Goal: Use online tool/utility: Utilize a website feature to perform a specific function

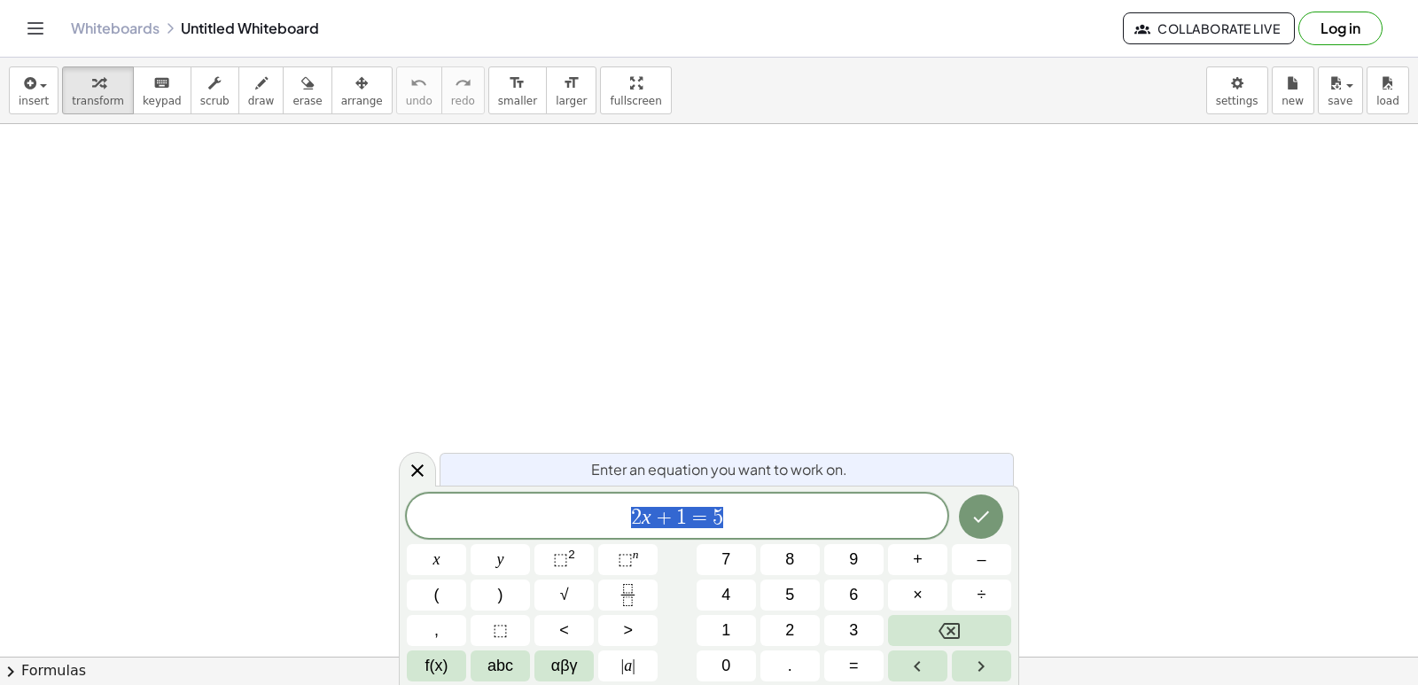
drag, startPoint x: 780, startPoint y: 503, endPoint x: 729, endPoint y: 482, distance: 54.8
click at [778, 503] on div "****** 2 x + 1 = 5" at bounding box center [677, 516] width 541 height 44
click at [37, 43] on div "Whiteboards Untitled Whiteboard Collaborate Live Log in" at bounding box center [708, 28] width 1375 height 57
click at [35, 36] on icon "Toggle navigation" at bounding box center [35, 28] width 21 height 21
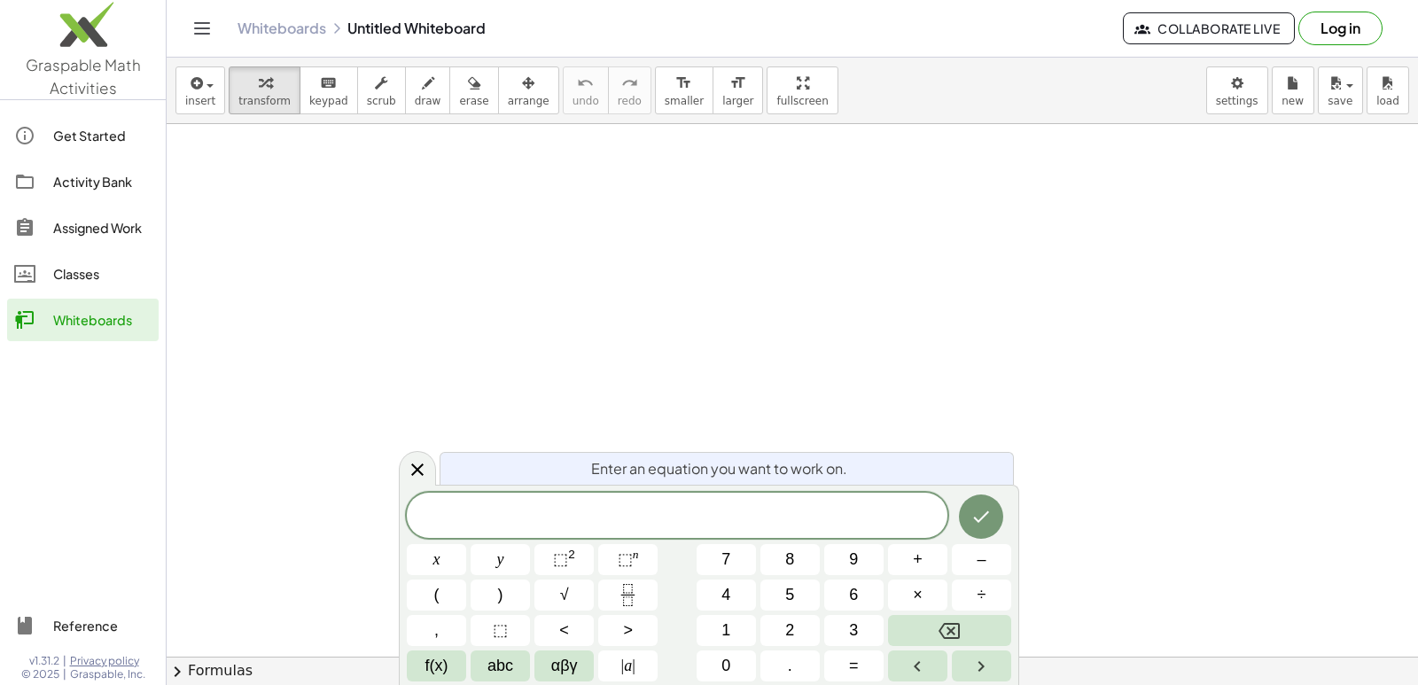
click at [180, 327] on div at bounding box center [792, 656] width 1251 height 1065
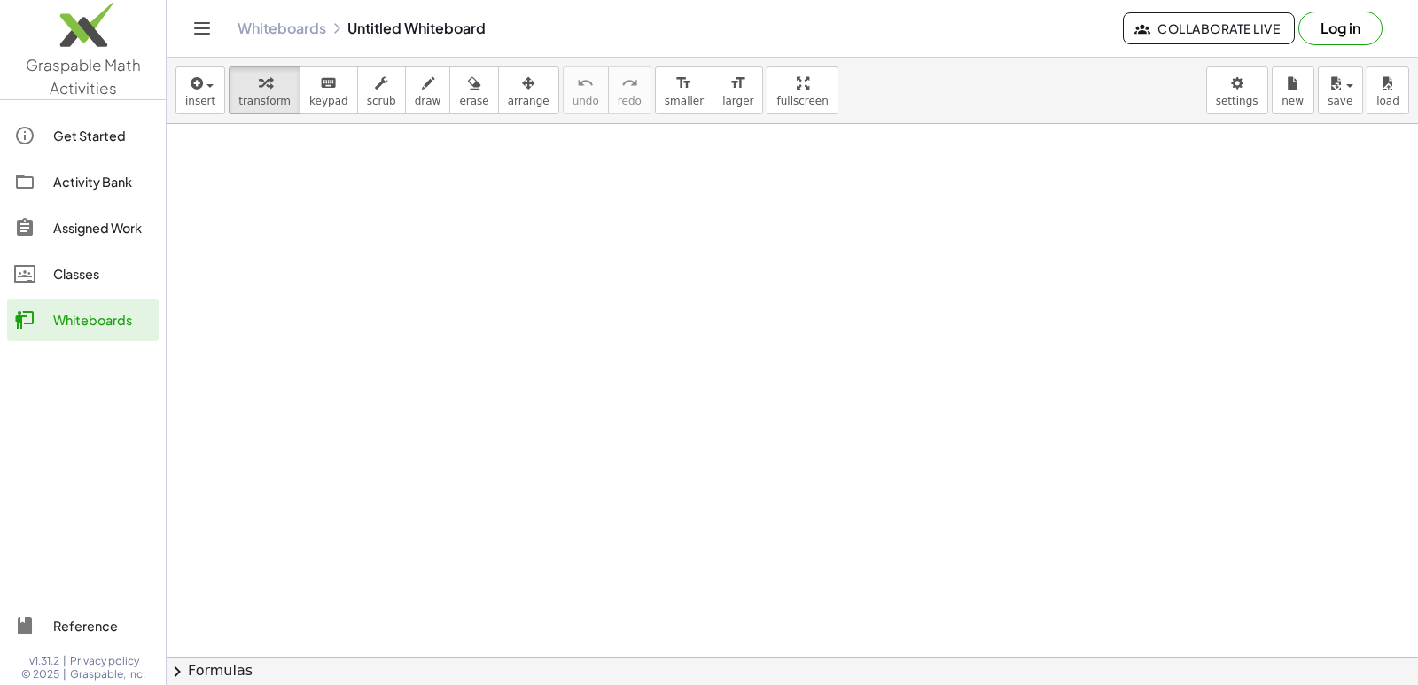
click at [222, 295] on div at bounding box center [792, 656] width 1251 height 1065
click at [195, 23] on icon "Toggle navigation" at bounding box center [202, 28] width 15 height 11
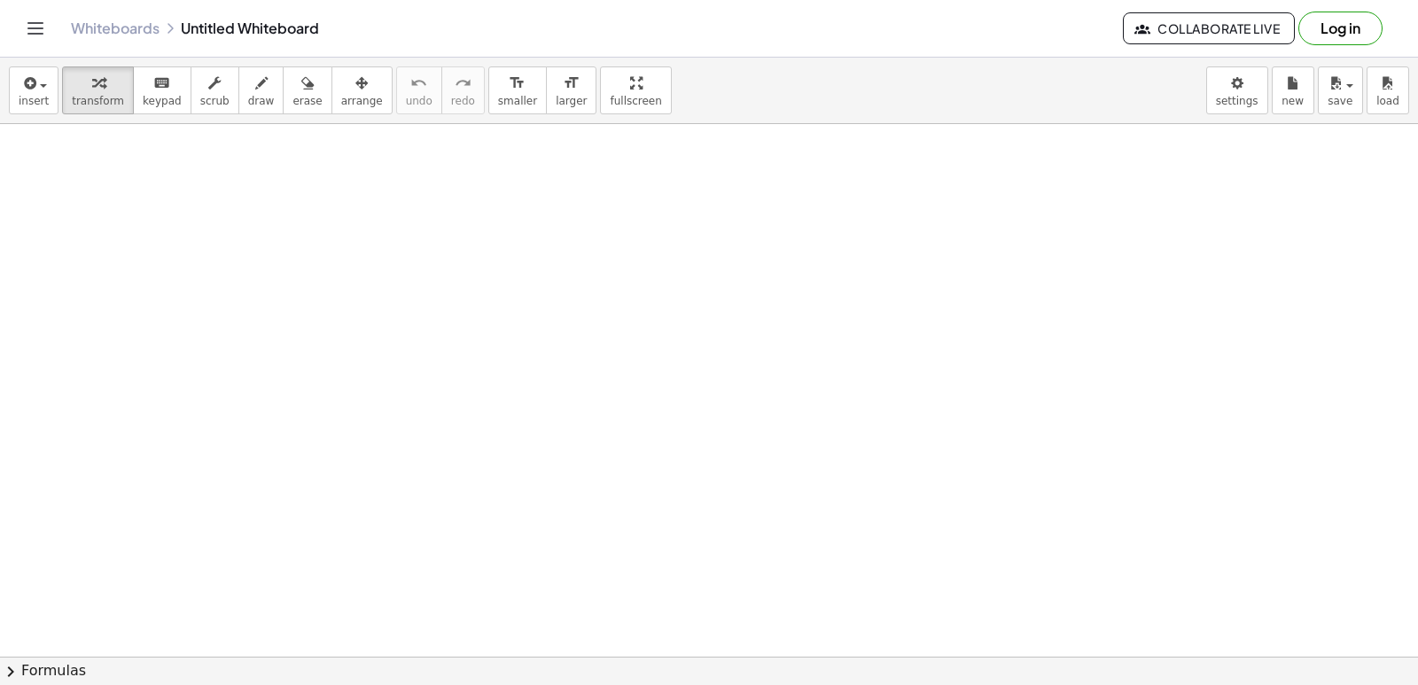
drag, startPoint x: 384, startPoint y: 516, endPoint x: 398, endPoint y: 560, distance: 46.5
click at [398, 560] on div at bounding box center [709, 656] width 1418 height 1065
drag, startPoint x: 399, startPoint y: 570, endPoint x: 419, endPoint y: 569, distance: 20.4
click at [400, 570] on div at bounding box center [709, 656] width 1418 height 1065
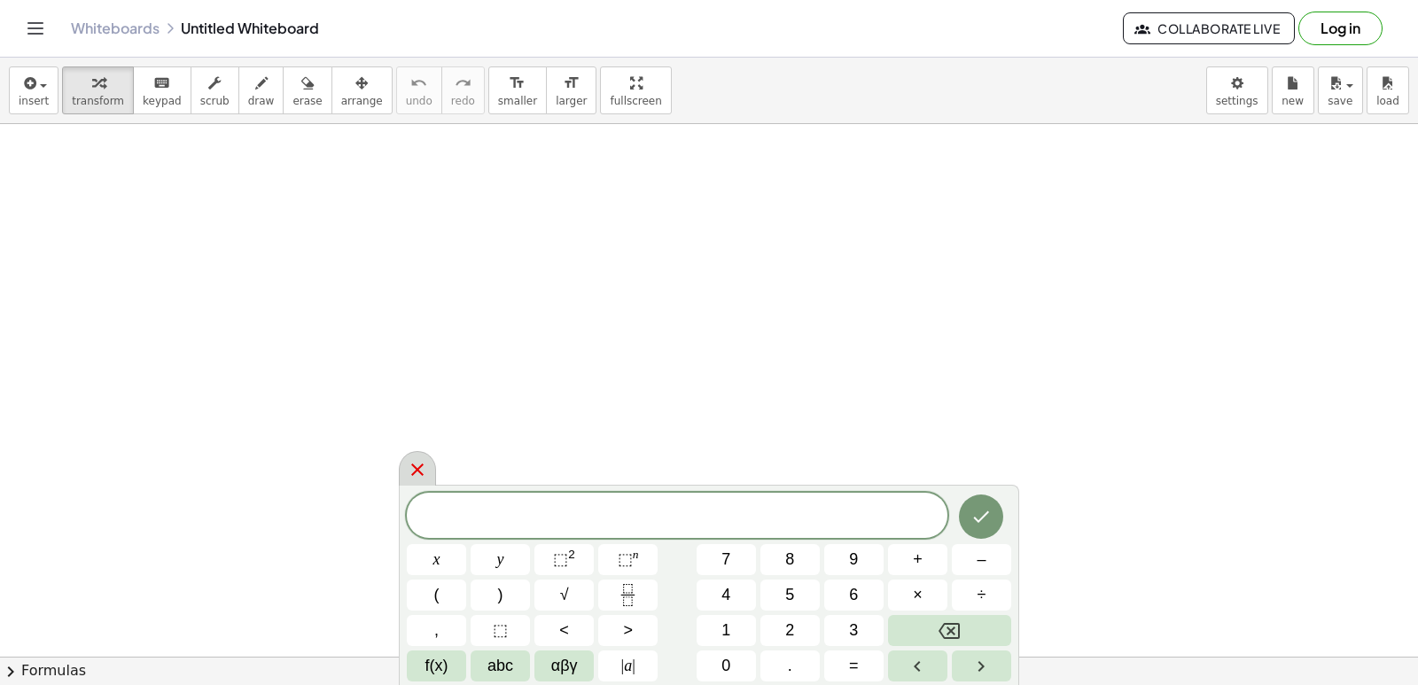
click at [423, 471] on icon at bounding box center [417, 469] width 21 height 21
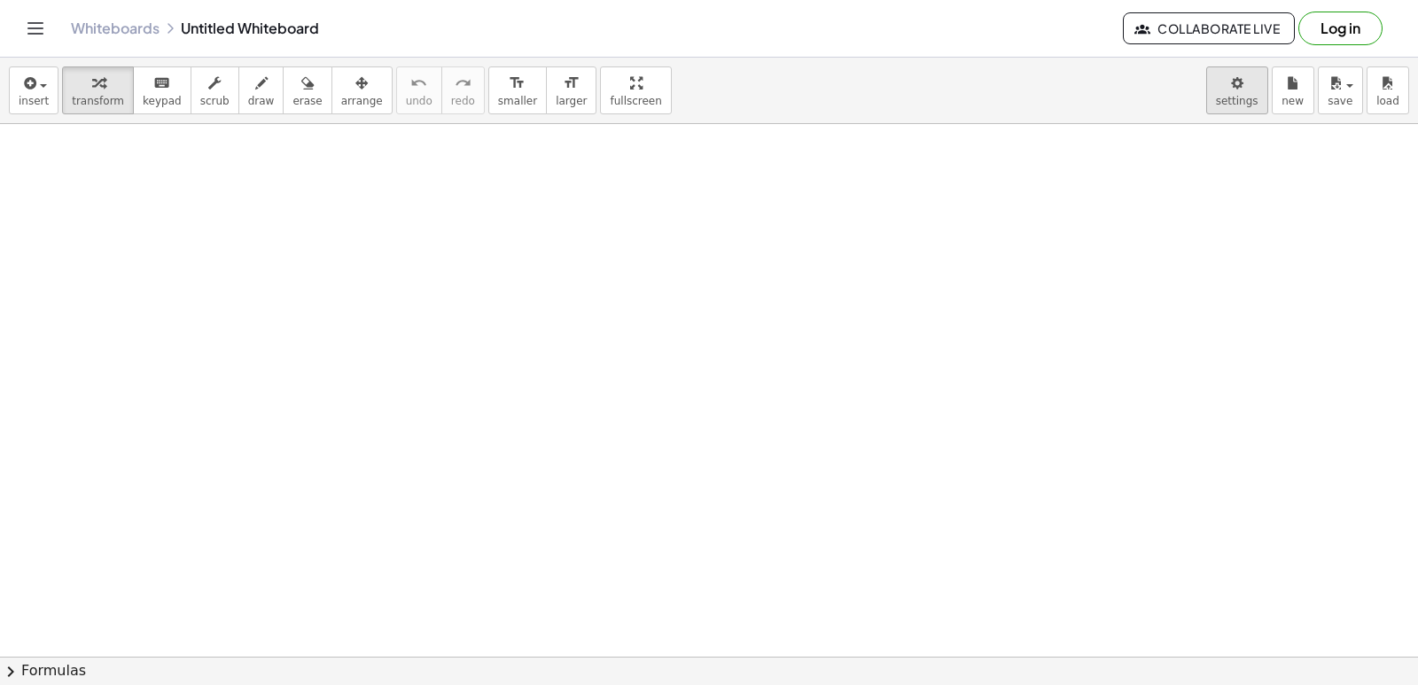
click at [1247, 96] on body "Graspable Math Activities Get Started Activity Bank Assigned Work Classes White…" at bounding box center [709, 342] width 1418 height 685
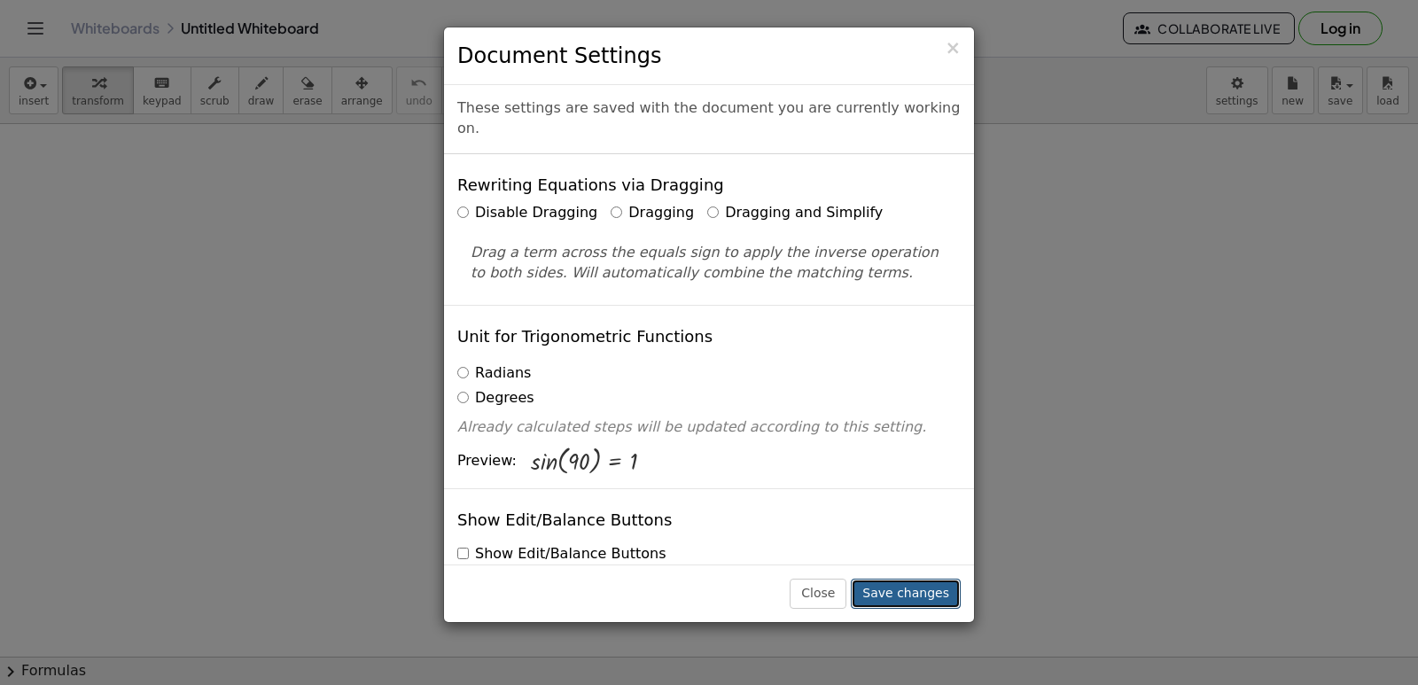
click at [906, 596] on button "Save changes" at bounding box center [906, 594] width 110 height 30
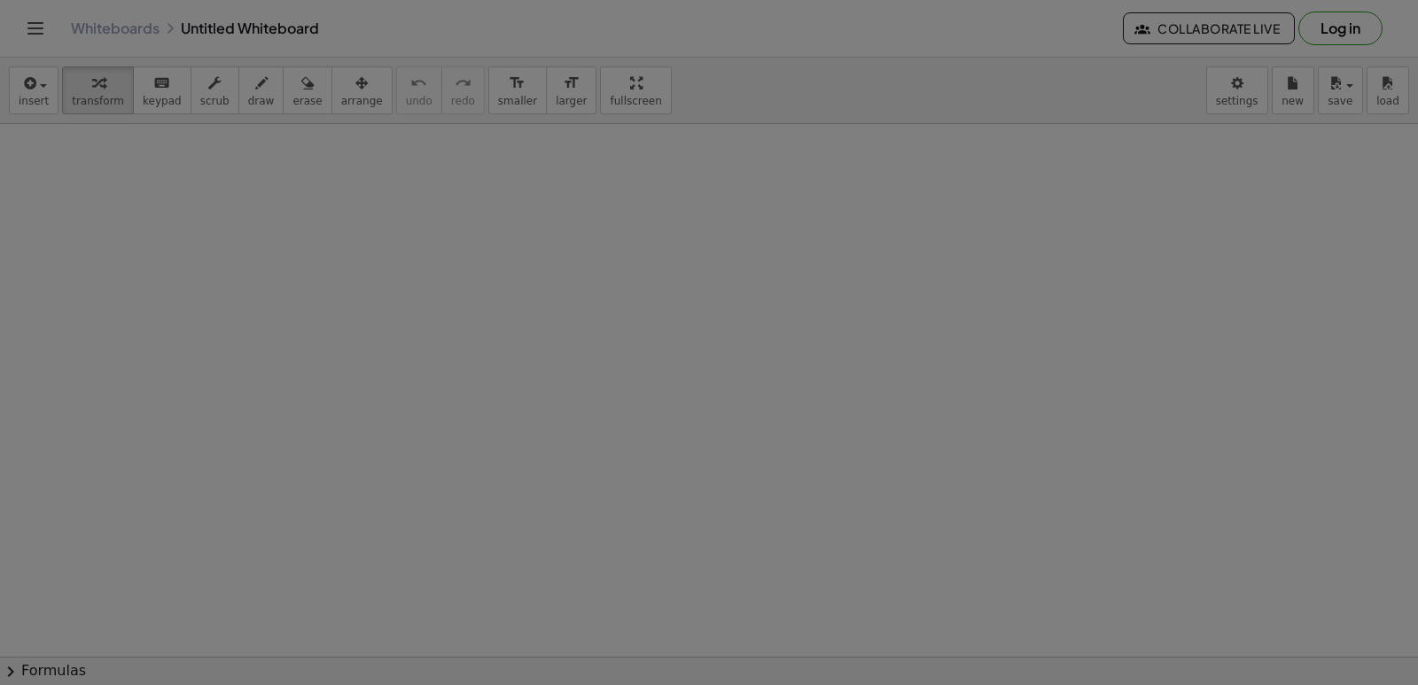
click at [906, 596] on body "Graspable Math Activities Get Started Activity Bank Assigned Work Classes White…" at bounding box center [709, 342] width 1418 height 685
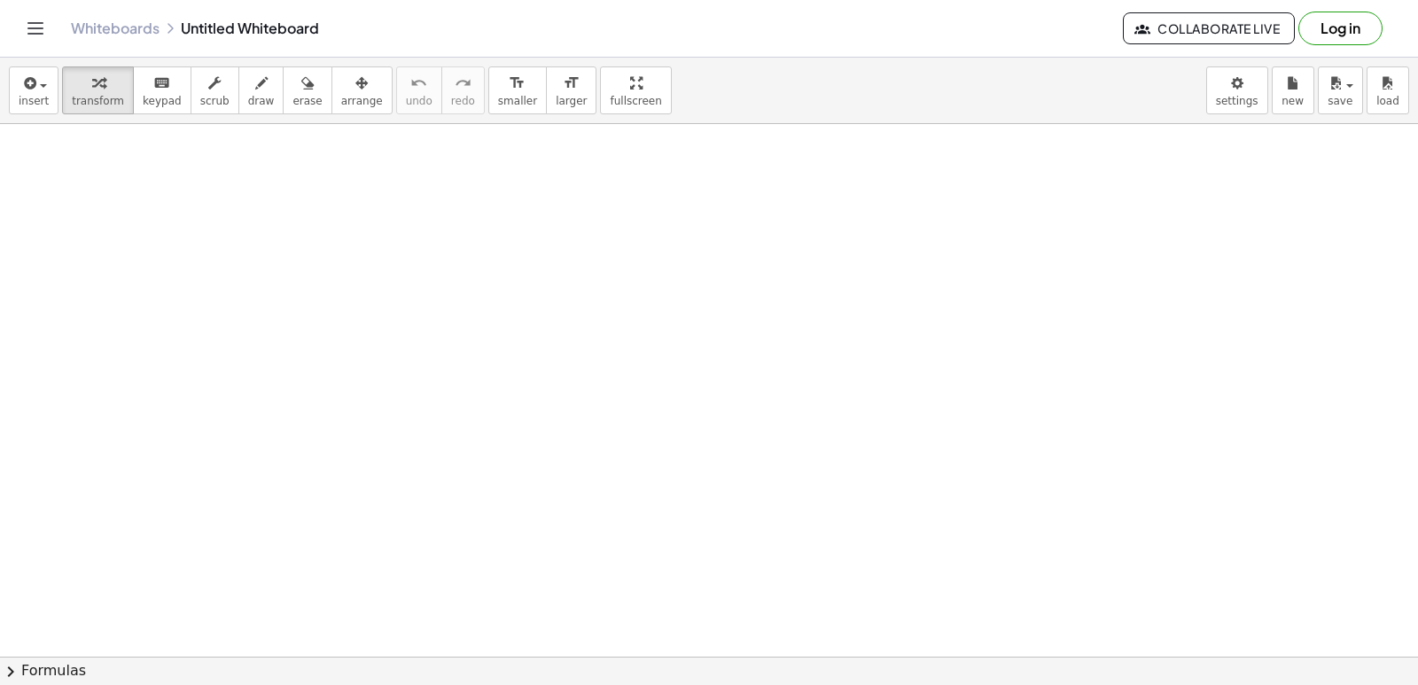
click at [932, 630] on div at bounding box center [709, 656] width 1418 height 1065
click at [712, 543] on div at bounding box center [709, 656] width 1418 height 1065
drag, startPoint x: 709, startPoint y: 539, endPoint x: 716, endPoint y: 533, distance: 9.4
click at [712, 534] on div at bounding box center [709, 656] width 1418 height 1065
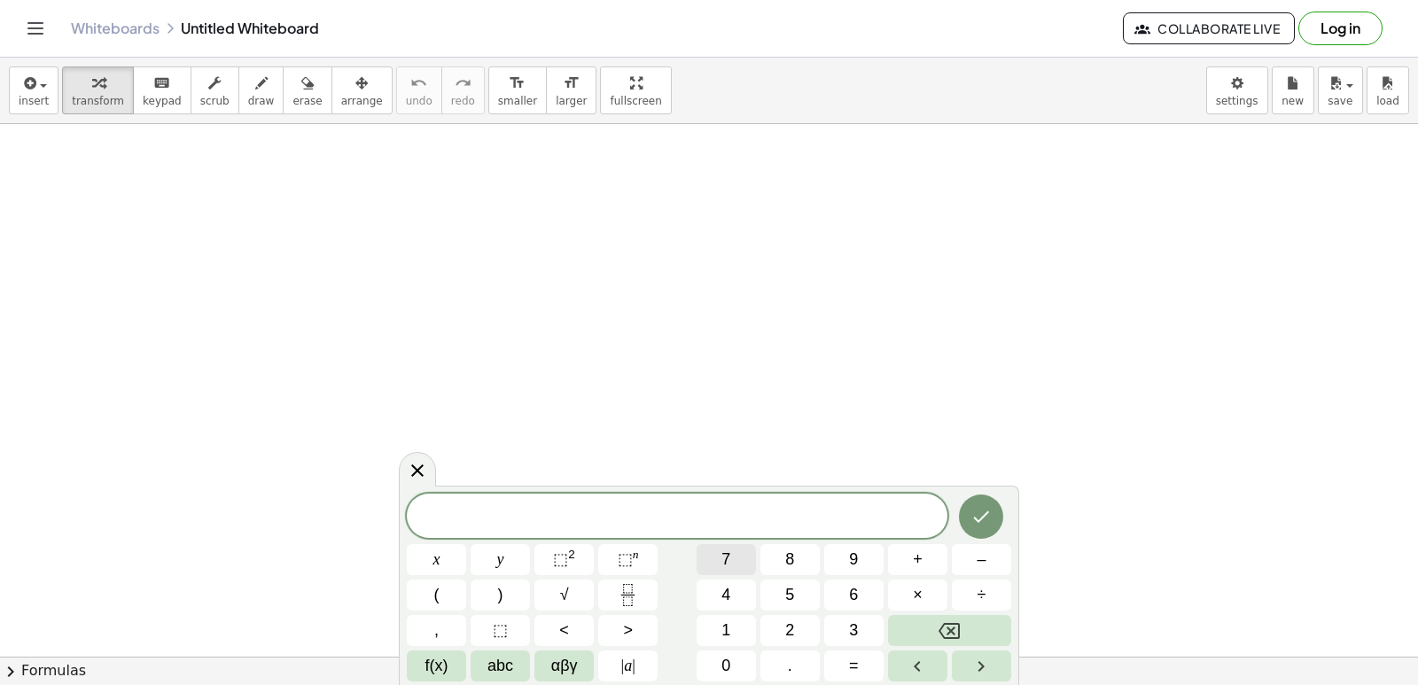
click at [709, 557] on button "7" at bounding box center [725, 559] width 59 height 31
click at [449, 558] on button "x" at bounding box center [436, 559] width 59 height 31
click at [975, 525] on icon "Done" at bounding box center [980, 516] width 21 height 21
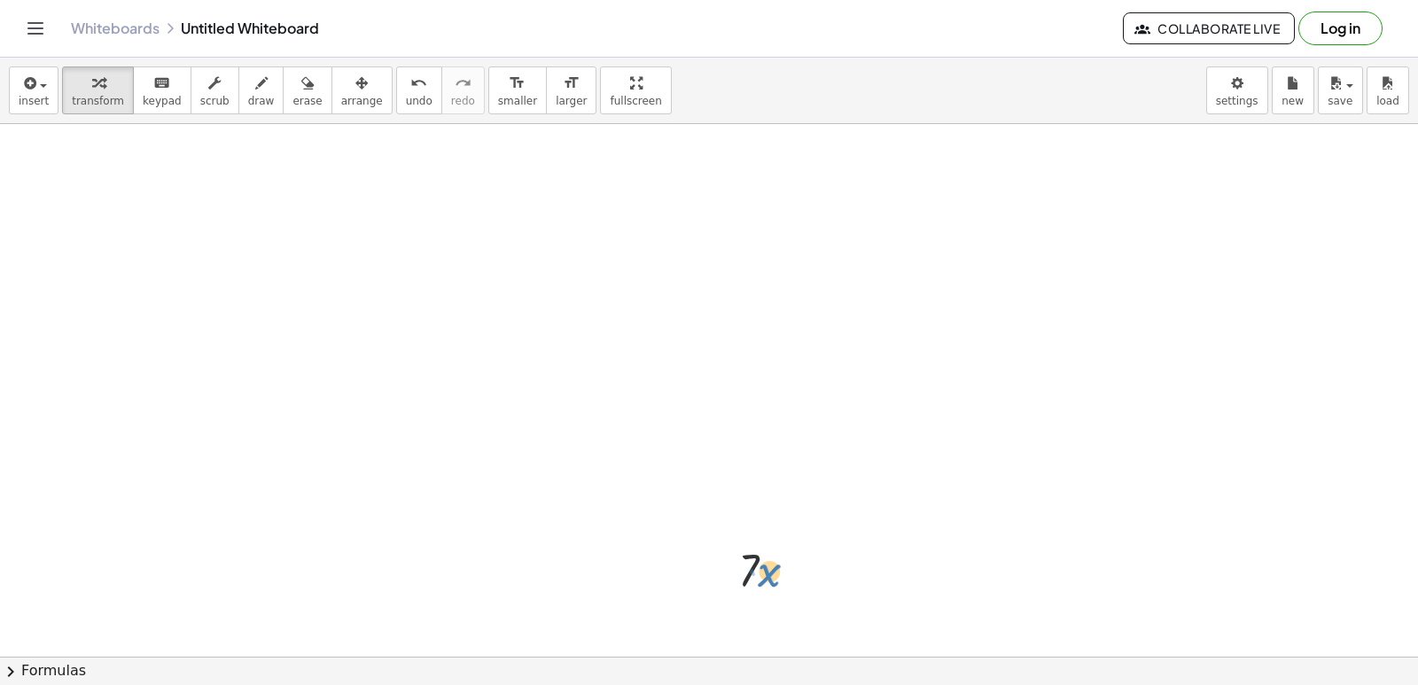
click at [764, 571] on div at bounding box center [775, 569] width 92 height 60
click at [871, 517] on div at bounding box center [709, 656] width 1418 height 1065
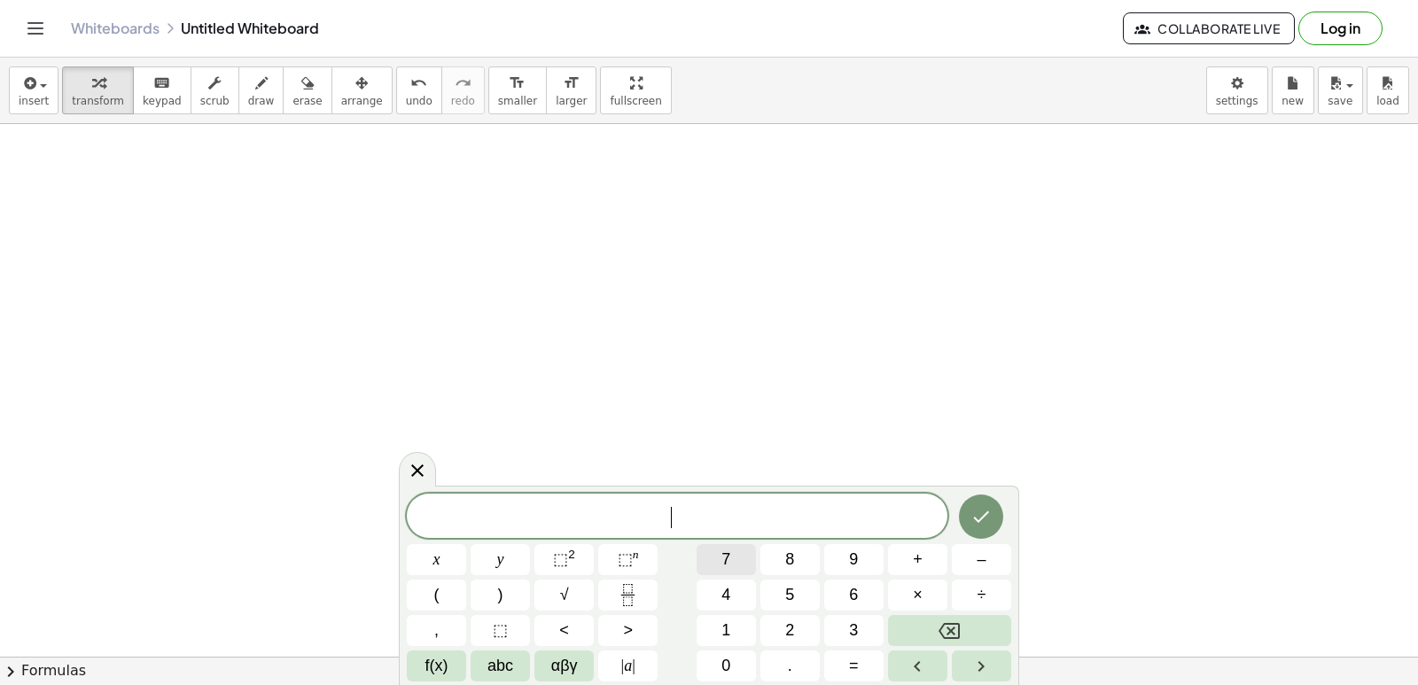
click at [745, 564] on button "7" at bounding box center [725, 559] width 59 height 31
click at [447, 549] on button "x" at bounding box center [436, 559] width 59 height 31
click at [790, 657] on span "." at bounding box center [790, 666] width 4 height 24
click at [955, 626] on icon "Backspace" at bounding box center [948, 630] width 21 height 21
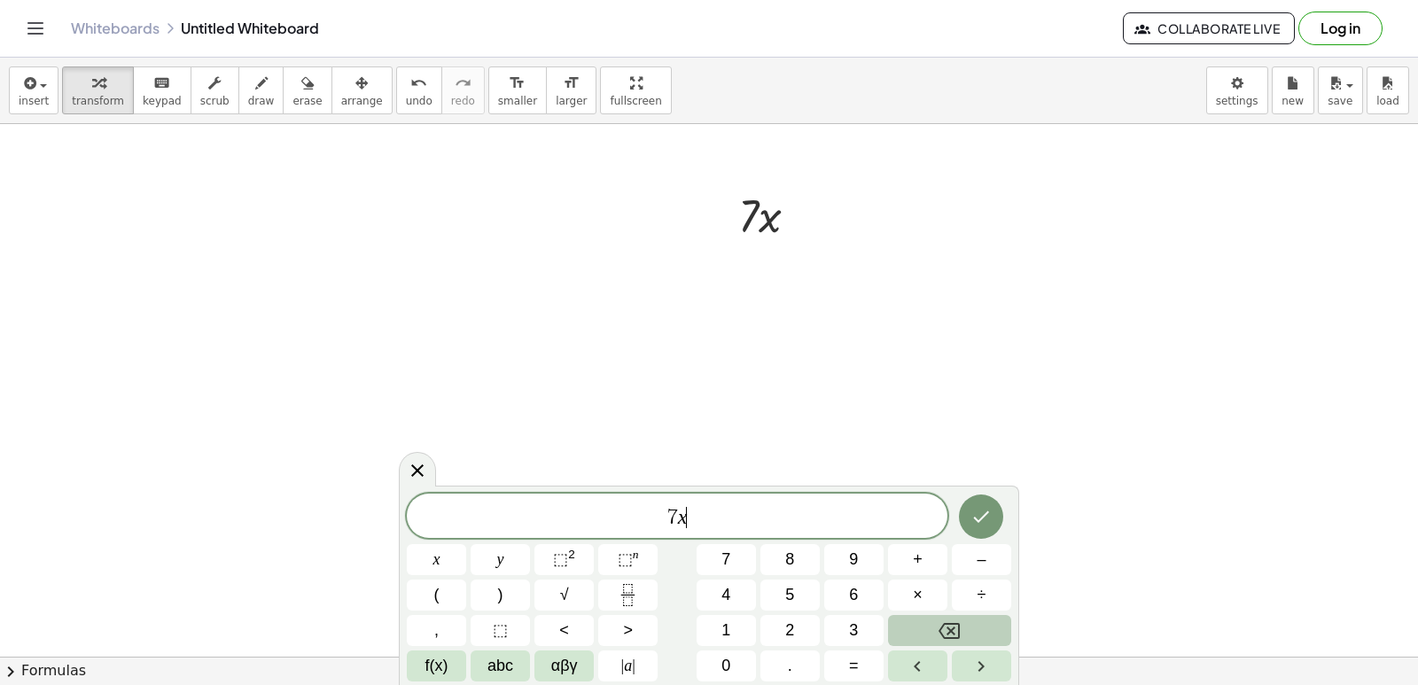
click at [955, 626] on icon "Backspace" at bounding box center [948, 630] width 21 height 21
click at [792, 658] on button "." at bounding box center [789, 665] width 59 height 31
click at [743, 636] on button "1" at bounding box center [725, 630] width 59 height 31
click at [447, 554] on button "x" at bounding box center [436, 559] width 59 height 31
click at [558, 565] on span "⬚" at bounding box center [560, 559] width 15 height 18
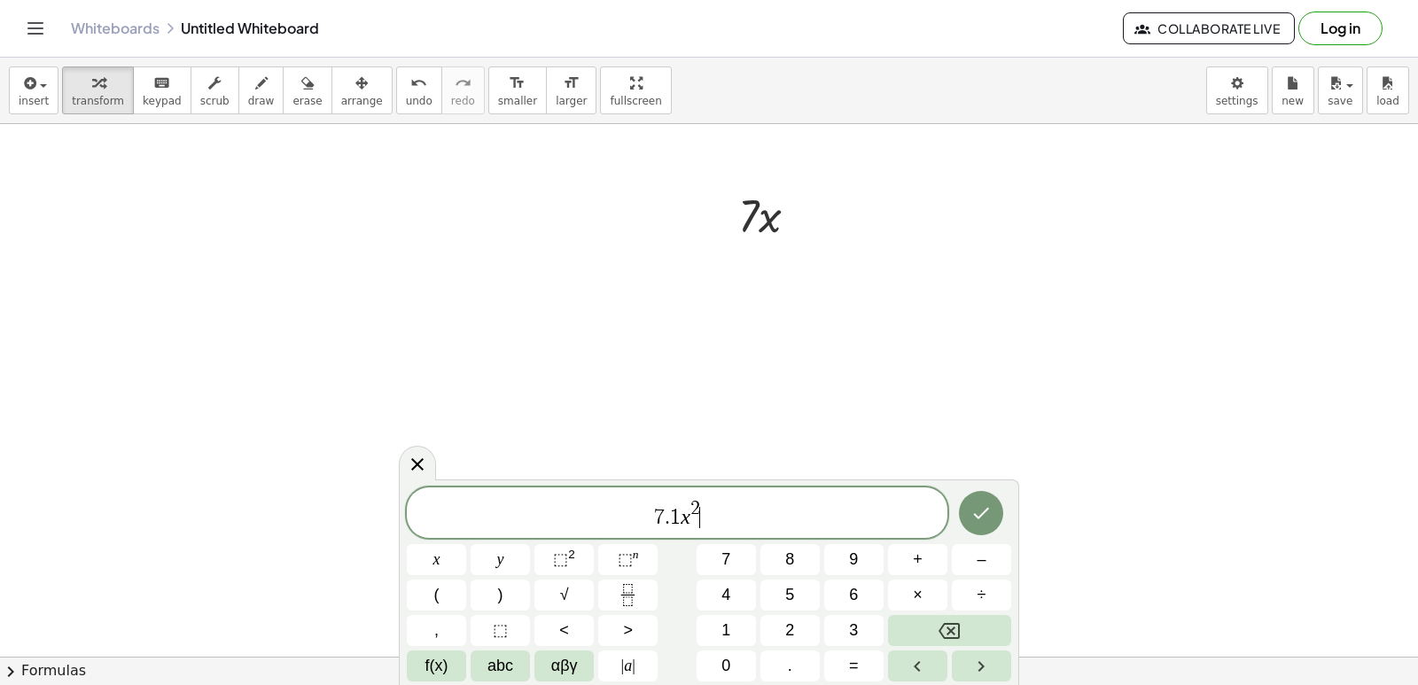
click at [708, 512] on span "7 . 1 x 2 ​" at bounding box center [677, 514] width 541 height 32
click at [704, 508] on span "7 . 1 x 2 ​" at bounding box center [677, 514] width 541 height 32
click at [930, 616] on button "Backspace" at bounding box center [949, 630] width 123 height 31
click at [574, 566] on span "⬚ 2" at bounding box center [564, 560] width 22 height 24
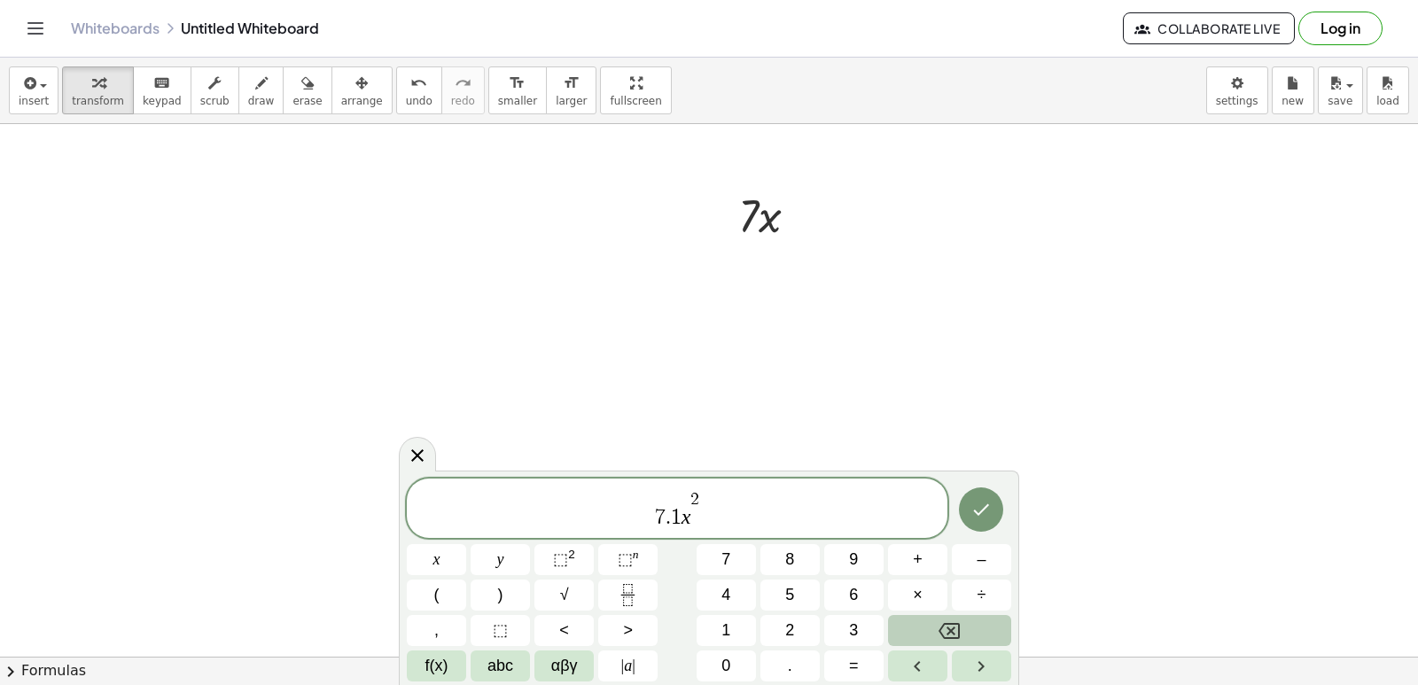
click at [913, 615] on button "Backspace" at bounding box center [949, 630] width 123 height 31
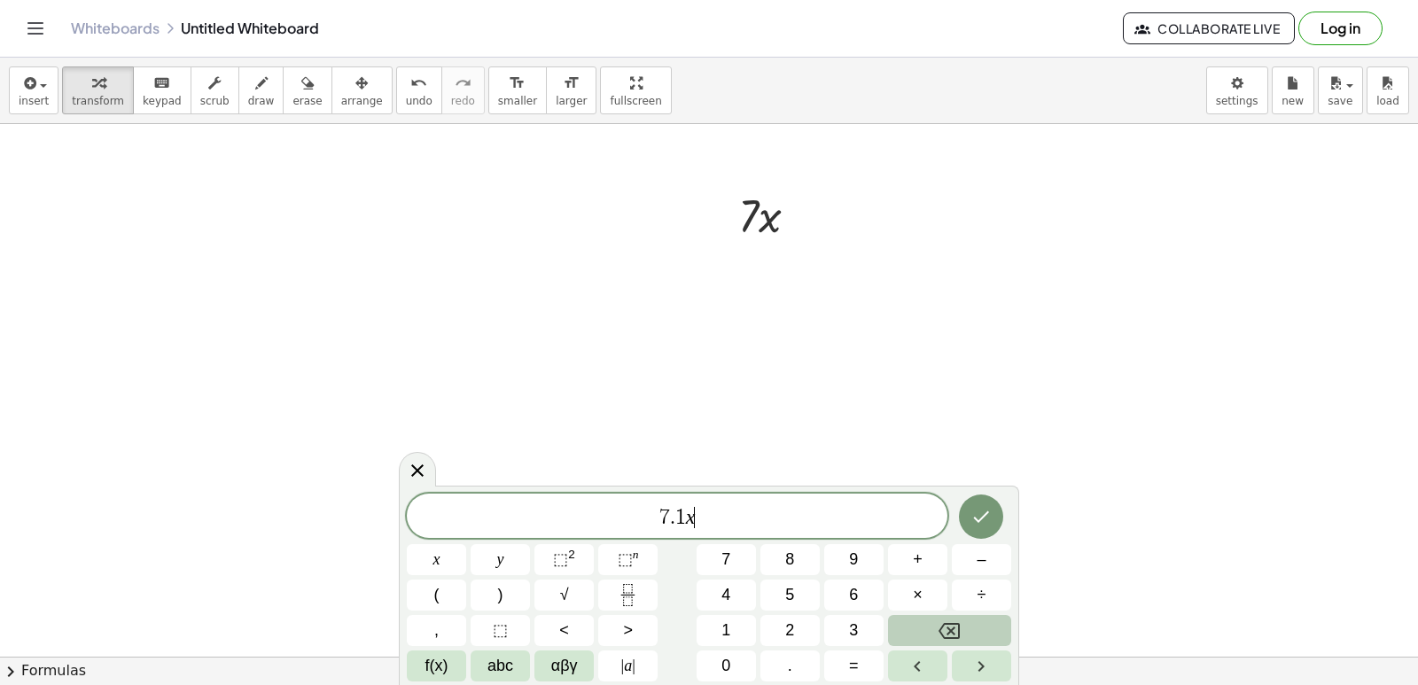
click at [913, 615] on button "Backspace" at bounding box center [949, 630] width 123 height 31
click at [584, 563] on button "⬚ 2" at bounding box center [563, 559] width 59 height 31
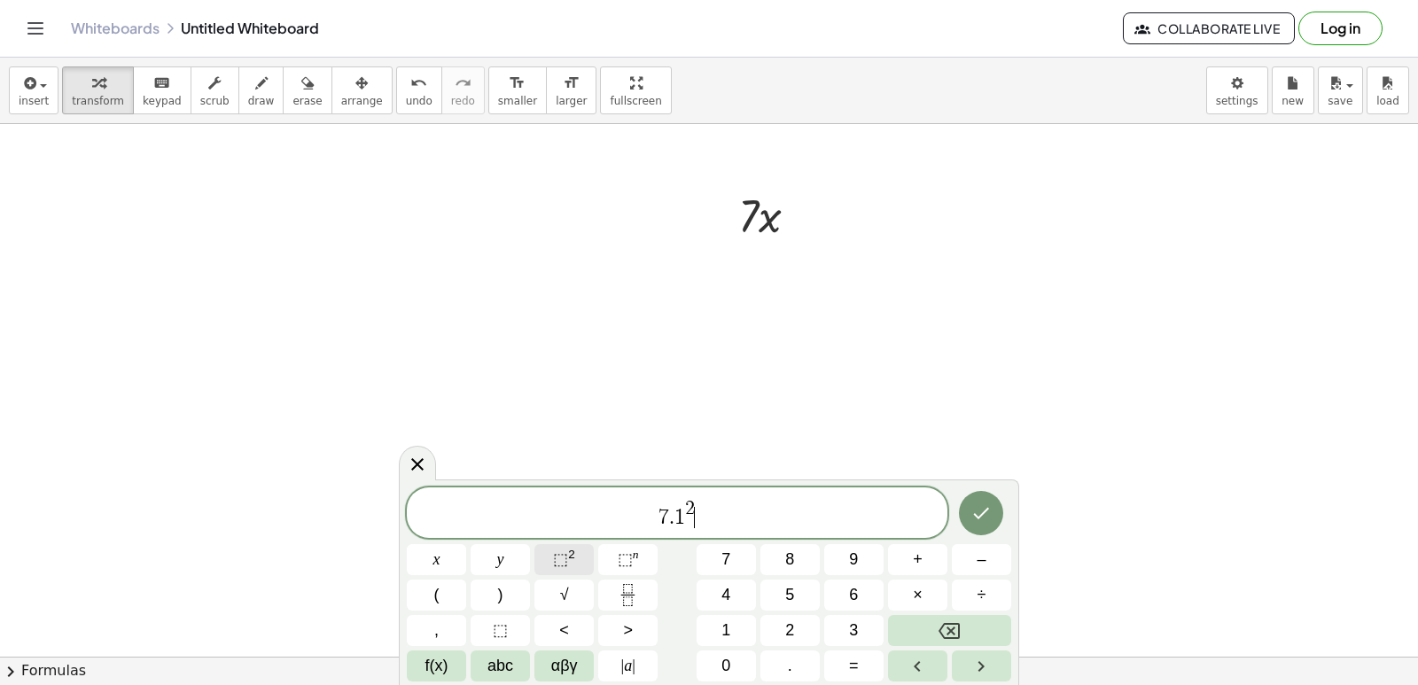
click at [584, 563] on button "⬚ 2" at bounding box center [563, 559] width 59 height 31
click at [961, 632] on button "Backspace" at bounding box center [949, 630] width 123 height 31
click at [414, 553] on button "x" at bounding box center [436, 559] width 59 height 31
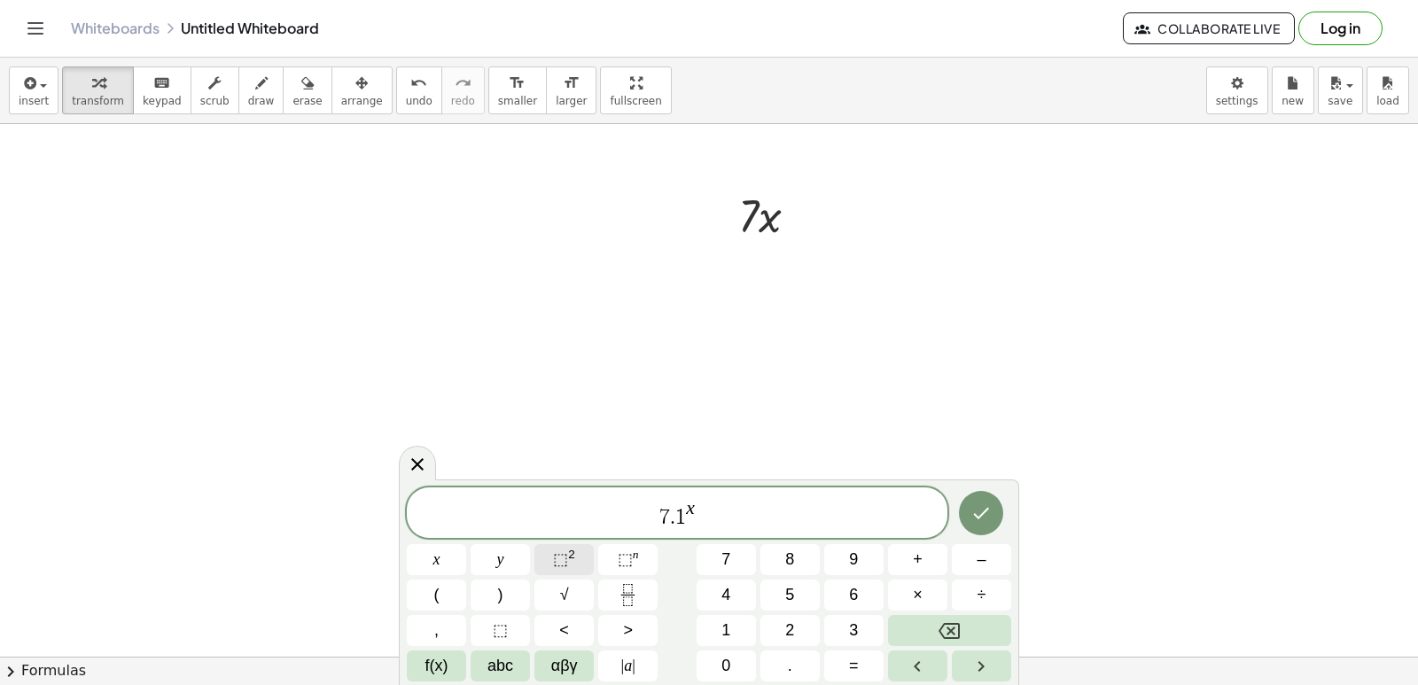
click at [548, 548] on button "⬚ 2" at bounding box center [563, 559] width 59 height 31
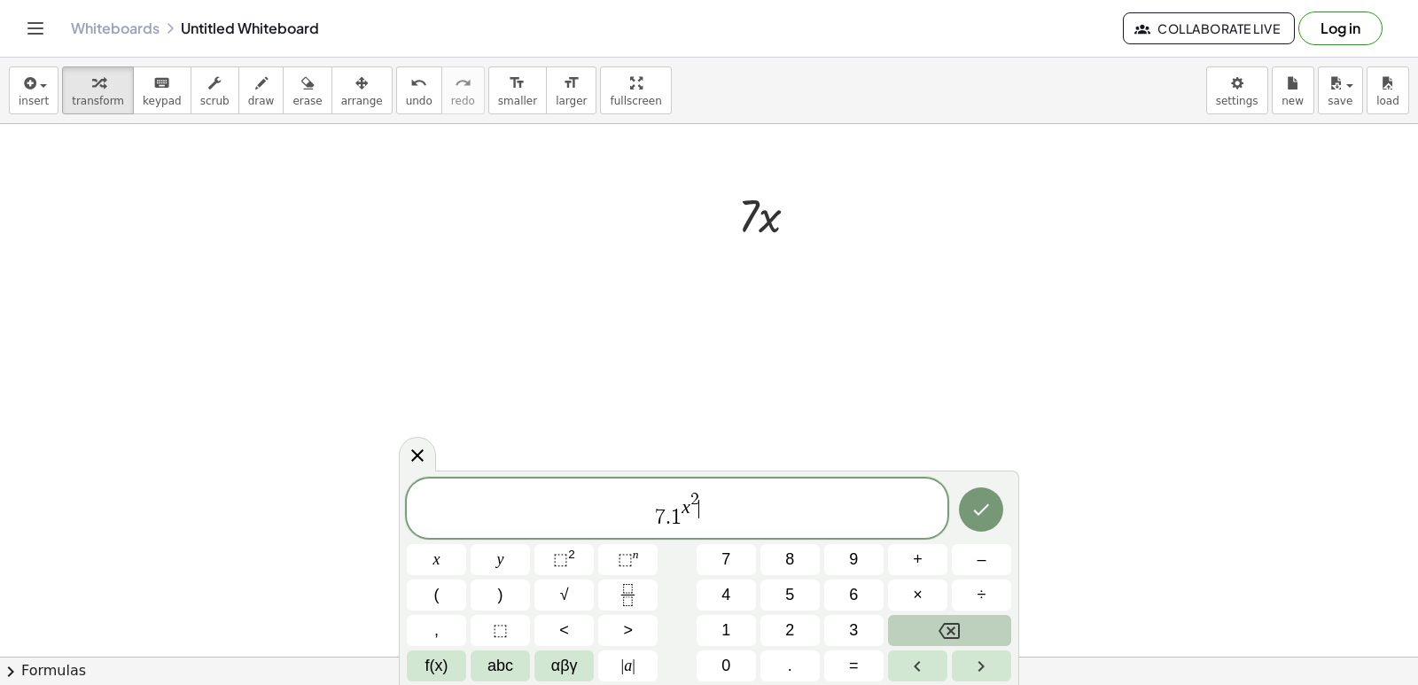
click at [922, 622] on button "Backspace" at bounding box center [949, 630] width 123 height 31
click at [734, 664] on button "0" at bounding box center [725, 665] width 59 height 31
click at [957, 620] on icon "Backspace" at bounding box center [948, 630] width 21 height 21
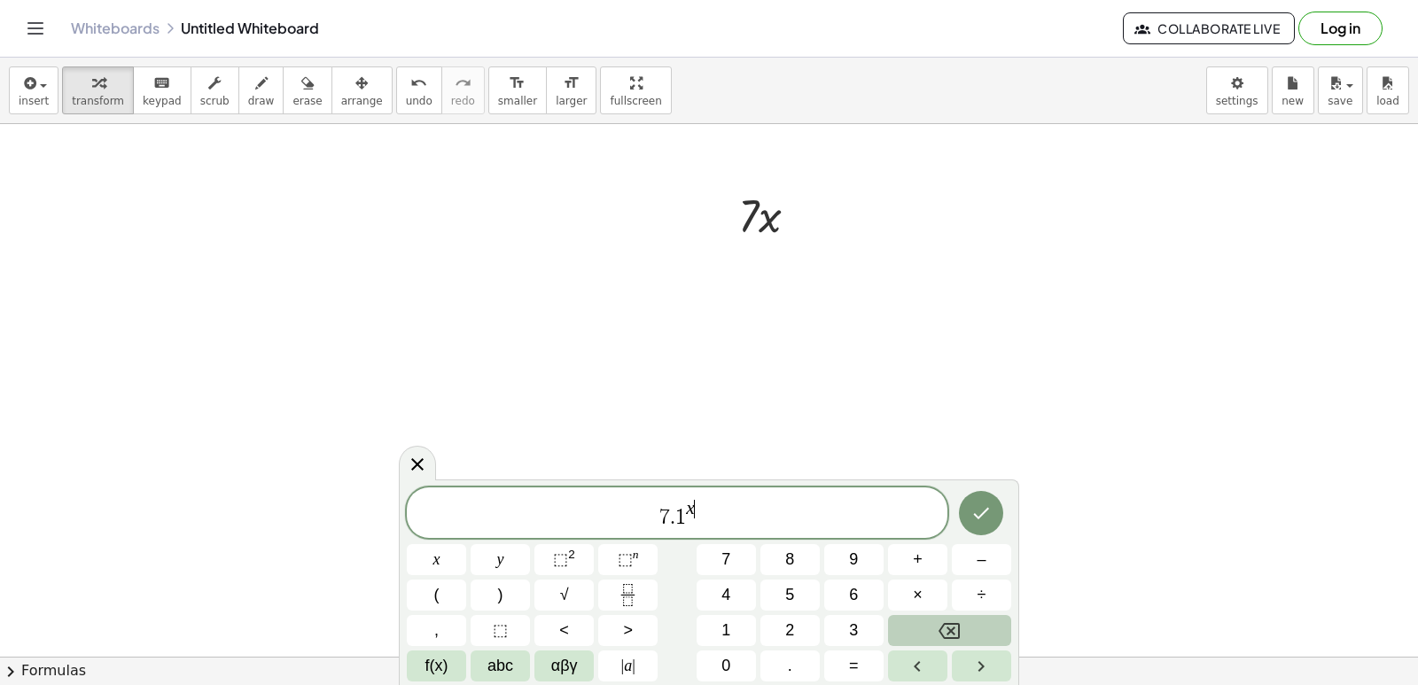
click at [957, 620] on icon "Backspace" at bounding box center [948, 630] width 21 height 21
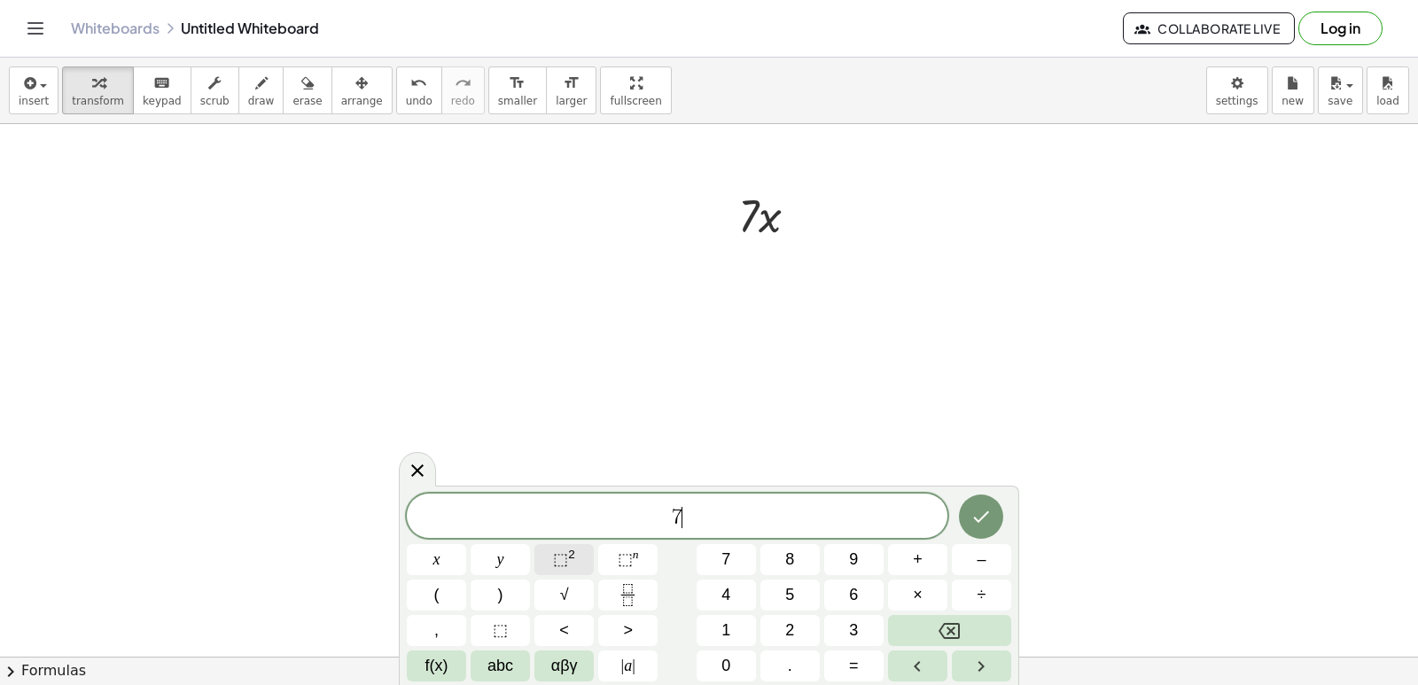
click at [449, 564] on button "x" at bounding box center [436, 559] width 59 height 31
click at [564, 566] on span "⬚" at bounding box center [560, 559] width 15 height 18
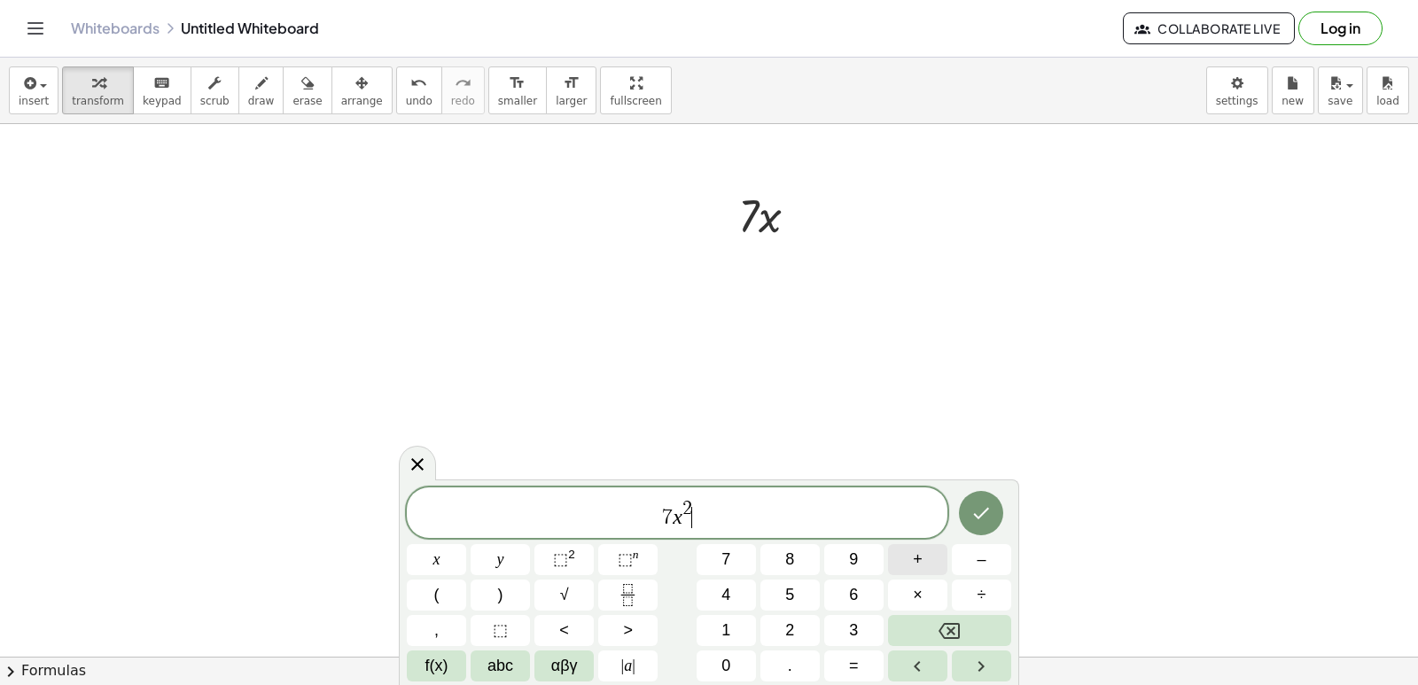
click at [907, 562] on button "+" at bounding box center [917, 559] width 59 height 31
click at [846, 626] on button "3" at bounding box center [853, 630] width 59 height 31
click at [416, 552] on button "x" at bounding box center [436, 559] width 59 height 31
click at [925, 562] on button "+" at bounding box center [917, 559] width 59 height 31
click at [809, 628] on button "2" at bounding box center [789, 630] width 59 height 31
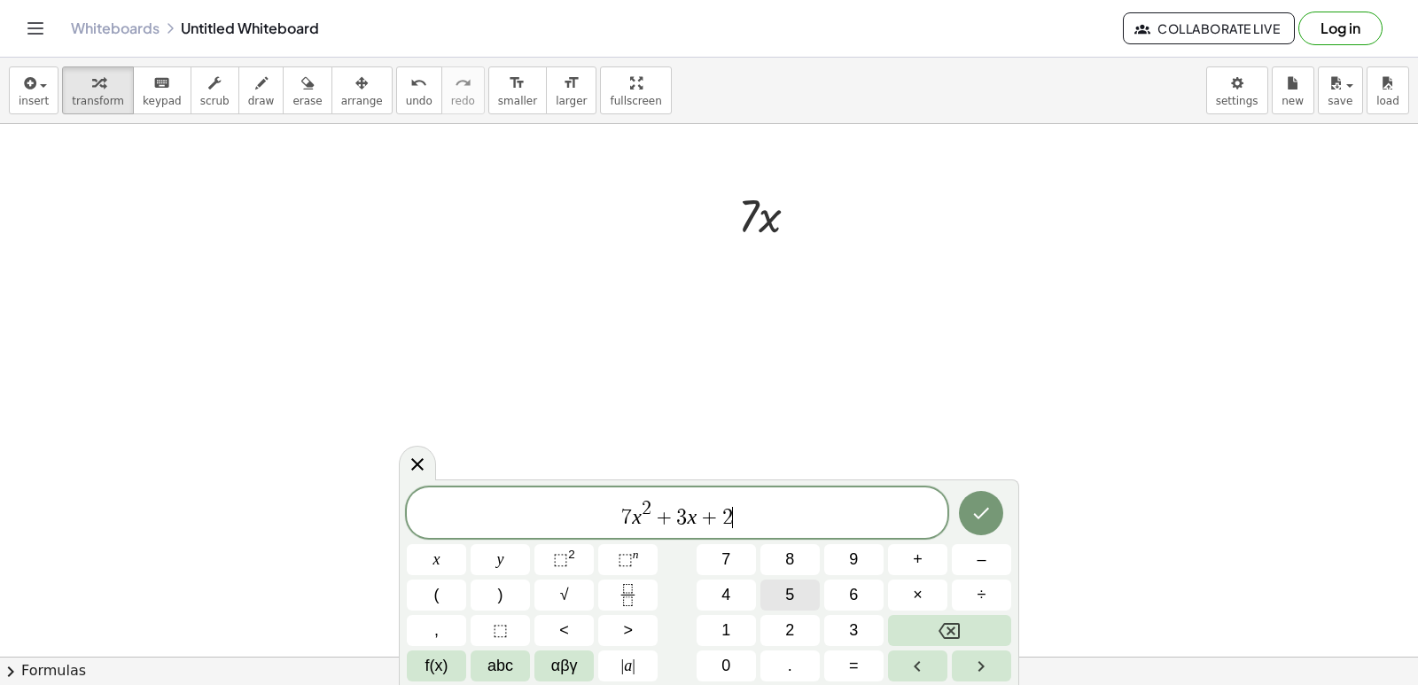
click at [805, 602] on button "5" at bounding box center [789, 594] width 59 height 31
click at [987, 516] on icon "Done" at bounding box center [980, 512] width 21 height 21
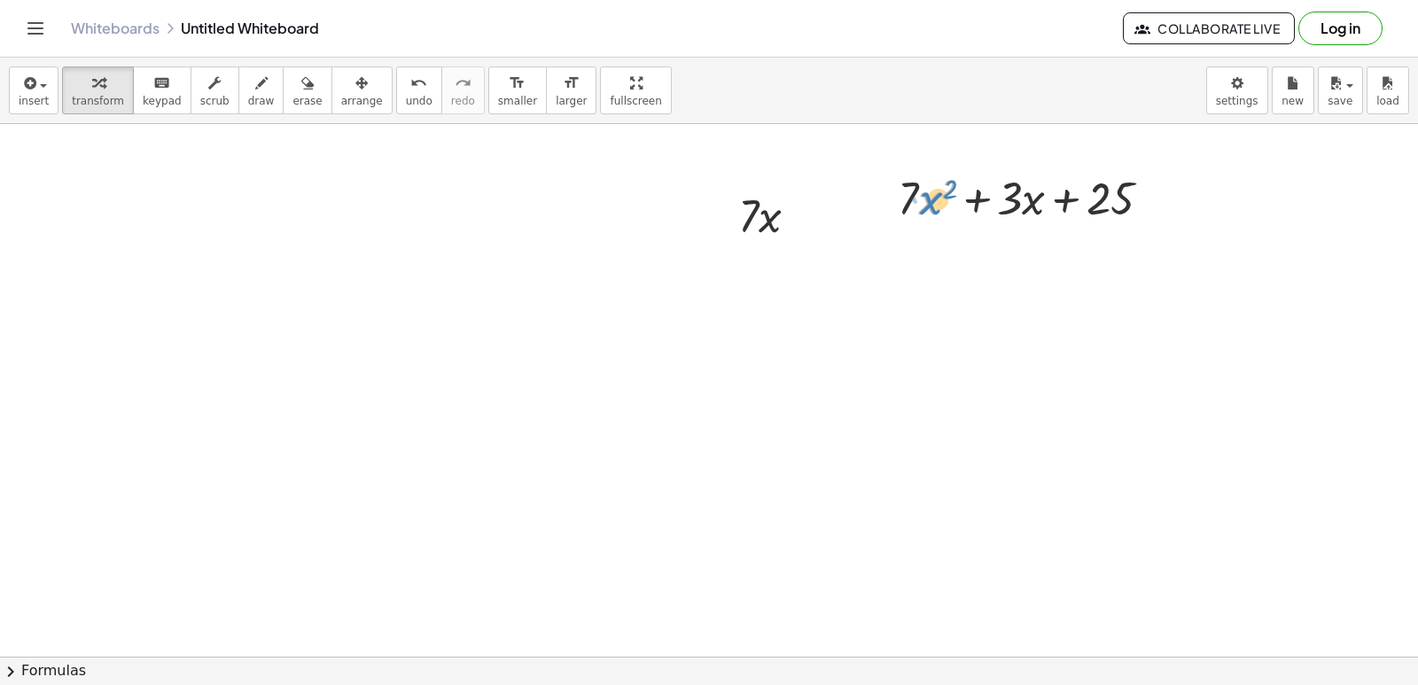
click at [930, 199] on div at bounding box center [1031, 197] width 285 height 60
click at [293, 101] on span "erase" at bounding box center [306, 101] width 29 height 12
drag, startPoint x: 733, startPoint y: 214, endPoint x: 810, endPoint y: 204, distance: 77.8
click at [810, 204] on div at bounding box center [709, 302] width 1418 height 1065
click at [760, 212] on div at bounding box center [709, 302] width 1418 height 1065
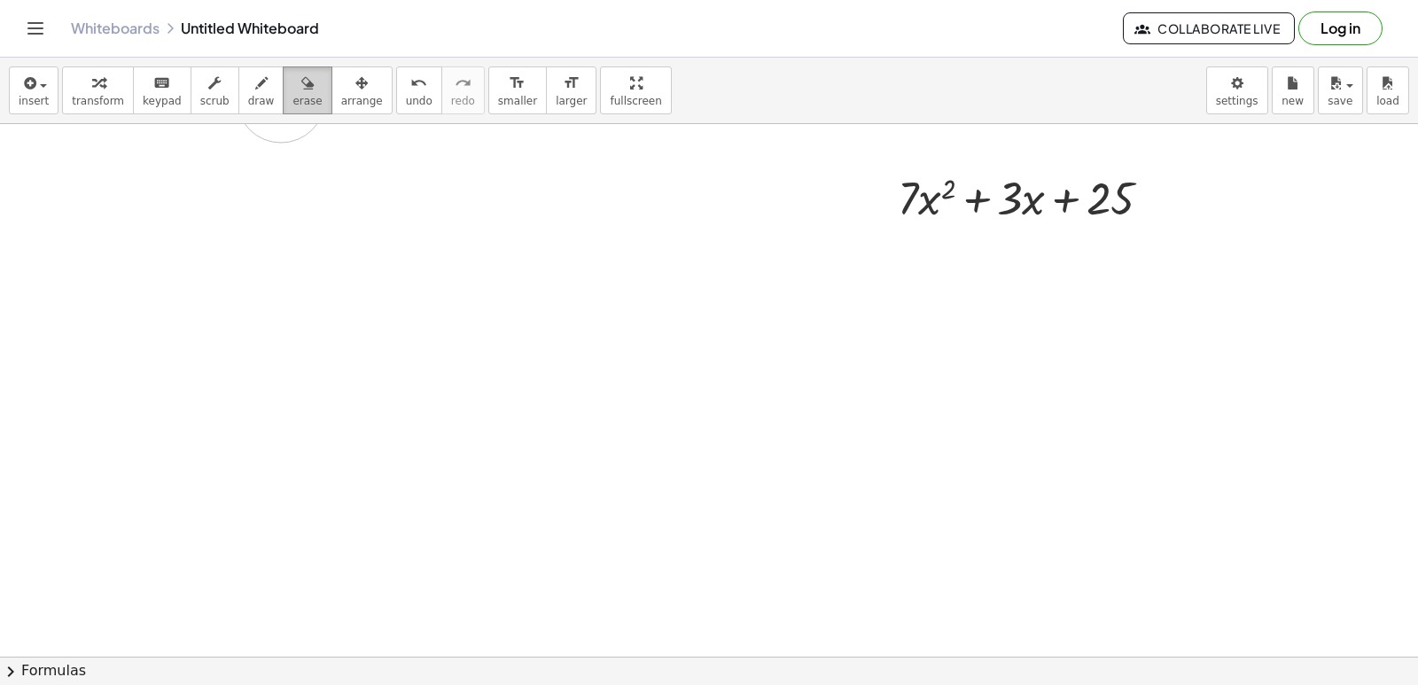
drag, startPoint x: 760, startPoint y: 212, endPoint x: 281, endPoint y: 98, distance: 492.6
click at [281, 98] on div "insert select one: Math Expression Function Text Youtube Video Graphing Geometr…" at bounding box center [709, 371] width 1418 height 627
click at [292, 98] on span "erase" at bounding box center [306, 101] width 29 height 12
drag, startPoint x: 282, startPoint y: 105, endPoint x: 759, endPoint y: 216, distance: 490.5
click at [759, 216] on div "insert select one: Math Expression Function Text Youtube Video Graphing Geometr…" at bounding box center [709, 371] width 1418 height 627
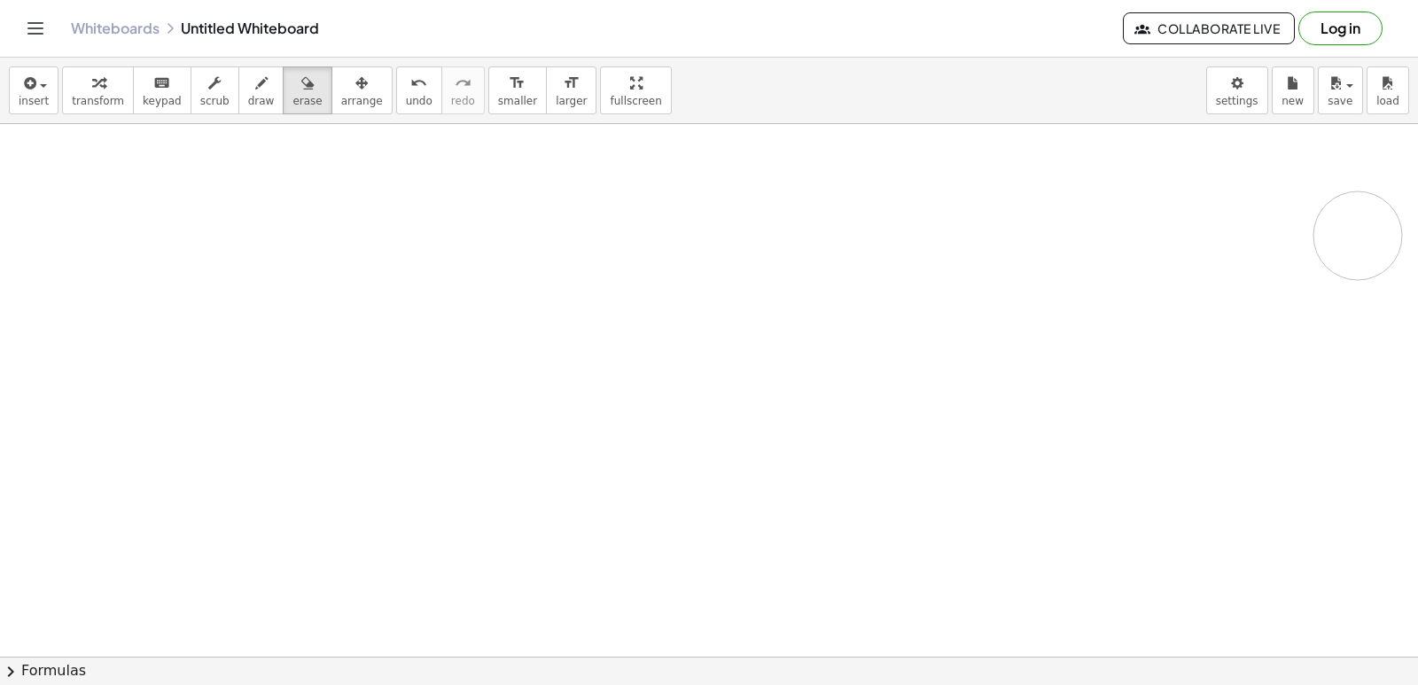
drag, startPoint x: 759, startPoint y: 216, endPoint x: 1357, endPoint y: 236, distance: 598.4
click at [1357, 236] on div at bounding box center [709, 302] width 1418 height 1065
click at [301, 89] on icon "button" at bounding box center [307, 83] width 12 height 21
click at [346, 262] on div at bounding box center [709, 302] width 1418 height 1065
drag, startPoint x: 585, startPoint y: 432, endPoint x: 463, endPoint y: 356, distance: 144.1
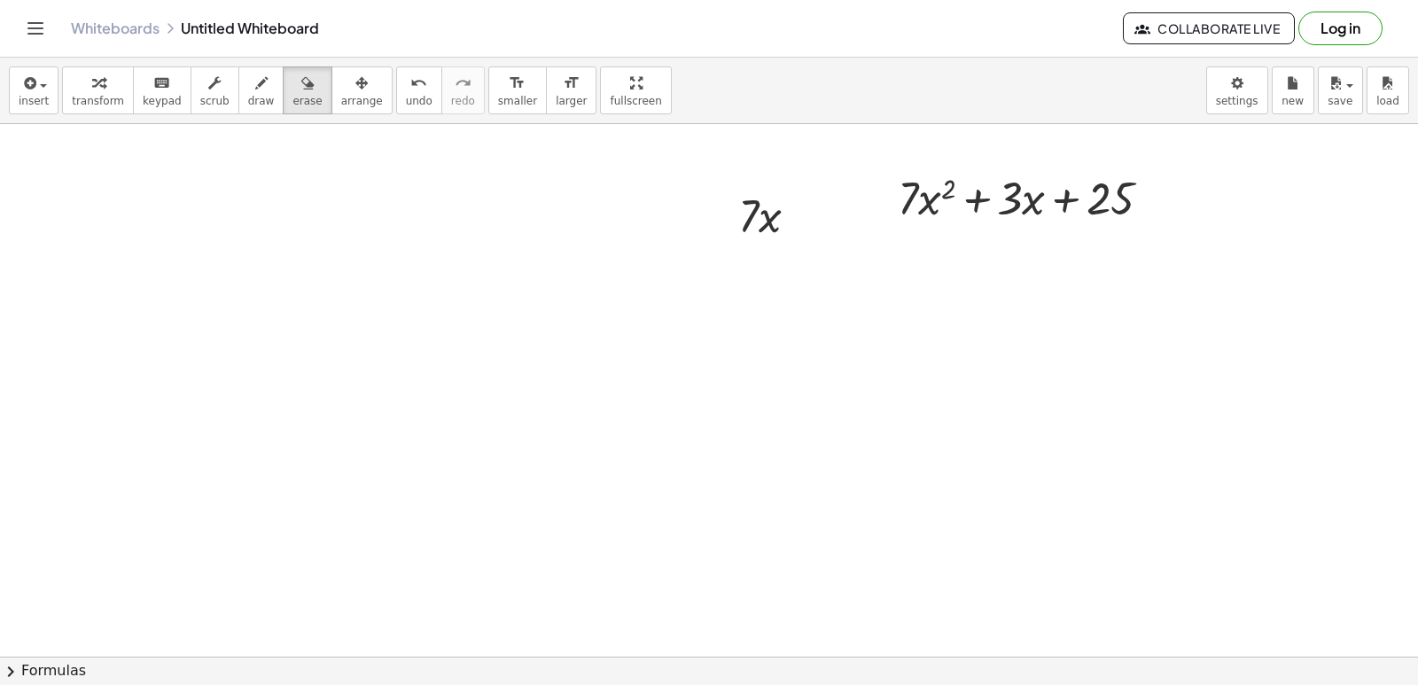
click at [583, 432] on div at bounding box center [709, 302] width 1418 height 1065
click at [238, 101] on button "draw" at bounding box center [261, 90] width 46 height 48
click at [163, 95] on span "keypad" at bounding box center [162, 101] width 39 height 12
click at [776, 334] on div at bounding box center [709, 302] width 1418 height 1065
click at [954, 322] on div at bounding box center [709, 302] width 1418 height 1065
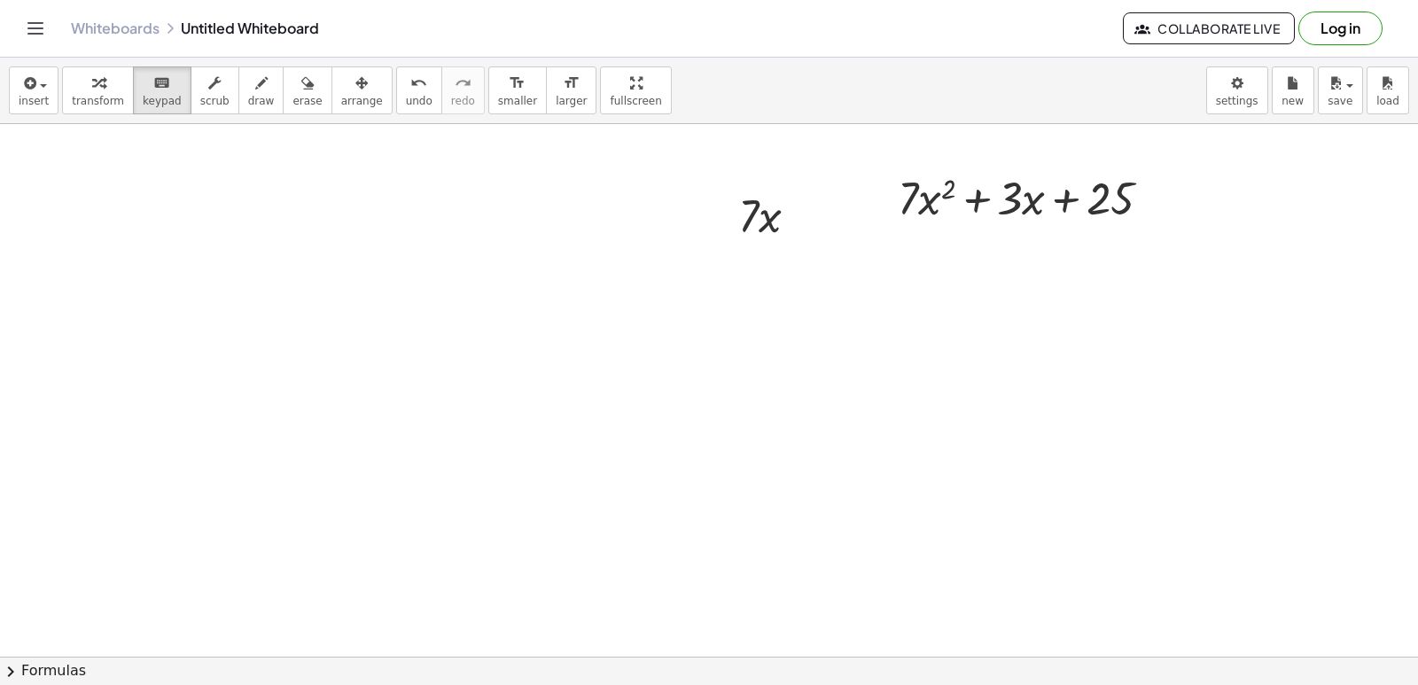
click at [952, 324] on div at bounding box center [709, 302] width 1418 height 1065
click at [976, 222] on div "+ · 7 · x 2 + · 3 · x + 25" at bounding box center [1024, 196] width 307 height 69
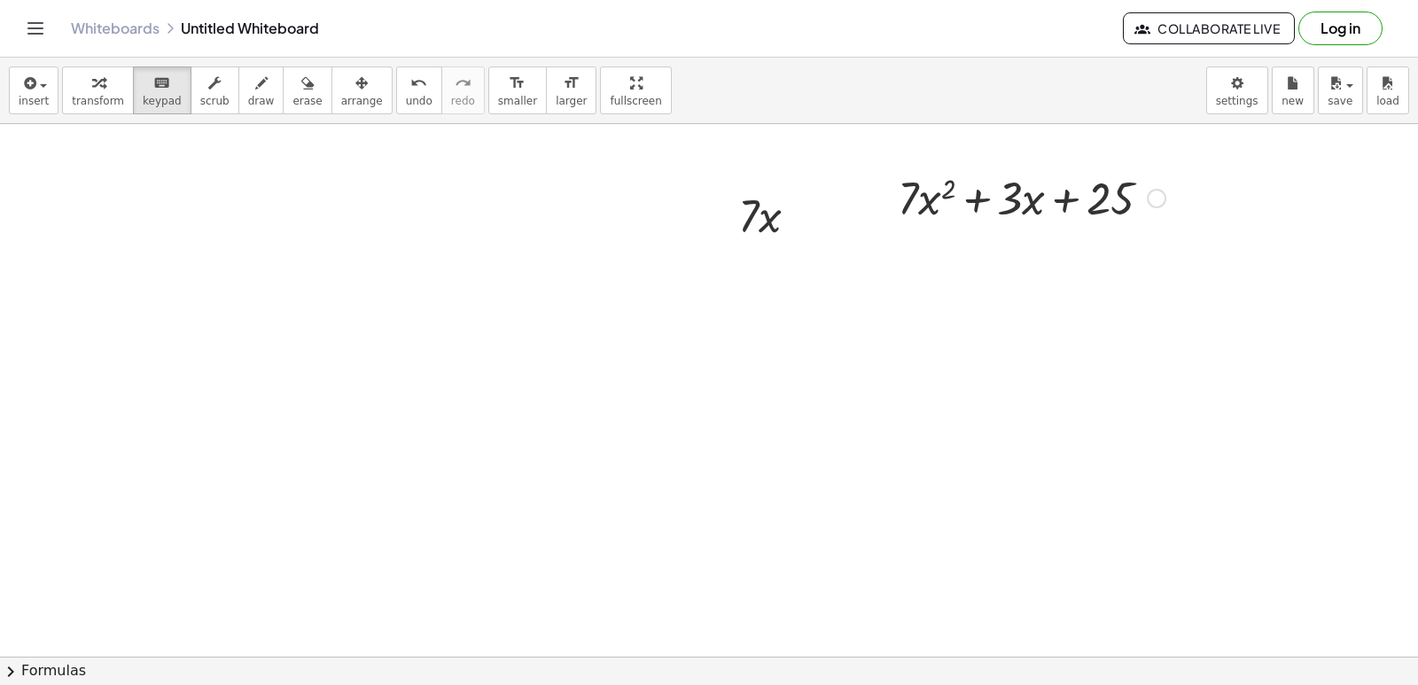
click at [976, 221] on div at bounding box center [1031, 197] width 285 height 60
click at [873, 316] on div at bounding box center [709, 302] width 1418 height 1065
drag, startPoint x: 873, startPoint y: 316, endPoint x: 878, endPoint y: 332, distance: 16.8
click at [876, 329] on div at bounding box center [709, 302] width 1418 height 1065
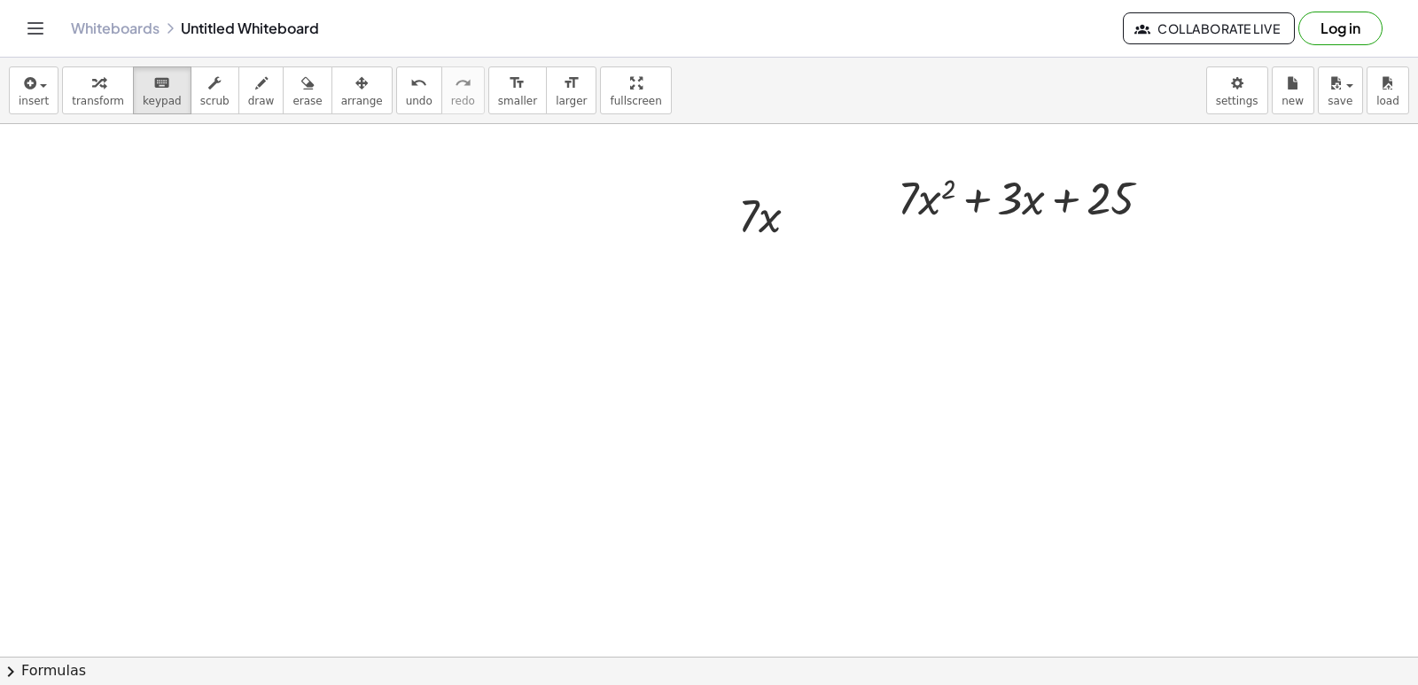
click at [878, 332] on div at bounding box center [709, 302] width 1418 height 1065
drag, startPoint x: 878, startPoint y: 332, endPoint x: 894, endPoint y: 363, distance: 34.9
click at [884, 345] on div at bounding box center [709, 302] width 1418 height 1065
drag, startPoint x: 894, startPoint y: 363, endPoint x: 892, endPoint y: 673, distance: 309.2
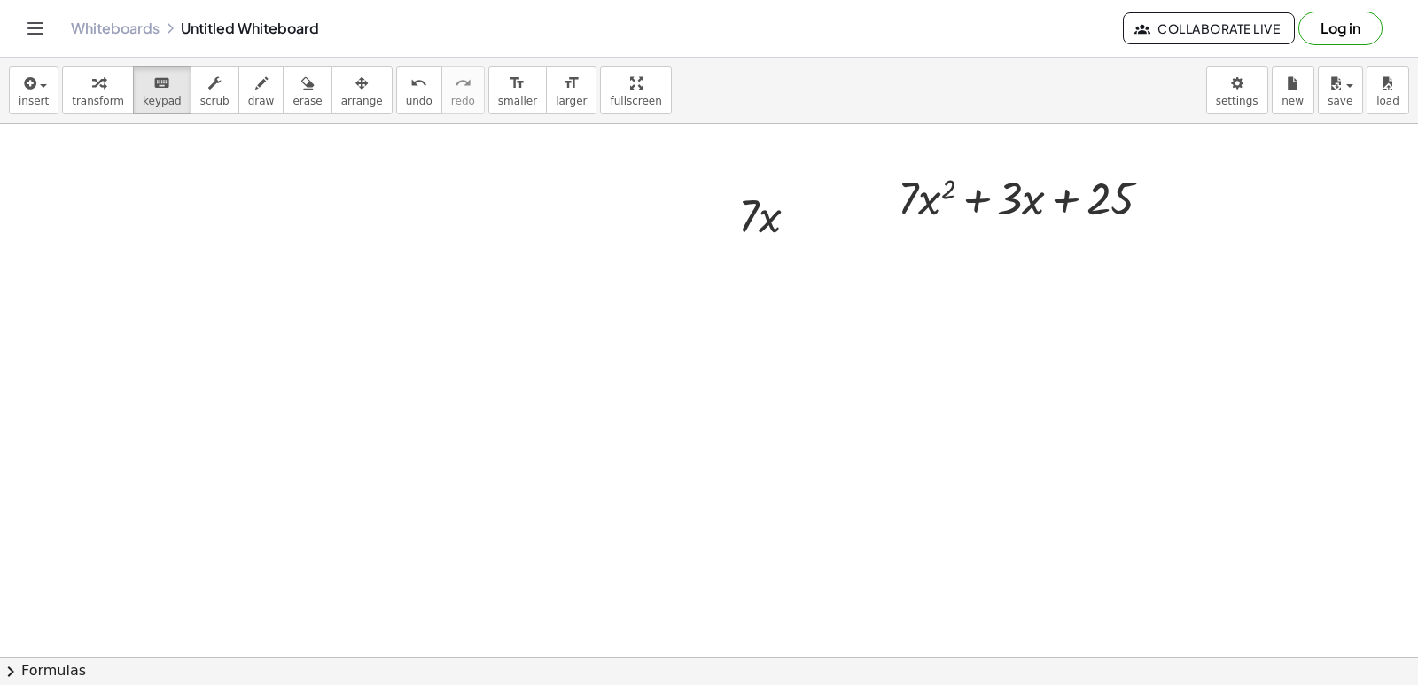
click at [892, 673] on div "insert select one: Math Expression Function Text Youtube Video Graphing Geometr…" at bounding box center [709, 371] width 1418 height 627
click at [141, 108] on button "keyboard keypad" at bounding box center [162, 90] width 58 height 48
click at [143, 109] on button "keyboard keypad" at bounding box center [162, 90] width 58 height 48
click at [503, 371] on div at bounding box center [709, 302] width 1418 height 1065
click at [504, 371] on div at bounding box center [709, 302] width 1418 height 1065
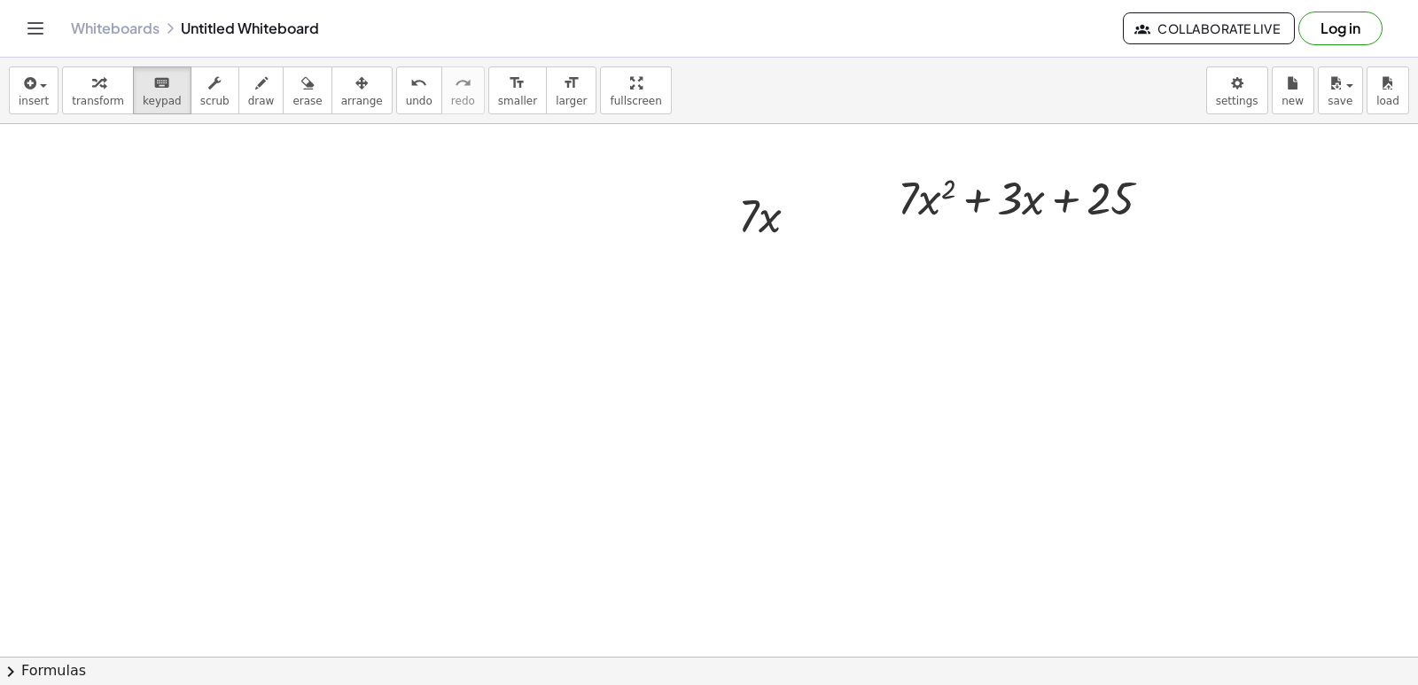
click at [504, 371] on div at bounding box center [709, 302] width 1418 height 1065
click at [532, 431] on div at bounding box center [709, 302] width 1418 height 1065
click at [563, 503] on div at bounding box center [709, 302] width 1418 height 1065
click at [564, 504] on div at bounding box center [709, 302] width 1418 height 1065
click at [564, 505] on div at bounding box center [709, 302] width 1418 height 1065
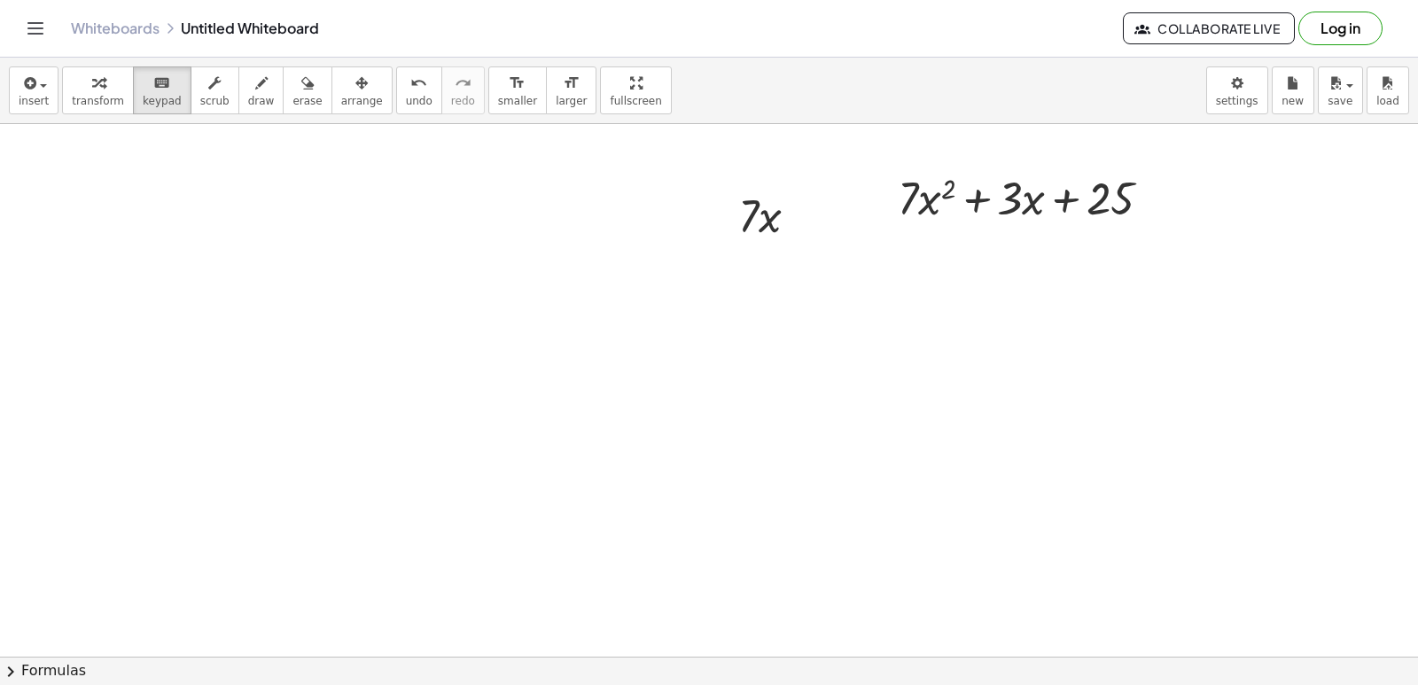
click at [560, 423] on div at bounding box center [709, 302] width 1418 height 1065
drag, startPoint x: 560, startPoint y: 423, endPoint x: 748, endPoint y: 587, distance: 249.3
click at [581, 427] on div at bounding box center [709, 302] width 1418 height 1065
click at [767, 574] on div at bounding box center [709, 302] width 1418 height 1065
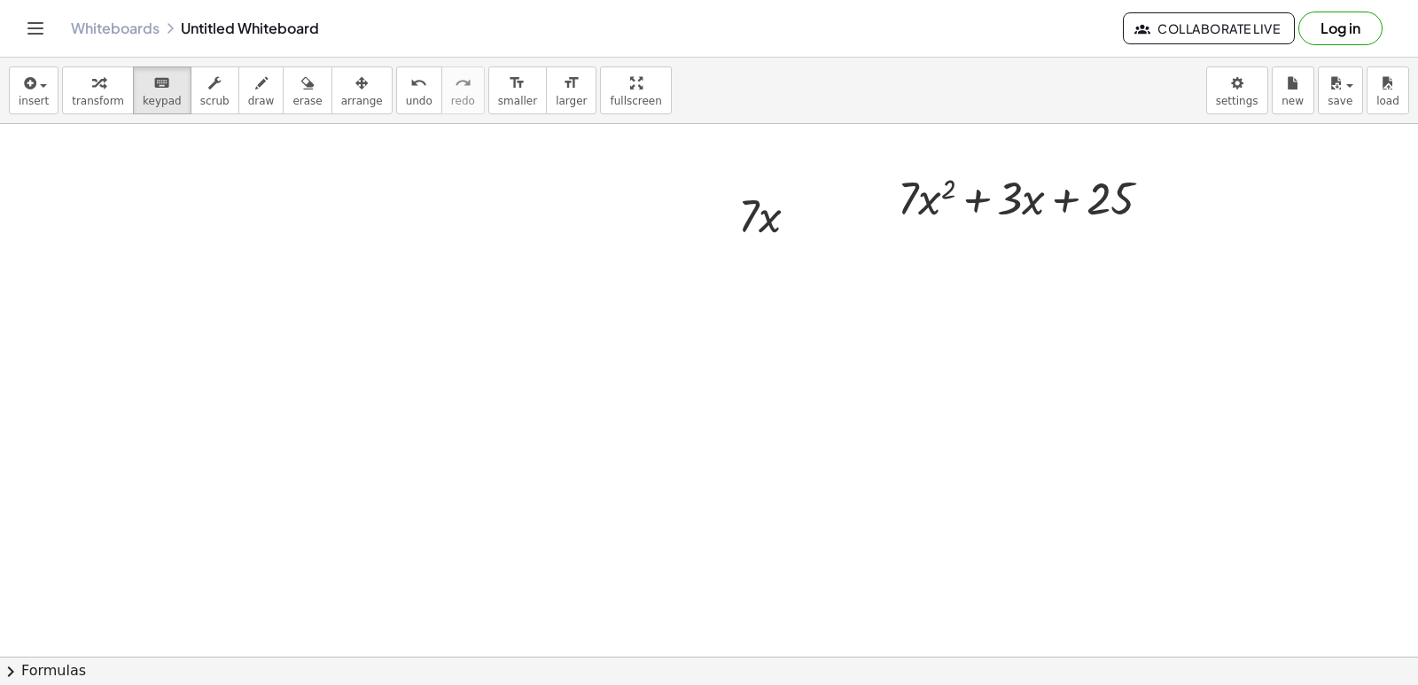
click at [769, 572] on div at bounding box center [709, 302] width 1418 height 1065
click at [696, 460] on div at bounding box center [709, 302] width 1418 height 1065
click at [697, 459] on div at bounding box center [709, 302] width 1418 height 1065
drag, startPoint x: 698, startPoint y: 458, endPoint x: 359, endPoint y: 299, distance: 374.6
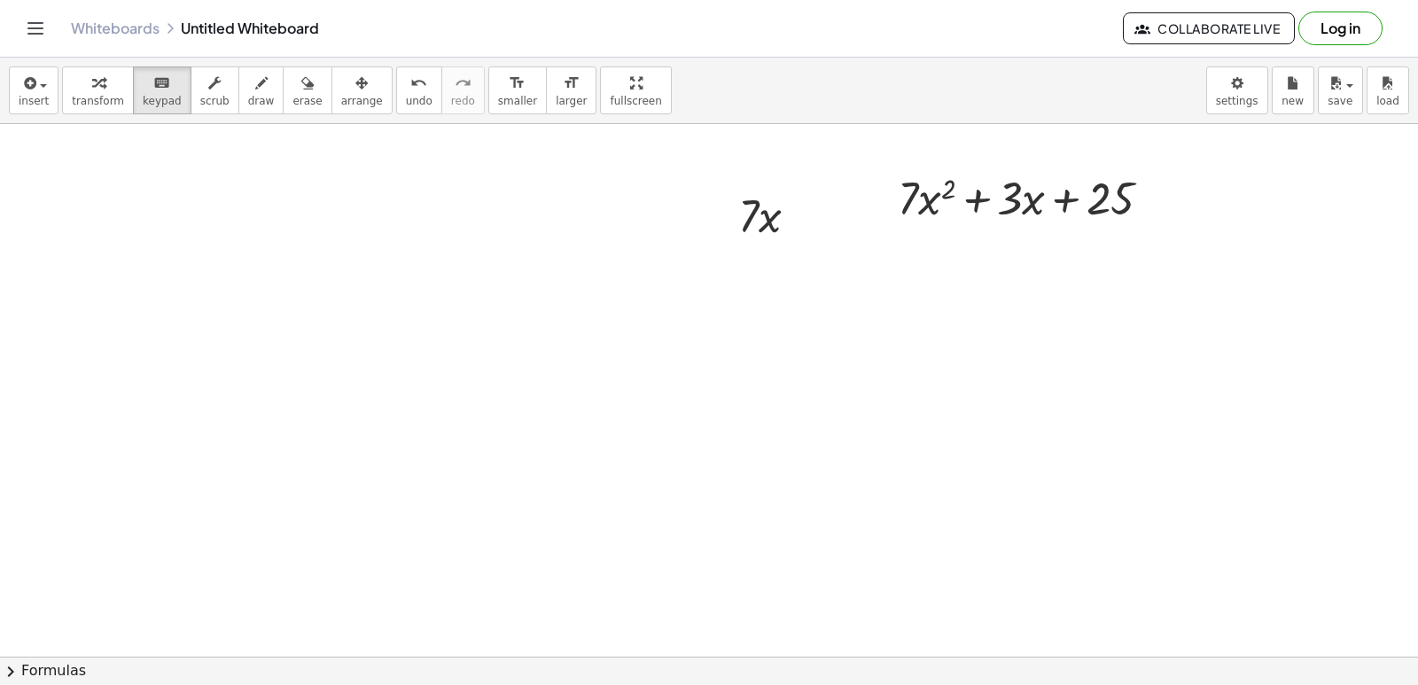
click at [348, 251] on div at bounding box center [709, 302] width 1418 height 1065
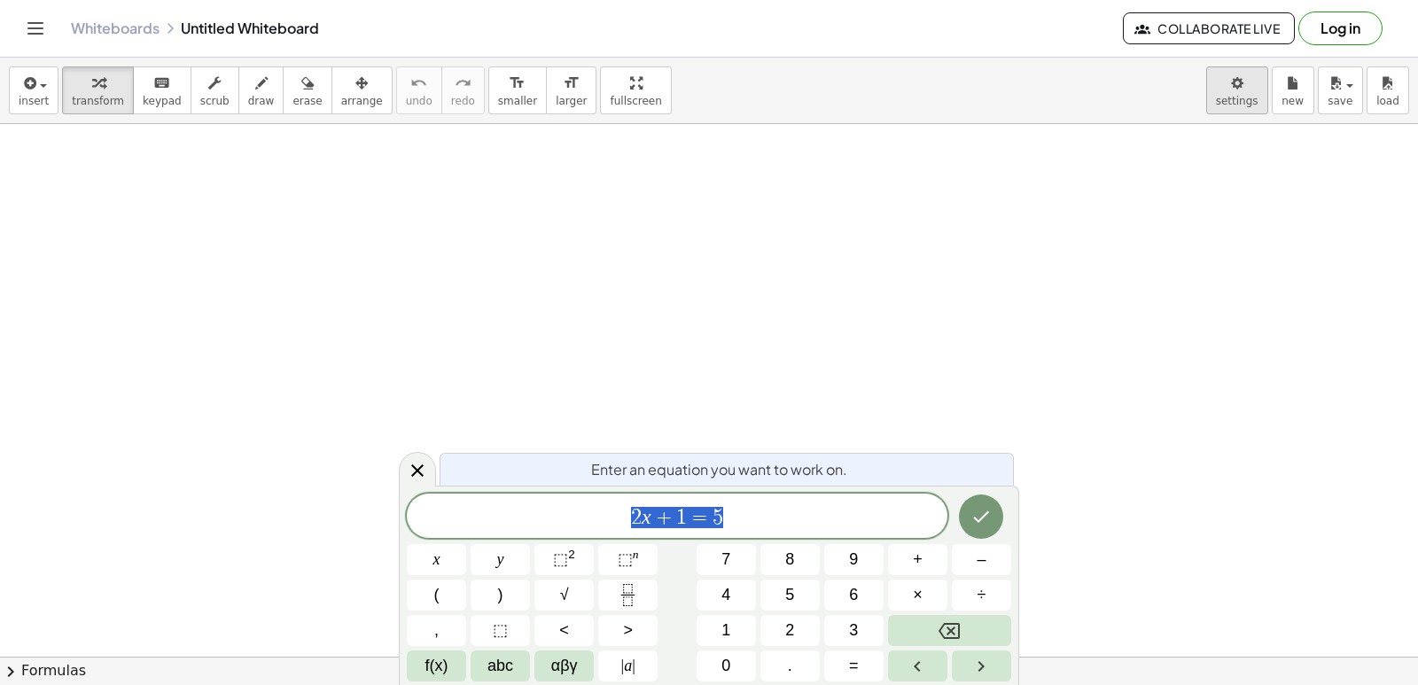
click at [1237, 107] on body "Graspable Math Activities Get Started Activity Bank Assigned Work Classes White…" at bounding box center [709, 342] width 1418 height 685
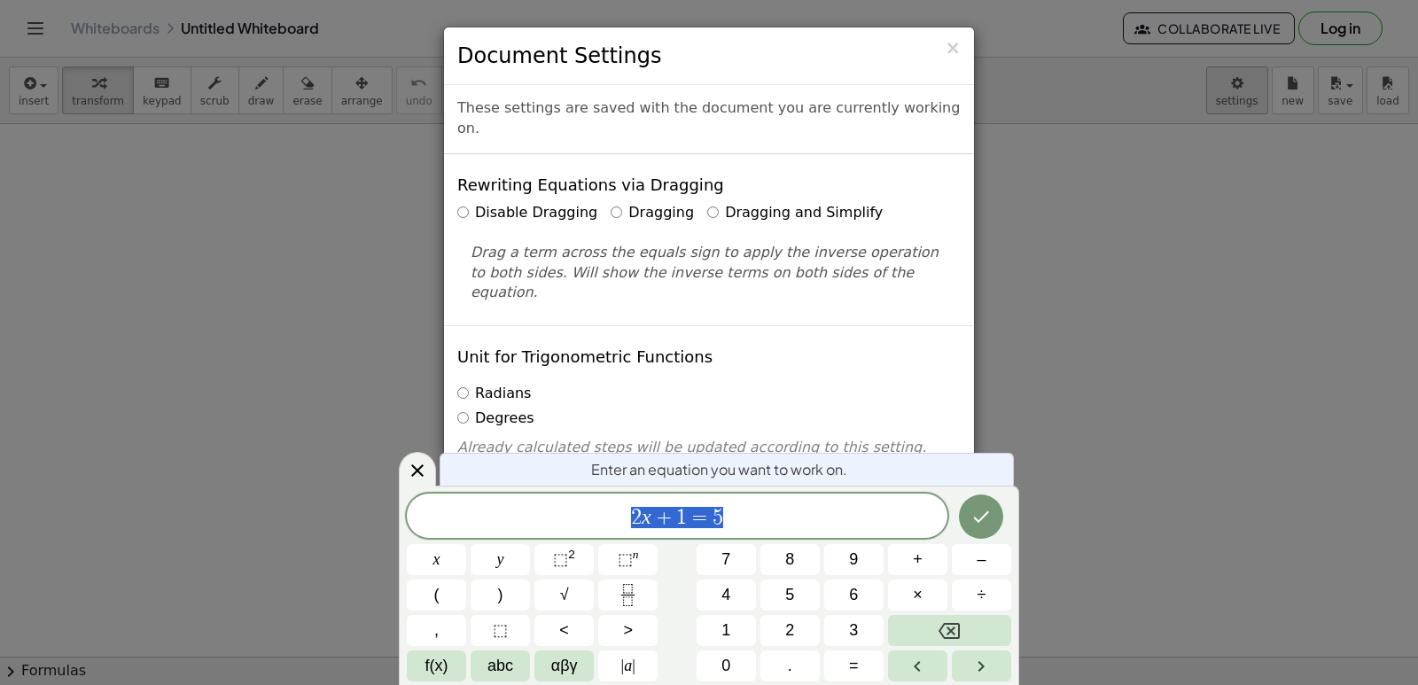
click at [1237, 107] on div "× Document Settings These settings are saved with the document you are currentl…" at bounding box center [709, 342] width 1418 height 685
click at [1242, 89] on body "Graspable Math Activities Get Started Activity Bank Assigned Work Classes White…" at bounding box center [709, 342] width 1418 height 685
click at [1242, 89] on div "× Document Settings These settings are saved with the document you are currentl…" at bounding box center [709, 342] width 1418 height 685
click at [419, 473] on icon at bounding box center [417, 470] width 21 height 21
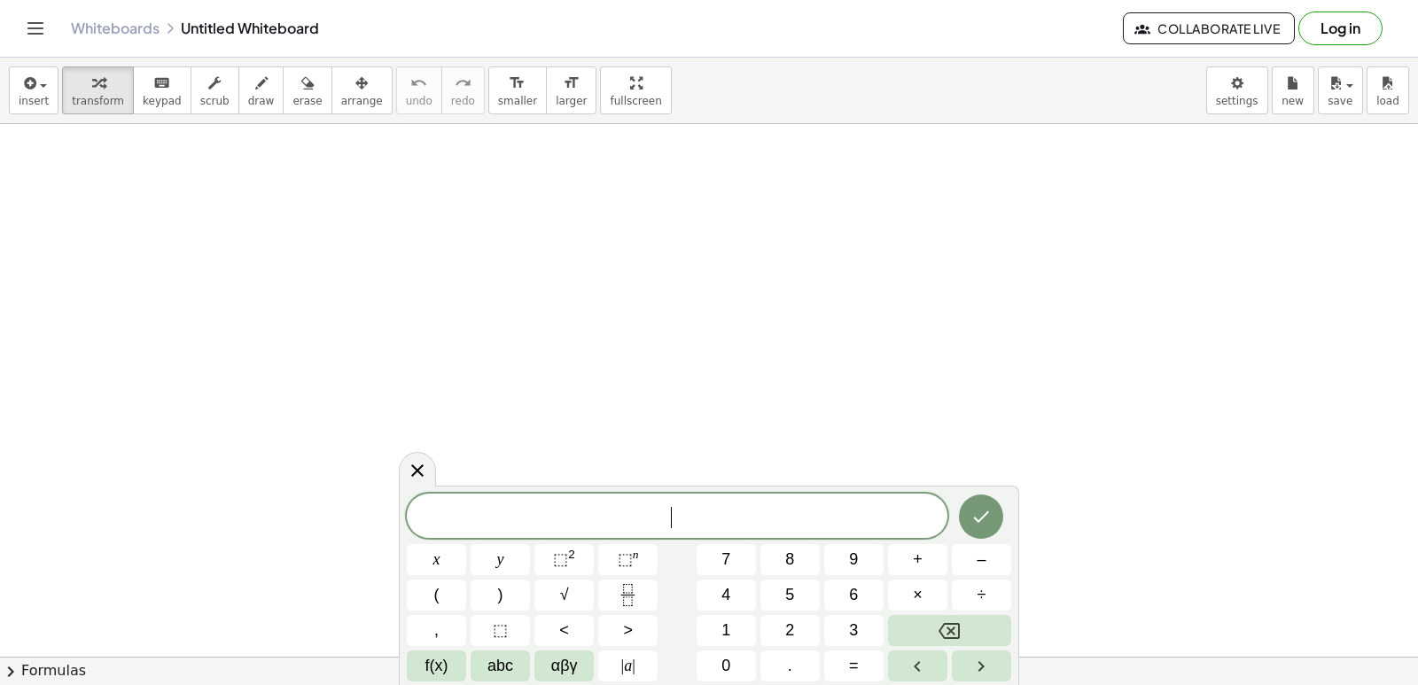
drag, startPoint x: 413, startPoint y: 458, endPoint x: 687, endPoint y: 330, distance: 302.4
click at [413, 459] on div at bounding box center [417, 469] width 37 height 35
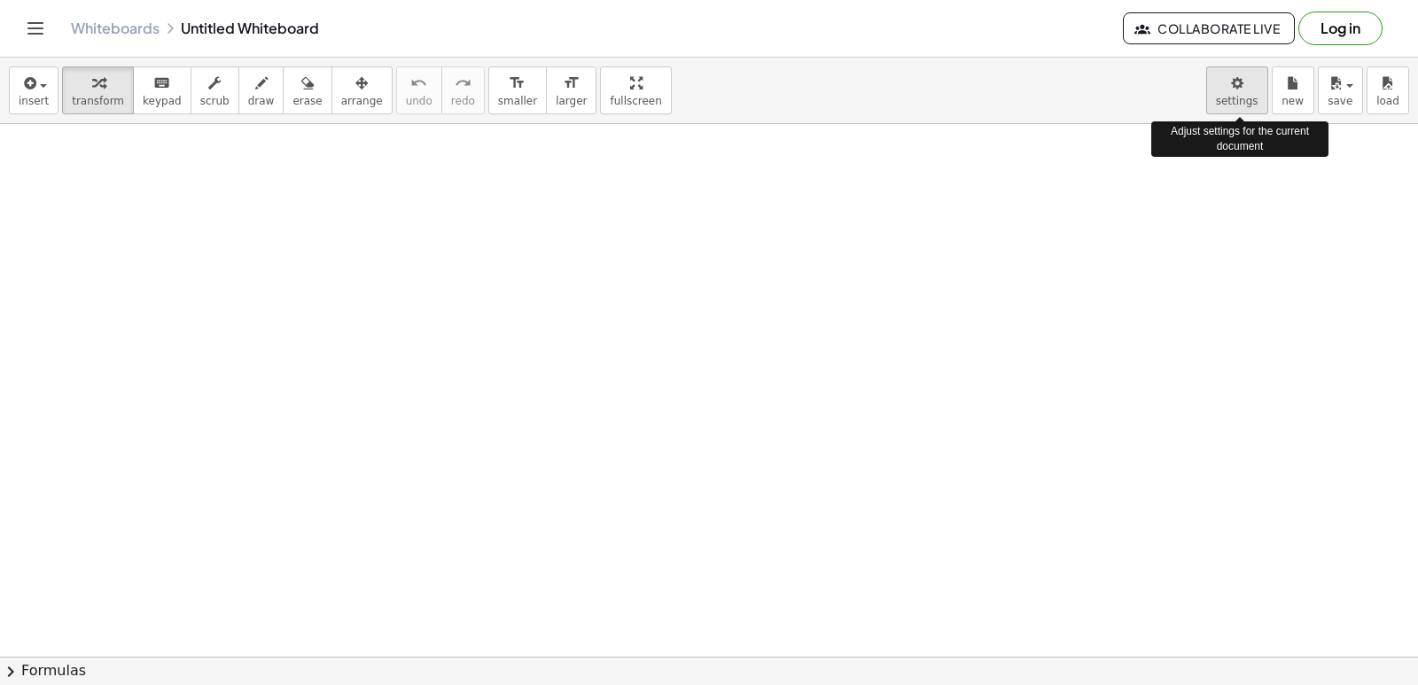
click at [1254, 88] on body "Graspable Math Activities Get Started Activity Bank Assigned Work Classes White…" at bounding box center [709, 342] width 1418 height 685
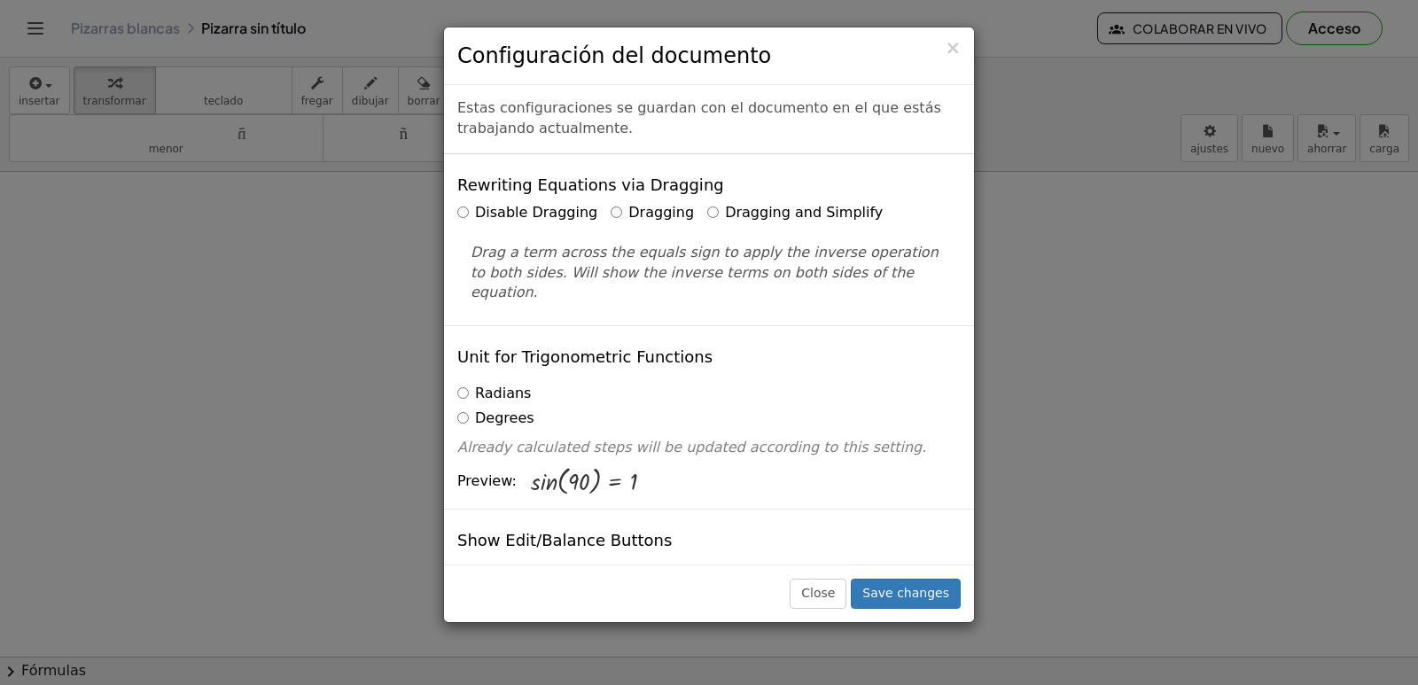
click at [713, 192] on div "Rewriting Equations via Dragging Disable Dragging Dragging Dragging and Simplif…" at bounding box center [709, 239] width 530 height 171
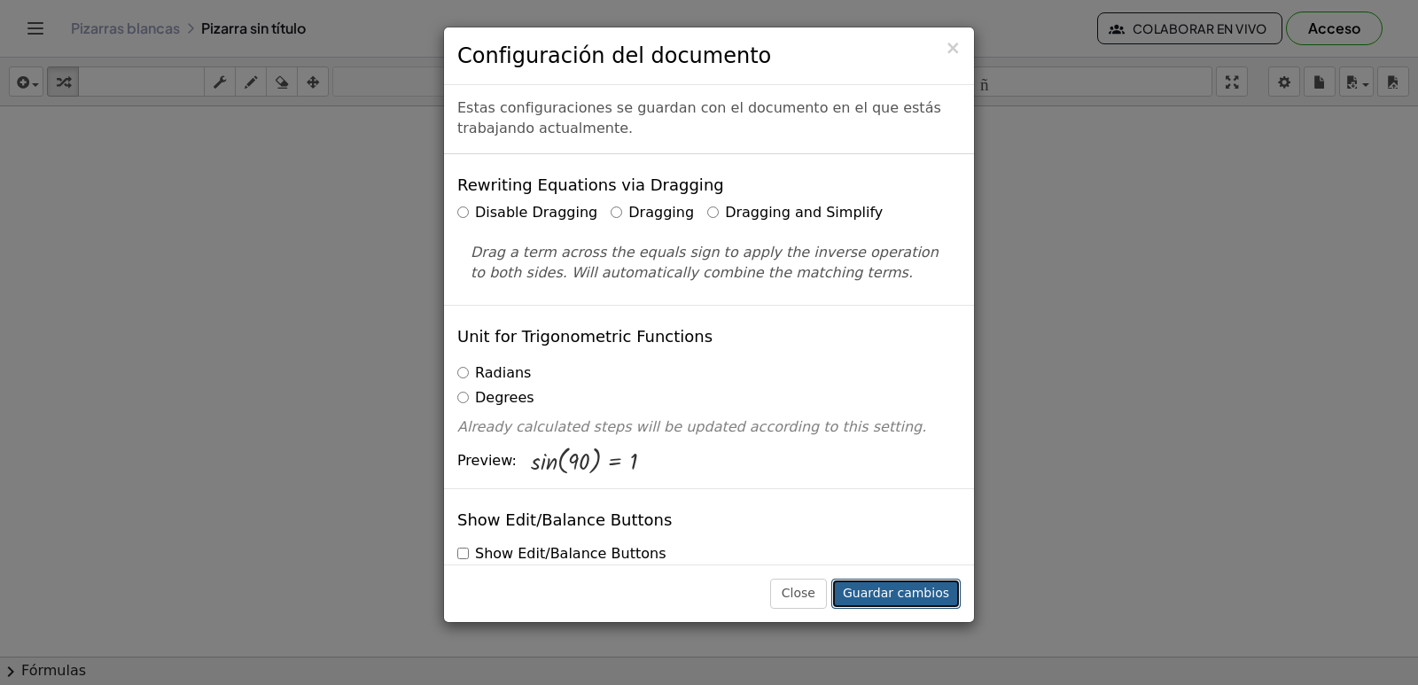
click at [891, 593] on font "Guardar cambios" at bounding box center [896, 593] width 106 height 14
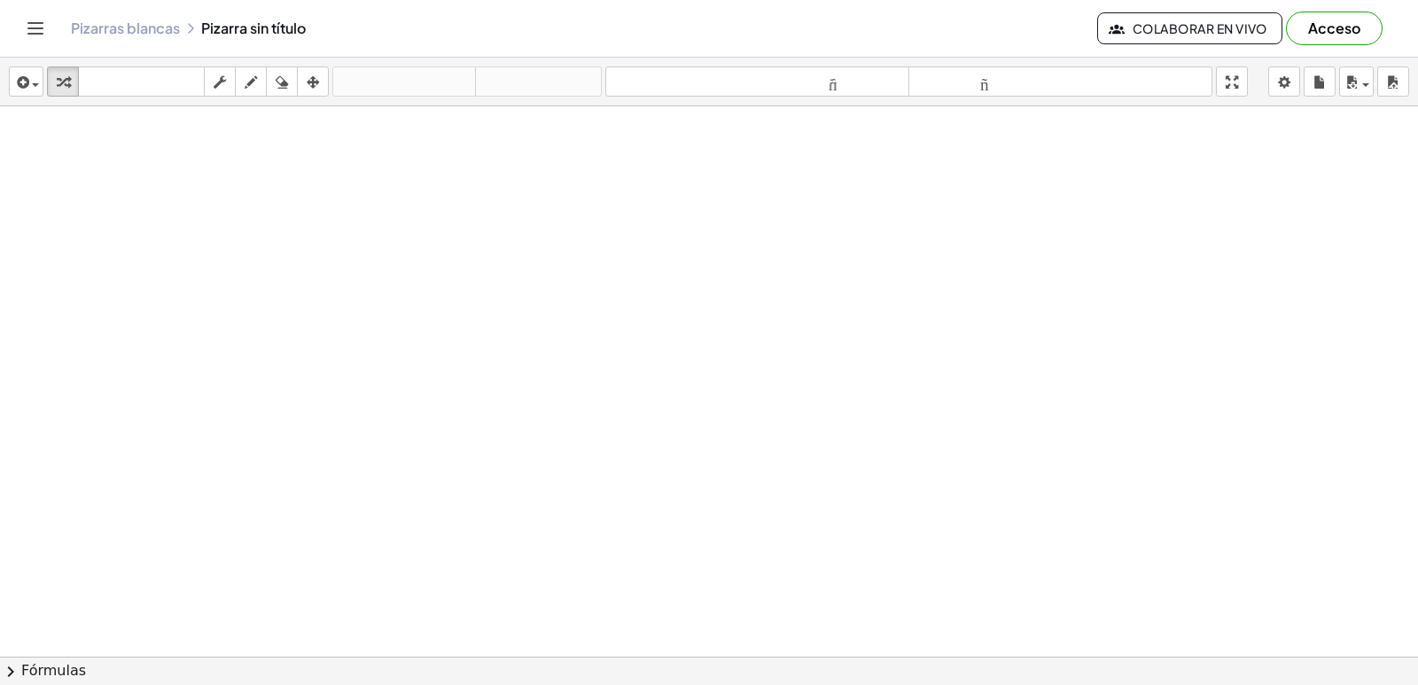
drag, startPoint x: 580, startPoint y: 319, endPoint x: 1075, endPoint y: 382, distance: 498.4
click at [1075, 382] on div at bounding box center [709, 696] width 1418 height 1180
click at [713, 469] on div at bounding box center [709, 696] width 1418 height 1180
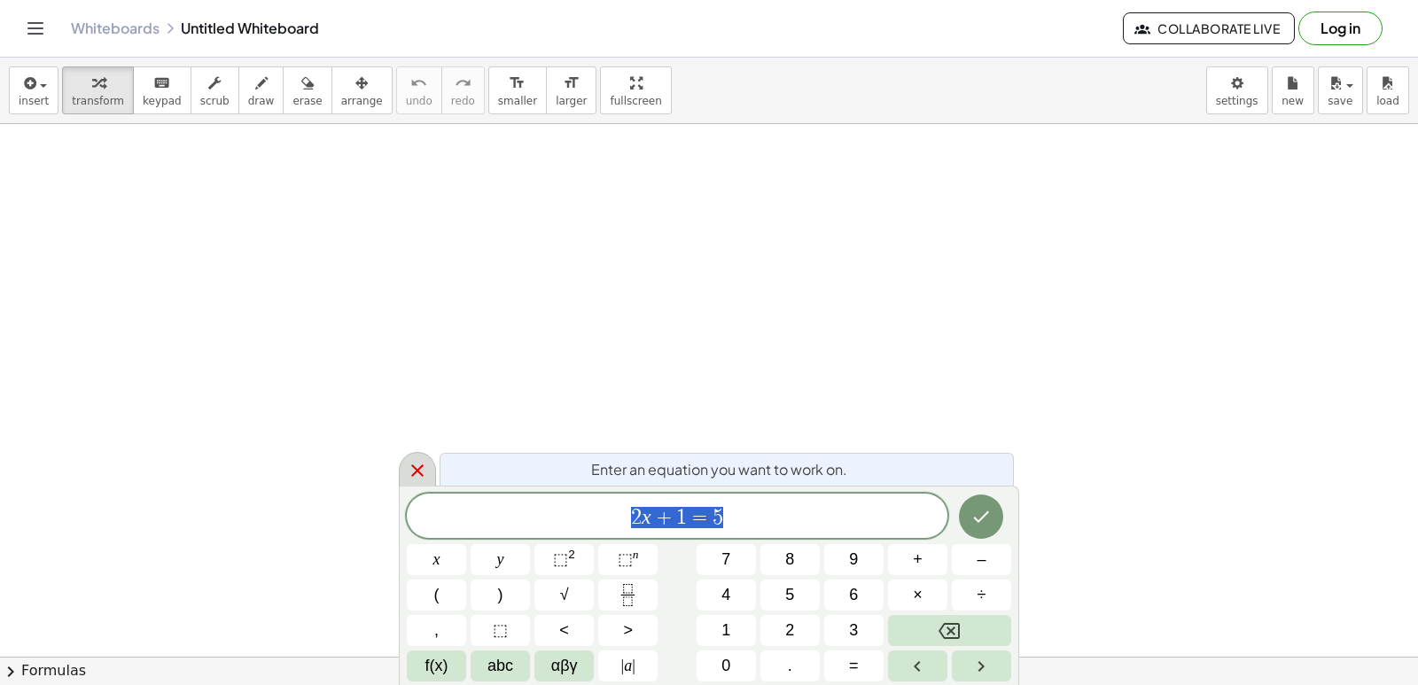
click at [410, 468] on icon at bounding box center [417, 470] width 21 height 21
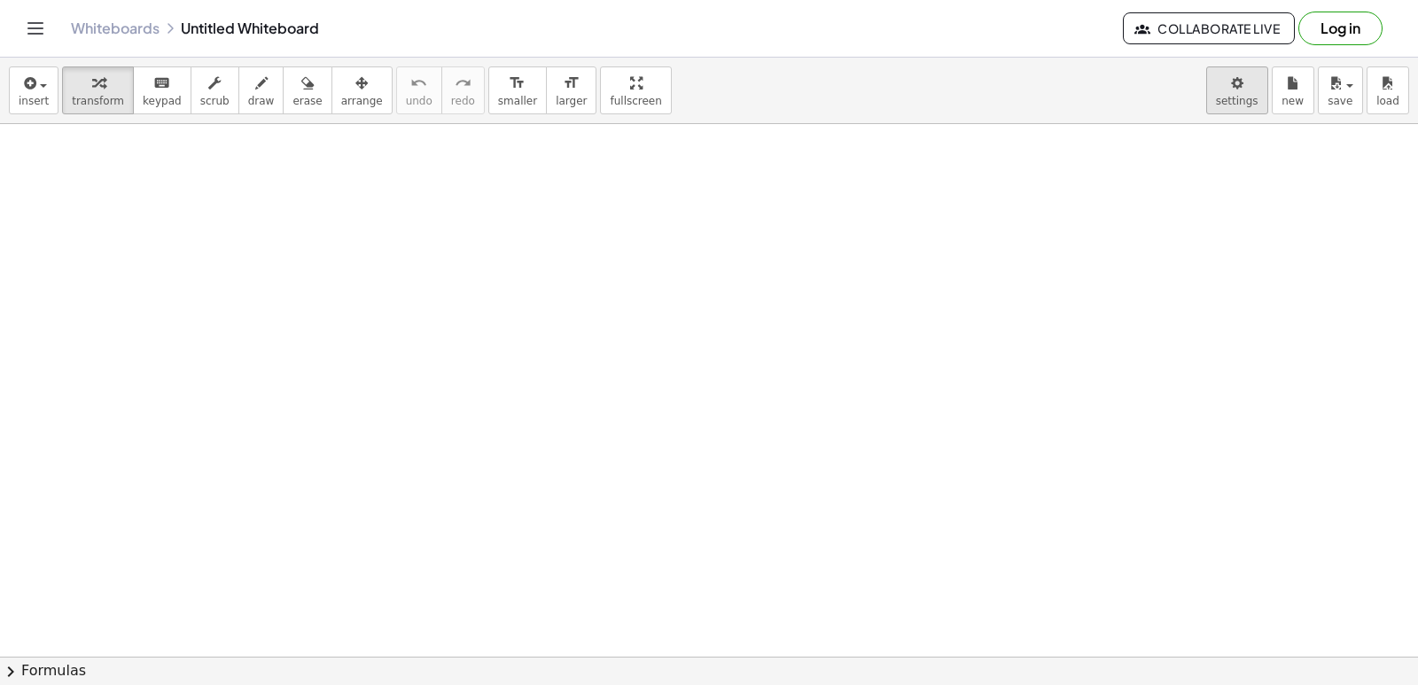
click at [1238, 102] on body "Graspable Math Activities Get Started Activity Bank Assigned Work Classes White…" at bounding box center [709, 342] width 1418 height 685
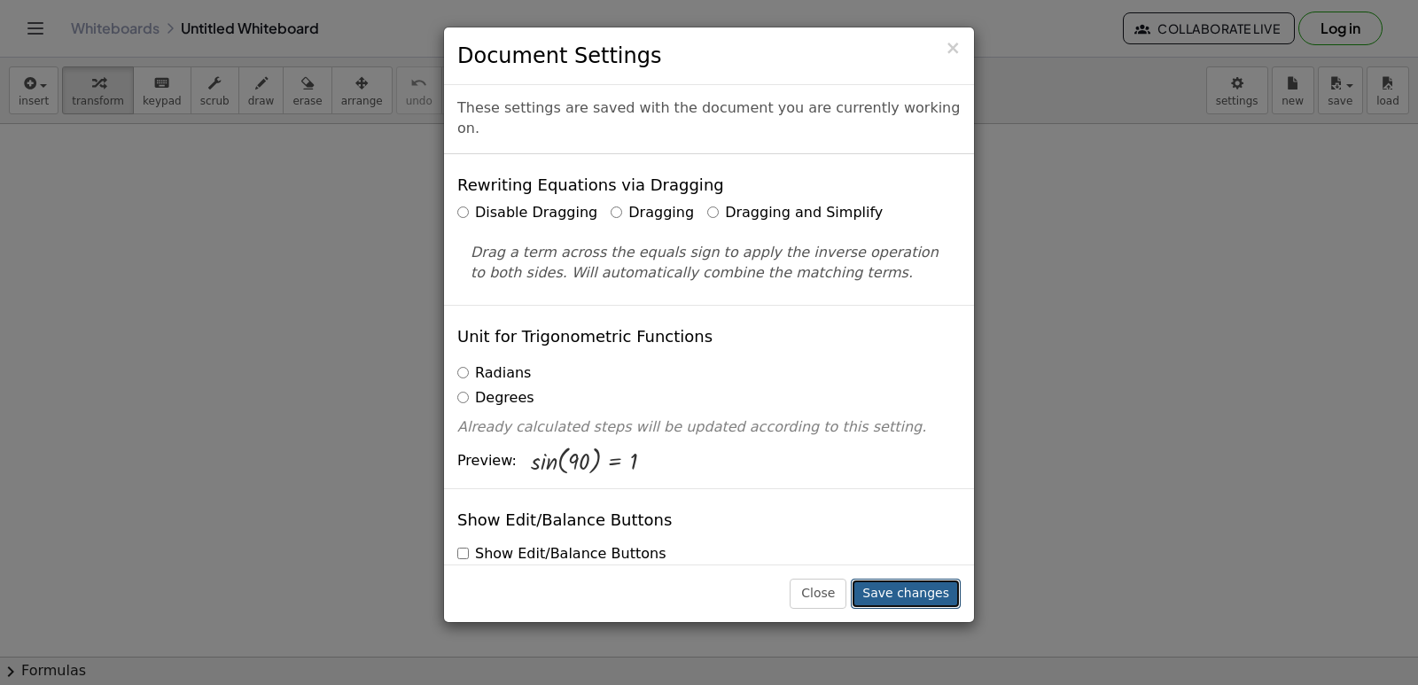
click at [889, 592] on button "Save changes" at bounding box center [906, 594] width 110 height 30
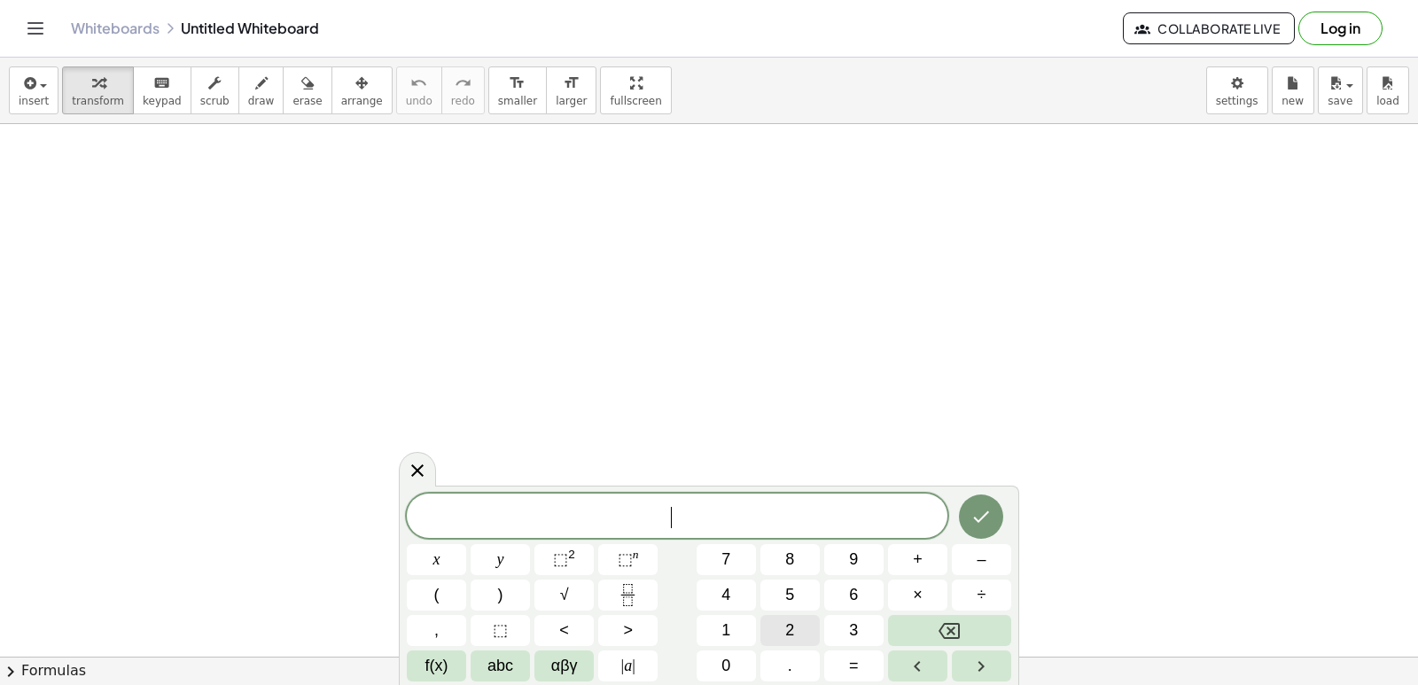
click at [805, 640] on button "2" at bounding box center [789, 630] width 59 height 31
click at [790, 672] on span "." at bounding box center [790, 666] width 4 height 24
click at [735, 551] on button "7" at bounding box center [725, 559] width 59 height 31
click at [453, 552] on button "x" at bounding box center [436, 559] width 59 height 31
click at [576, 569] on button "⬚ 2" at bounding box center [563, 559] width 59 height 31
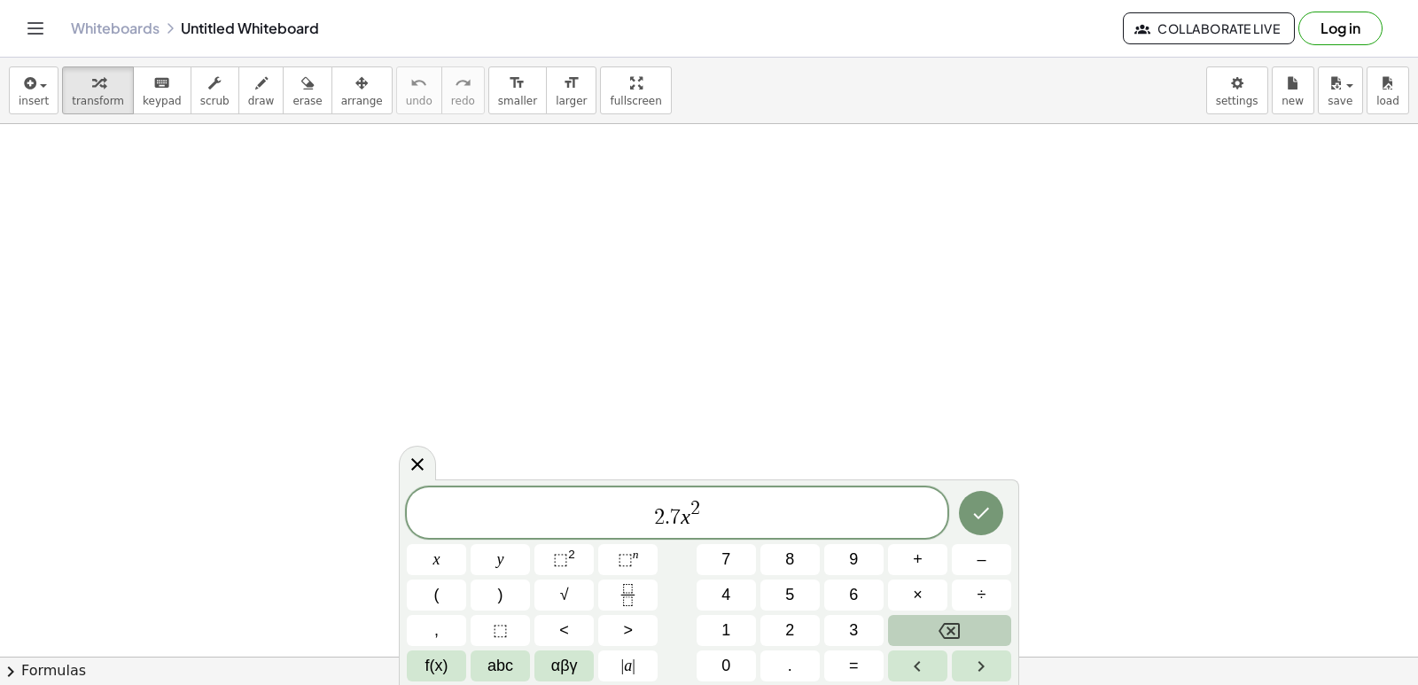
click at [930, 635] on button "Backspace" at bounding box center [949, 630] width 123 height 31
click at [978, 557] on span "–" at bounding box center [980, 560] width 9 height 24
click at [715, 618] on button "1" at bounding box center [725, 630] width 59 height 31
click at [750, 527] on span "2 . 7 x 2 − 1 ​" at bounding box center [677, 514] width 541 height 32
click at [925, 559] on button "+" at bounding box center [917, 559] width 59 height 31
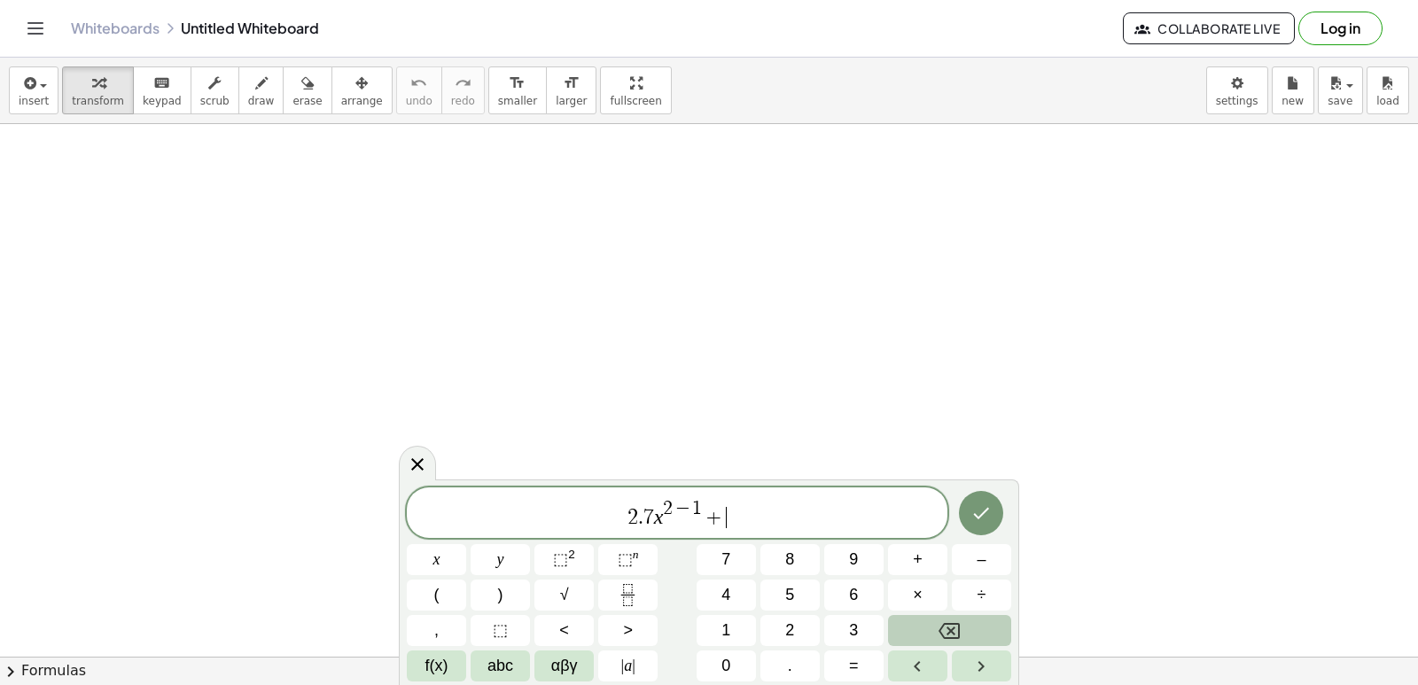
click at [950, 634] on icon "Backspace" at bounding box center [948, 630] width 21 height 21
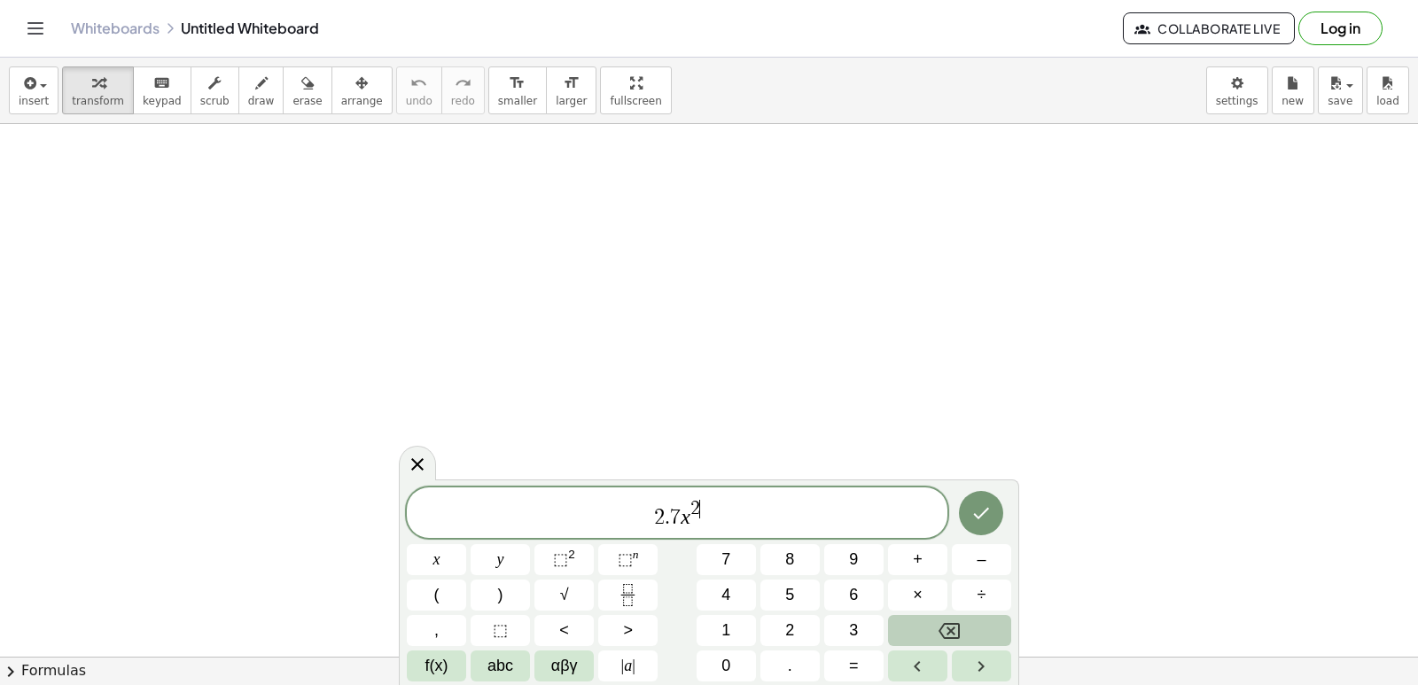
click at [950, 634] on icon "Backspace" at bounding box center [948, 630] width 21 height 21
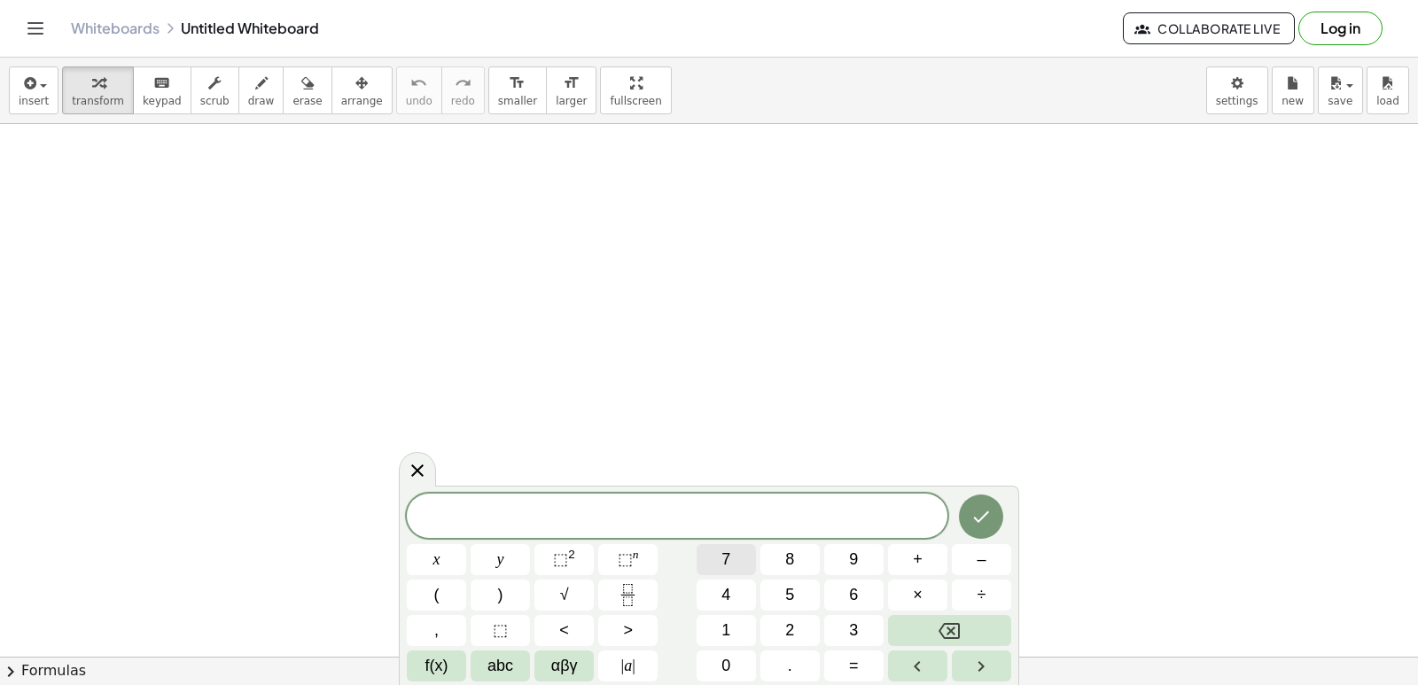
click at [738, 562] on button "7" at bounding box center [725, 559] width 59 height 31
click at [439, 556] on span "x" at bounding box center [436, 560] width 7 height 24
click at [562, 557] on span "⬚" at bounding box center [560, 559] width 15 height 18
click at [701, 507] on span "7 x 2 ​" at bounding box center [677, 514] width 541 height 32
click at [696, 498] on span "7 x 2 ​" at bounding box center [677, 514] width 541 height 32
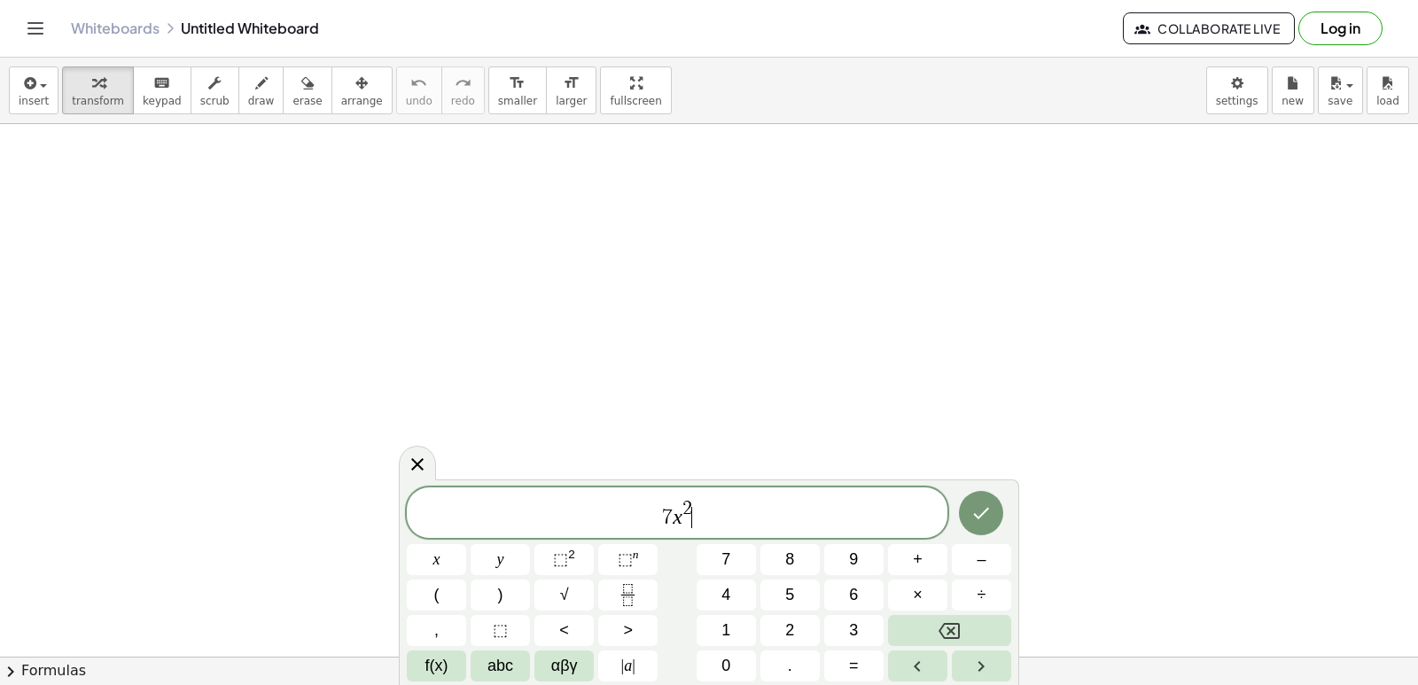
click at [687, 509] on span "2" at bounding box center [687, 508] width 10 height 19
click at [711, 530] on div "7 x 3 ​" at bounding box center [677, 512] width 541 height 51
click at [981, 567] on span "–" at bounding box center [980, 560] width 9 height 24
click at [641, 558] on button "⬚ n" at bounding box center [627, 559] width 59 height 31
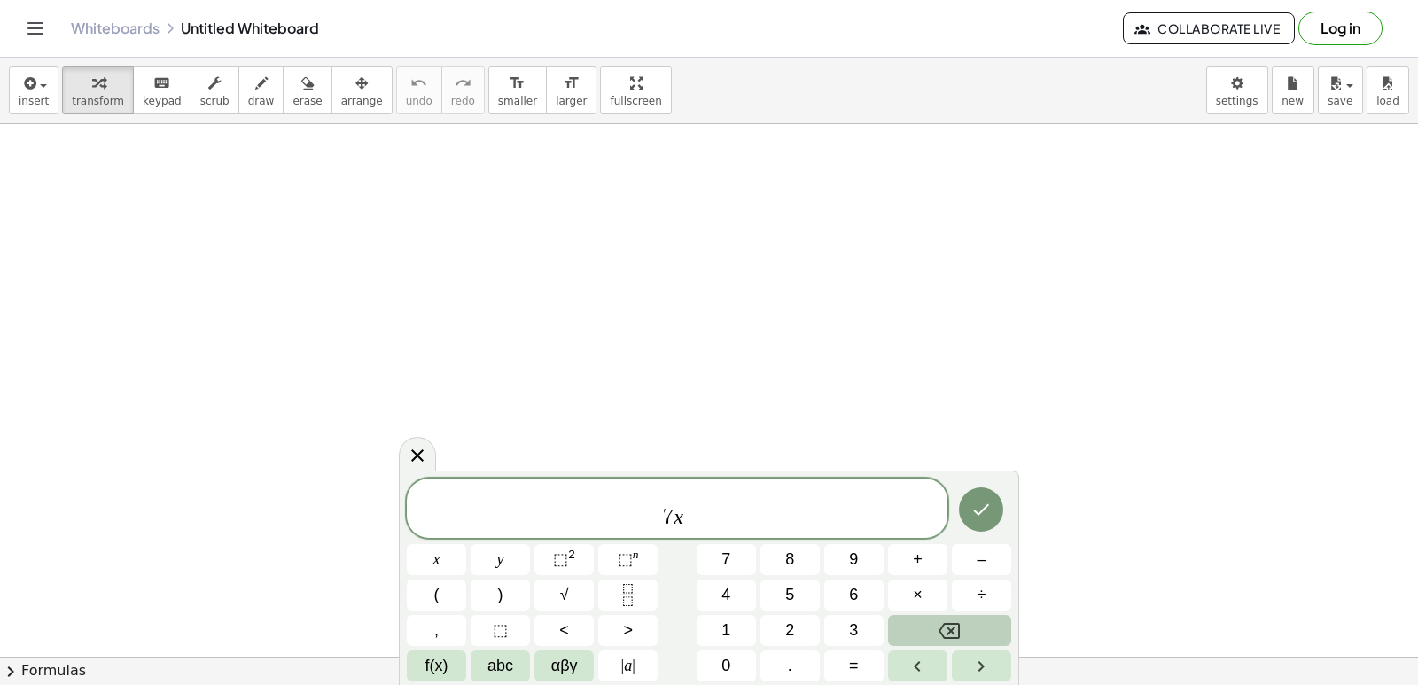
click at [967, 634] on button "Backspace" at bounding box center [949, 630] width 123 height 31
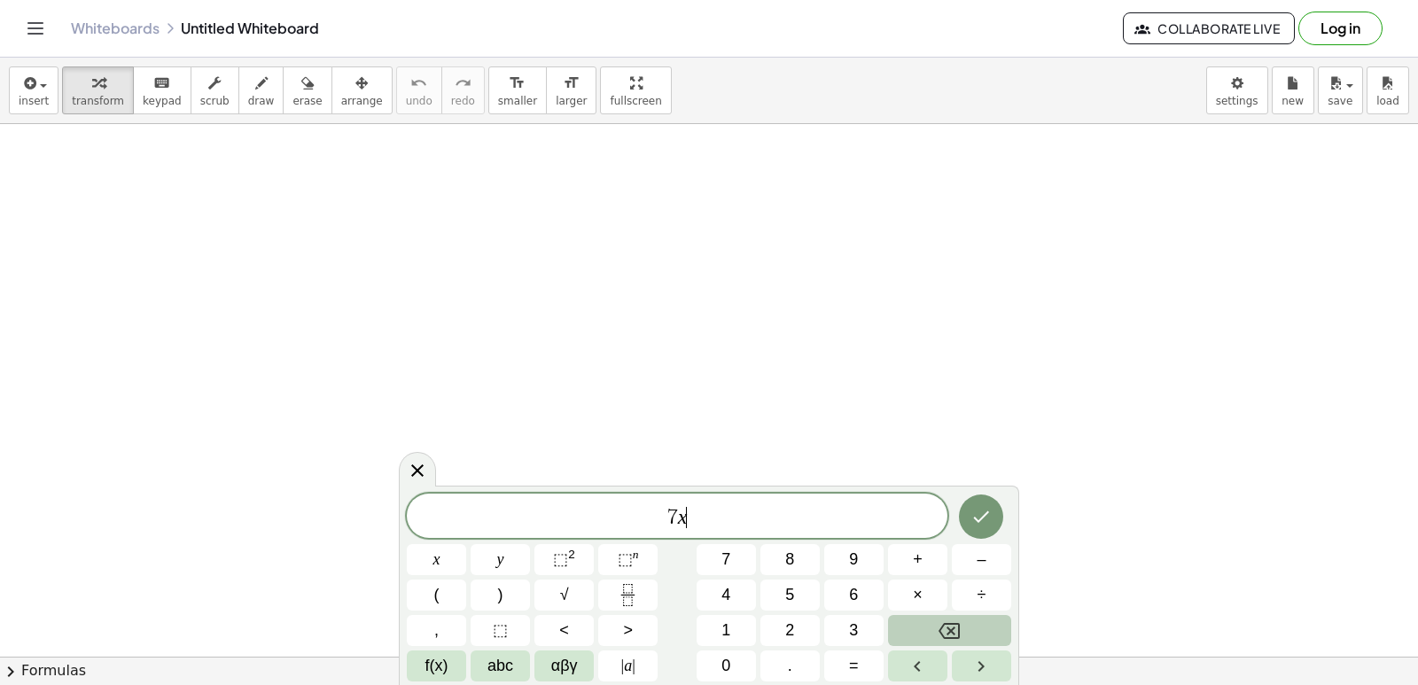
click at [967, 634] on button "Backspace" at bounding box center [949, 630] width 123 height 31
click at [642, 571] on button "⬚ n" at bounding box center [627, 559] width 59 height 31
click at [907, 628] on button "Backspace" at bounding box center [949, 630] width 123 height 31
click at [440, 555] on button "x" at bounding box center [436, 559] width 59 height 31
click at [622, 564] on span "⬚" at bounding box center [625, 559] width 15 height 18
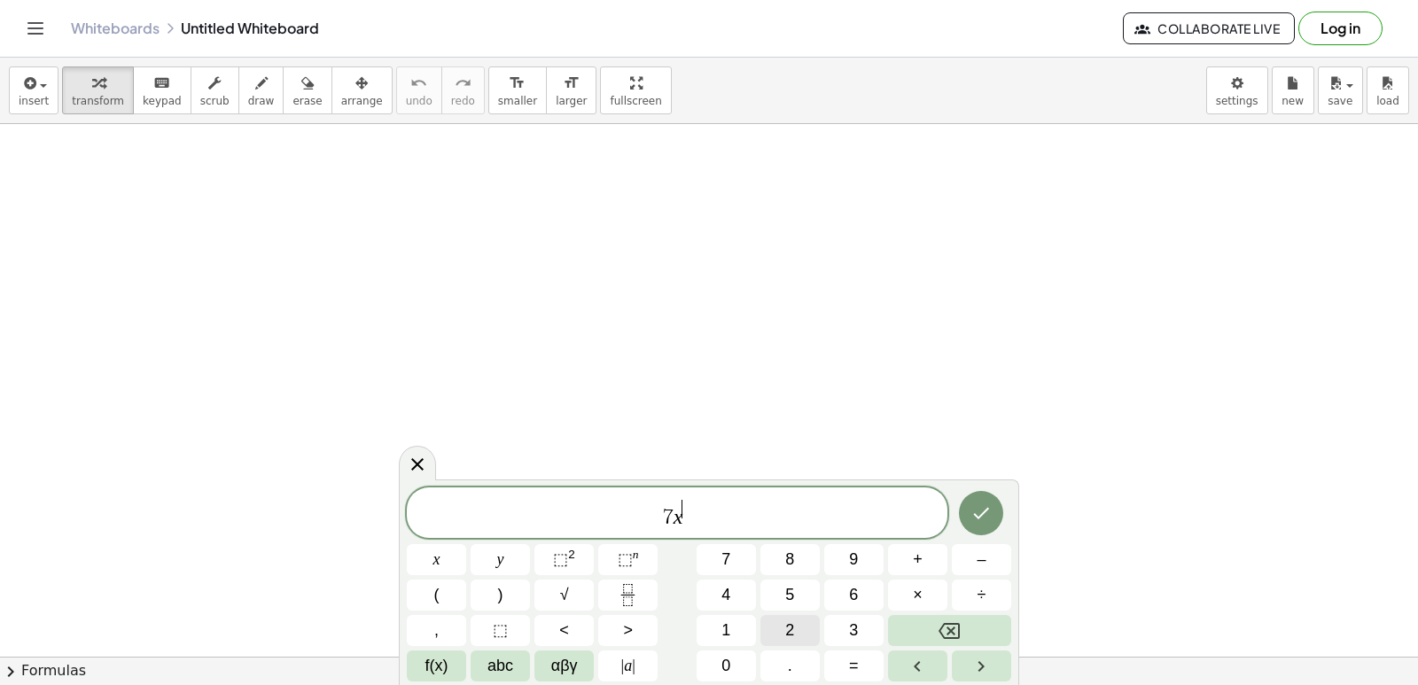
click at [791, 632] on span "2" at bounding box center [789, 630] width 9 height 24
click at [949, 636] on icon "Backspace" at bounding box center [948, 630] width 21 height 21
click at [841, 633] on button "3" at bounding box center [853, 630] width 59 height 31
click at [989, 554] on button "–" at bounding box center [981, 559] width 59 height 31
click at [789, 638] on span "2" at bounding box center [789, 630] width 9 height 24
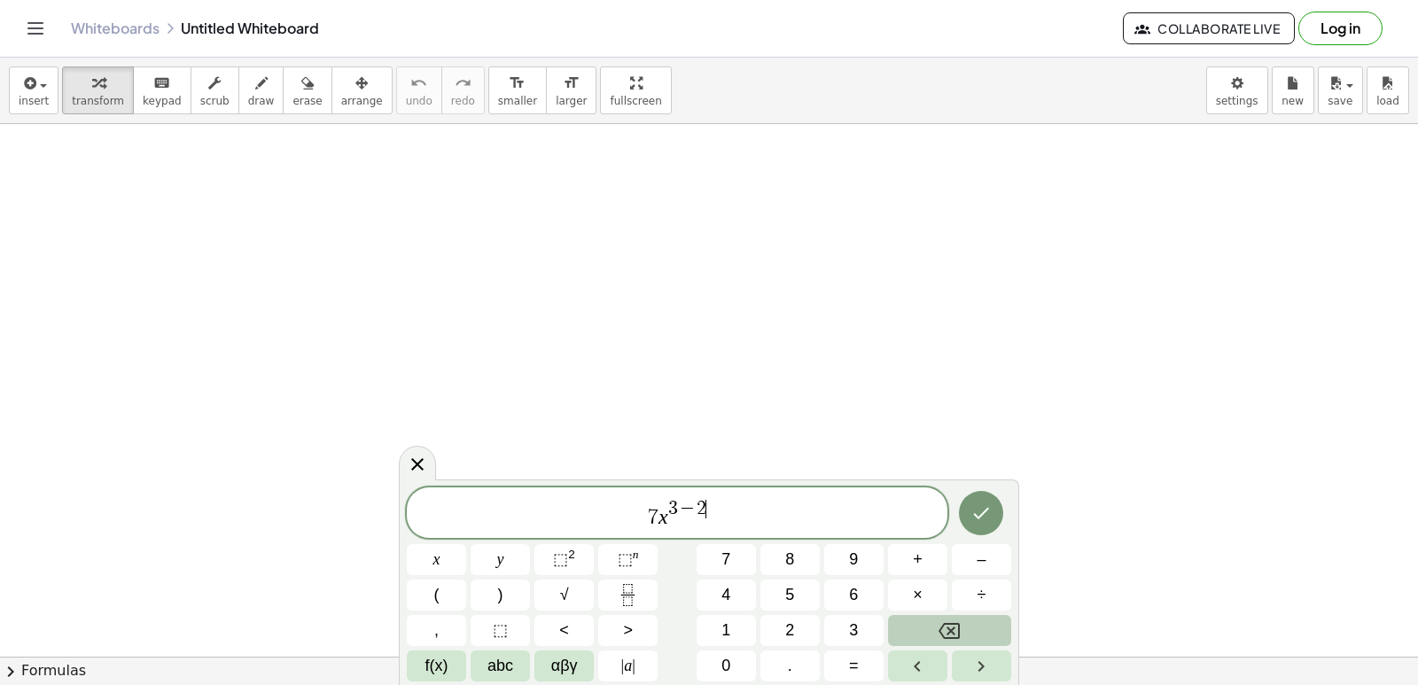
click at [957, 633] on icon "Backspace" at bounding box center [948, 630] width 21 height 21
click at [957, 634] on icon "Backspace" at bounding box center [948, 630] width 21 height 21
click at [837, 626] on button "3" at bounding box center [853, 630] width 59 height 31
click at [720, 526] on span "7 x 3 ​" at bounding box center [677, 514] width 541 height 32
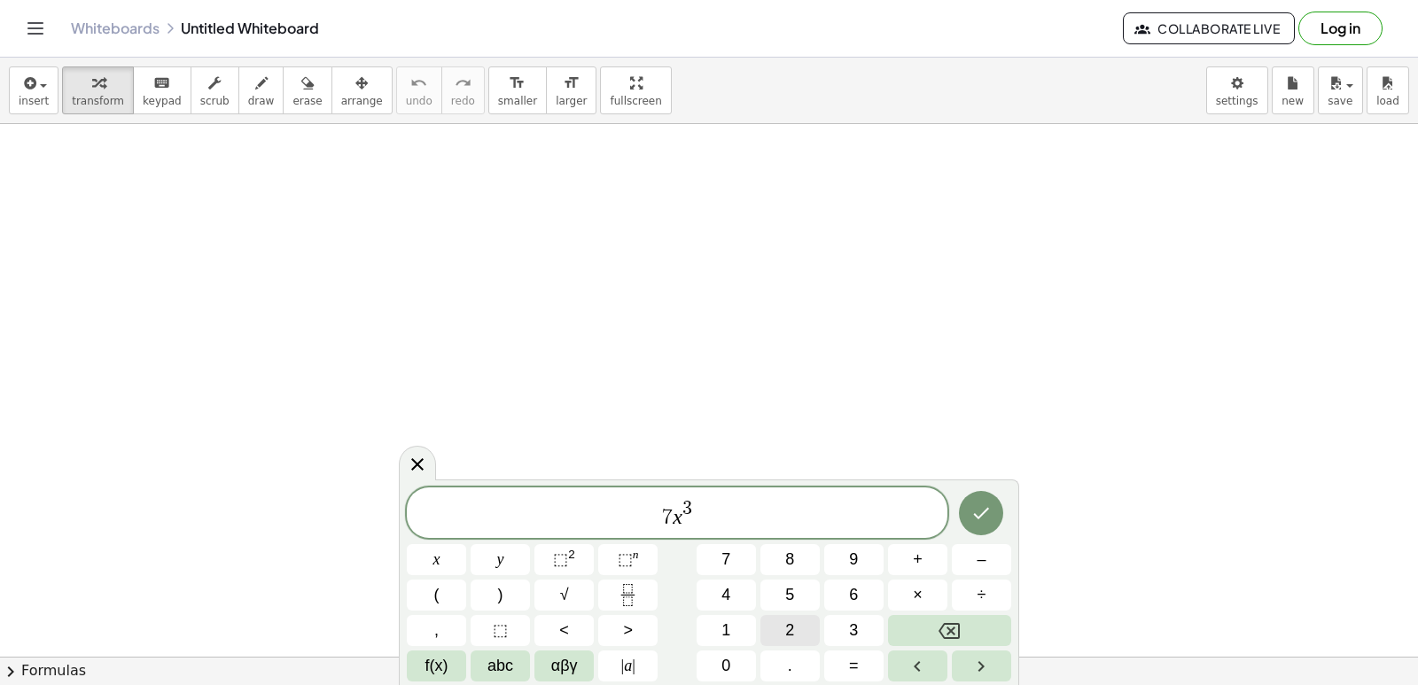
click at [774, 637] on button "2" at bounding box center [789, 630] width 59 height 31
click at [444, 557] on button "x" at bounding box center [436, 559] width 59 height 31
click at [573, 565] on span "⬚ 2" at bounding box center [564, 560] width 22 height 24
click at [936, 590] on button "×" at bounding box center [917, 594] width 59 height 31
click at [803, 590] on button "5" at bounding box center [789, 594] width 59 height 31
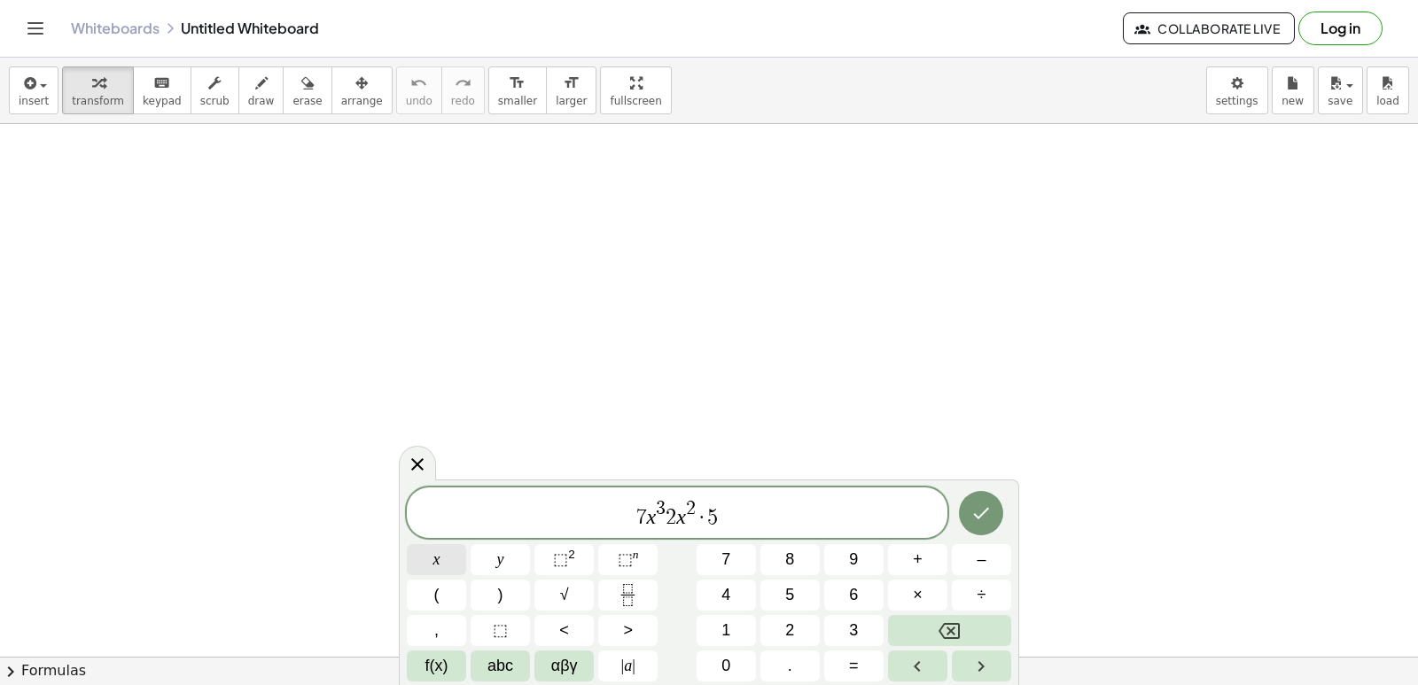
click at [447, 564] on button "x" at bounding box center [436, 559] width 59 height 31
click at [932, 638] on button "Backspace" at bounding box center [949, 630] width 123 height 31
click at [925, 589] on button "×" at bounding box center [917, 594] width 59 height 31
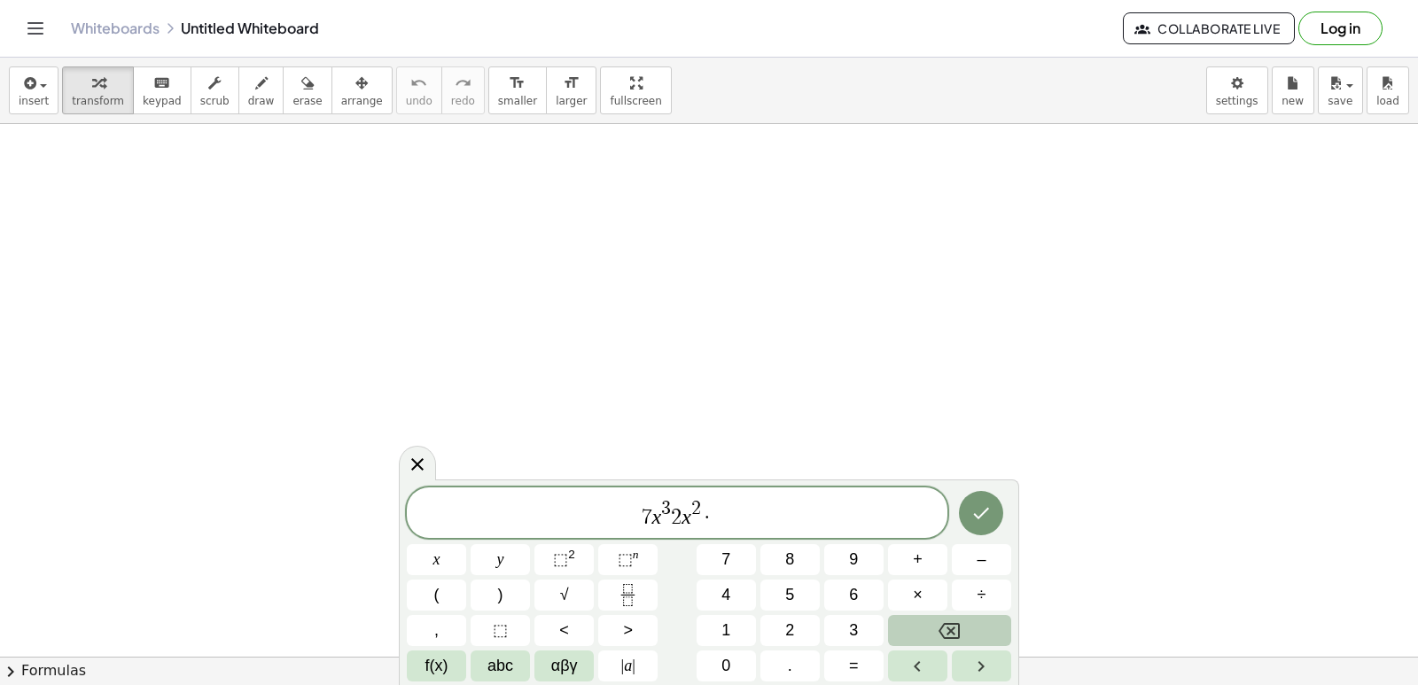
click at [937, 621] on button "Backspace" at bounding box center [949, 630] width 123 height 31
click at [927, 564] on button "+" at bounding box center [917, 559] width 59 height 31
click at [794, 587] on span "5" at bounding box center [789, 595] width 9 height 24
click at [443, 556] on button "x" at bounding box center [436, 559] width 59 height 31
click at [986, 565] on button "–" at bounding box center [981, 559] width 59 height 31
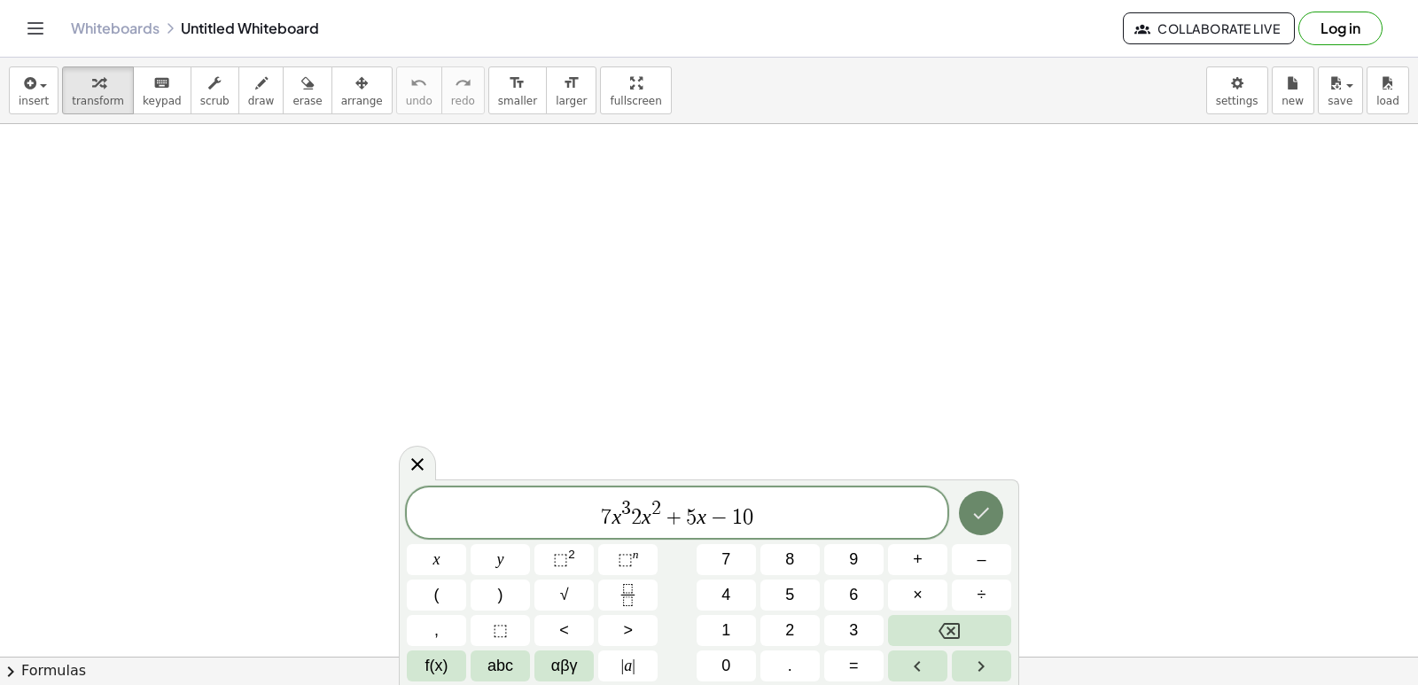
click at [992, 508] on icon "Done" at bounding box center [980, 512] width 21 height 21
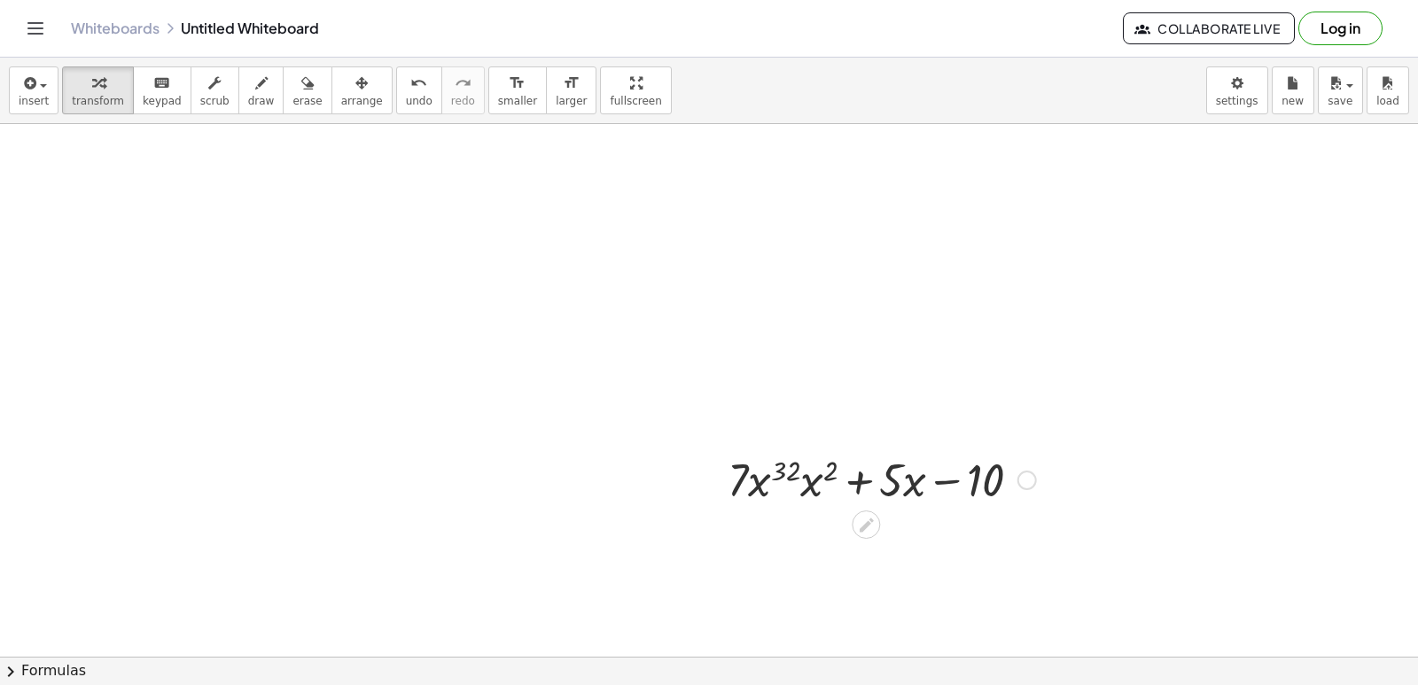
click at [886, 508] on div at bounding box center [882, 478] width 326 height 60
click at [968, 474] on div at bounding box center [882, 478] width 326 height 60
click at [747, 478] on div at bounding box center [882, 478] width 326 height 60
click at [869, 534] on div at bounding box center [866, 524] width 28 height 28
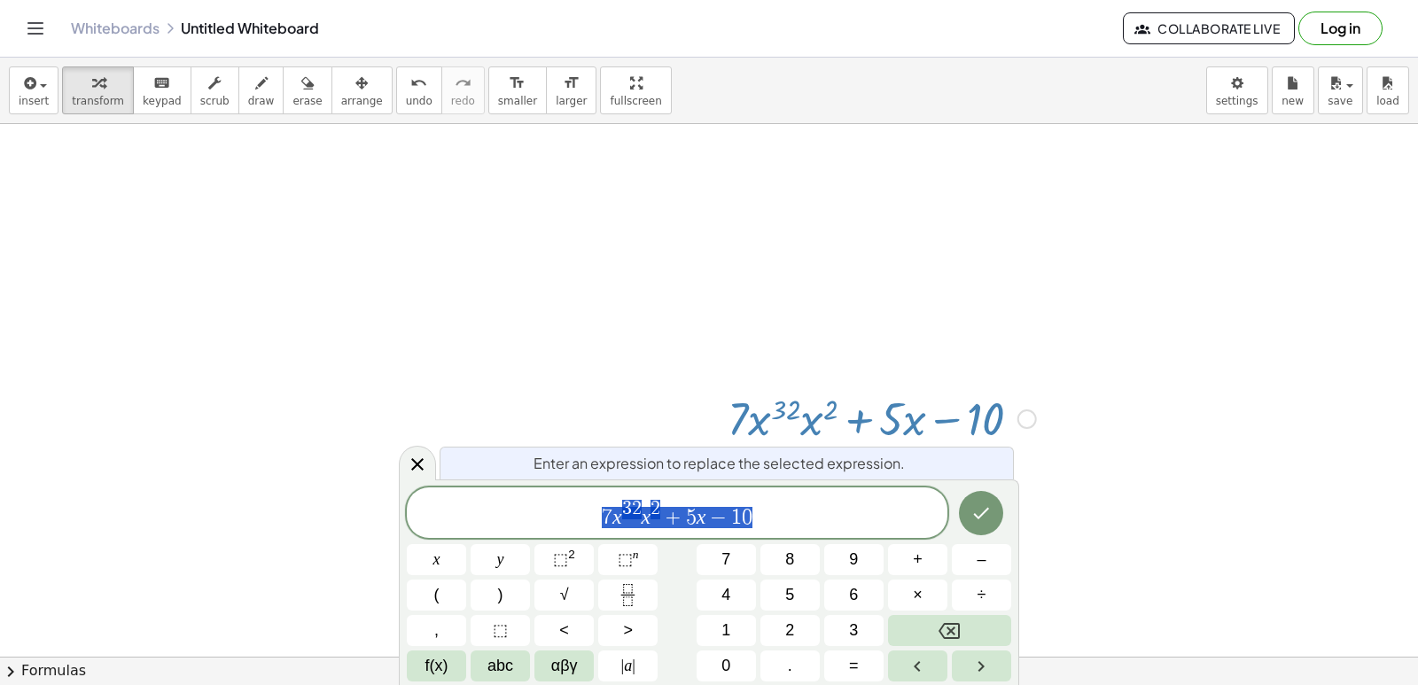
scroll to position [72, 0]
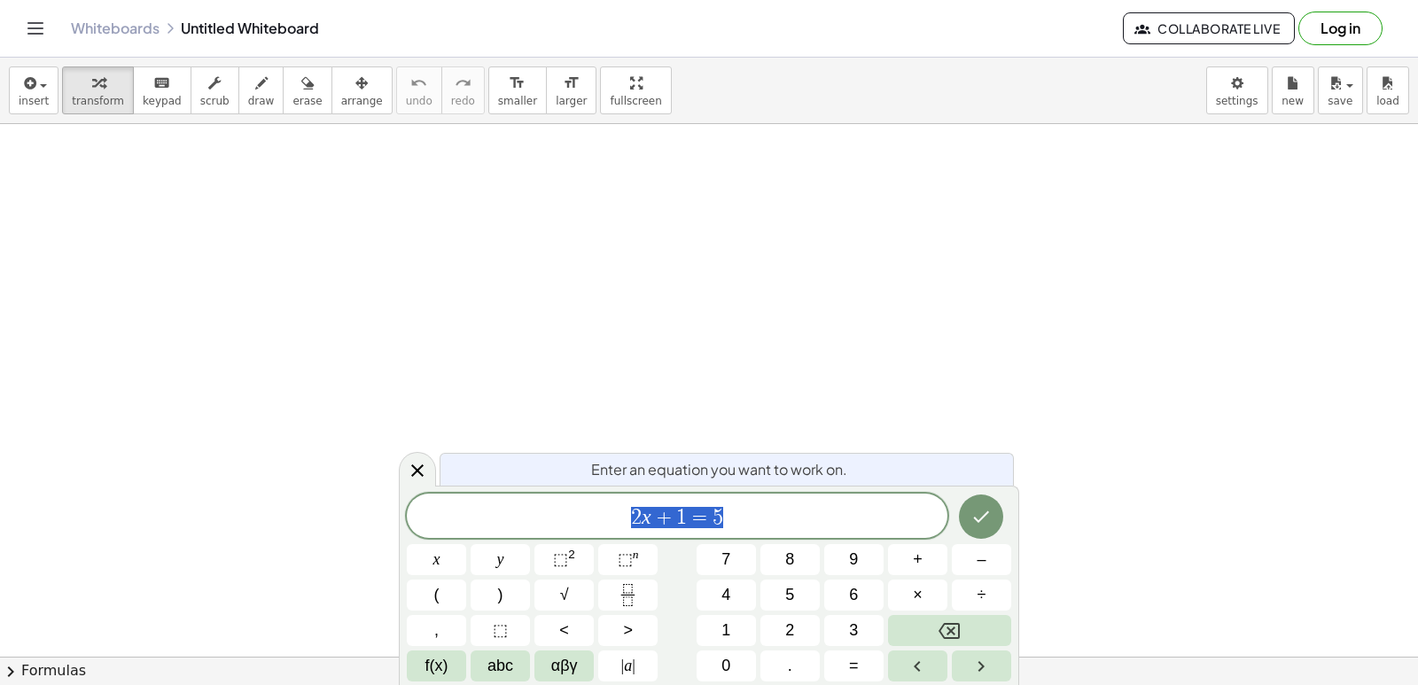
click at [415, 469] on icon at bounding box center [417, 470] width 21 height 21
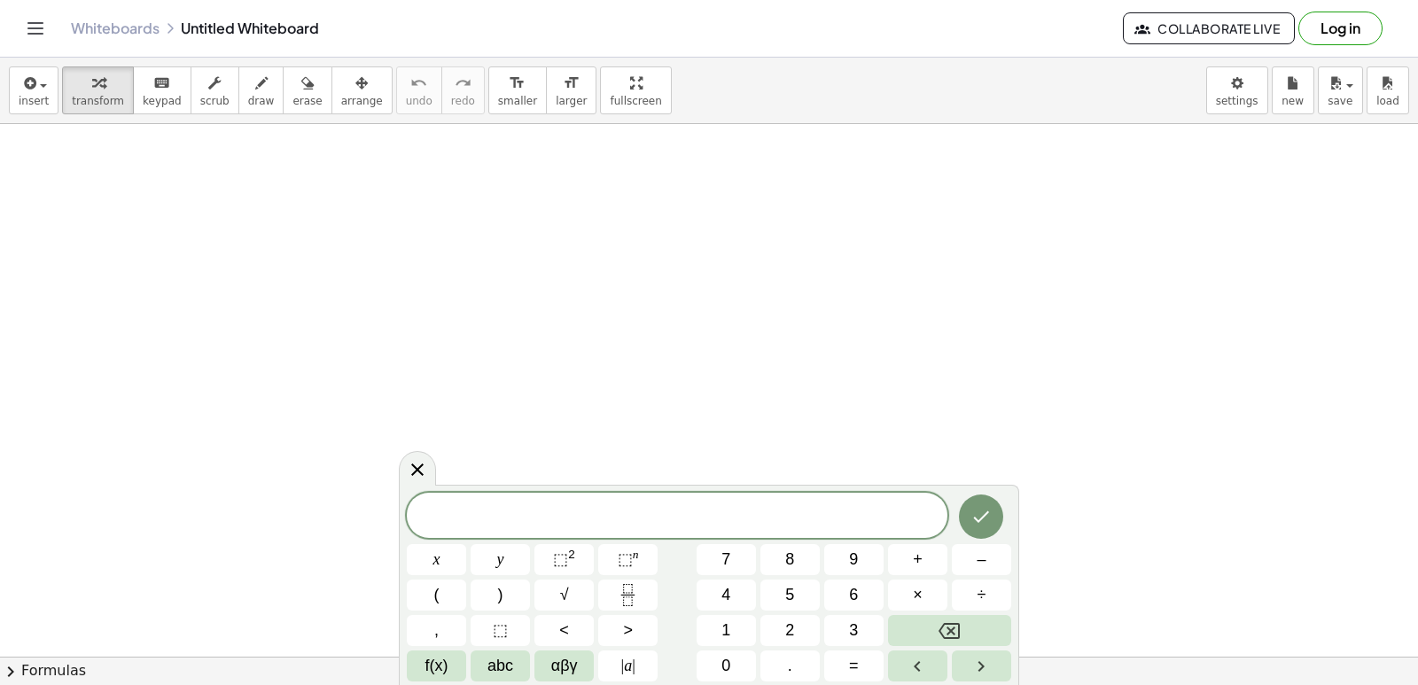
click at [408, 469] on icon at bounding box center [417, 469] width 21 height 21
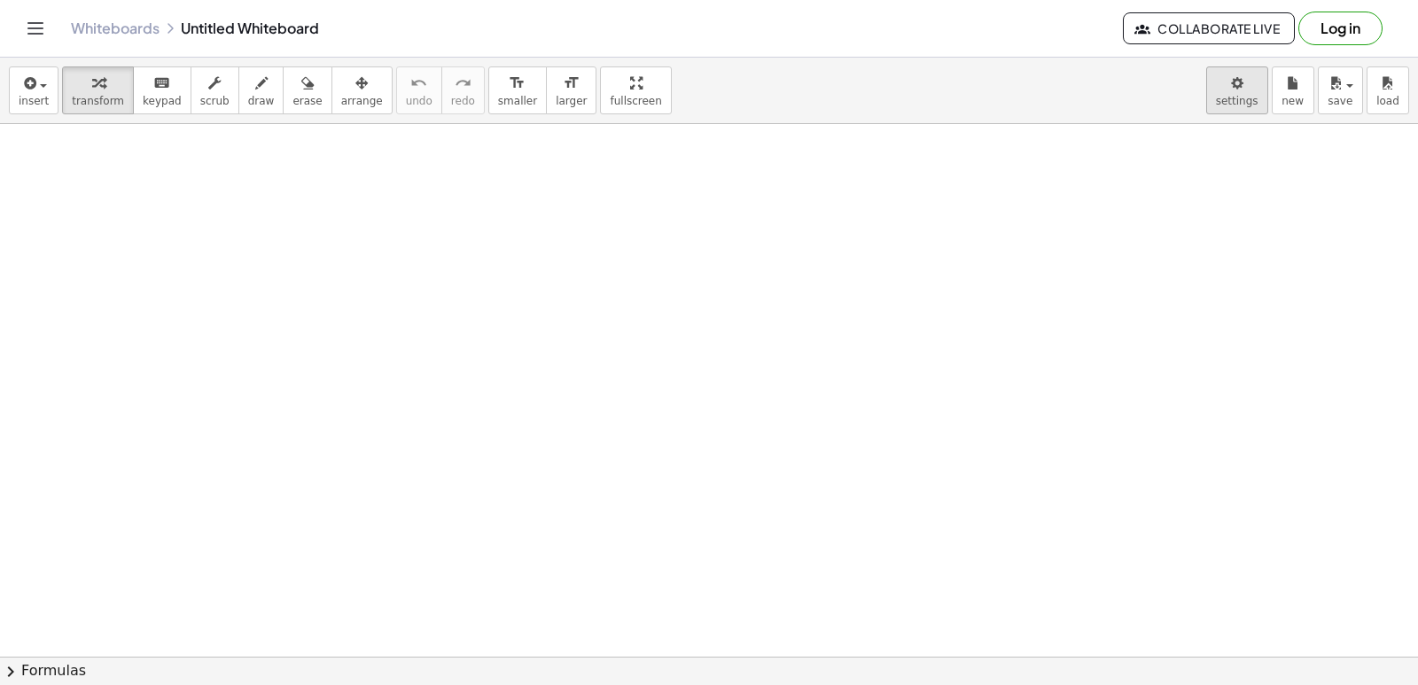
click at [1229, 85] on body "Graspable Math Activities Get Started Activity Bank Assigned Work Classes White…" at bounding box center [709, 342] width 1418 height 685
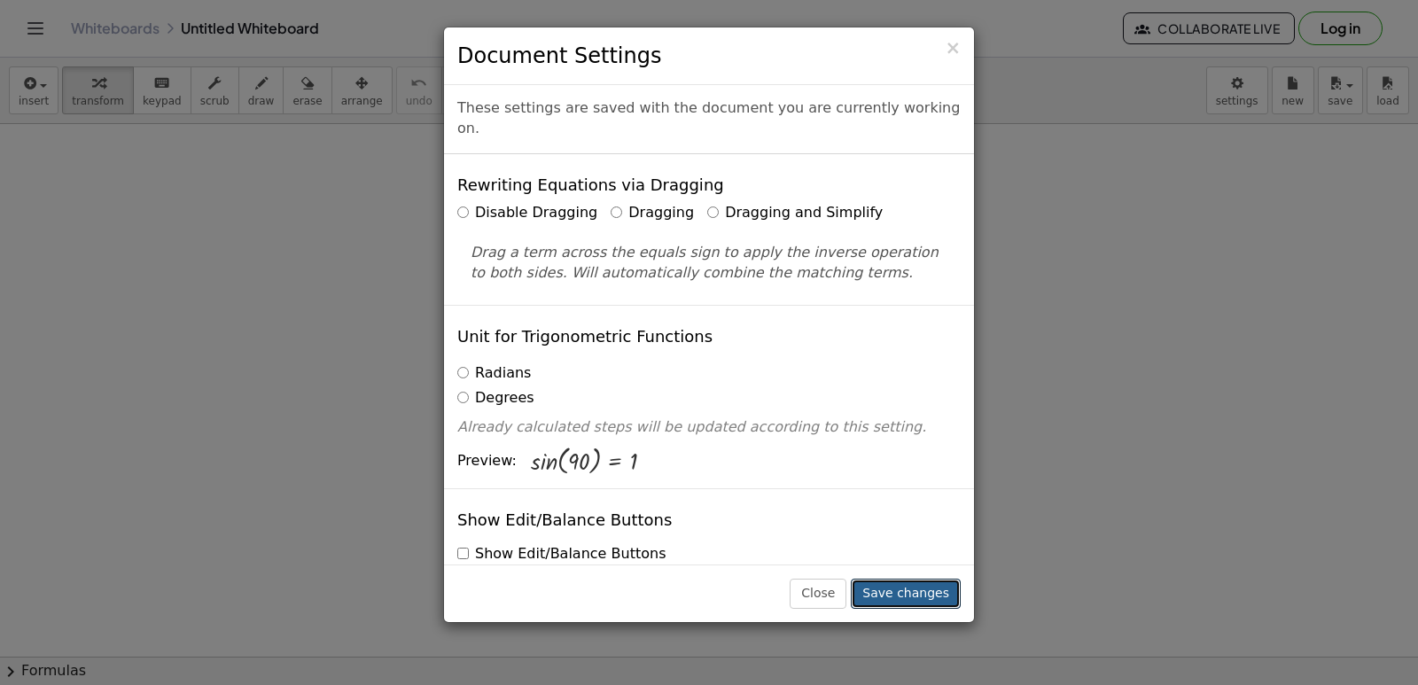
click at [902, 600] on button "Save changes" at bounding box center [906, 594] width 110 height 30
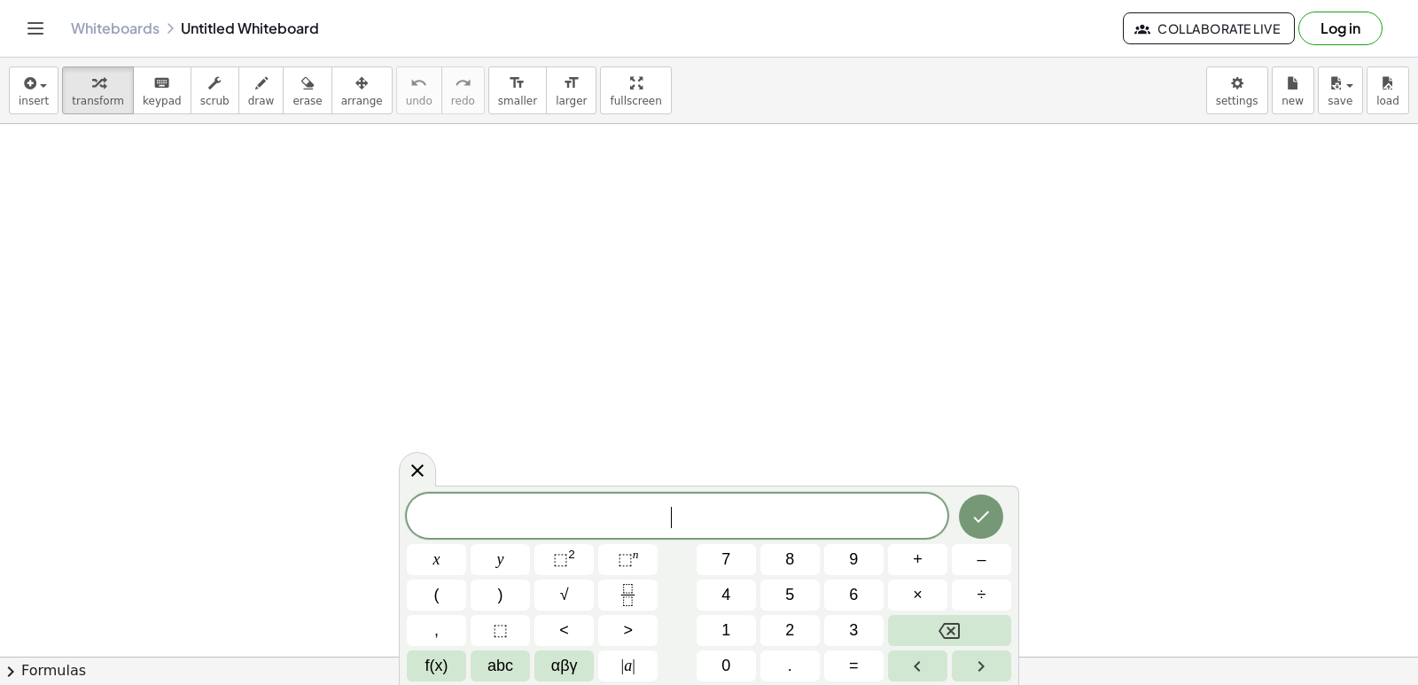
click at [998, 567] on button "–" at bounding box center [981, 559] width 59 height 31
click at [856, 599] on span "6" at bounding box center [853, 595] width 9 height 24
click at [618, 555] on span "⬚" at bounding box center [625, 559] width 15 height 18
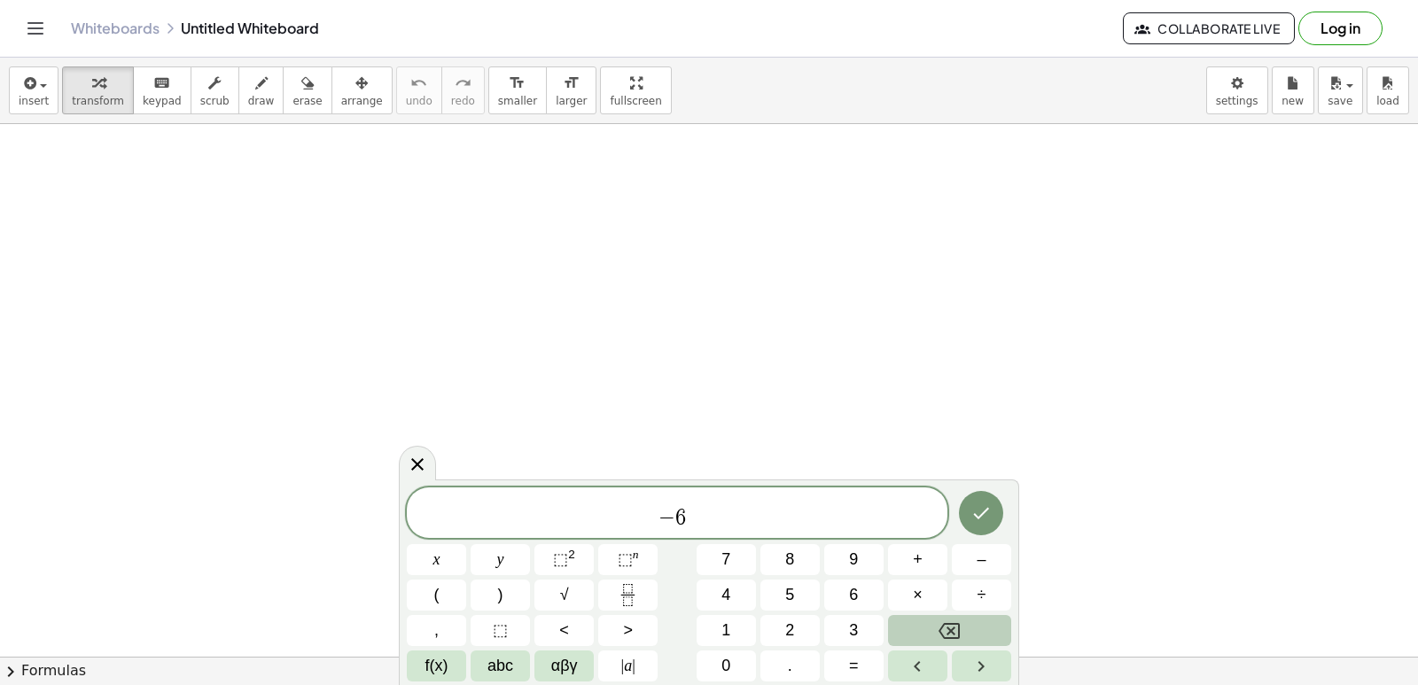
click at [985, 623] on button "Backspace" at bounding box center [949, 630] width 123 height 31
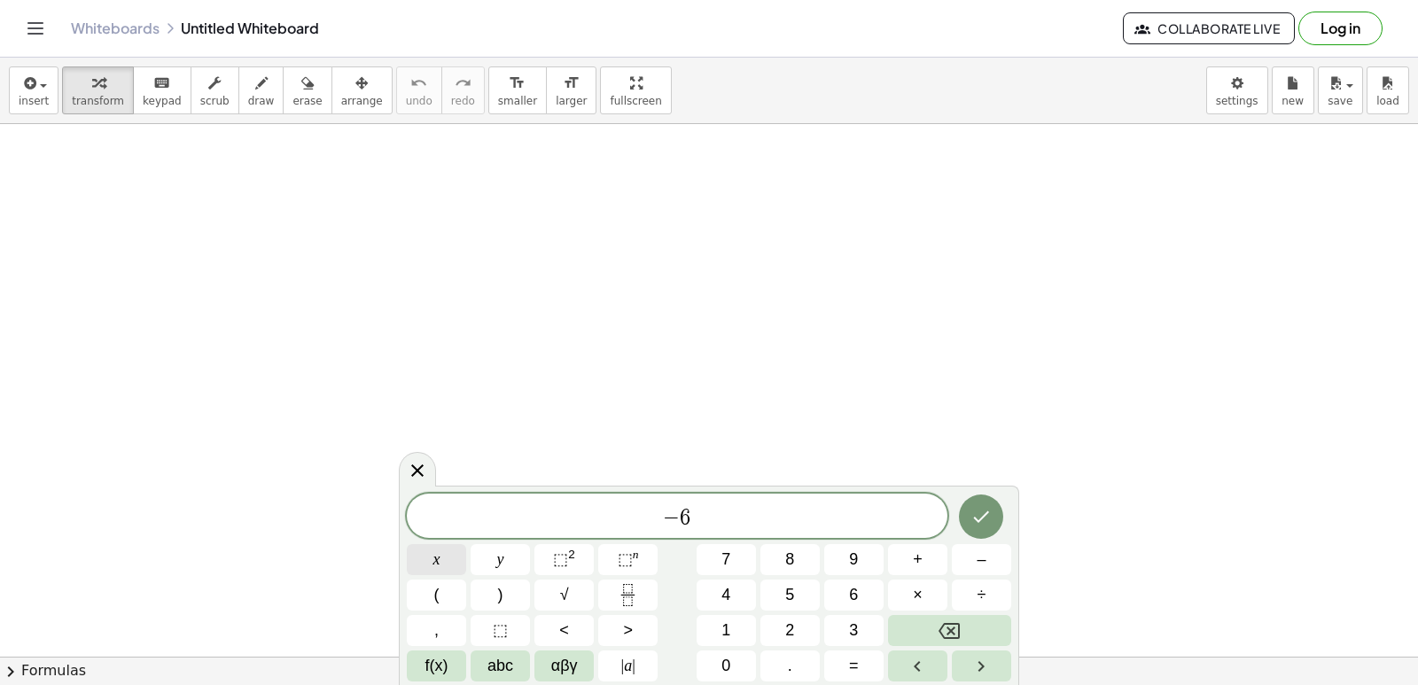
click at [450, 556] on button "x" at bounding box center [436, 559] width 59 height 31
click at [625, 567] on span "⬚" at bounding box center [625, 559] width 15 height 18
click at [740, 596] on button "4" at bounding box center [725, 594] width 59 height 31
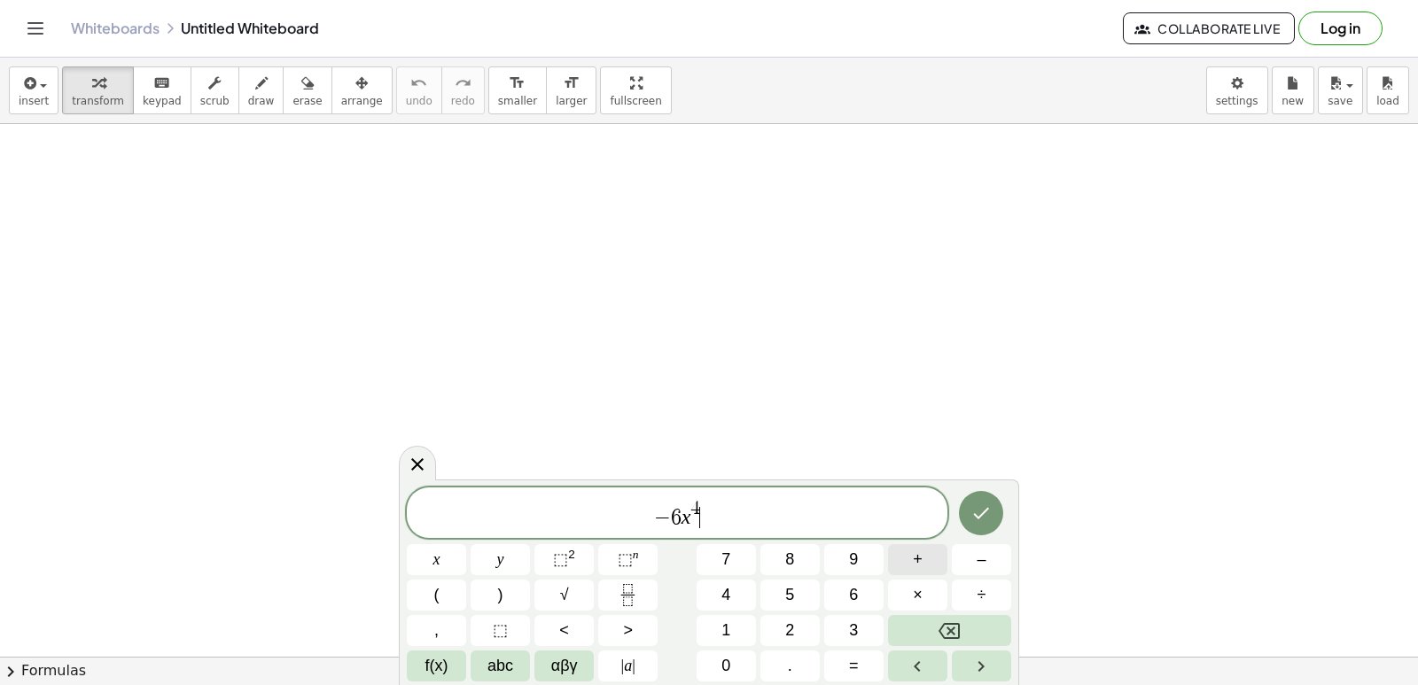
click at [914, 548] on span "+" at bounding box center [918, 560] width 10 height 24
click at [792, 597] on span "5" at bounding box center [789, 595] width 9 height 24
click at [447, 561] on button "x" at bounding box center [436, 559] width 59 height 31
click at [572, 560] on sup "2" at bounding box center [571, 554] width 7 height 13
click at [994, 548] on button "–" at bounding box center [981, 559] width 59 height 31
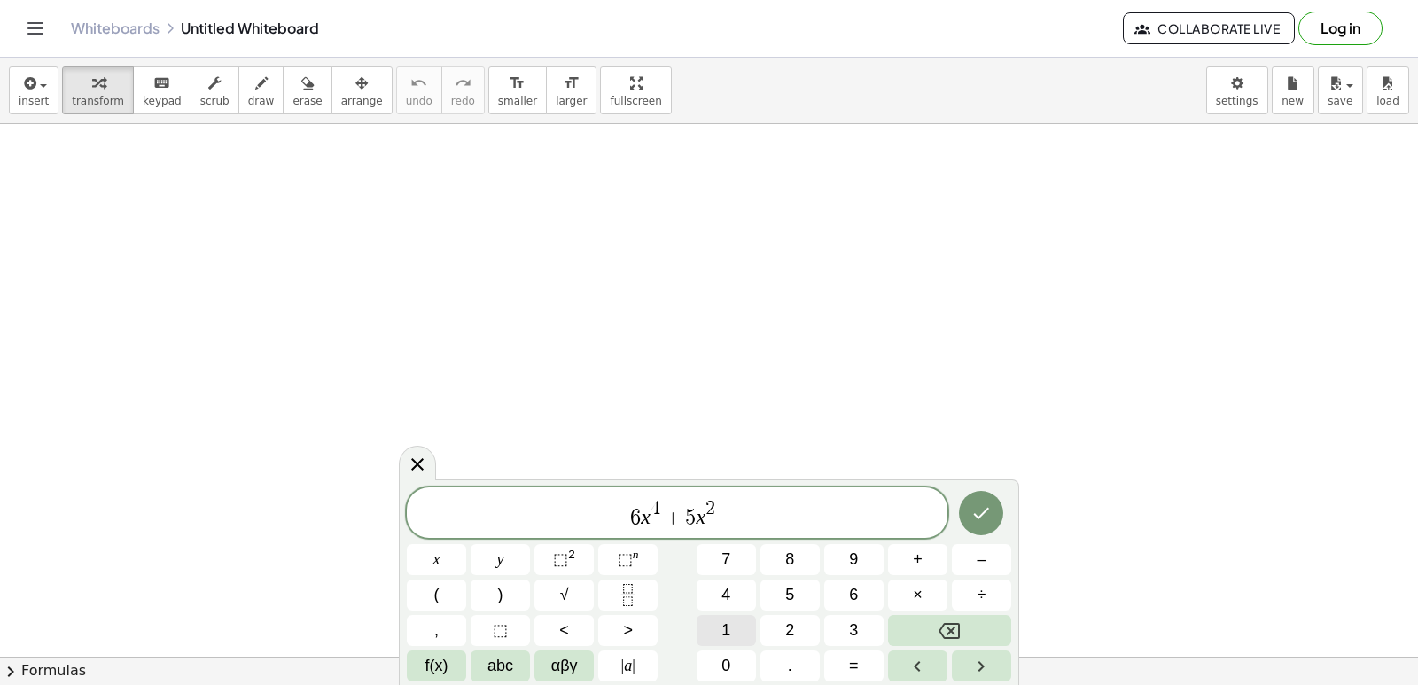
click at [727, 626] on span "1" at bounding box center [725, 630] width 9 height 24
click at [721, 674] on button "0" at bounding box center [725, 665] width 59 height 31
click at [444, 556] on button "x" at bounding box center [436, 559] width 59 height 31
click at [924, 552] on button "+" at bounding box center [917, 559] width 59 height 31
click at [849, 568] on span "9" at bounding box center [853, 560] width 9 height 24
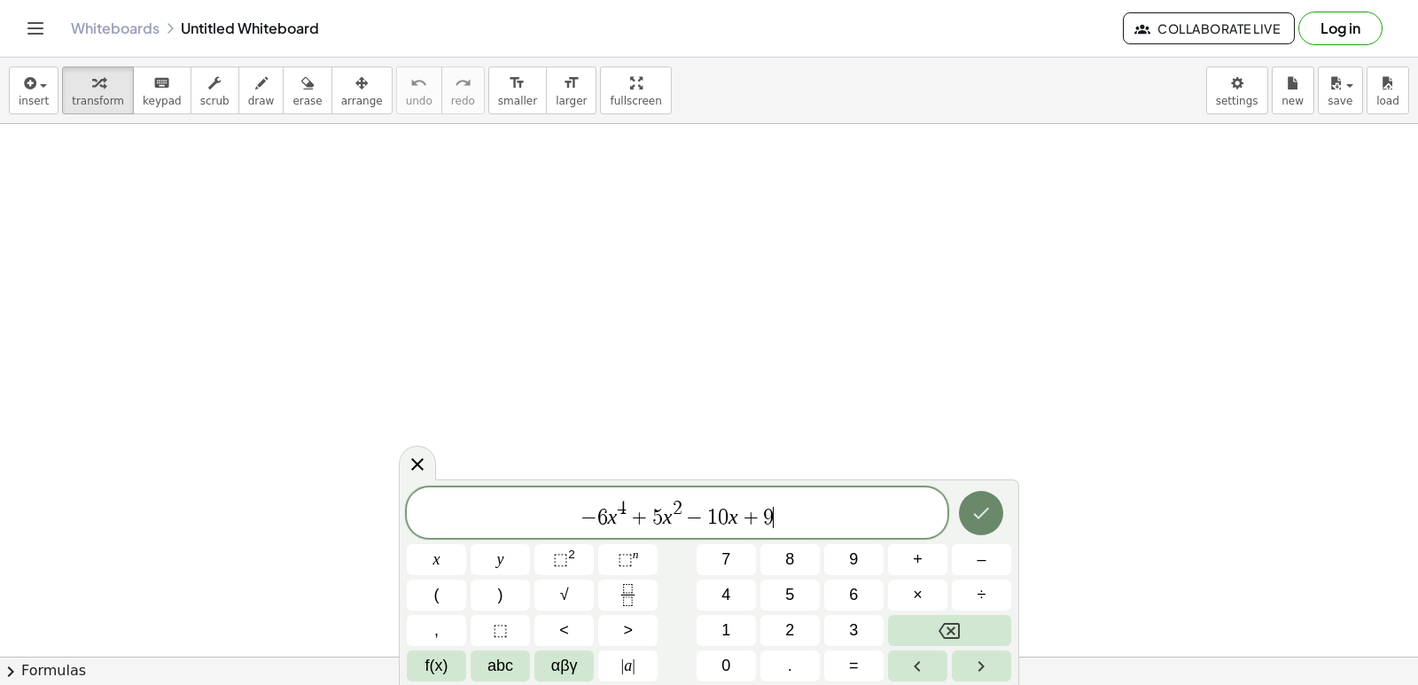
click at [993, 513] on button "Done" at bounding box center [981, 513] width 44 height 44
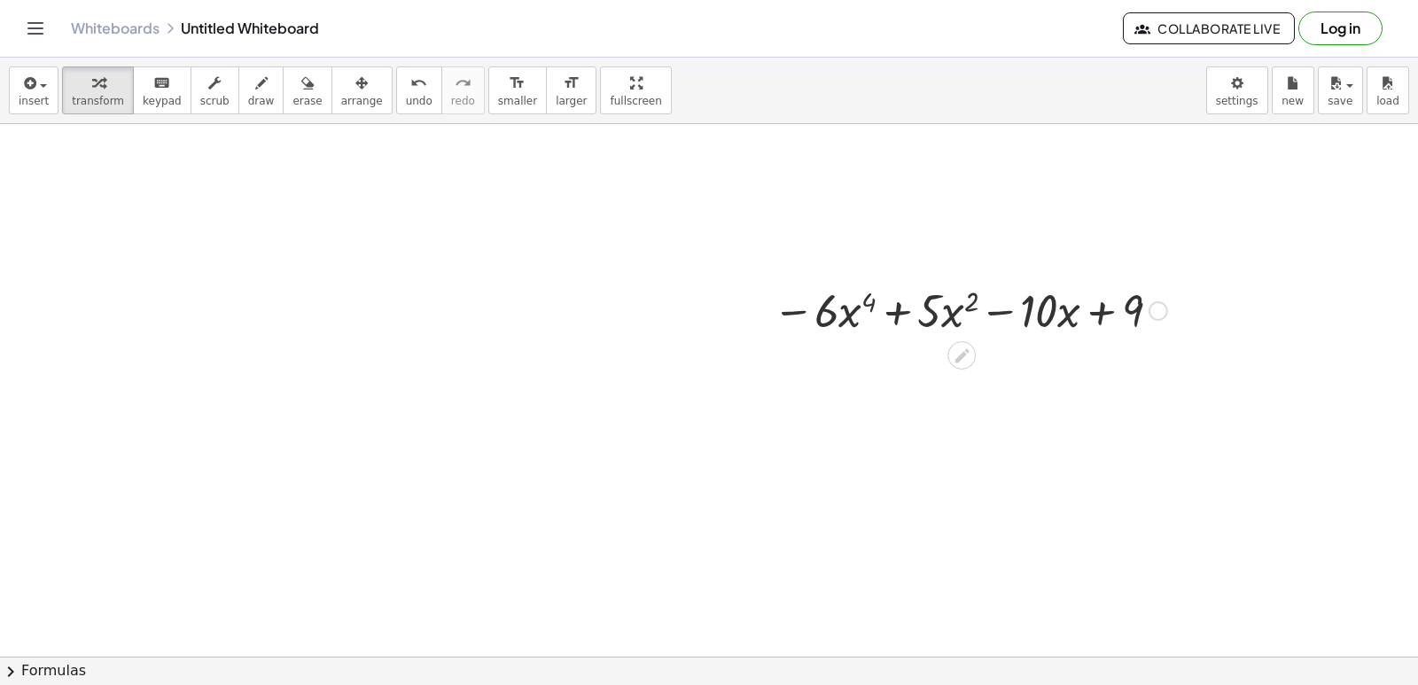
click at [864, 308] on div at bounding box center [970, 309] width 412 height 60
click at [852, 324] on div at bounding box center [970, 309] width 412 height 60
click at [837, 318] on div at bounding box center [970, 309] width 412 height 60
click at [808, 315] on div at bounding box center [970, 309] width 412 height 60
click at [888, 307] on div at bounding box center [970, 309] width 412 height 60
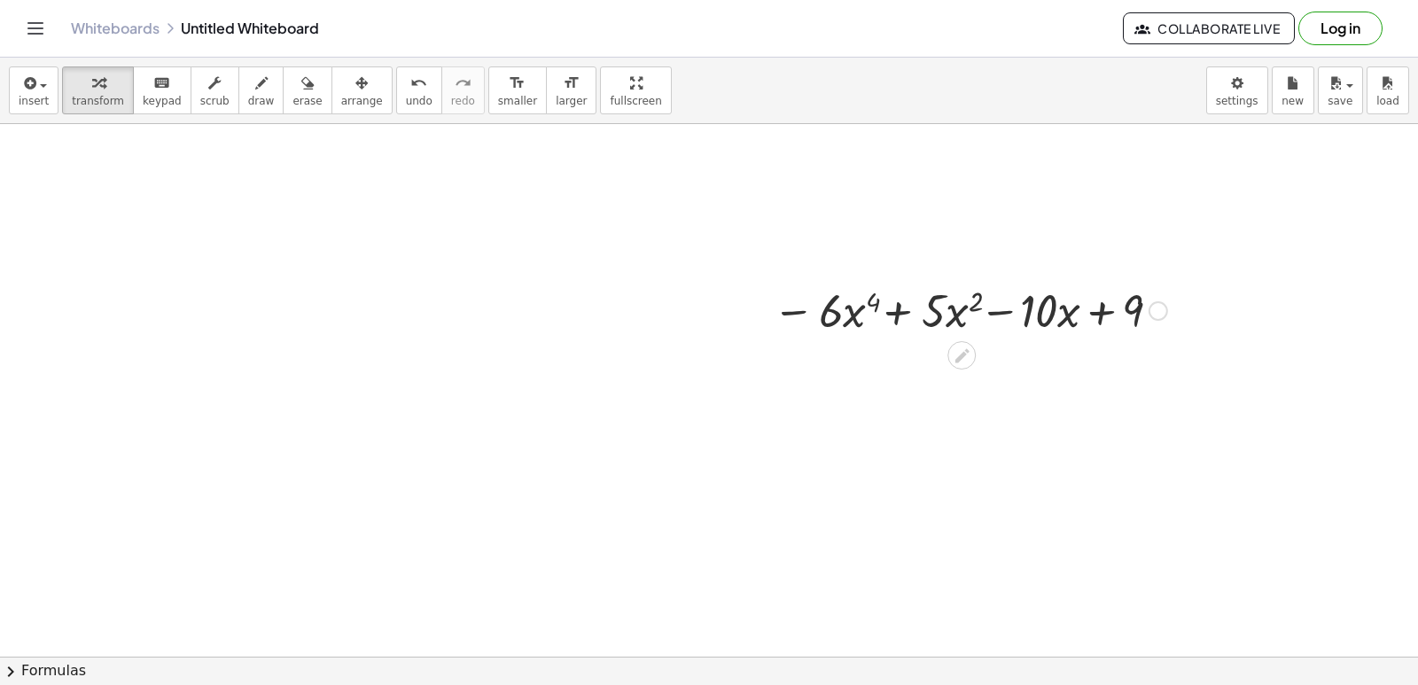
drag, startPoint x: 888, startPoint y: 307, endPoint x: 898, endPoint y: 311, distance: 11.2
click at [890, 308] on div at bounding box center [970, 309] width 412 height 60
click at [898, 312] on div at bounding box center [970, 309] width 412 height 60
click at [1003, 308] on div at bounding box center [970, 309] width 412 height 60
click at [1078, 315] on div at bounding box center [970, 309] width 412 height 60
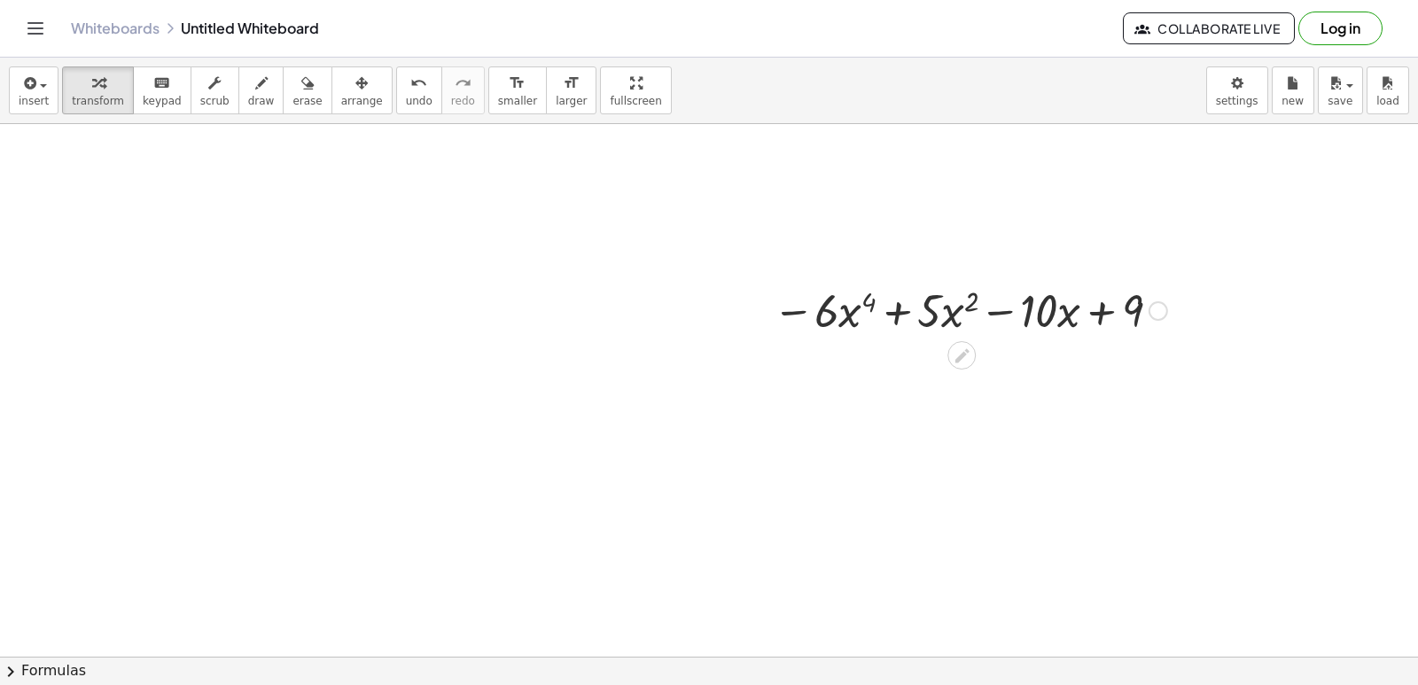
click at [1098, 314] on div at bounding box center [970, 309] width 412 height 60
drag, startPoint x: 1072, startPoint y: 323, endPoint x: 1057, endPoint y: 320, distance: 15.3
click at [1071, 323] on div at bounding box center [970, 309] width 412 height 60
drag, startPoint x: 1057, startPoint y: 320, endPoint x: 1029, endPoint y: 315, distance: 28.7
click at [1055, 320] on div at bounding box center [970, 309] width 412 height 60
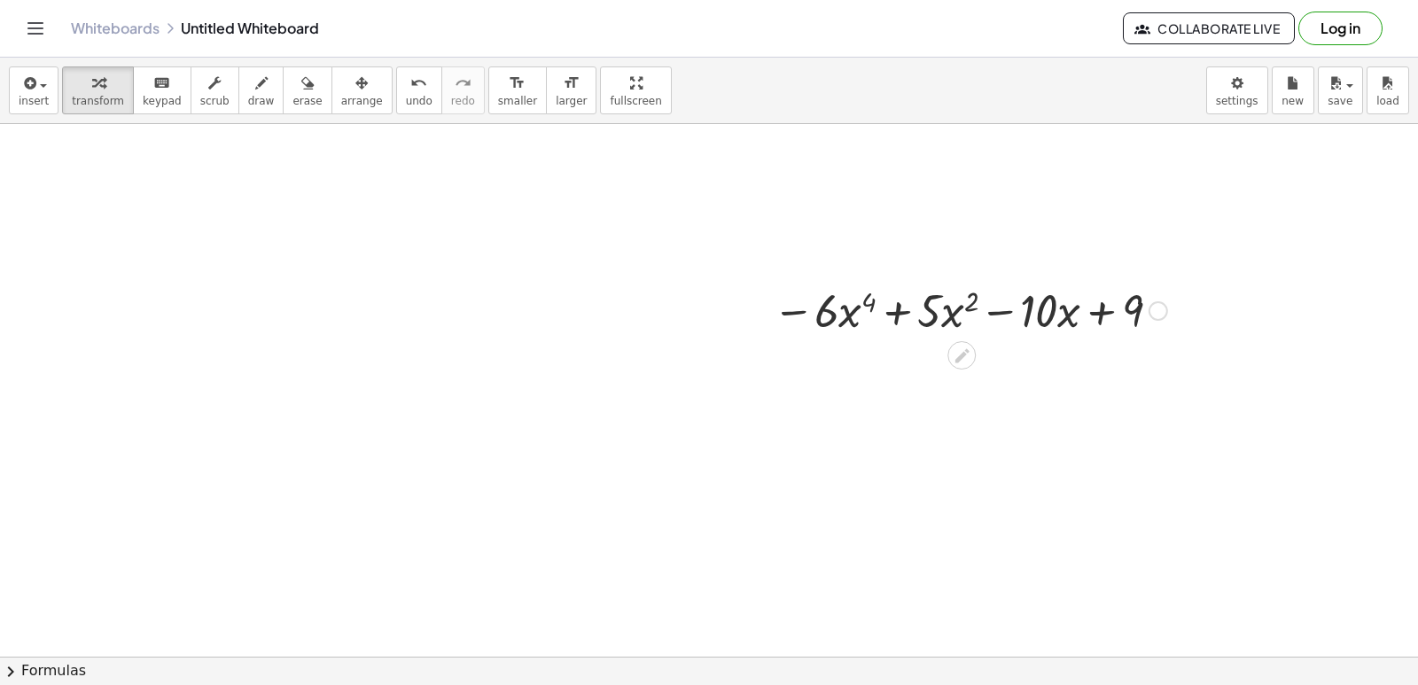
click at [1007, 309] on div at bounding box center [970, 309] width 412 height 60
click at [968, 307] on div at bounding box center [970, 309] width 412 height 60
click at [970, 304] on div at bounding box center [970, 309] width 412 height 60
drag, startPoint x: 970, startPoint y: 304, endPoint x: 898, endPoint y: 296, distance: 73.1
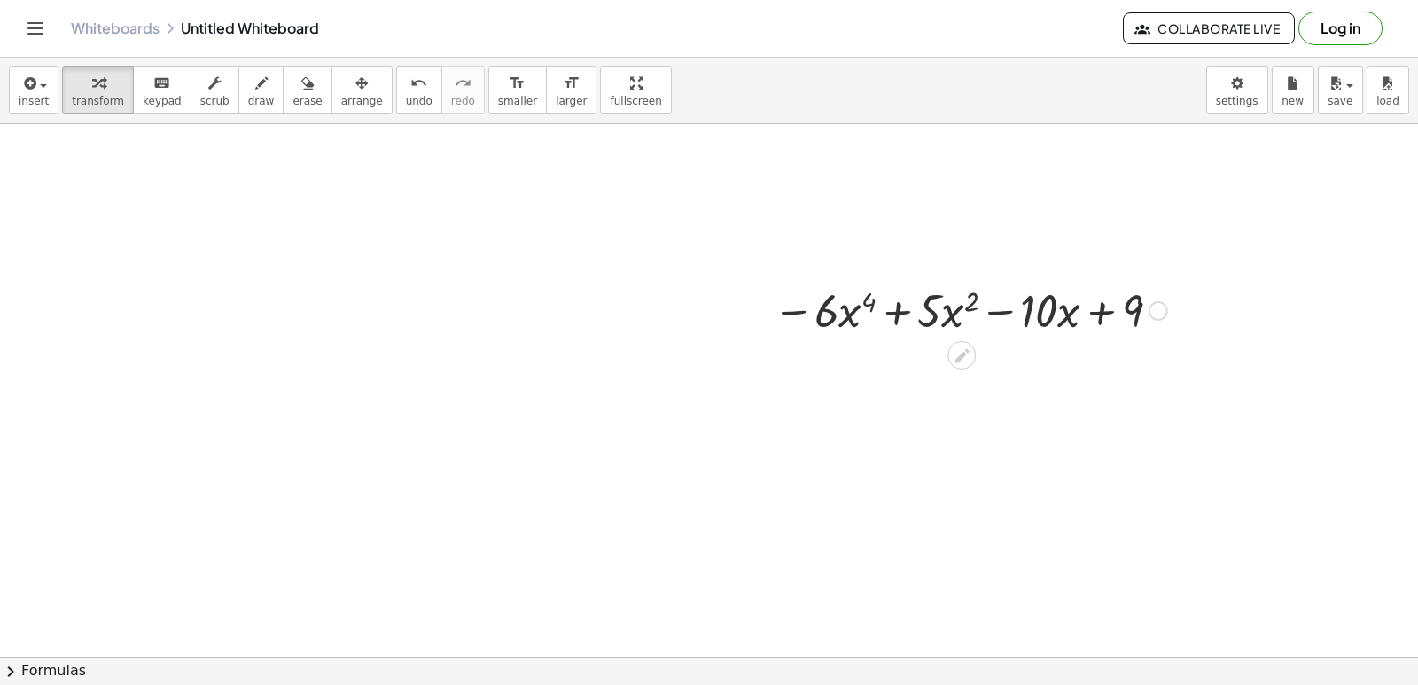
click at [958, 304] on div at bounding box center [970, 309] width 412 height 60
click at [801, 308] on div at bounding box center [970, 309] width 412 height 60
click at [855, 311] on div at bounding box center [970, 309] width 412 height 60
click at [895, 312] on div at bounding box center [970, 309] width 412 height 60
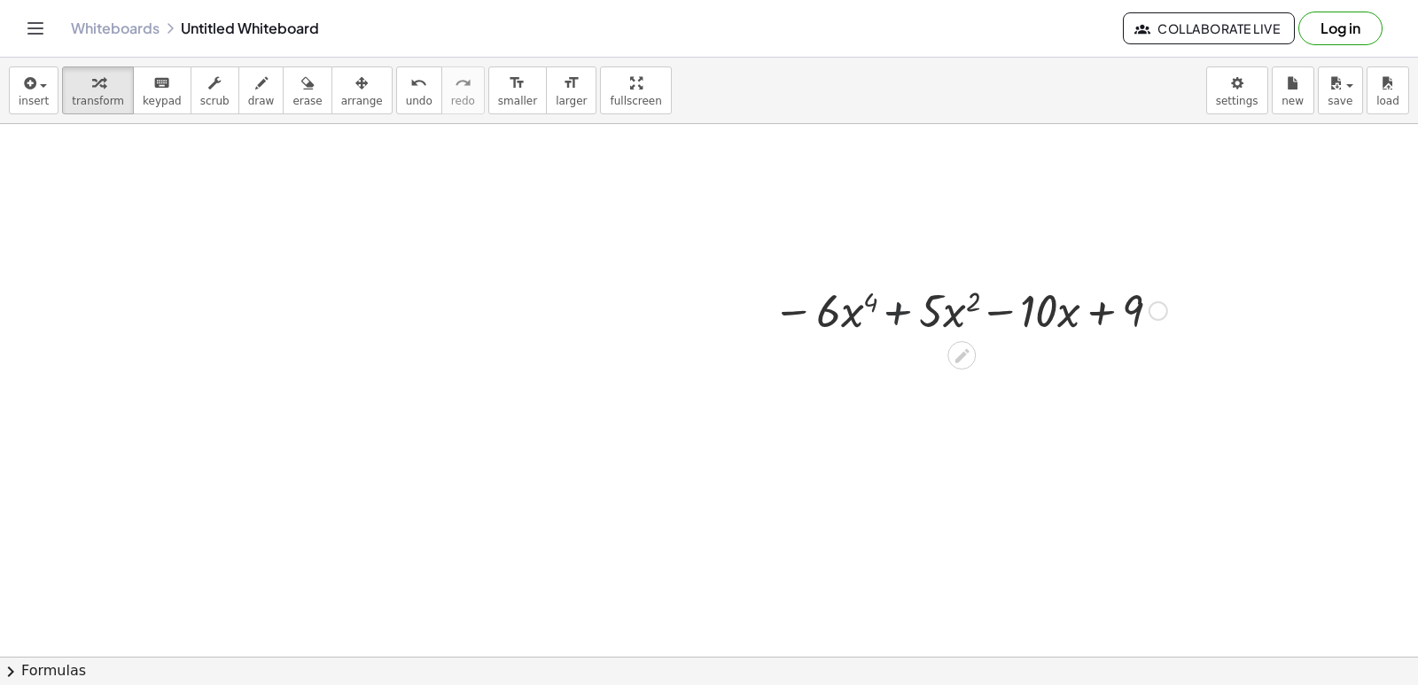
click at [895, 312] on div at bounding box center [970, 309] width 412 height 60
drag, startPoint x: 905, startPoint y: 312, endPoint x: 951, endPoint y: 318, distance: 46.5
click at [951, 318] on div at bounding box center [970, 309] width 412 height 60
click at [999, 309] on div at bounding box center [970, 309] width 412 height 60
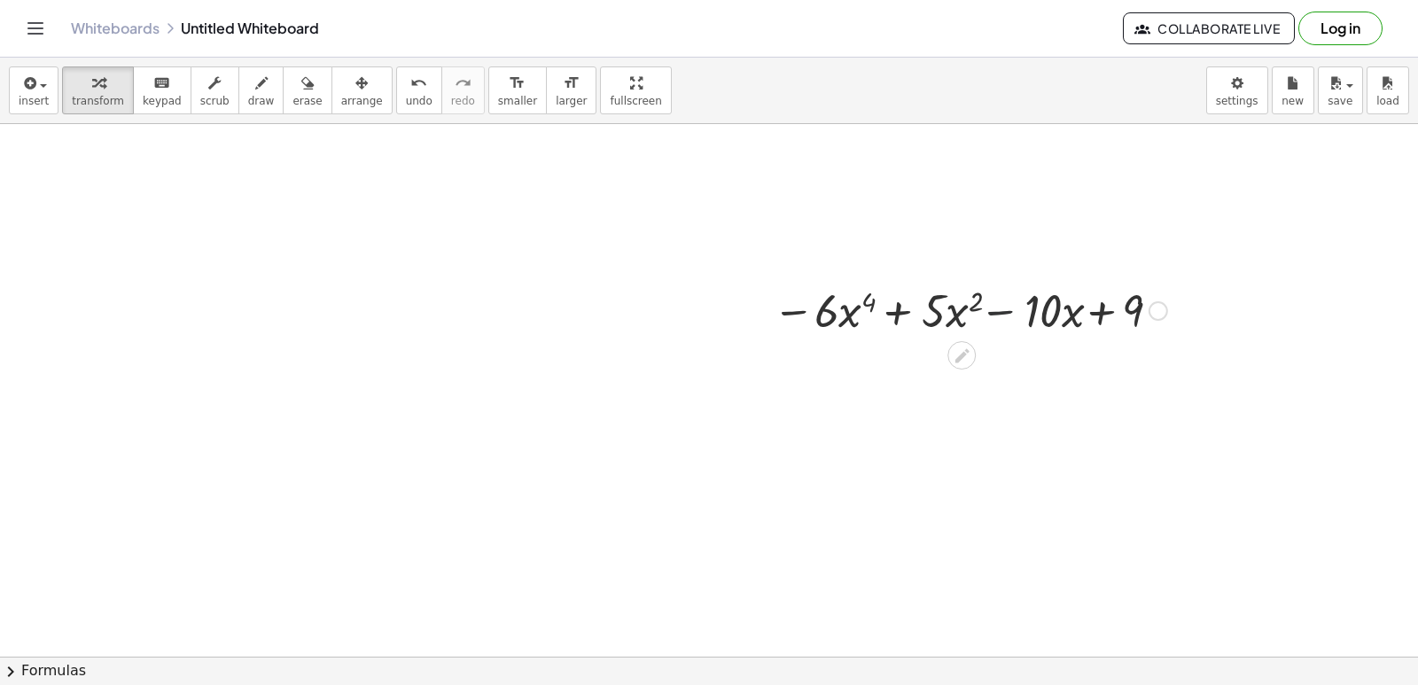
click at [999, 309] on div at bounding box center [970, 309] width 412 height 60
click at [1096, 317] on div at bounding box center [970, 309] width 412 height 60
click at [1102, 316] on div at bounding box center [970, 309] width 412 height 60
click at [1105, 315] on div at bounding box center [970, 309] width 412 height 60
click at [1106, 315] on div at bounding box center [970, 309] width 412 height 60
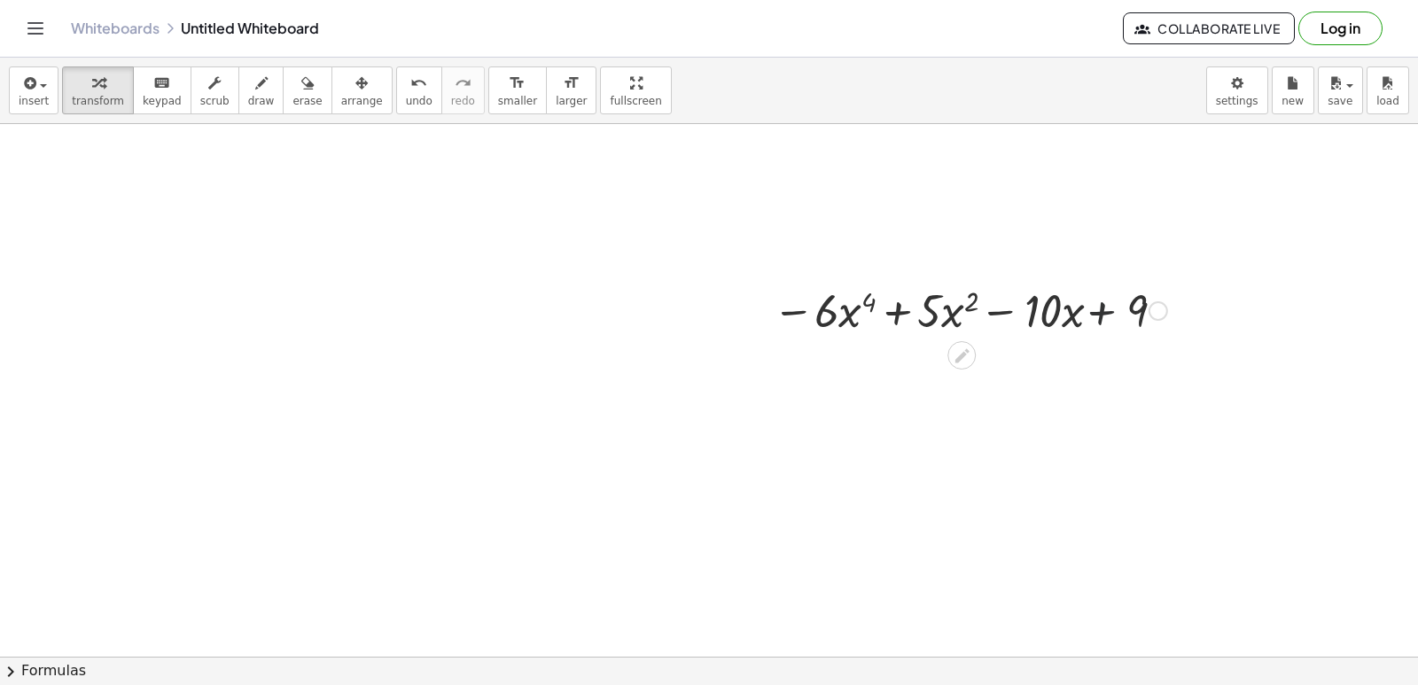
click at [1108, 315] on div at bounding box center [970, 309] width 412 height 60
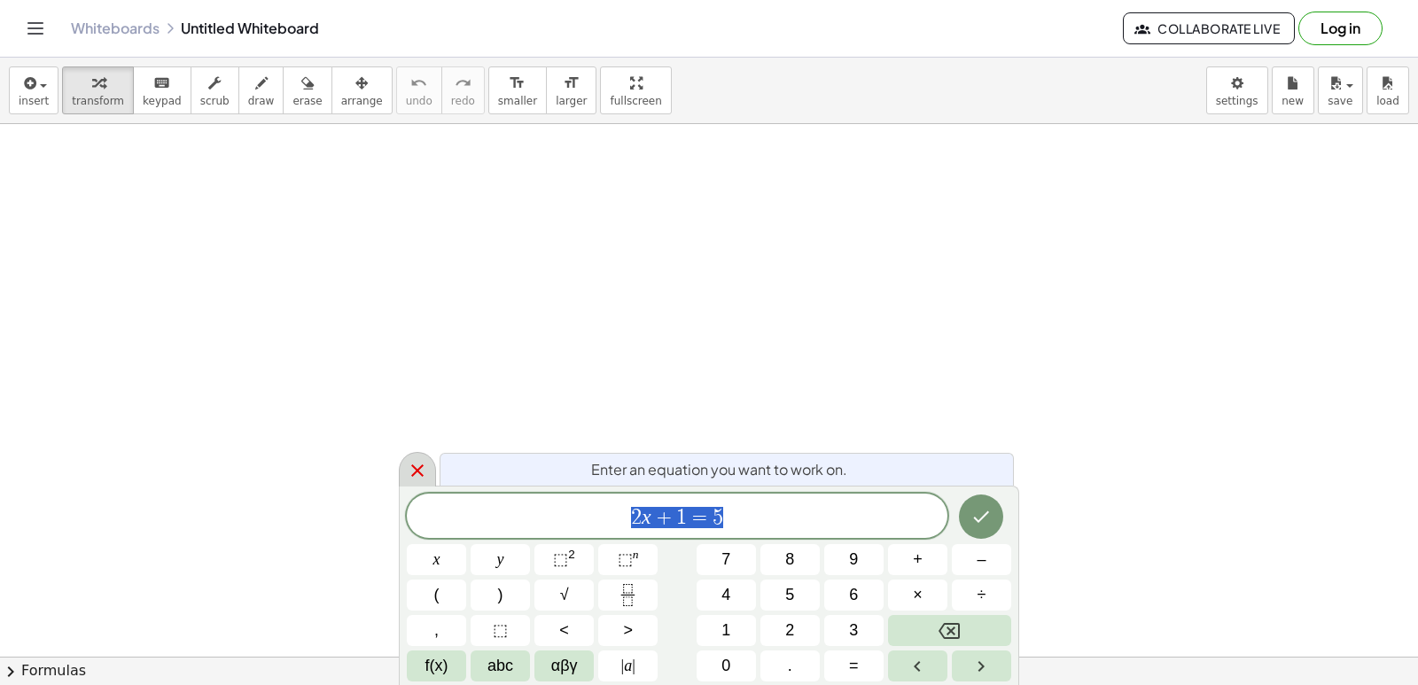
click at [1249, 98] on body "Graspable Math Activities Get Started Activity Bank Assigned Work Classes White…" at bounding box center [709, 342] width 1418 height 685
click at [423, 463] on icon at bounding box center [417, 470] width 21 height 21
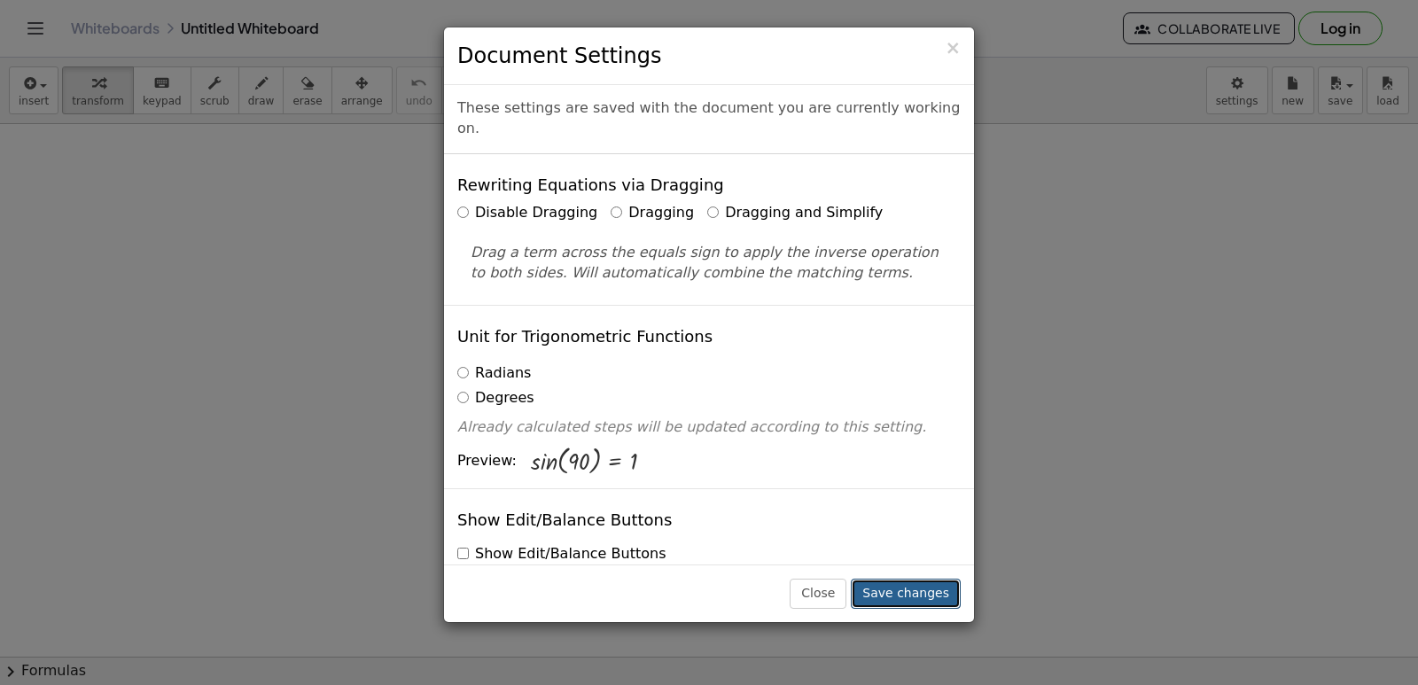
click at [906, 584] on button "Save changes" at bounding box center [906, 594] width 110 height 30
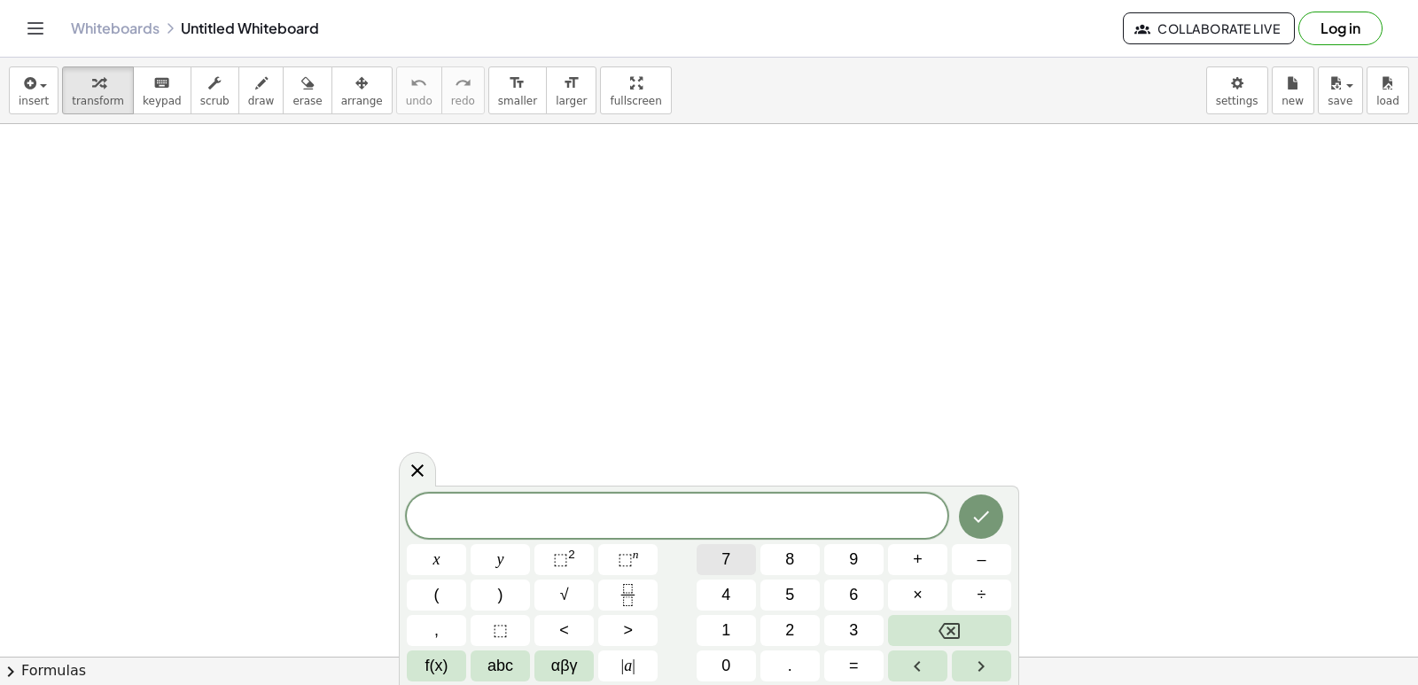
click at [723, 565] on span "7" at bounding box center [725, 560] width 9 height 24
click at [949, 630] on icon "Backspace" at bounding box center [948, 630] width 21 height 21
click at [629, 595] on icon "Fraction" at bounding box center [628, 595] width 22 height 22
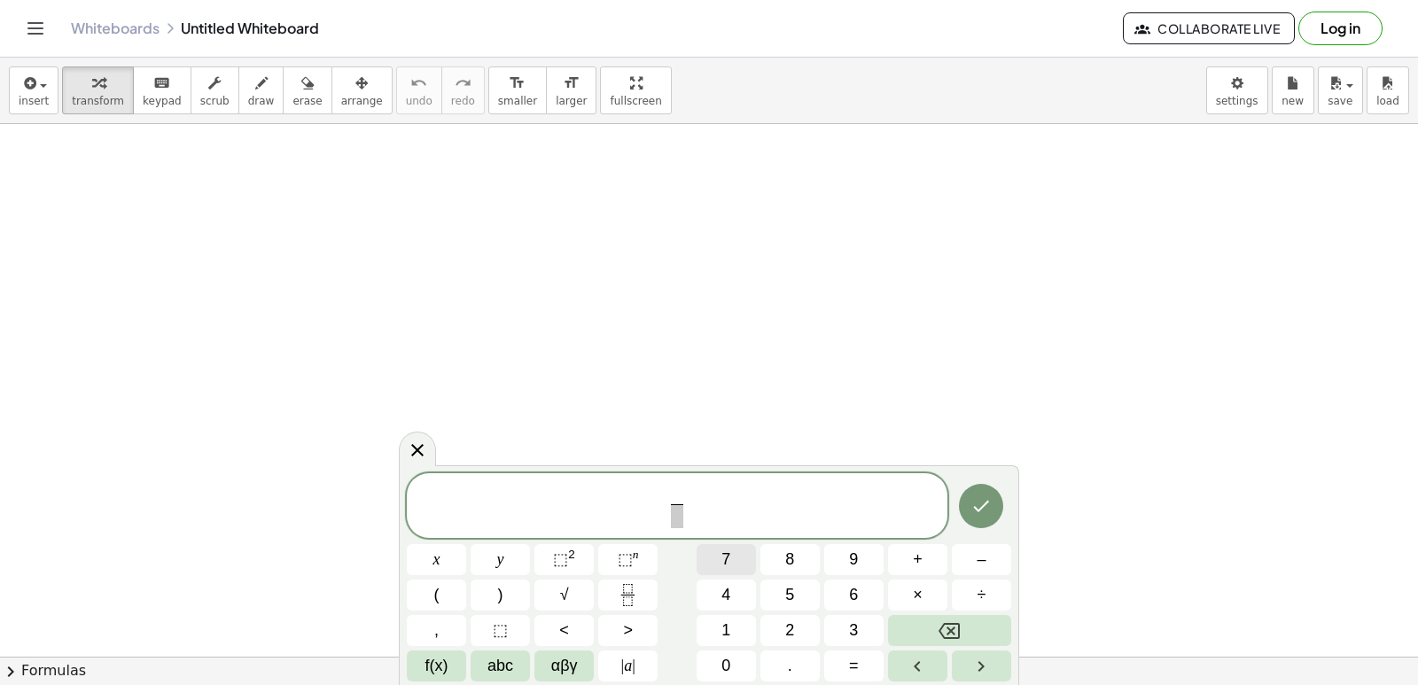
click at [743, 550] on button "7" at bounding box center [725, 559] width 59 height 31
click at [680, 524] on span "​" at bounding box center [676, 516] width 13 height 24
click at [437, 556] on span "x" at bounding box center [436, 560] width 7 height 24
click at [638, 553] on button "⬚ n" at bounding box center [627, 559] width 59 height 31
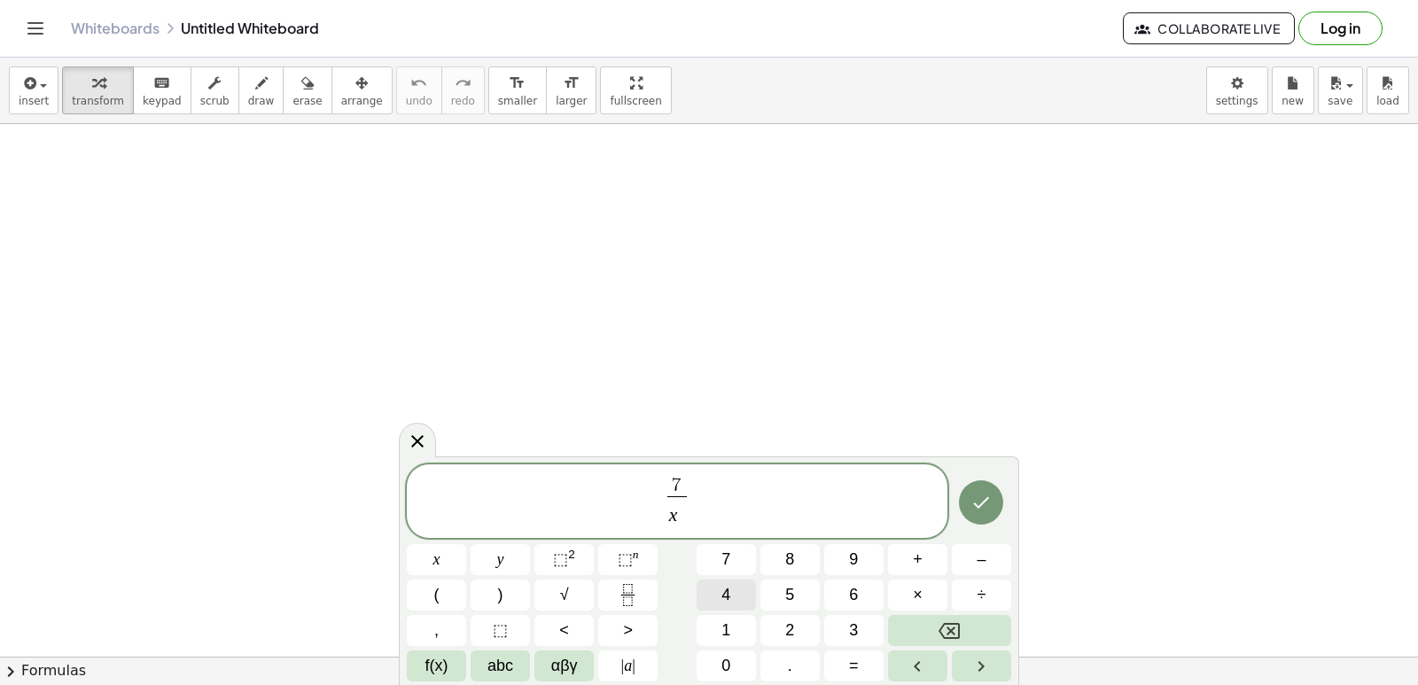
click at [733, 587] on button "4" at bounding box center [725, 594] width 59 height 31
click at [985, 502] on icon "Done" at bounding box center [980, 502] width 21 height 21
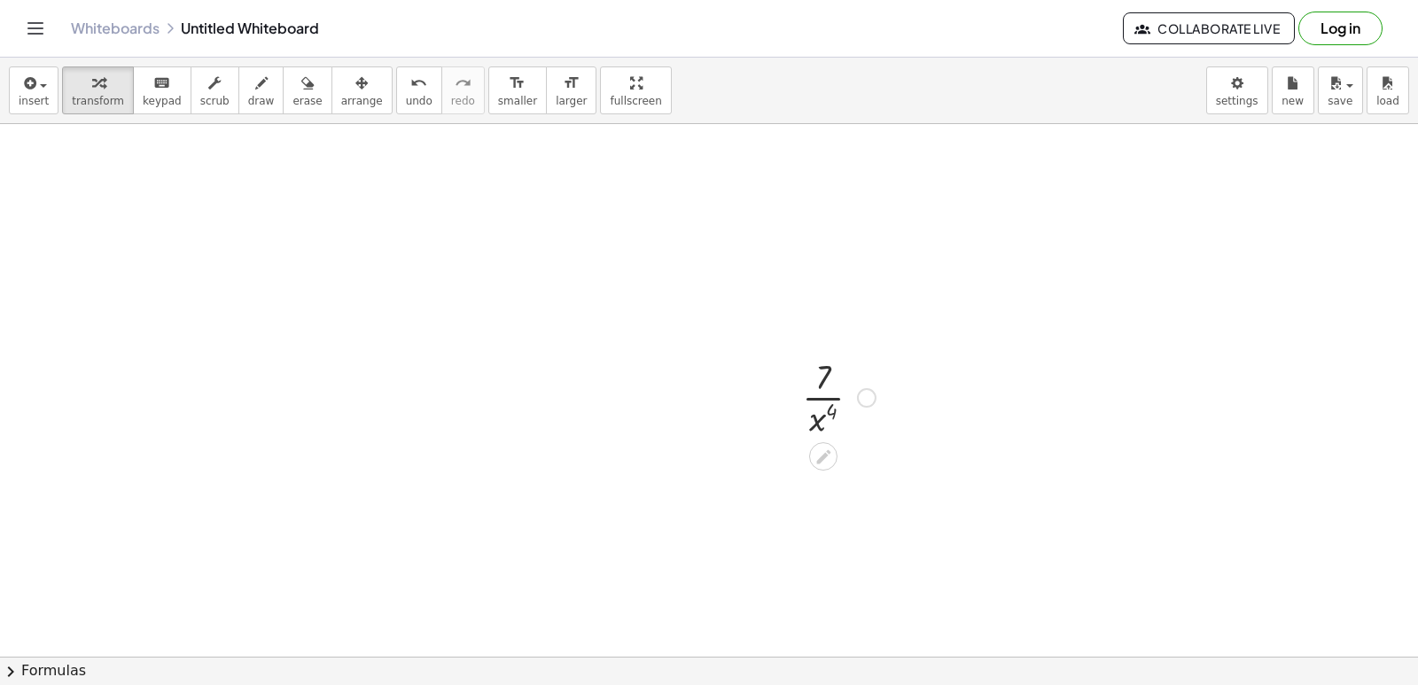
click at [820, 388] on div at bounding box center [838, 396] width 91 height 89
click at [816, 417] on div at bounding box center [838, 396] width 91 height 89
drag, startPoint x: 814, startPoint y: 423, endPoint x: 825, endPoint y: 408, distance: 18.4
click at [825, 408] on div at bounding box center [838, 396] width 91 height 89
click at [826, 366] on div at bounding box center [838, 396] width 91 height 89
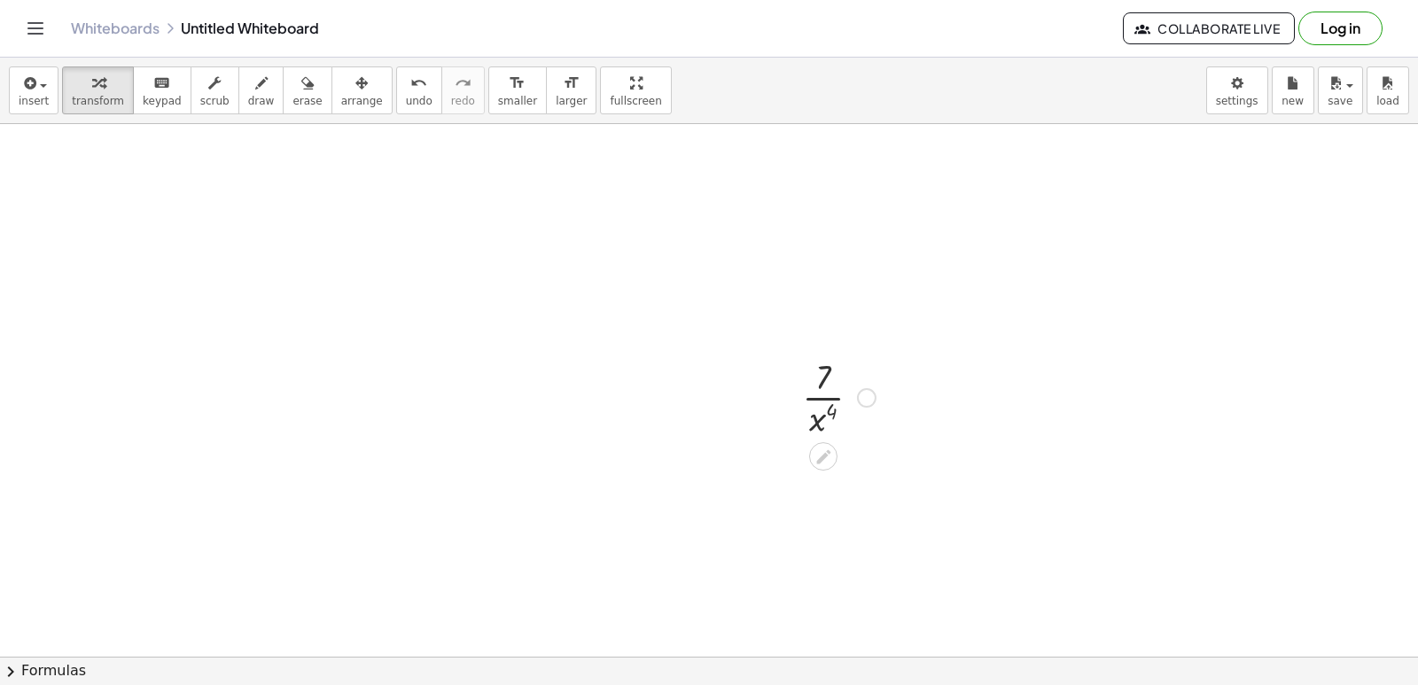
click at [861, 391] on div at bounding box center [866, 397] width 19 height 19
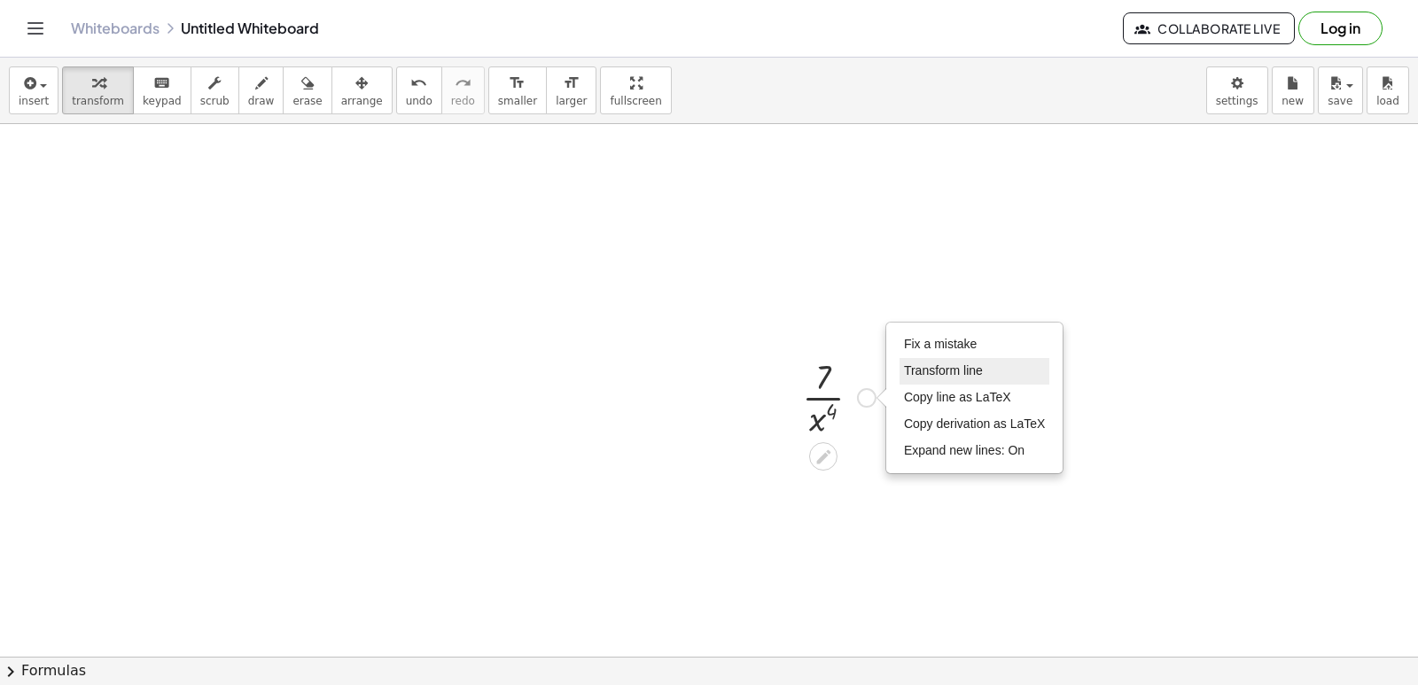
click at [965, 364] on span "Transform line" at bounding box center [943, 370] width 79 height 14
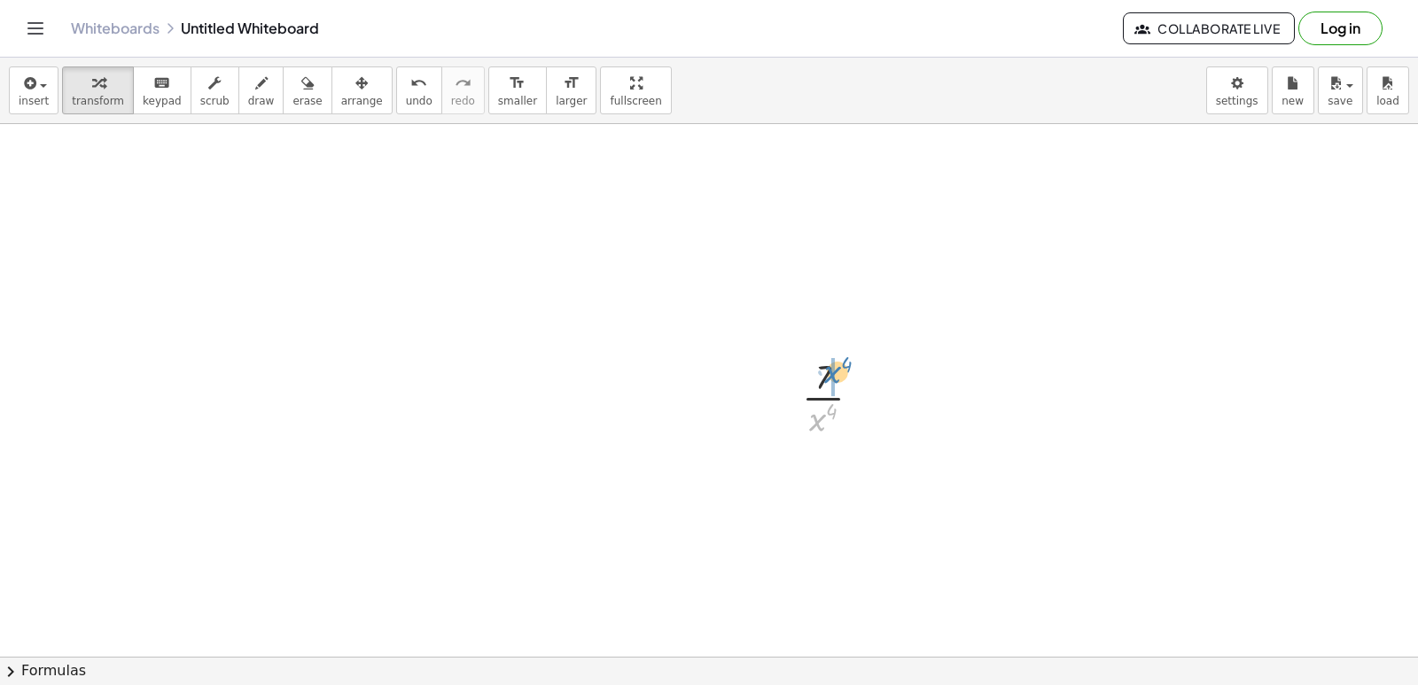
drag, startPoint x: 821, startPoint y: 423, endPoint x: 836, endPoint y: 376, distance: 49.3
click at [836, 376] on div at bounding box center [838, 396] width 91 height 89
drag, startPoint x: 805, startPoint y: 470, endPoint x: 821, endPoint y: 396, distance: 75.4
click at [410, 87] on icon "undo" at bounding box center [418, 83] width 17 height 21
drag, startPoint x: 582, startPoint y: 564, endPoint x: 589, endPoint y: 551, distance: 15.1
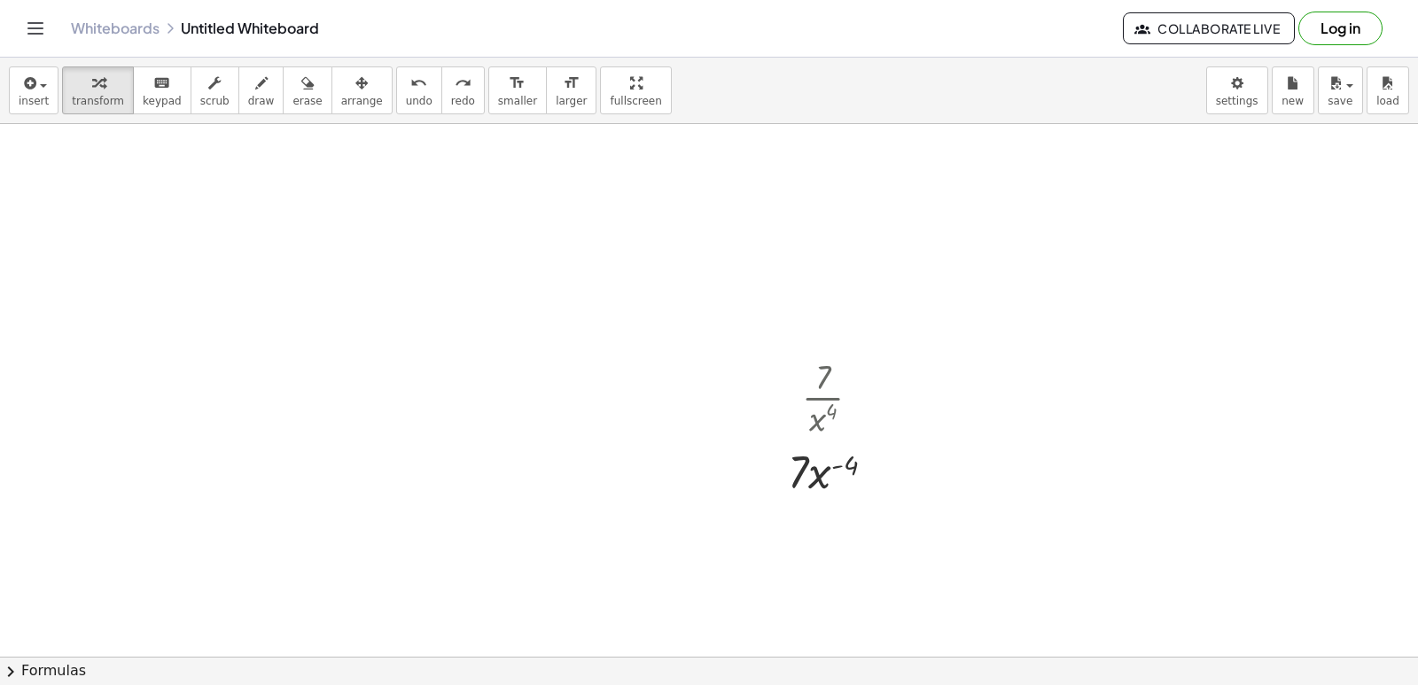
click at [645, 442] on div at bounding box center [709, 537] width 1418 height 1180
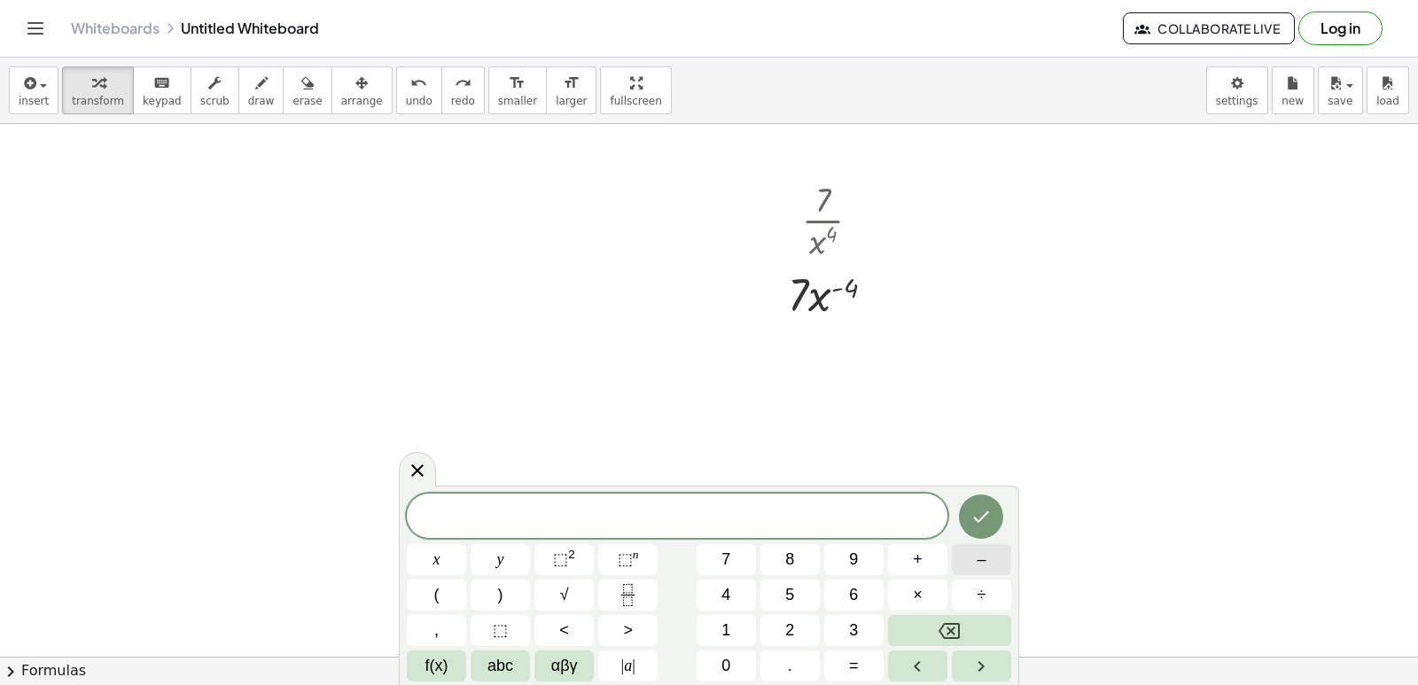
click at [975, 565] on button "–" at bounding box center [981, 559] width 59 height 31
click at [717, 599] on button "4" at bounding box center [725, 594] width 59 height 31
click at [919, 601] on span "×" at bounding box center [918, 595] width 10 height 24
click at [727, 564] on span "7" at bounding box center [725, 560] width 9 height 24
click at [430, 560] on button "x" at bounding box center [436, 559] width 59 height 31
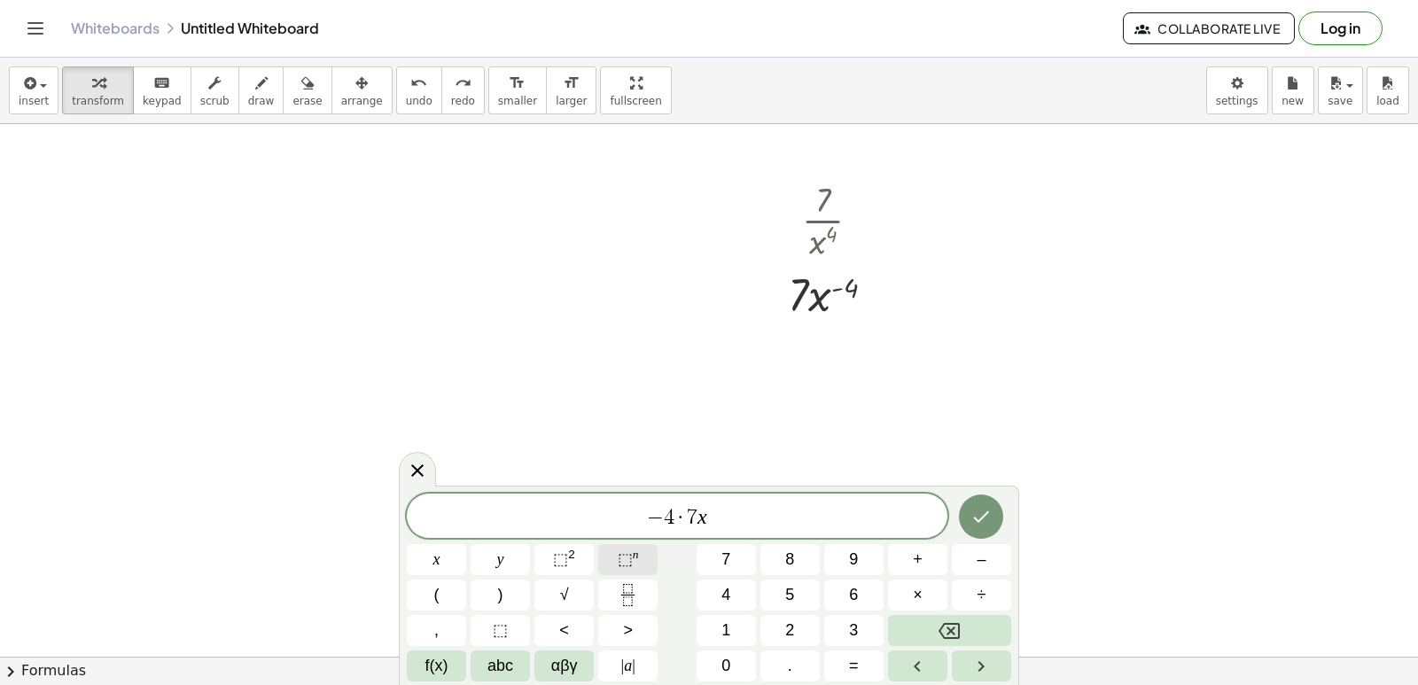
click at [633, 564] on span "⬚ n" at bounding box center [628, 560] width 21 height 24
click at [1007, 565] on button "–" at bounding box center [981, 559] width 59 height 31
click at [733, 589] on button "4" at bounding box center [725, 594] width 59 height 31
click at [977, 556] on span "–" at bounding box center [980, 560] width 9 height 24
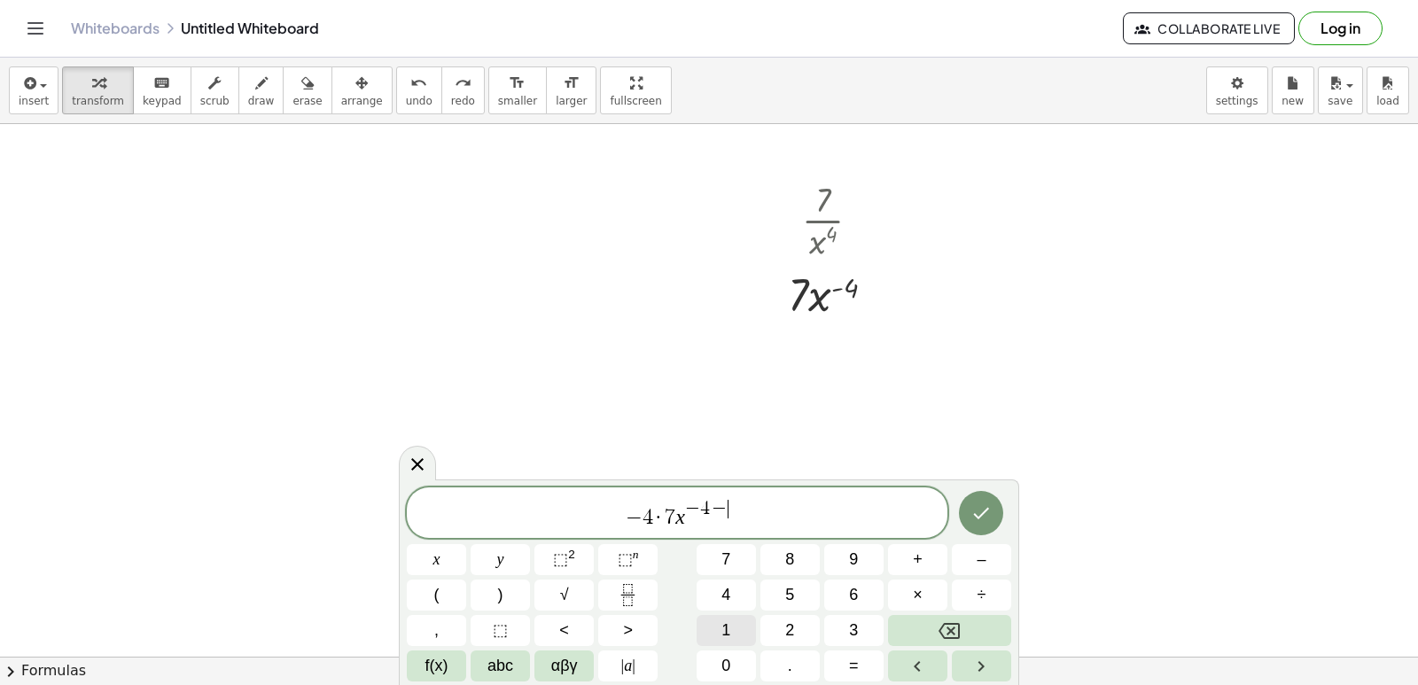
click at [733, 623] on button "1" at bounding box center [725, 630] width 59 height 31
click at [971, 502] on icon "Done" at bounding box center [980, 512] width 21 height 21
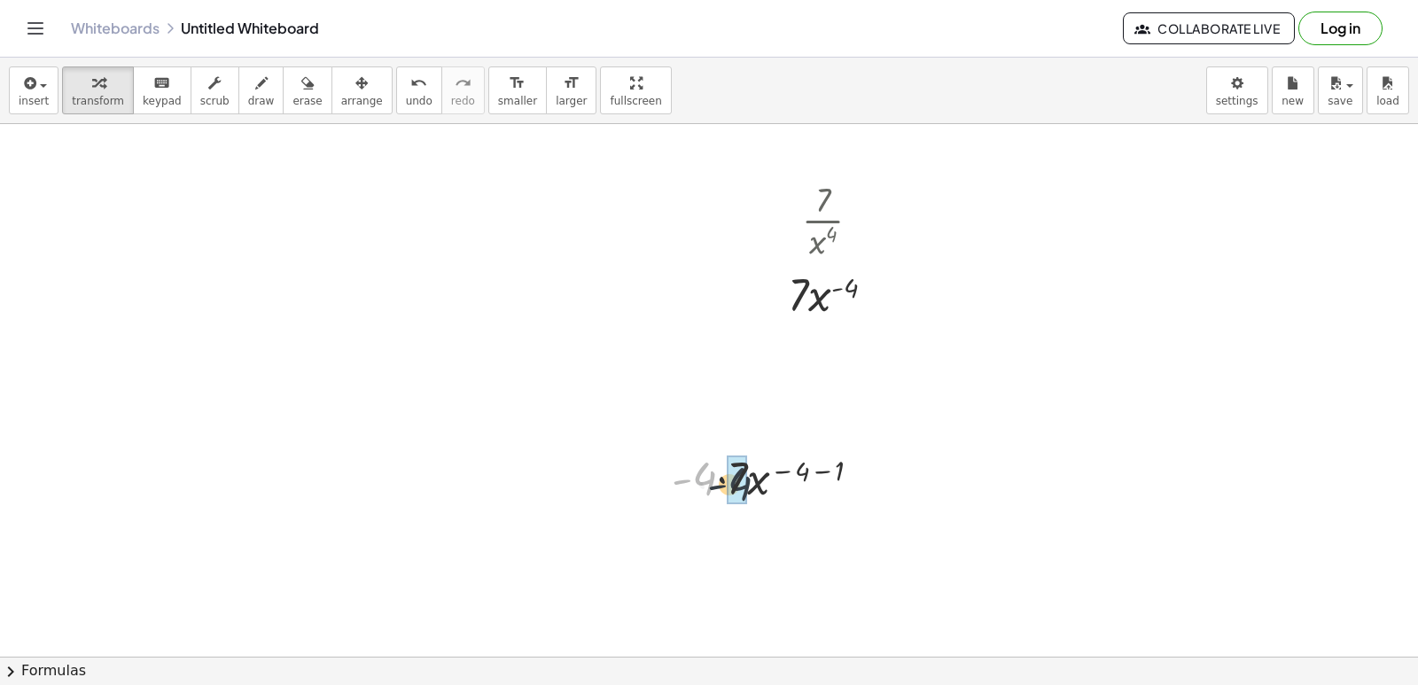
drag, startPoint x: 706, startPoint y: 473, endPoint x: 744, endPoint y: 478, distance: 38.5
drag, startPoint x: 799, startPoint y: 528, endPoint x: 834, endPoint y: 531, distance: 34.7
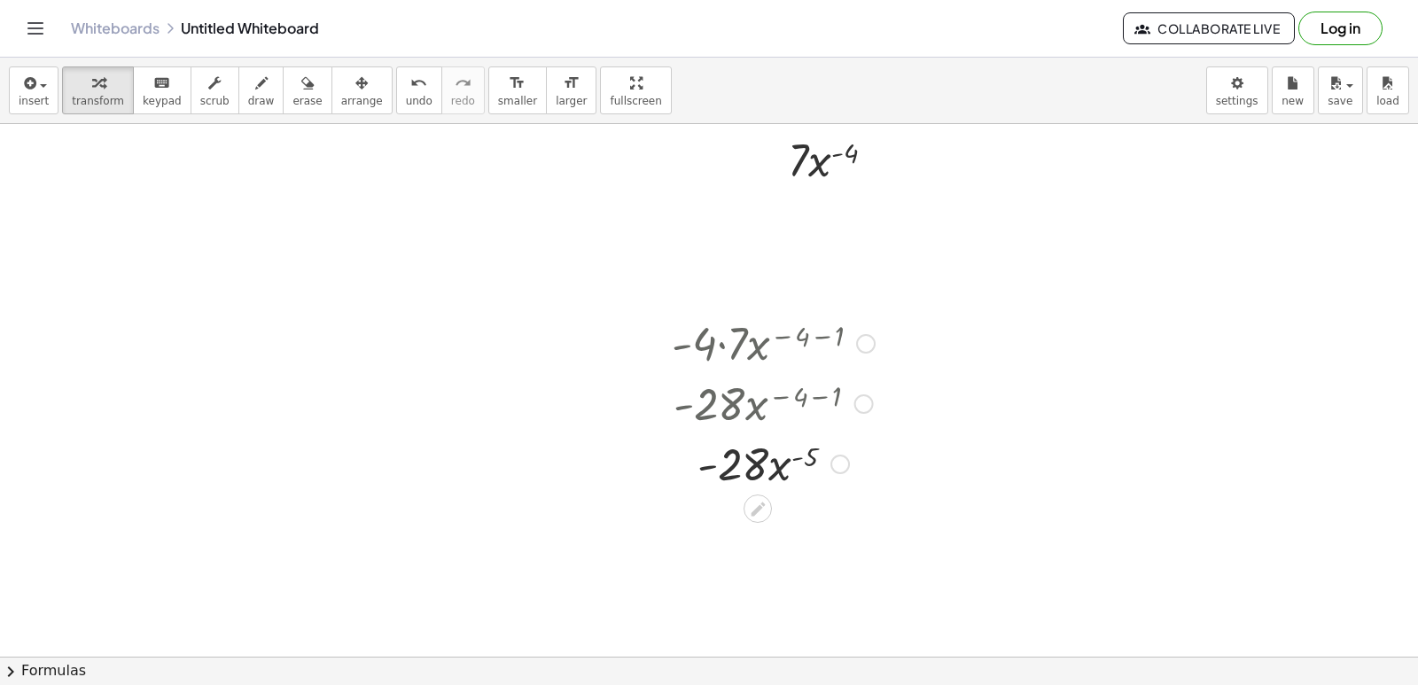
scroll to position [354, 0]
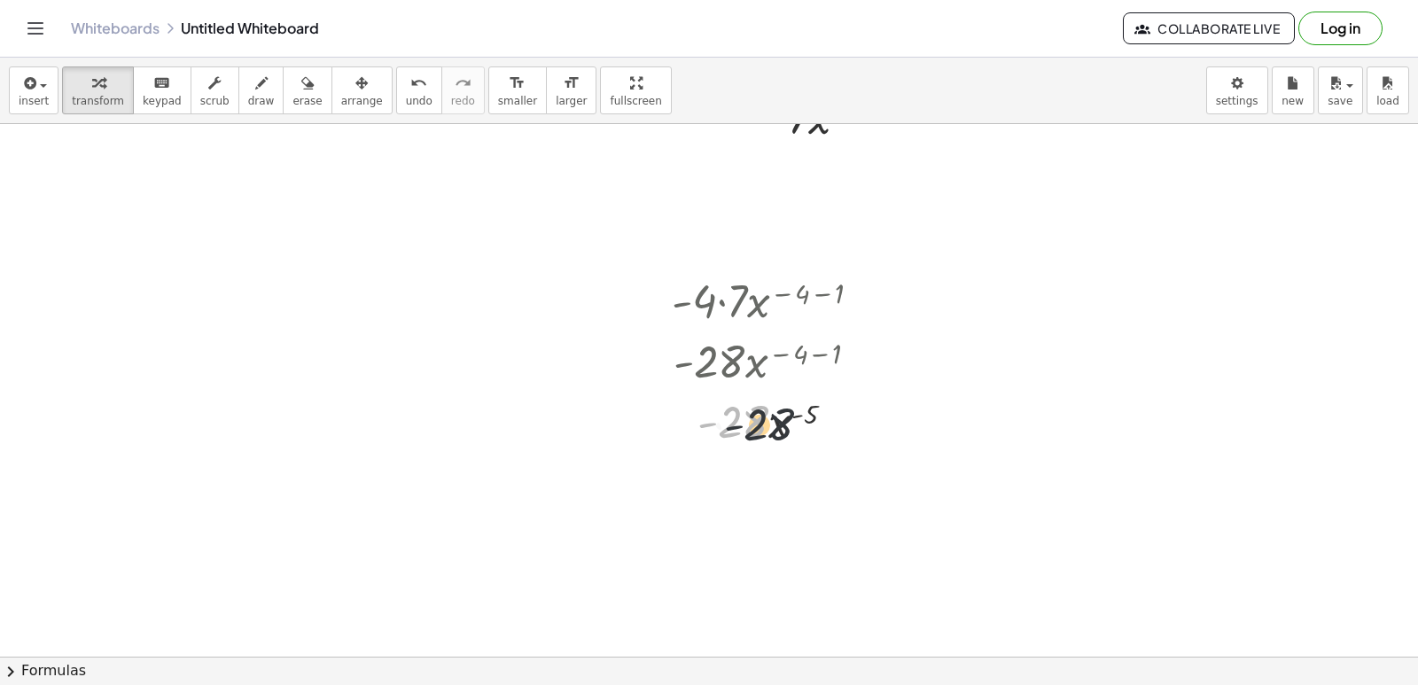
drag, startPoint x: 764, startPoint y: 421, endPoint x: 778, endPoint y: 422, distance: 14.2
click at [777, 422] on div at bounding box center [773, 420] width 221 height 60
drag, startPoint x: 779, startPoint y: 422, endPoint x: 757, endPoint y: 419, distance: 22.3
click at [757, 419] on div at bounding box center [773, 420] width 221 height 60
drag, startPoint x: 783, startPoint y: 420, endPoint x: 767, endPoint y: 462, distance: 44.6
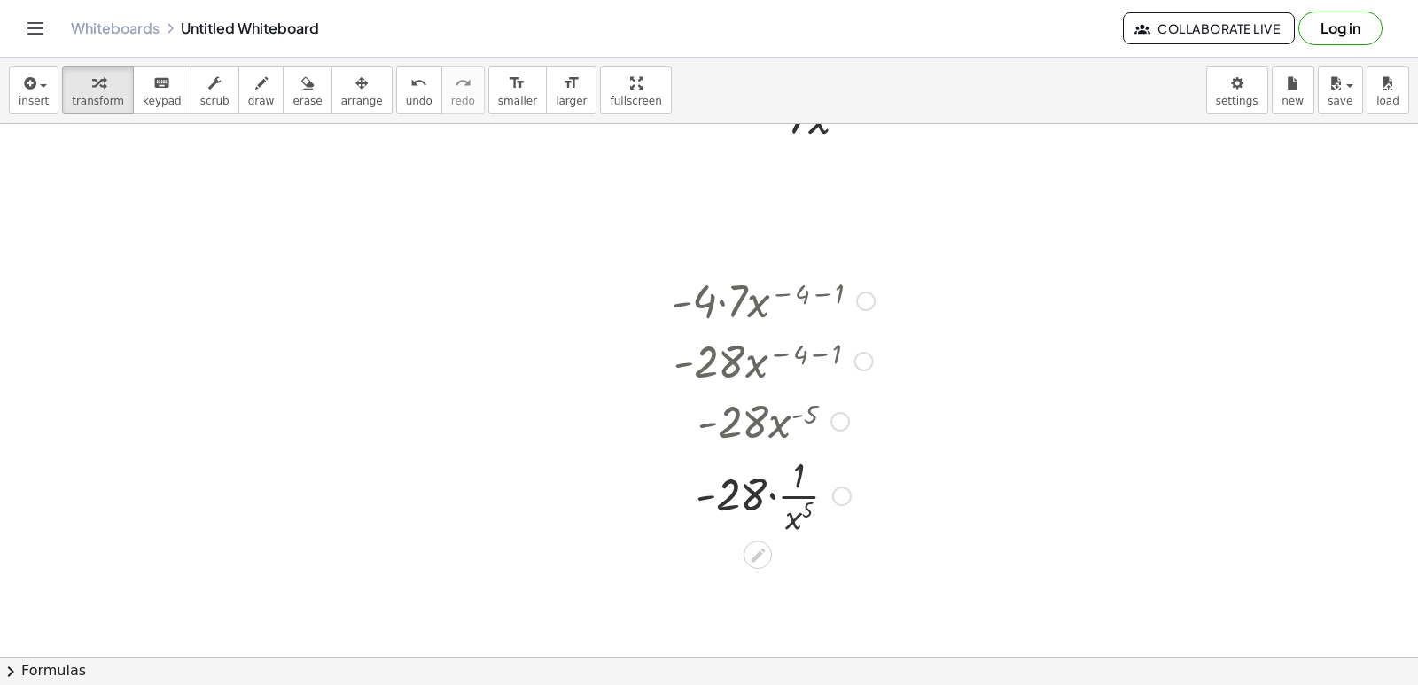
click at [774, 499] on div at bounding box center [773, 494] width 221 height 89
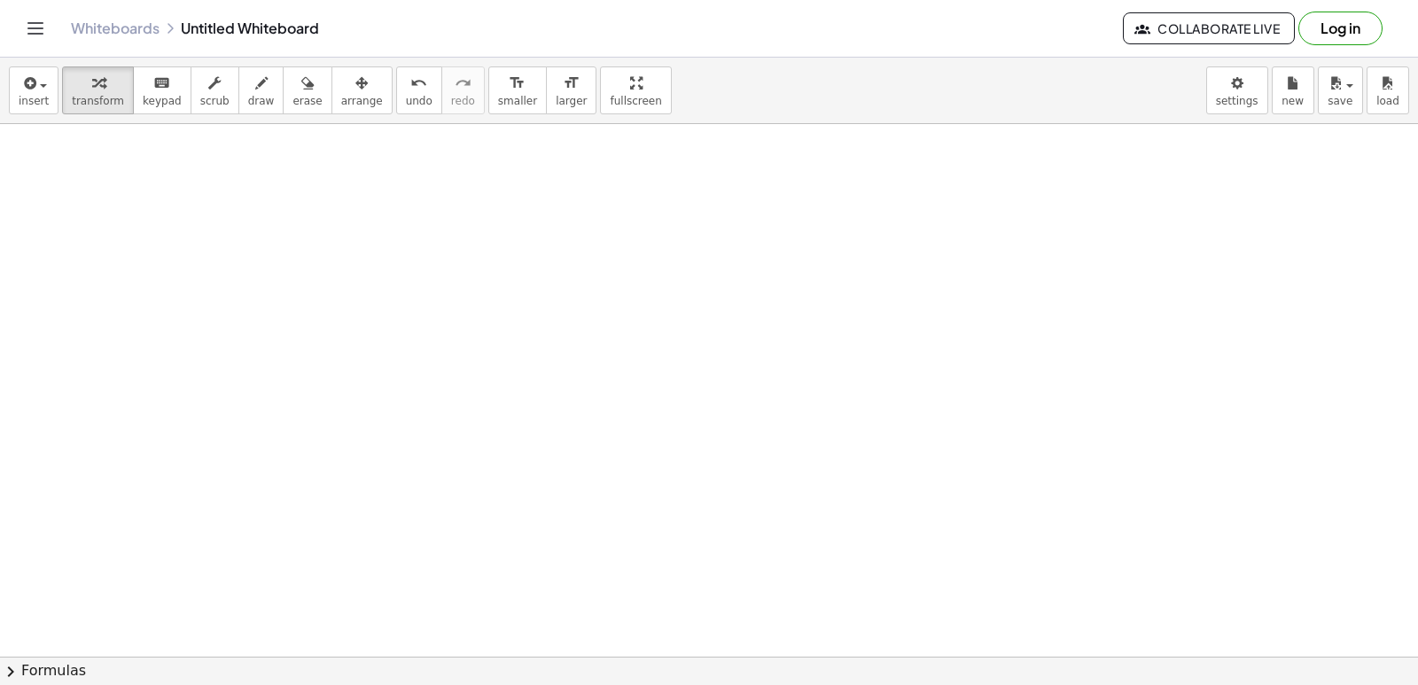
scroll to position [1064, 0]
drag, startPoint x: 408, startPoint y: 502, endPoint x: 434, endPoint y: 495, distance: 26.4
click at [409, 502] on div at bounding box center [709, 125] width 1418 height 2130
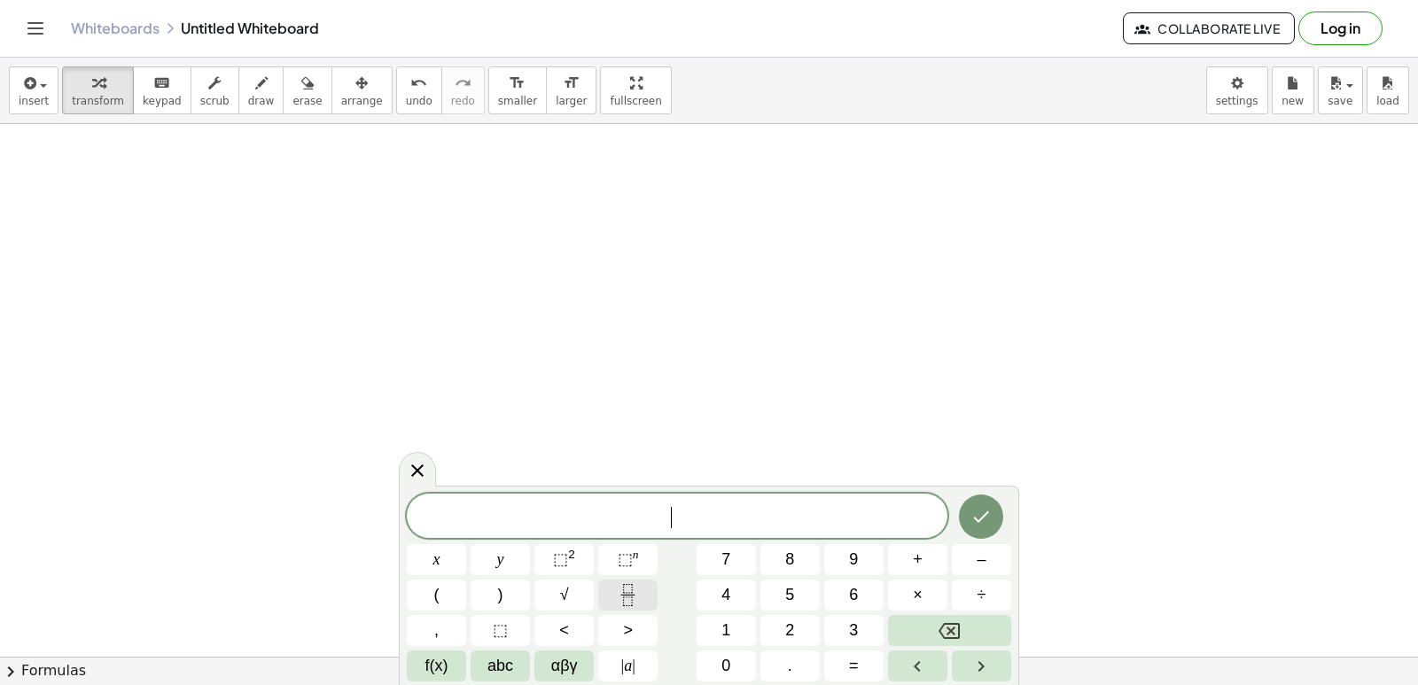
click at [624, 587] on icon "Fraction" at bounding box center [628, 595] width 22 height 22
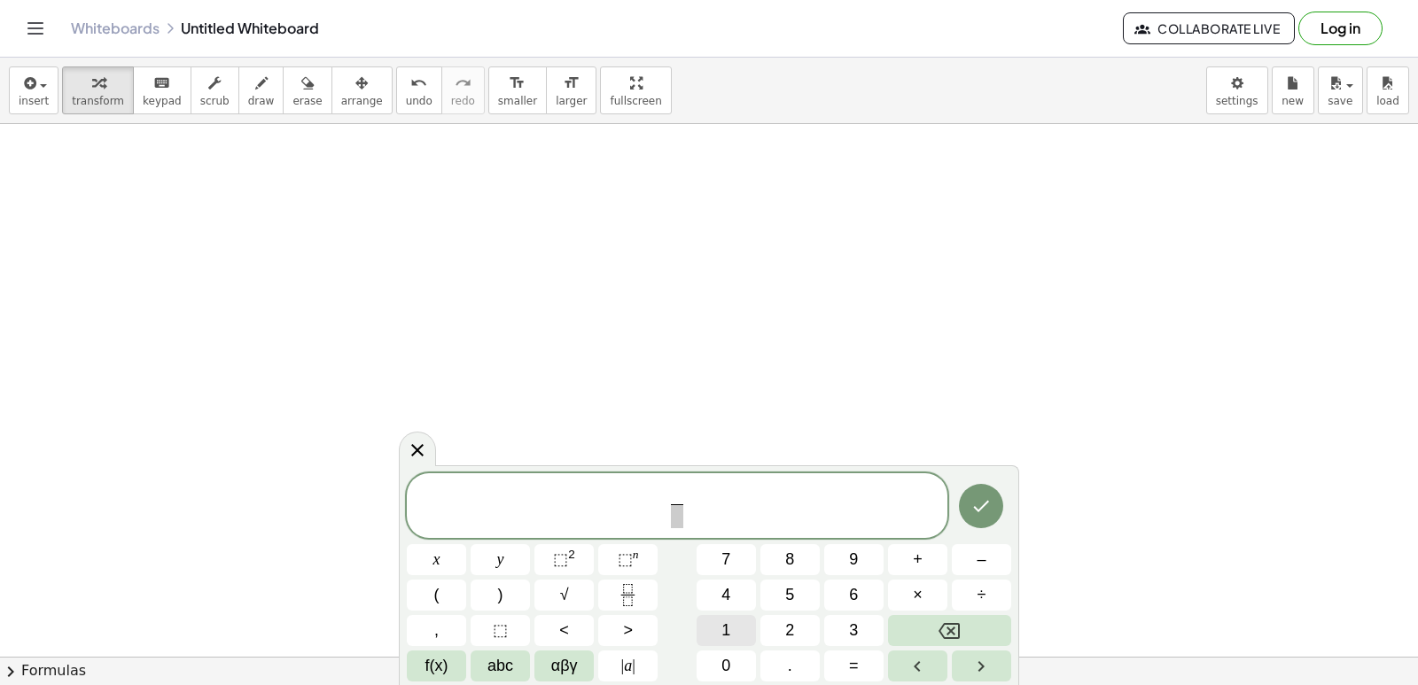
click at [728, 630] on span "1" at bounding box center [725, 630] width 9 height 24
click at [727, 657] on button "0" at bounding box center [725, 665] width 59 height 31
click at [678, 528] on span "1 0 ​ ​" at bounding box center [677, 507] width 541 height 47
click at [680, 520] on span at bounding box center [676, 516] width 23 height 24
click at [433, 555] on span "x" at bounding box center [436, 560] width 7 height 24
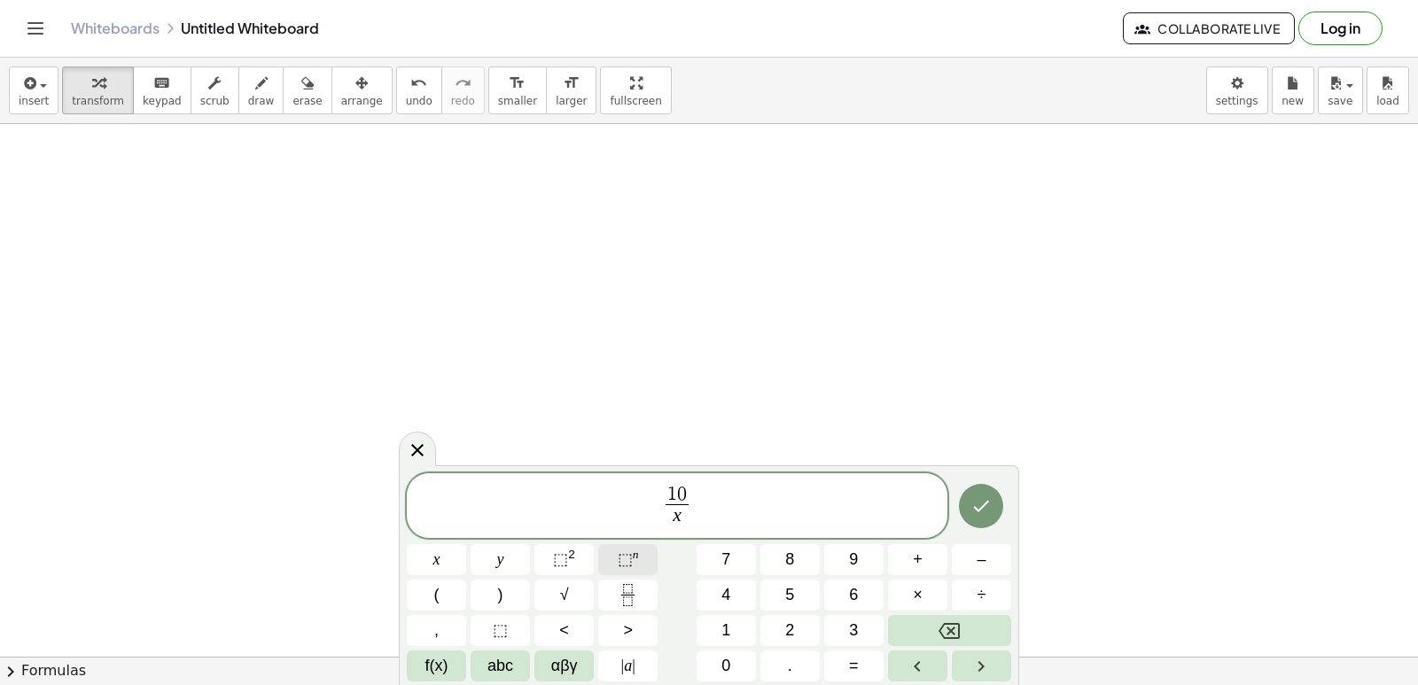
click at [629, 565] on span "⬚" at bounding box center [625, 559] width 15 height 18
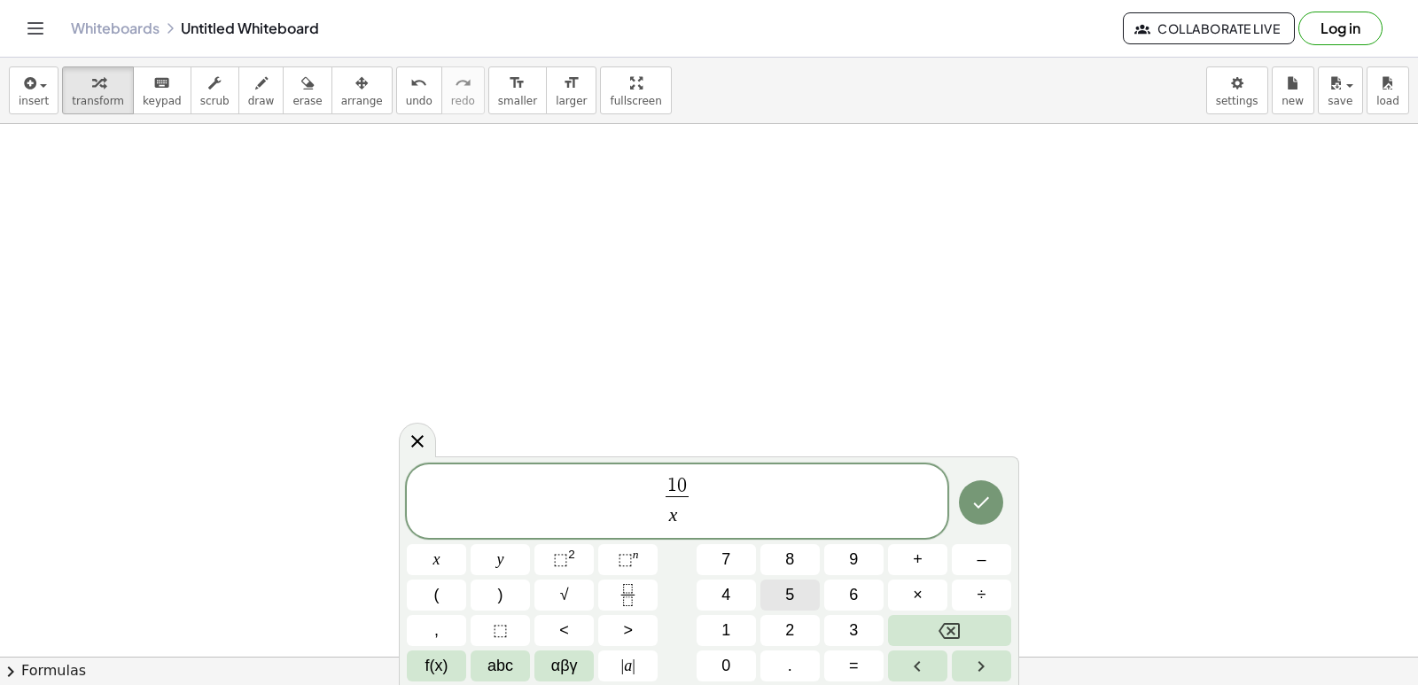
click at [788, 594] on span "5" at bounding box center [789, 595] width 9 height 24
click at [974, 509] on icon "Done" at bounding box center [980, 502] width 21 height 21
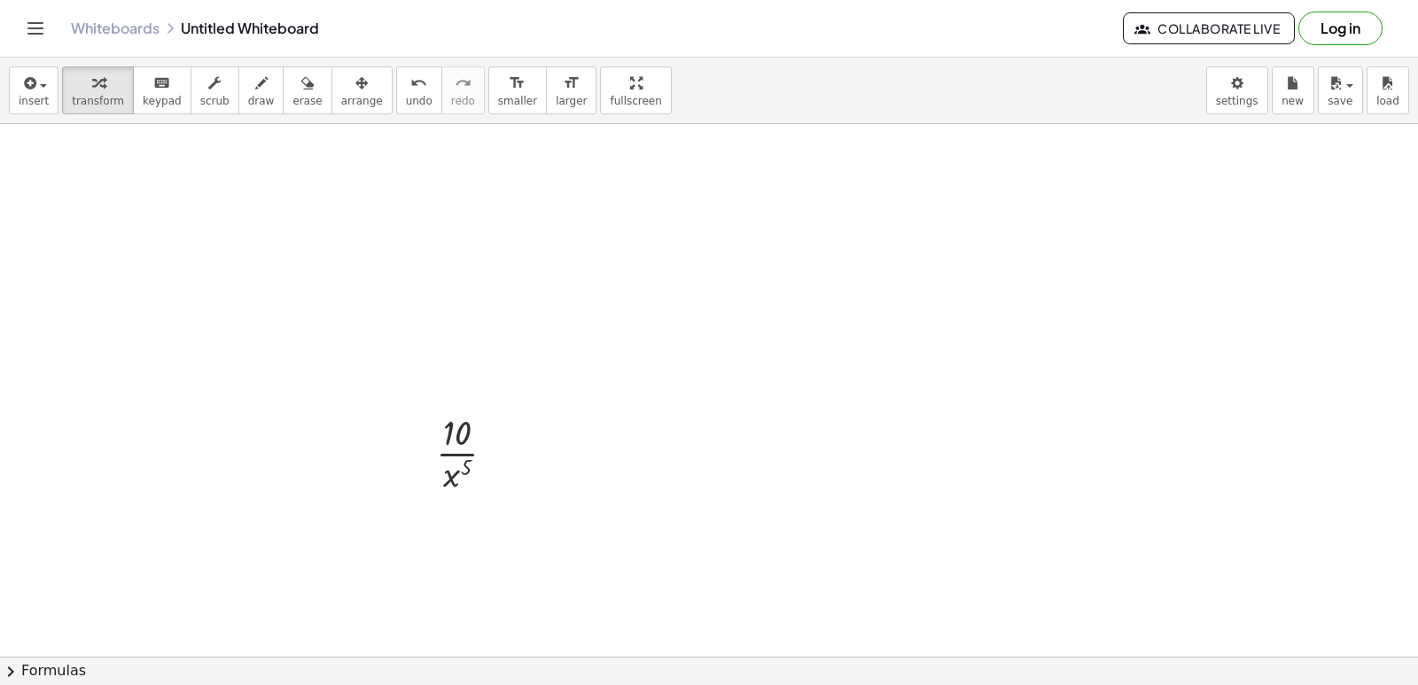
scroll to position [1153, 0]
drag, startPoint x: 457, startPoint y: 485, endPoint x: 463, endPoint y: 441, distance: 43.7
click at [463, 443] on div at bounding box center [472, 461] width 91 height 89
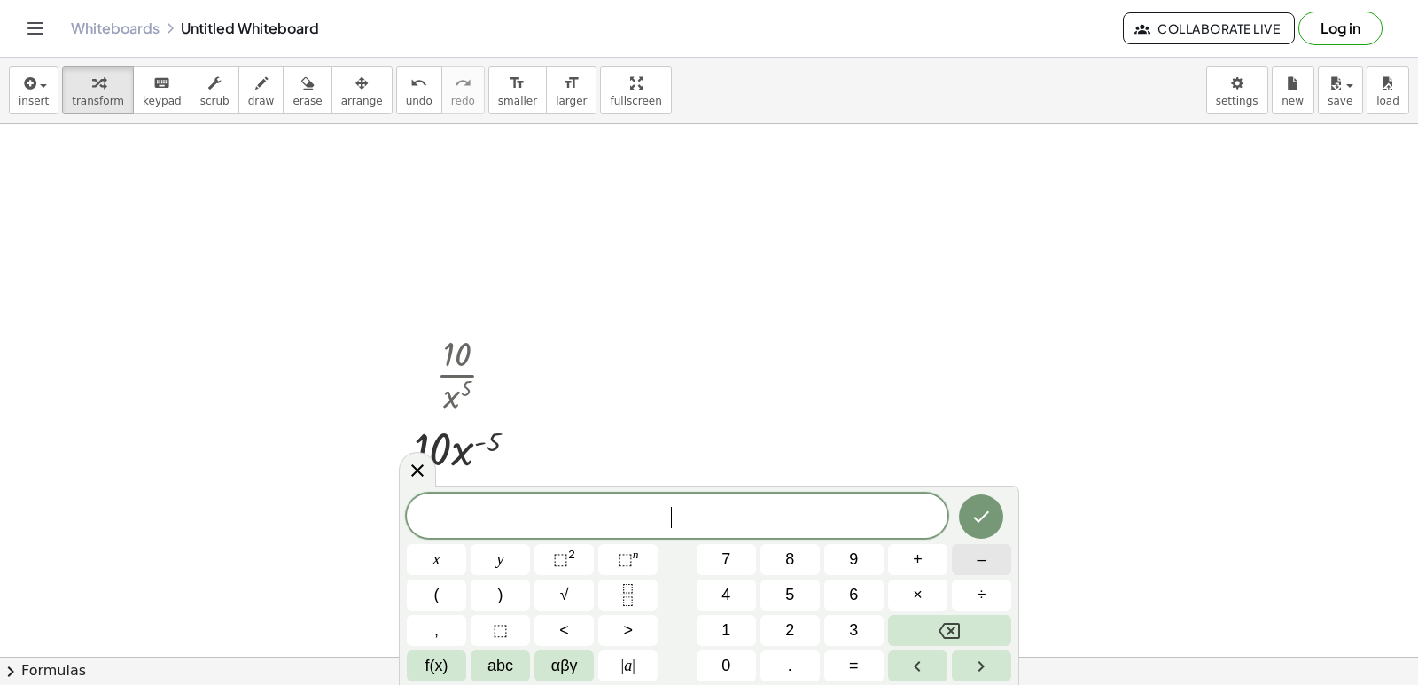
click at [996, 554] on button "–" at bounding box center [981, 559] width 59 height 31
click at [786, 587] on button "5" at bounding box center [789, 594] width 59 height 31
click at [904, 586] on button "×" at bounding box center [917, 594] width 59 height 31
click at [750, 620] on button "1" at bounding box center [725, 630] width 59 height 31
click at [731, 657] on button "0" at bounding box center [725, 665] width 59 height 31
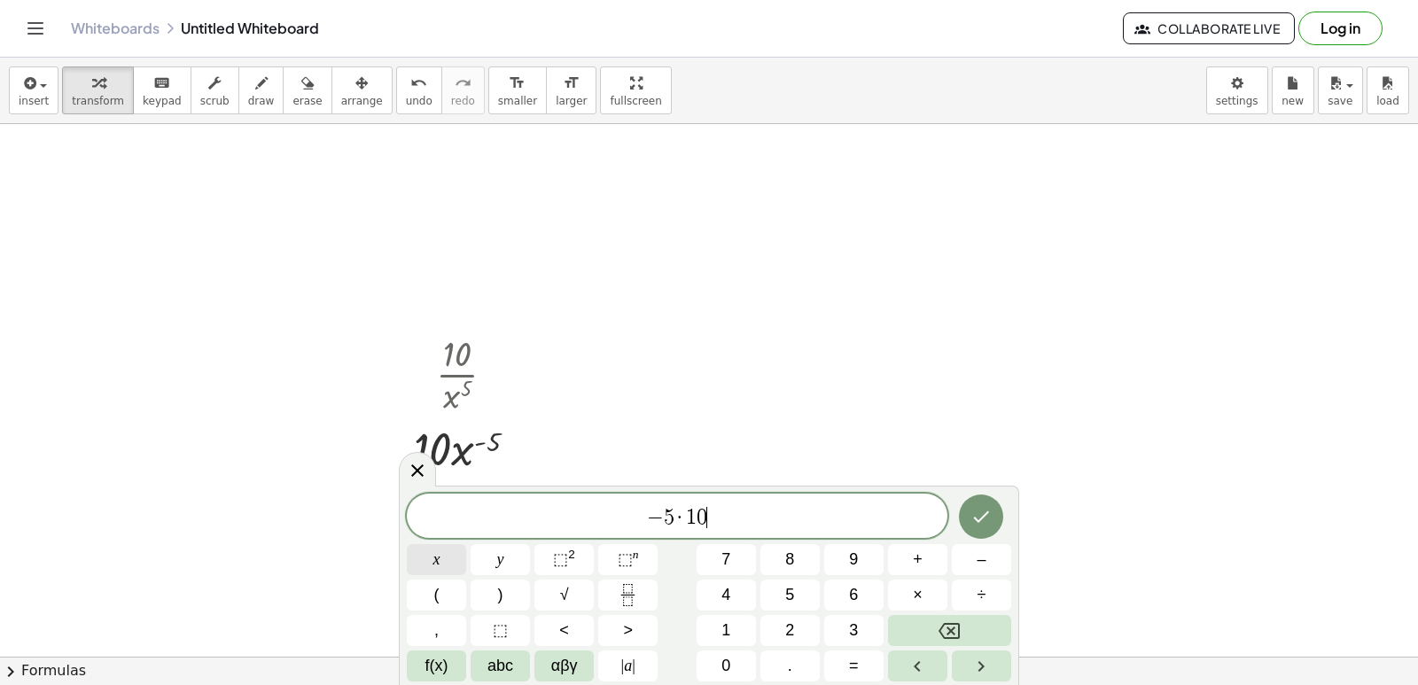
click at [447, 570] on button "x" at bounding box center [436, 559] width 59 height 31
click at [641, 569] on button "⬚ n" at bounding box center [627, 559] width 59 height 31
click at [999, 546] on button "–" at bounding box center [981, 559] width 59 height 31
click at [787, 596] on span "5" at bounding box center [789, 595] width 9 height 24
click at [979, 548] on span "–" at bounding box center [980, 560] width 9 height 24
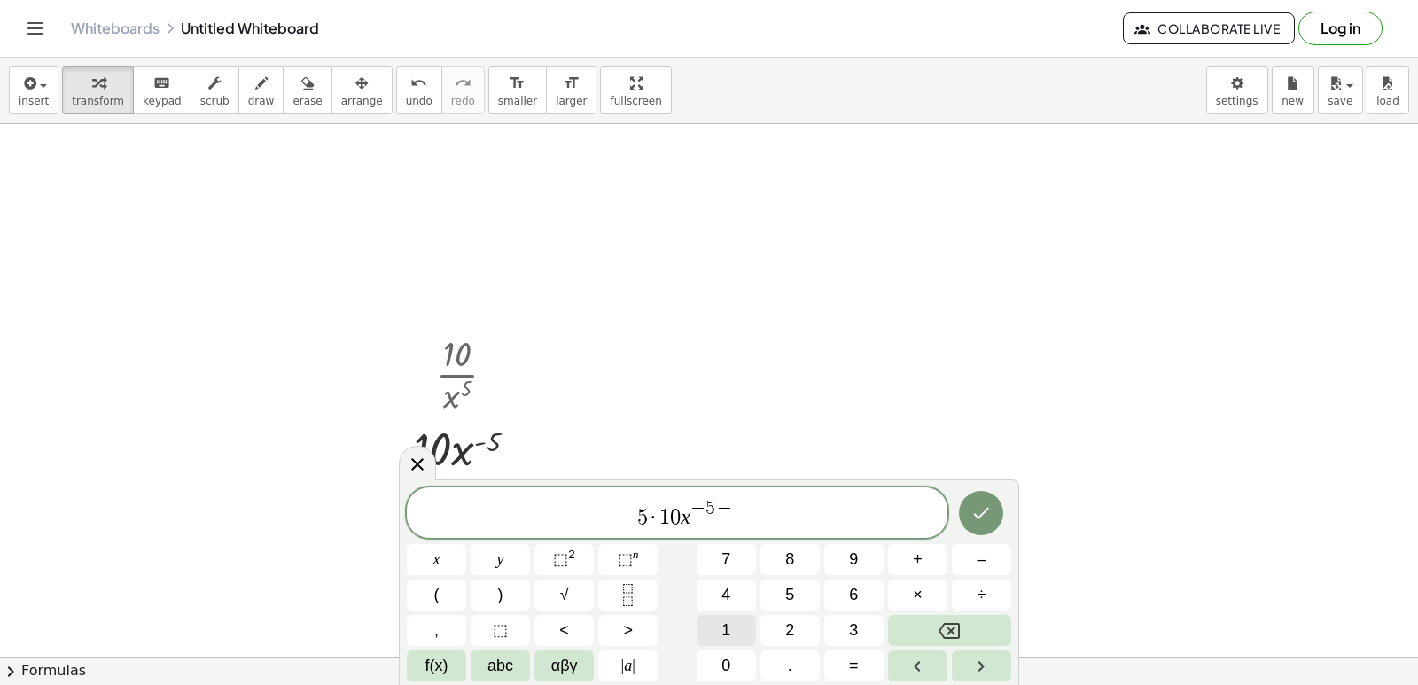
click at [748, 620] on button "1" at bounding box center [725, 630] width 59 height 31
click at [981, 521] on icon "Done" at bounding box center [980, 512] width 21 height 21
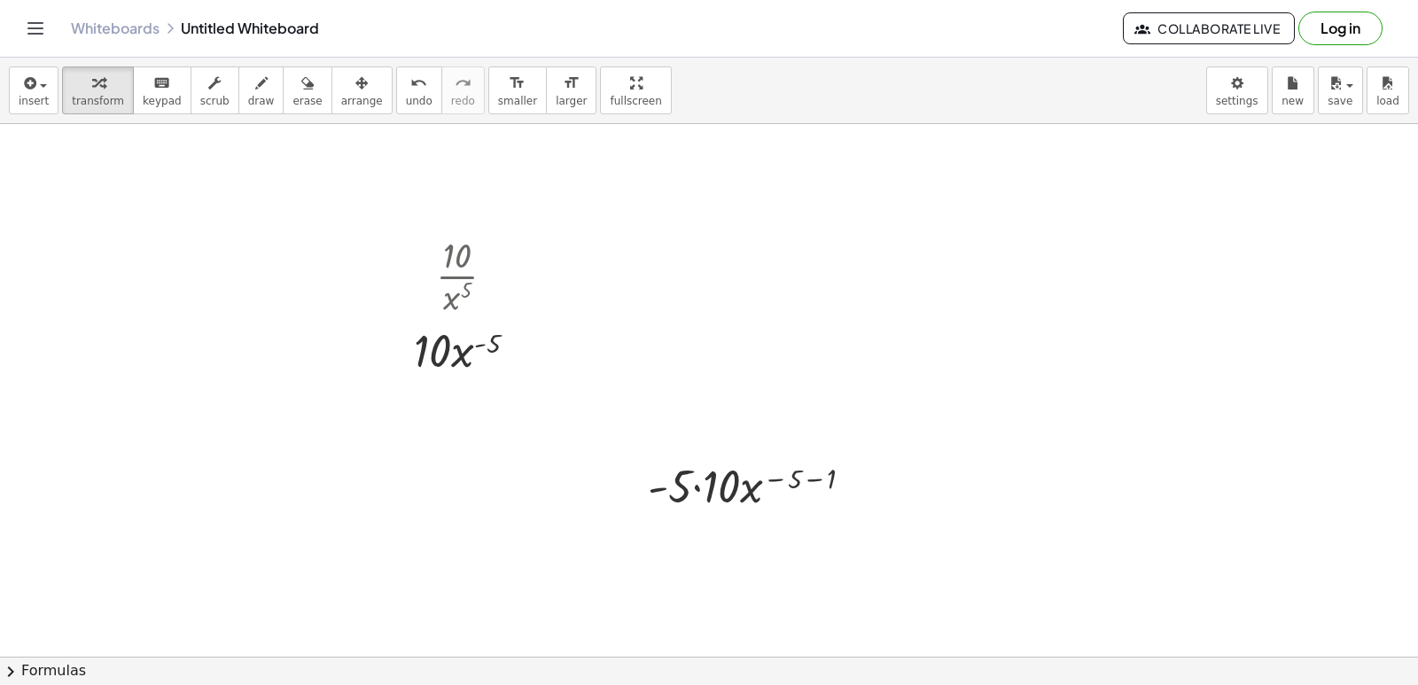
scroll to position [1419, 0]
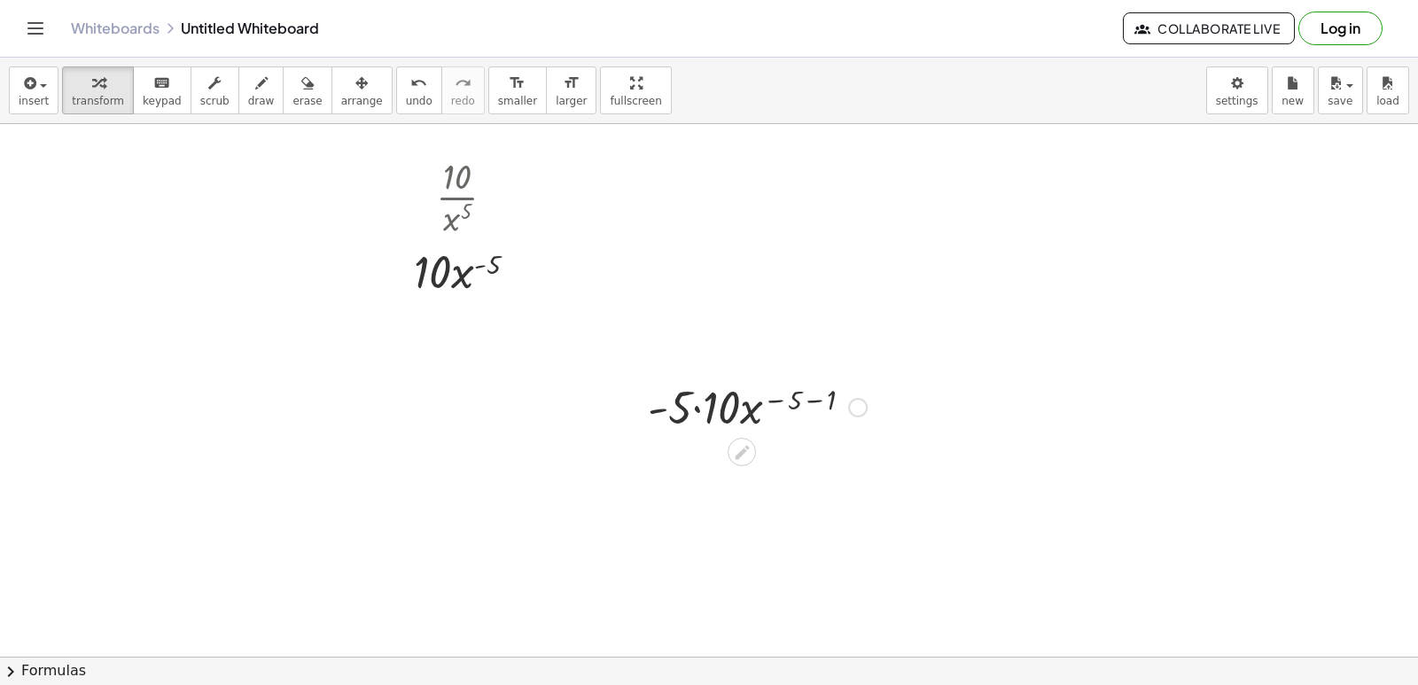
drag, startPoint x: 821, startPoint y: 442, endPoint x: 777, endPoint y: 430, distance: 45.2
click at [695, 407] on div at bounding box center [757, 406] width 237 height 60
drag, startPoint x: 785, startPoint y: 459, endPoint x: 820, endPoint y: 457, distance: 34.6
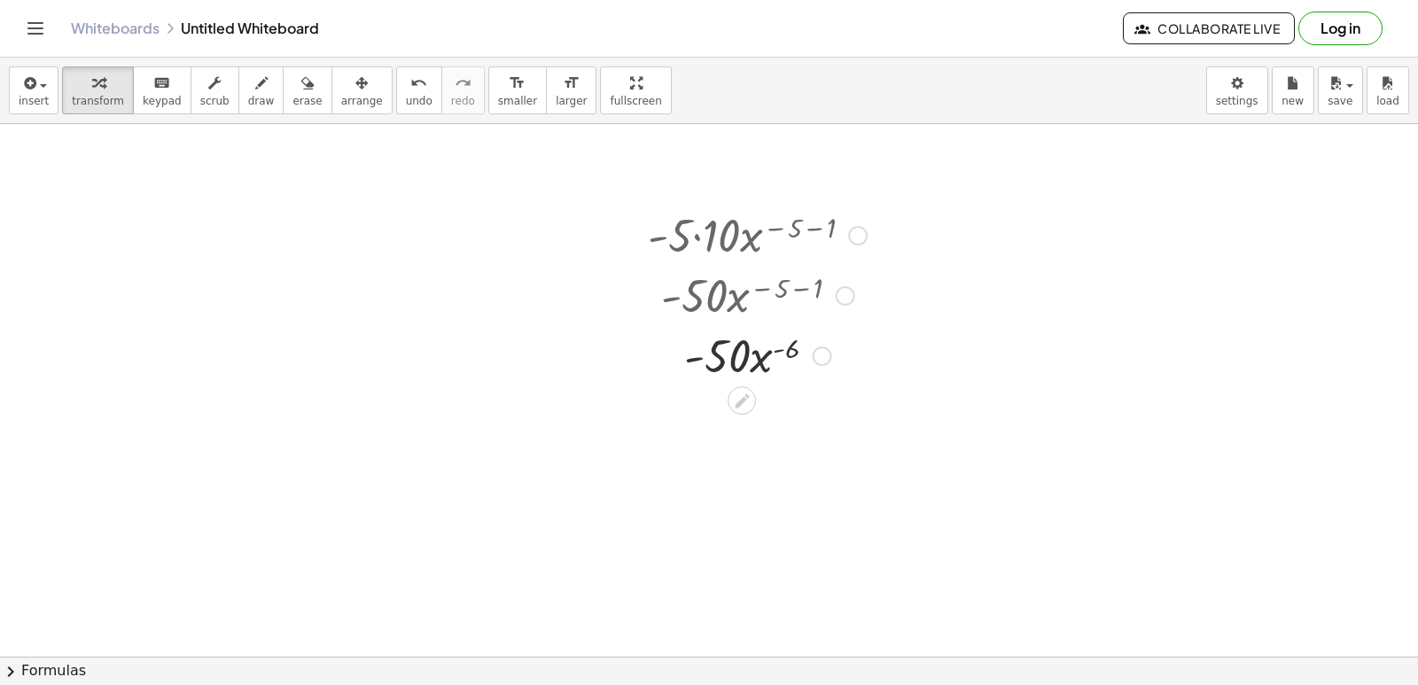
scroll to position [1596, 0]
click at [762, 357] on div at bounding box center [757, 349] width 237 height 60
drag, startPoint x: 751, startPoint y: 367, endPoint x: 728, endPoint y: 396, distance: 36.7
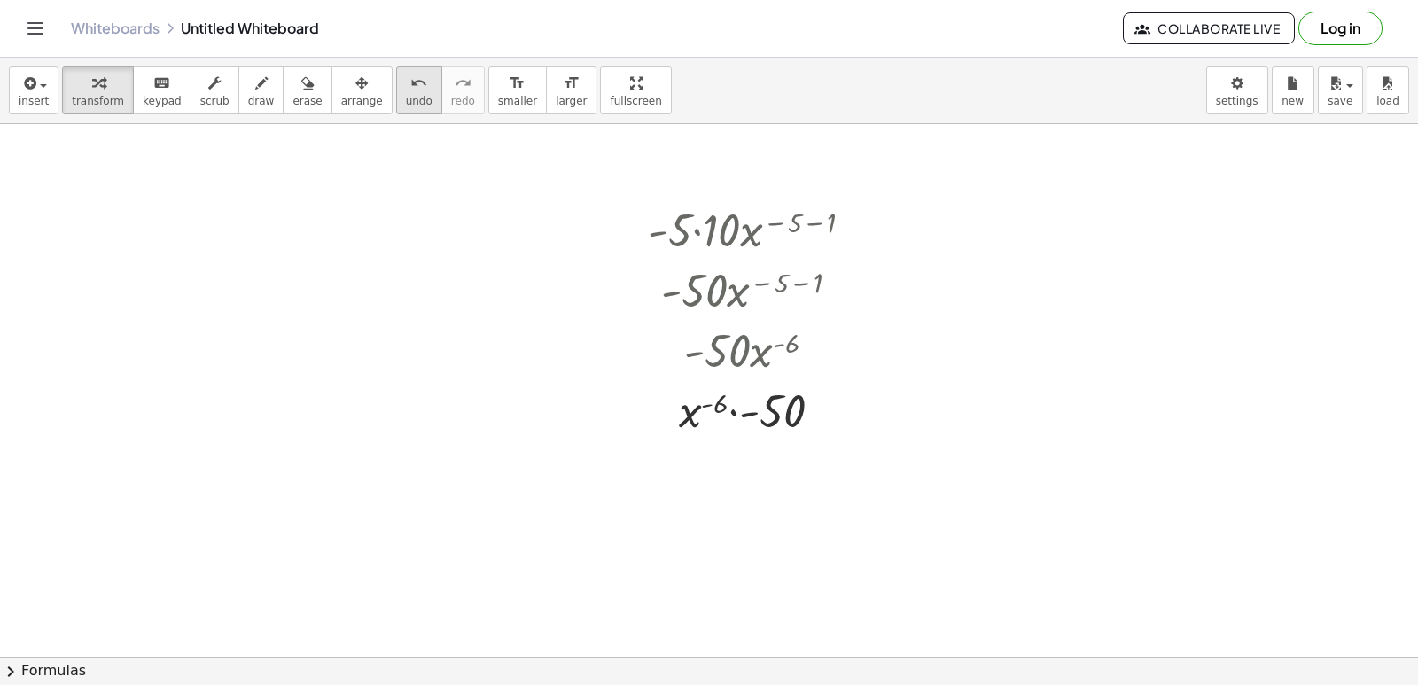
click at [406, 99] on span "undo" at bounding box center [419, 101] width 27 height 12
drag, startPoint x: 766, startPoint y: 354, endPoint x: 712, endPoint y: 346, distance: 54.6
click at [712, 346] on div at bounding box center [757, 349] width 226 height 60
drag, startPoint x: 791, startPoint y: 341, endPoint x: 696, endPoint y: 356, distance: 96.0
click at [696, 356] on div at bounding box center [757, 349] width 226 height 60
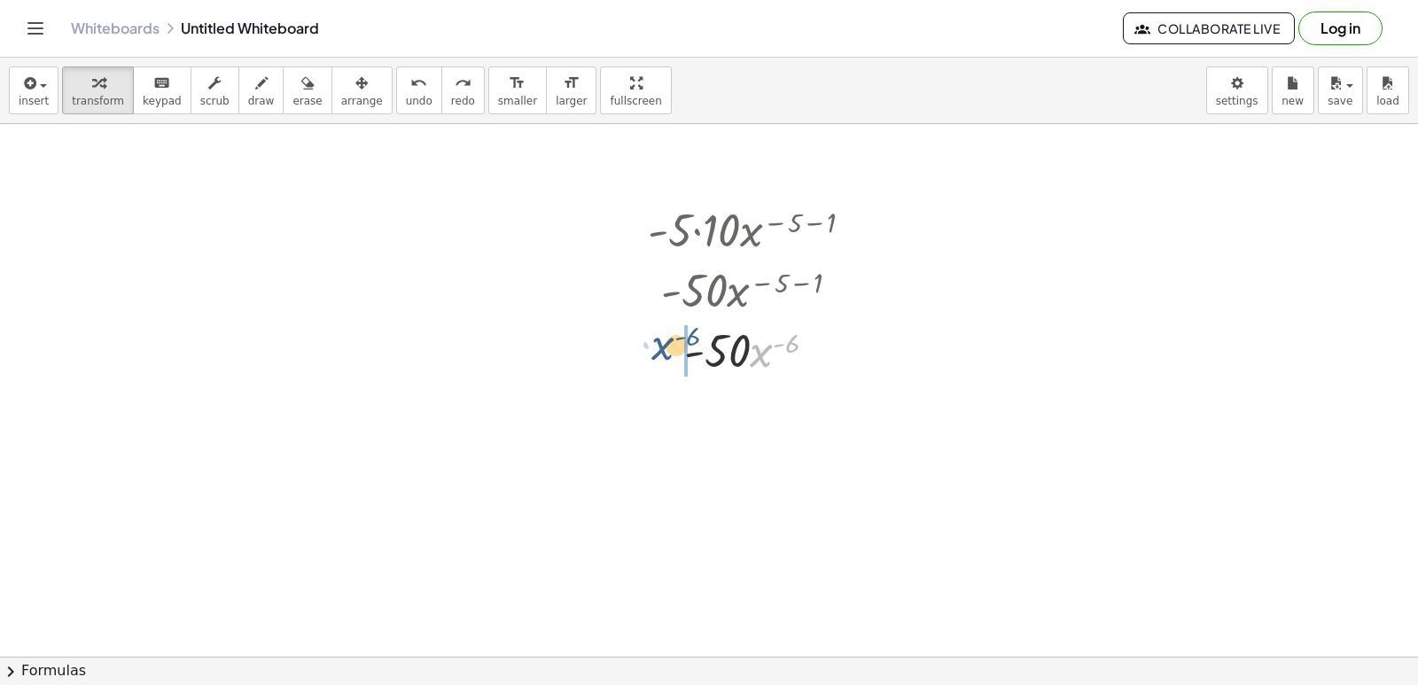
drag, startPoint x: 764, startPoint y: 353, endPoint x: 665, endPoint y: 347, distance: 99.4
click at [663, 347] on div at bounding box center [757, 349] width 226 height 60
click at [406, 97] on span "undo" at bounding box center [419, 101] width 27 height 12
drag, startPoint x: 759, startPoint y: 346, endPoint x: 737, endPoint y: 395, distance: 54.3
click at [410, 81] on icon "undo" at bounding box center [418, 83] width 17 height 21
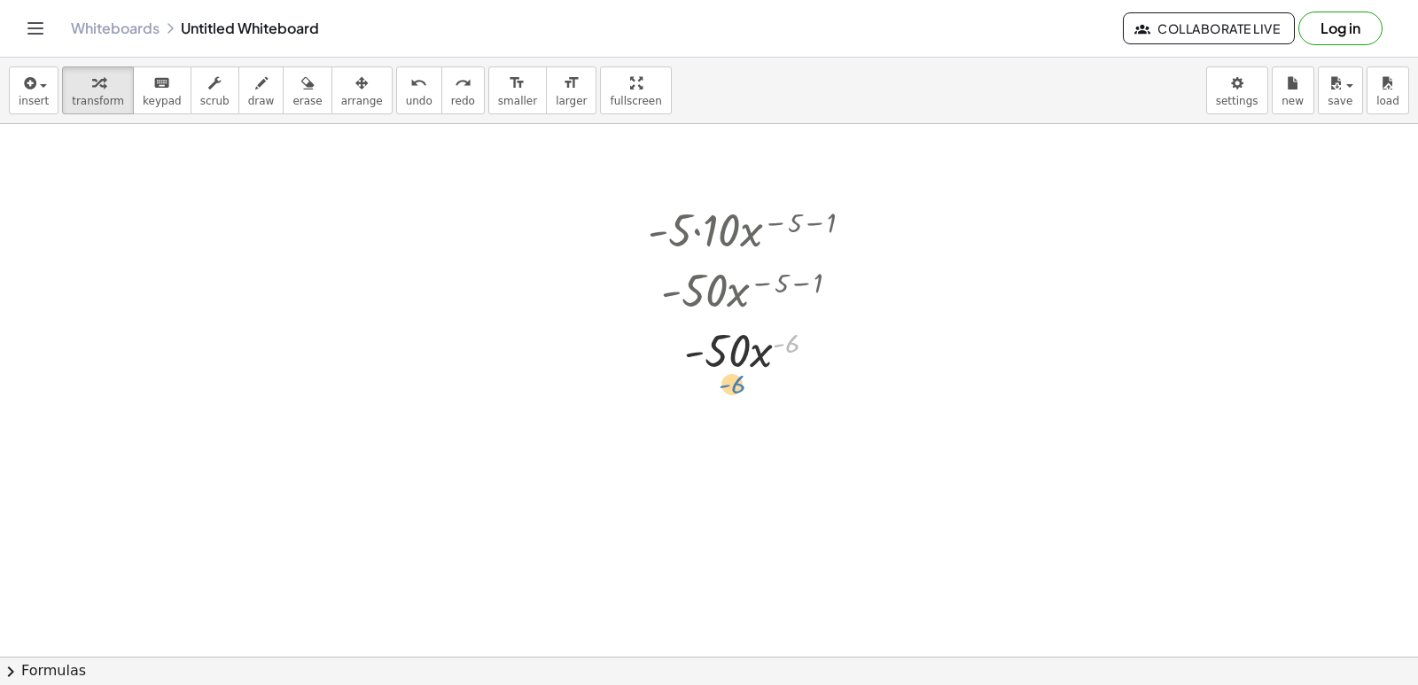
drag, startPoint x: 792, startPoint y: 346, endPoint x: 736, endPoint y: 387, distance: 69.6
drag, startPoint x: 757, startPoint y: 353, endPoint x: 725, endPoint y: 402, distance: 59.0
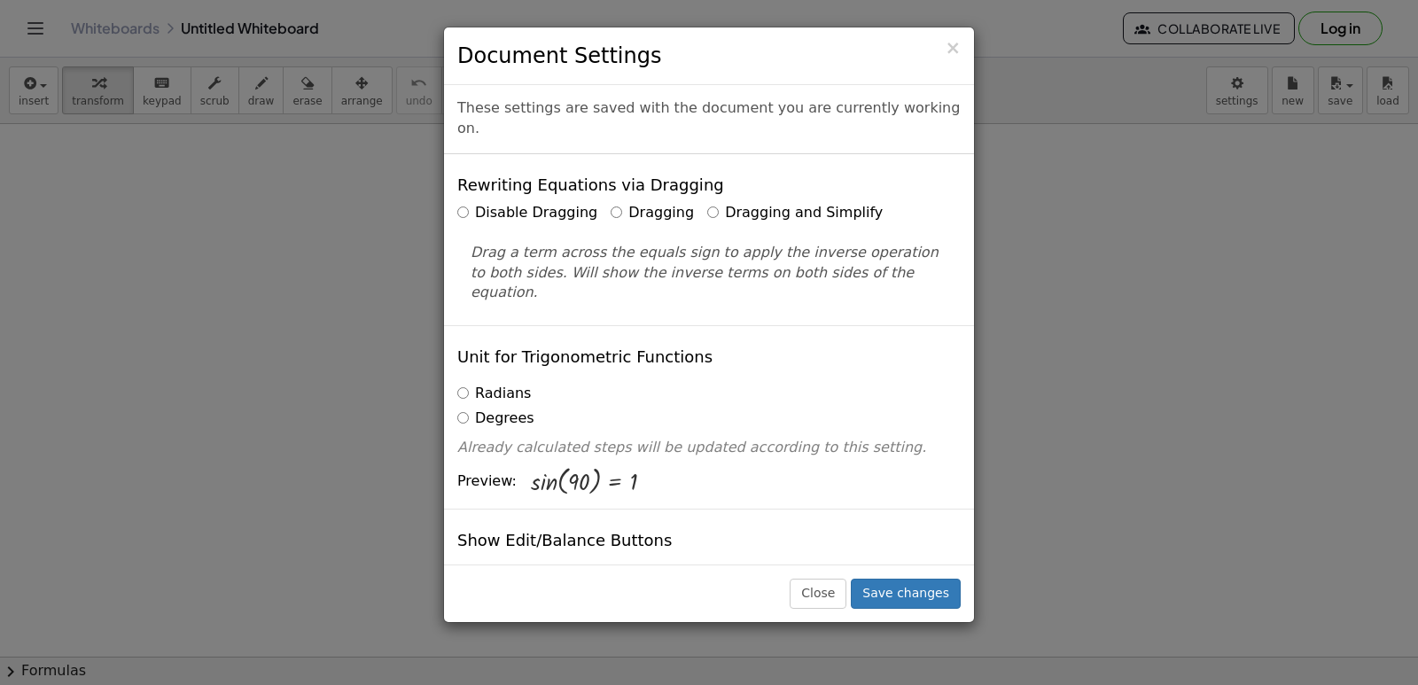
click at [755, 203] on label "Dragging and Simplify" at bounding box center [794, 213] width 175 height 20
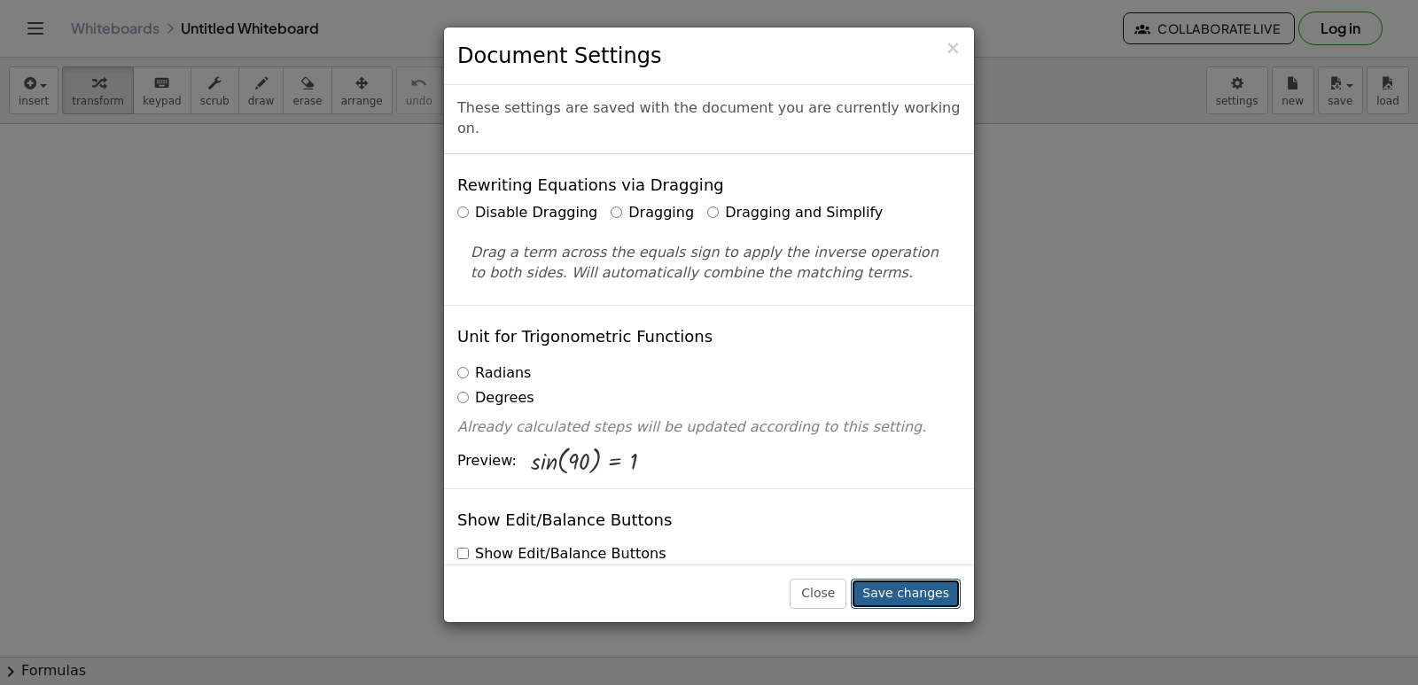
click at [890, 599] on button "Save changes" at bounding box center [906, 594] width 110 height 30
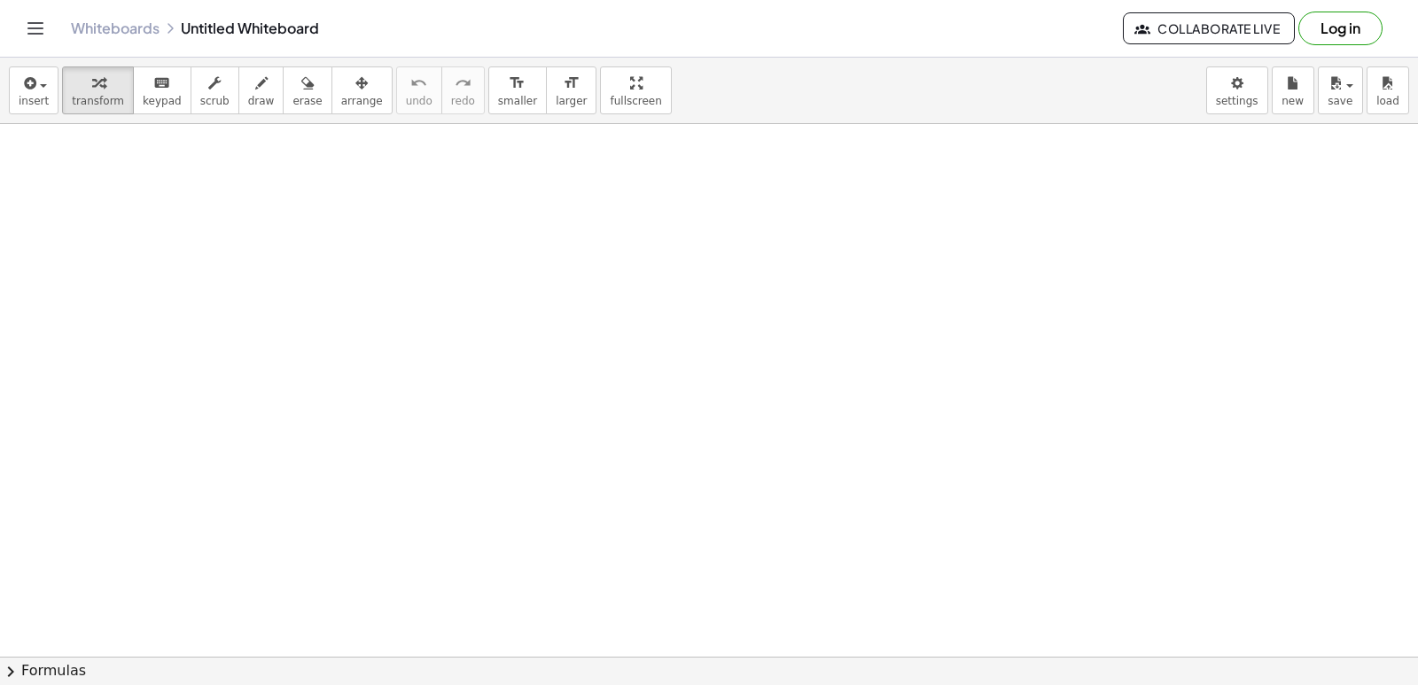
drag, startPoint x: 712, startPoint y: 432, endPoint x: 638, endPoint y: 438, distance: 74.7
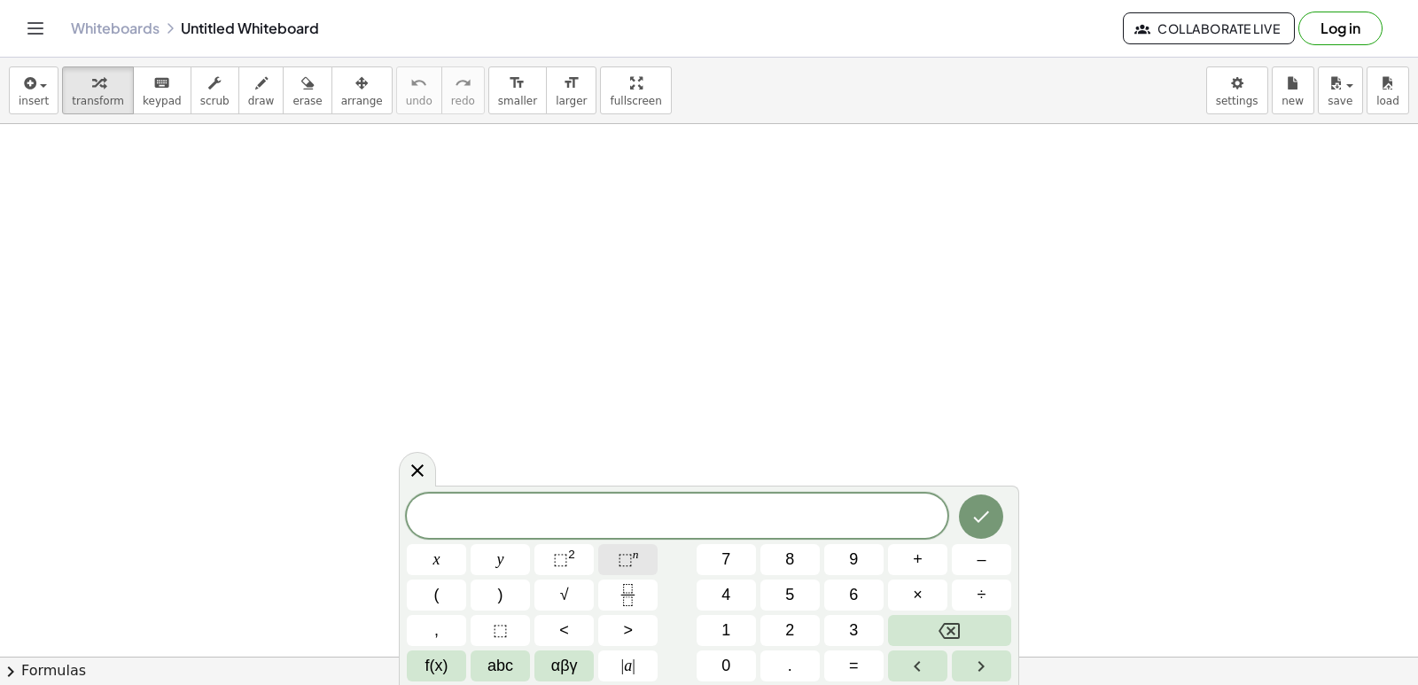
click at [646, 561] on button "⬚ n" at bounding box center [627, 559] width 59 height 31
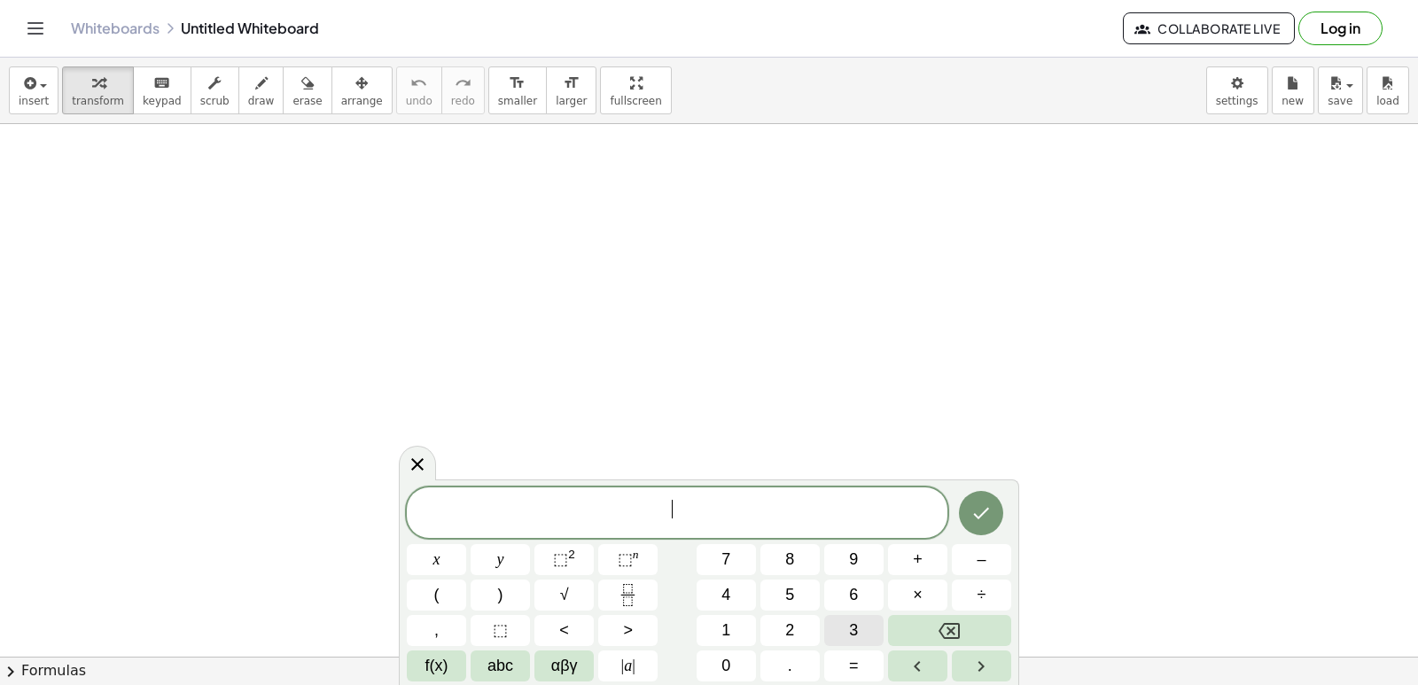
click at [860, 628] on button "3" at bounding box center [853, 630] width 59 height 31
click at [926, 636] on button "Backspace" at bounding box center [949, 630] width 123 height 31
click at [623, 578] on div "​ x y ⬚ 2 ⬚ n 7 8 9 + – ( ) √ 4 5 6 × ÷ , ⬚ < > 1 2 3 f(x) abc αβγ | a | 0 . =" at bounding box center [709, 584] width 604 height 194
click at [832, 629] on button "3" at bounding box center [853, 630] width 59 height 31
click at [635, 587] on icon "Fraction" at bounding box center [628, 595] width 22 height 22
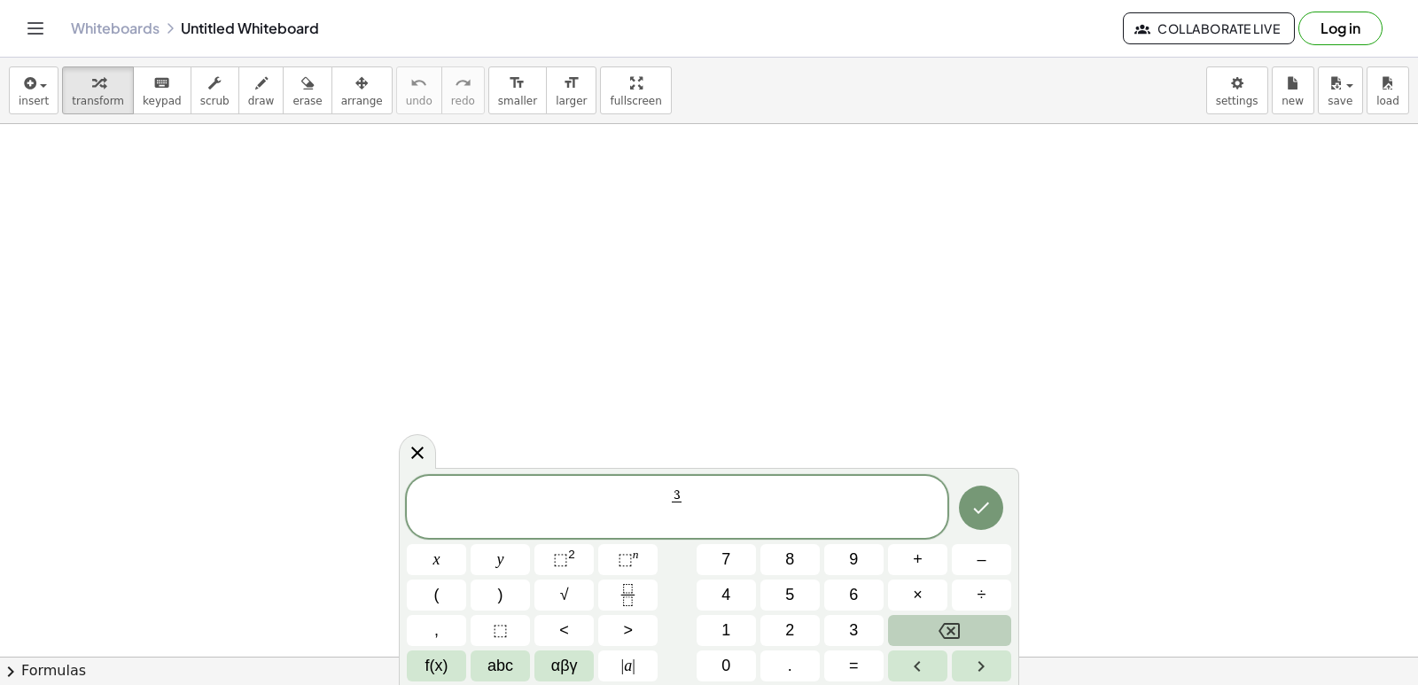
click at [934, 629] on button "Backspace" at bounding box center [949, 630] width 123 height 31
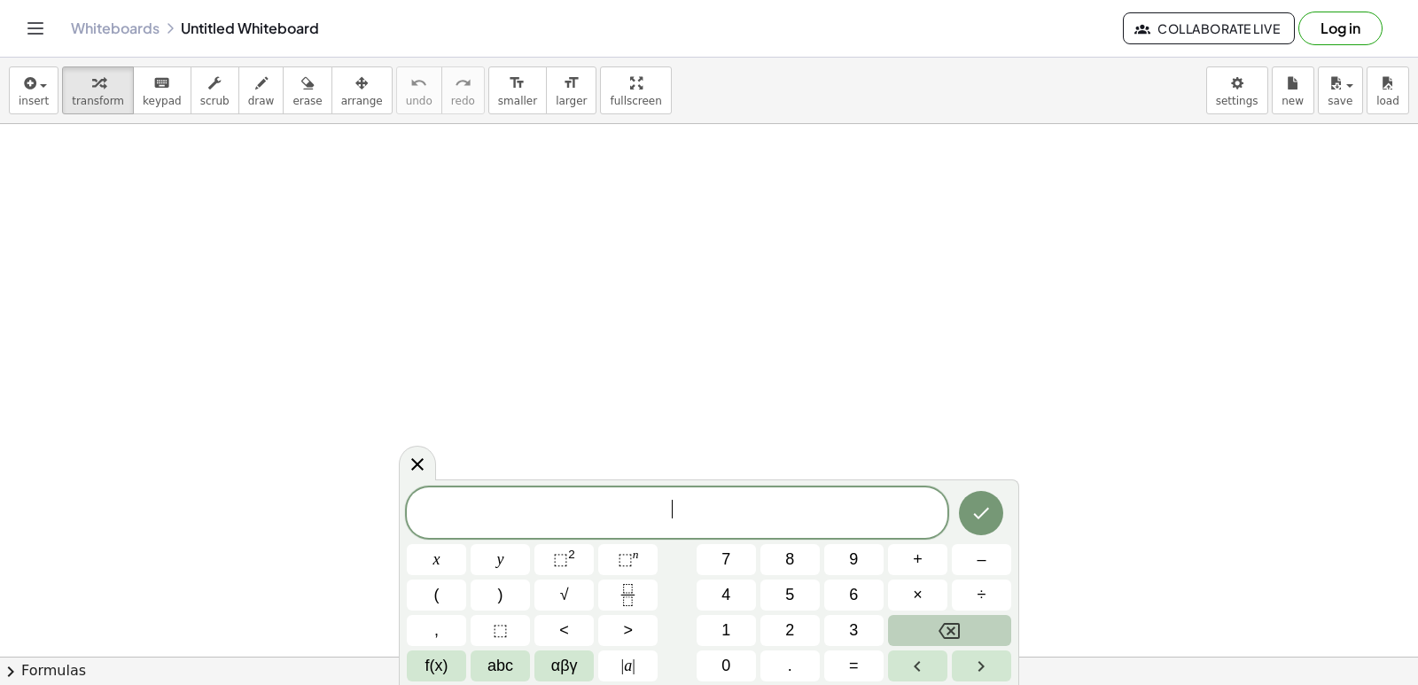
click at [934, 629] on button "Backspace" at bounding box center [949, 630] width 123 height 31
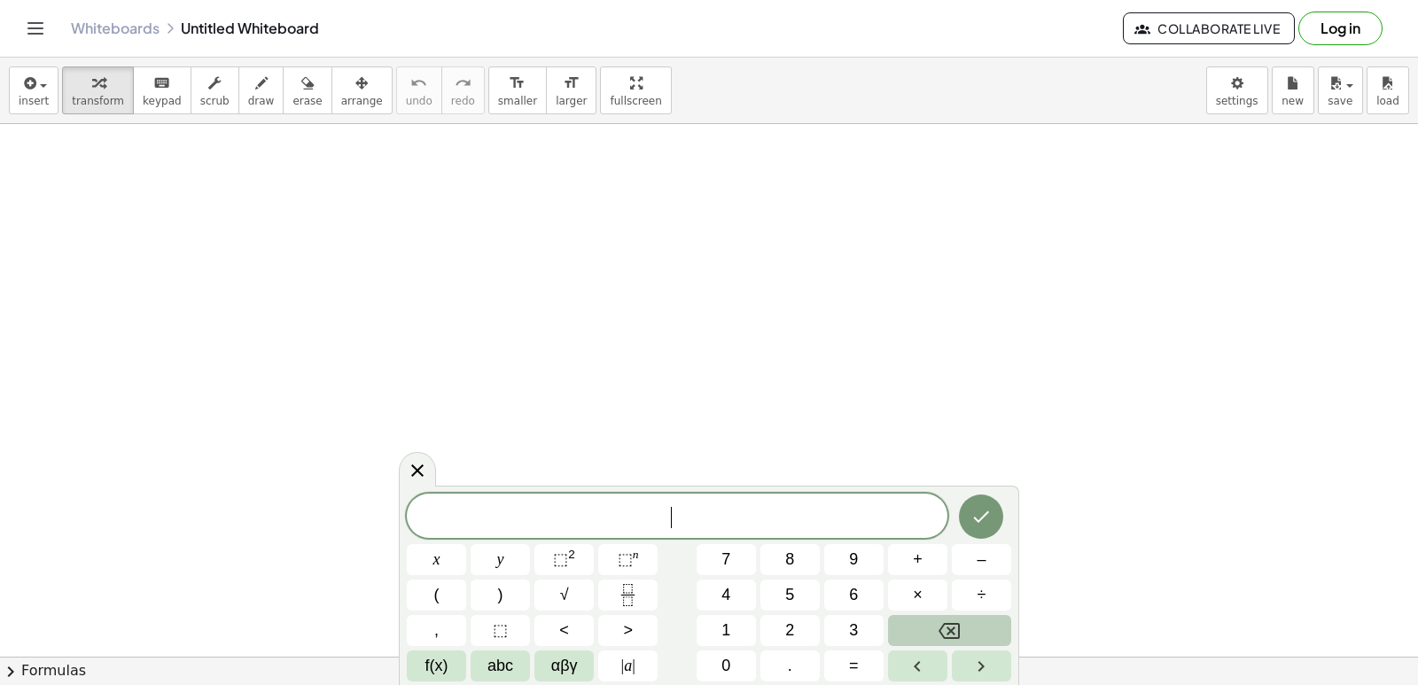
click at [934, 629] on button "Backspace" at bounding box center [949, 630] width 123 height 31
click at [641, 598] on button "Fraction" at bounding box center [627, 594] width 59 height 31
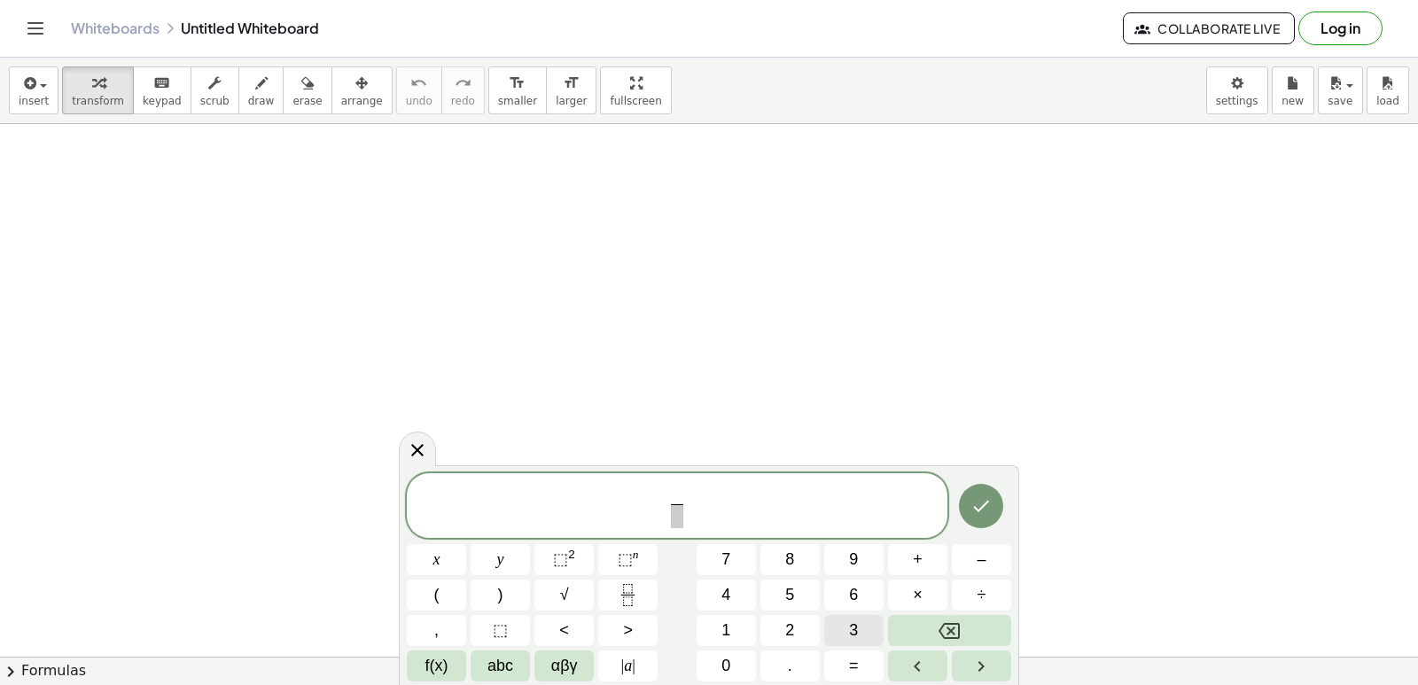
click at [857, 626] on button "3" at bounding box center [853, 630] width 59 height 31
click at [672, 521] on span "​" at bounding box center [676, 516] width 13 height 24
click at [448, 569] on button "x" at bounding box center [436, 559] width 59 height 31
click at [629, 565] on span "⬚" at bounding box center [625, 559] width 15 height 18
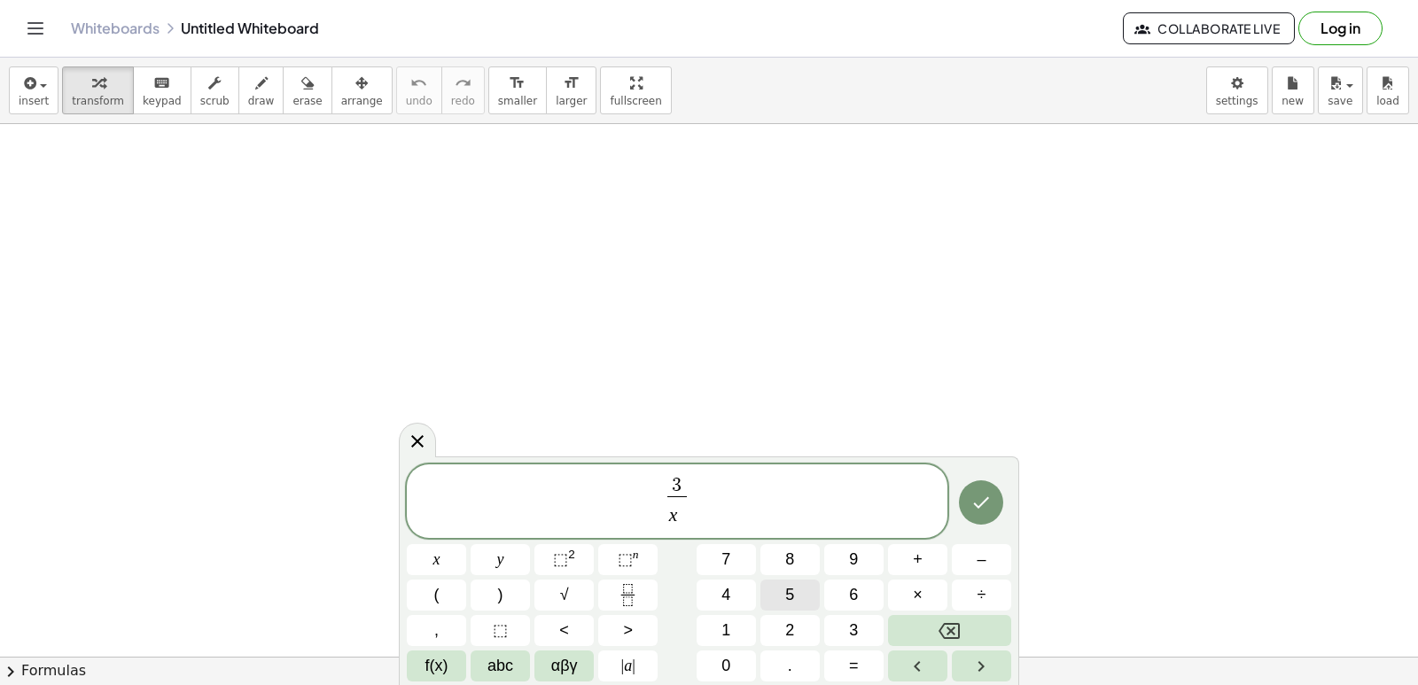
click at [794, 595] on span "5" at bounding box center [789, 595] width 9 height 24
click at [722, 498] on span "3 x 5 ​ ​" at bounding box center [677, 502] width 541 height 55
click at [930, 564] on button "+" at bounding box center [917, 559] width 59 height 31
click at [633, 591] on icon "Fraction" at bounding box center [628, 595] width 22 height 22
click at [752, 556] on button "7" at bounding box center [725, 559] width 59 height 31
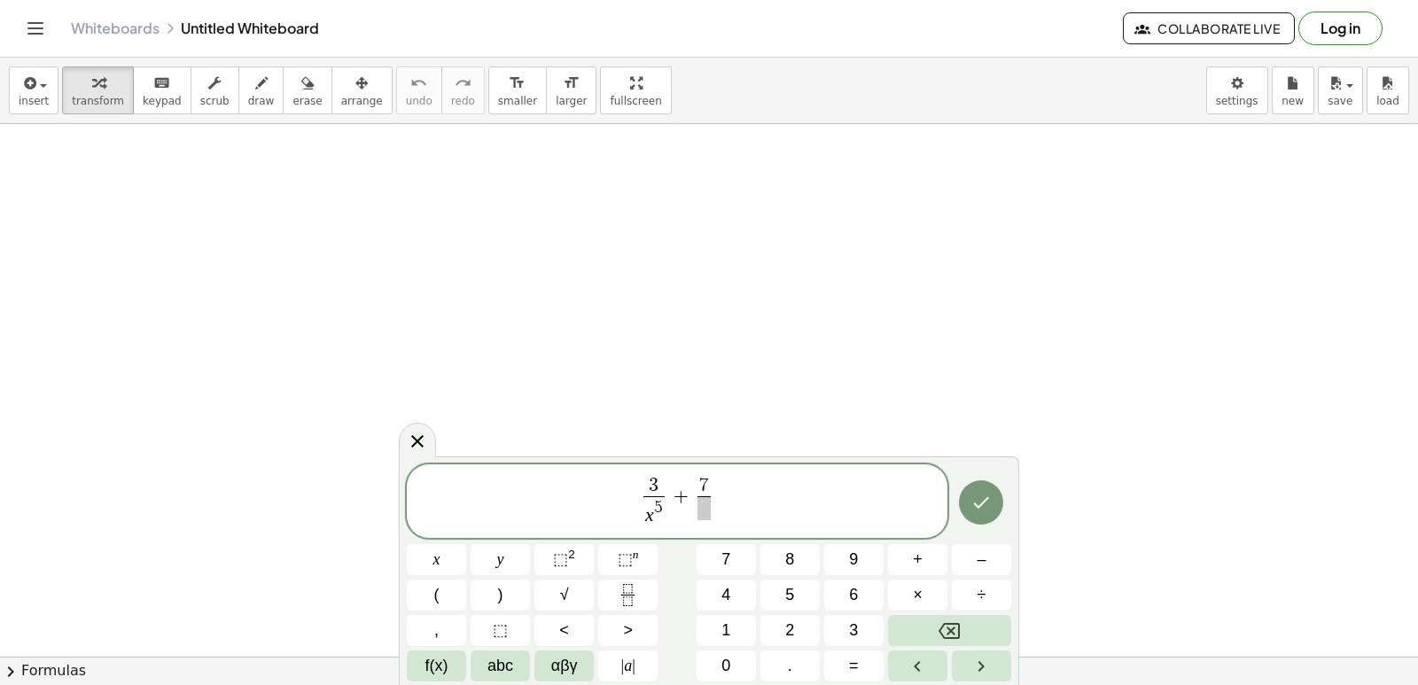
click at [704, 516] on span at bounding box center [703, 508] width 13 height 24
click at [440, 554] on button "x" at bounding box center [436, 559] width 59 height 31
click at [627, 559] on span "⬚" at bounding box center [625, 559] width 15 height 18
click at [841, 629] on button "3" at bounding box center [853, 630] width 59 height 31
click at [979, 513] on button "Done" at bounding box center [981, 502] width 44 height 44
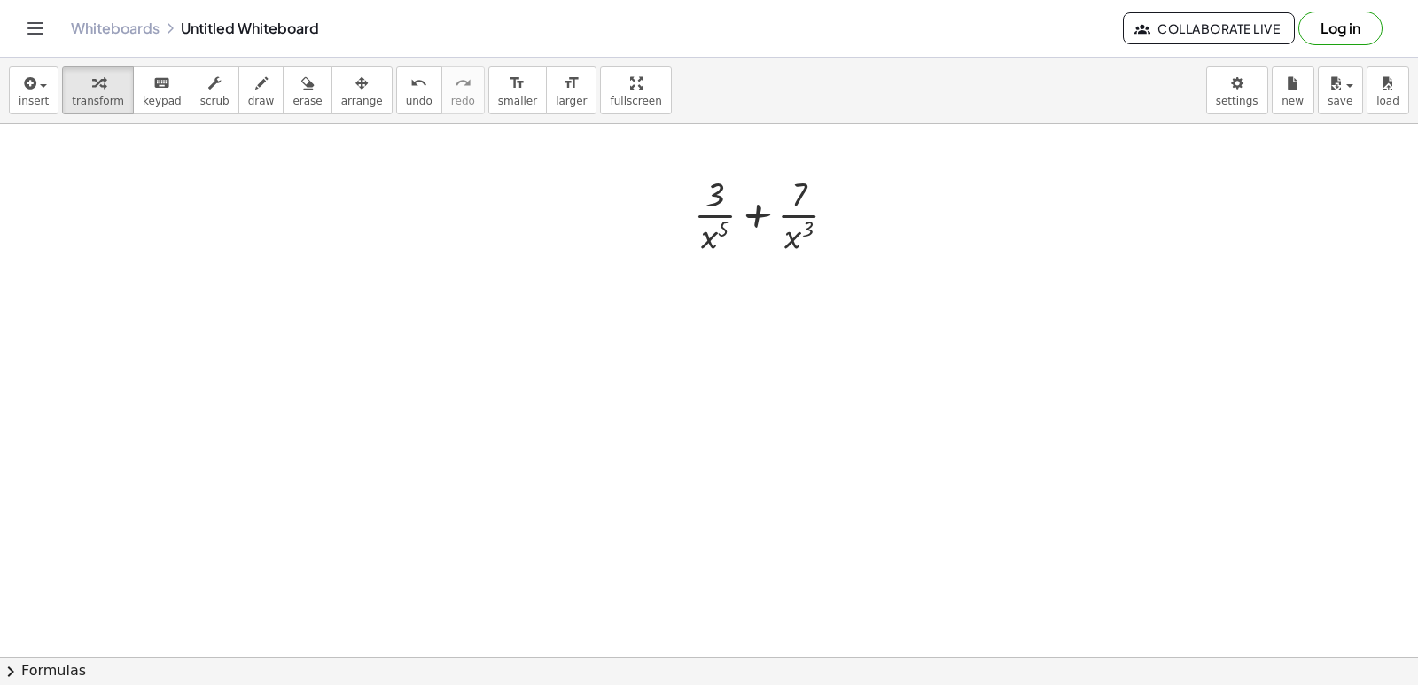
scroll to position [532, 0]
click at [617, 415] on div at bounding box center [709, 182] width 1418 height 1180
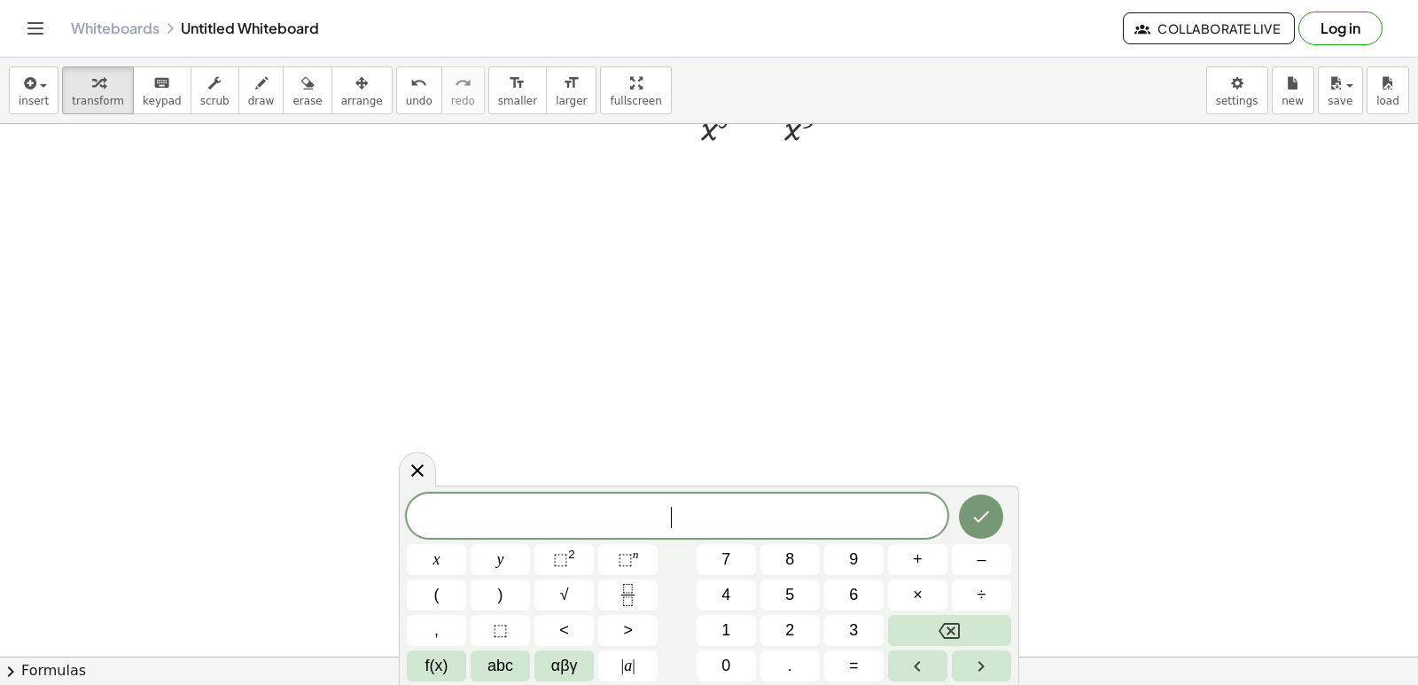
click at [623, 303] on div at bounding box center [709, 271] width 1418 height 1180
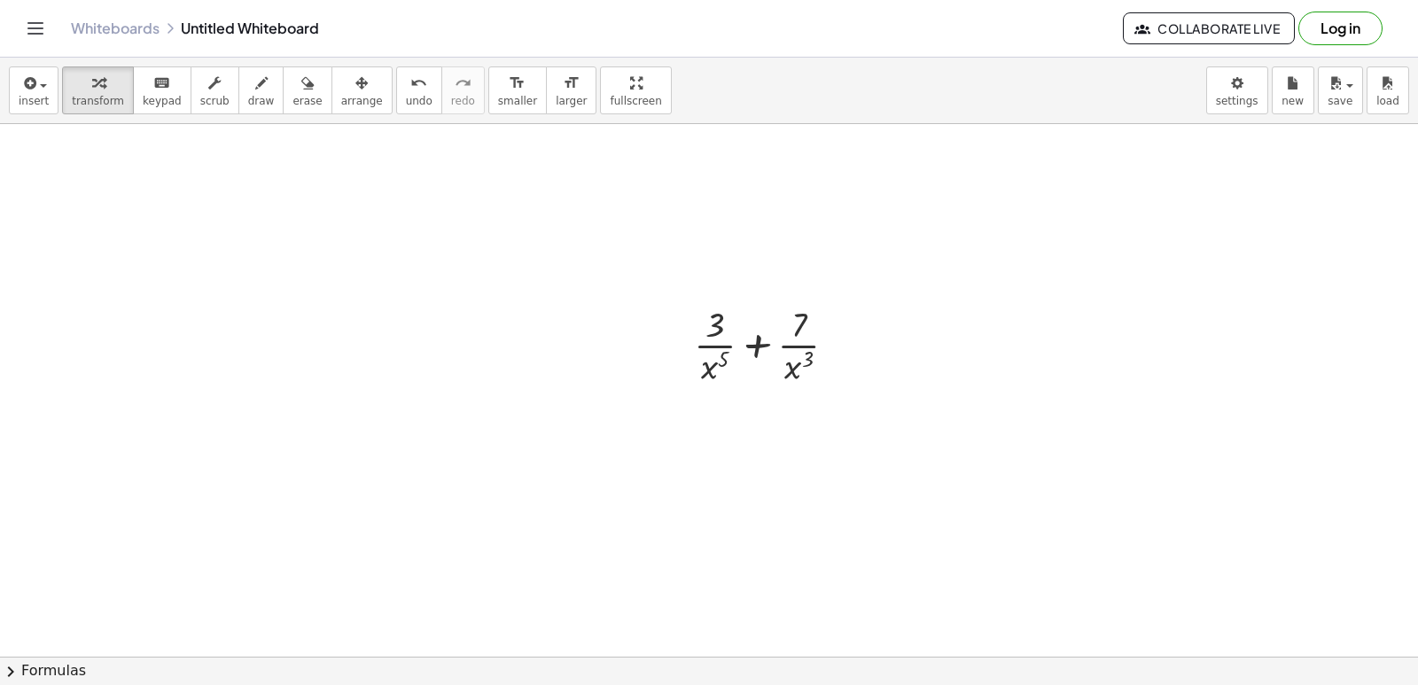
scroll to position [177, 0]
click at [751, 369] on div at bounding box center [772, 371] width 175 height 89
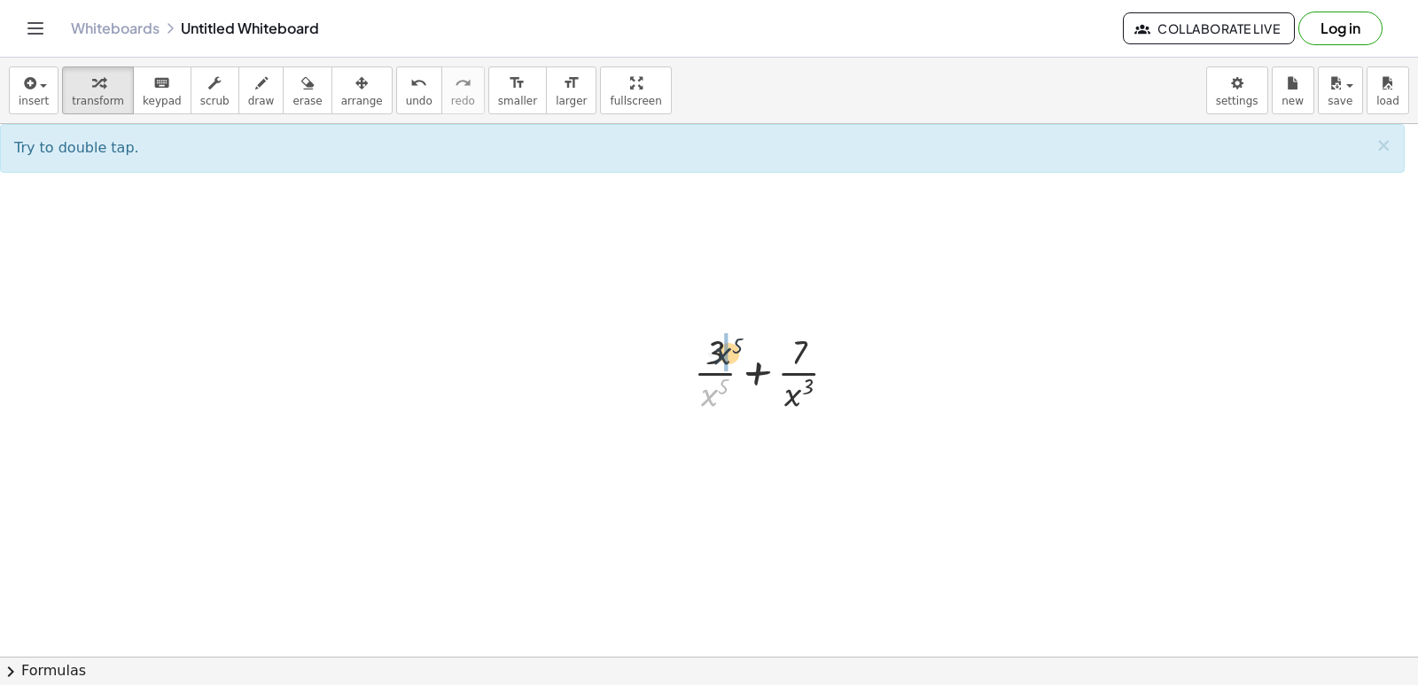
drag, startPoint x: 698, startPoint y: 396, endPoint x: 712, endPoint y: 353, distance: 45.7
click at [712, 353] on div at bounding box center [772, 371] width 175 height 89
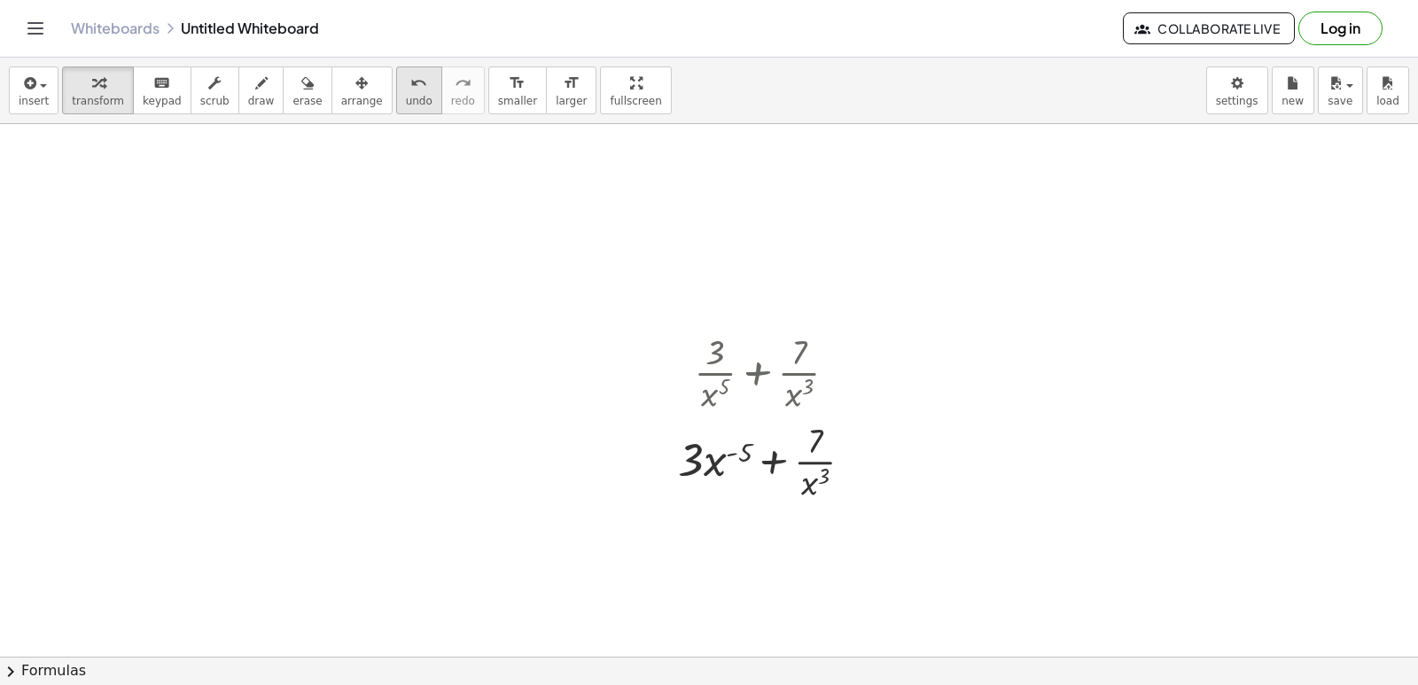
click at [406, 98] on span "undo" at bounding box center [419, 101] width 27 height 12
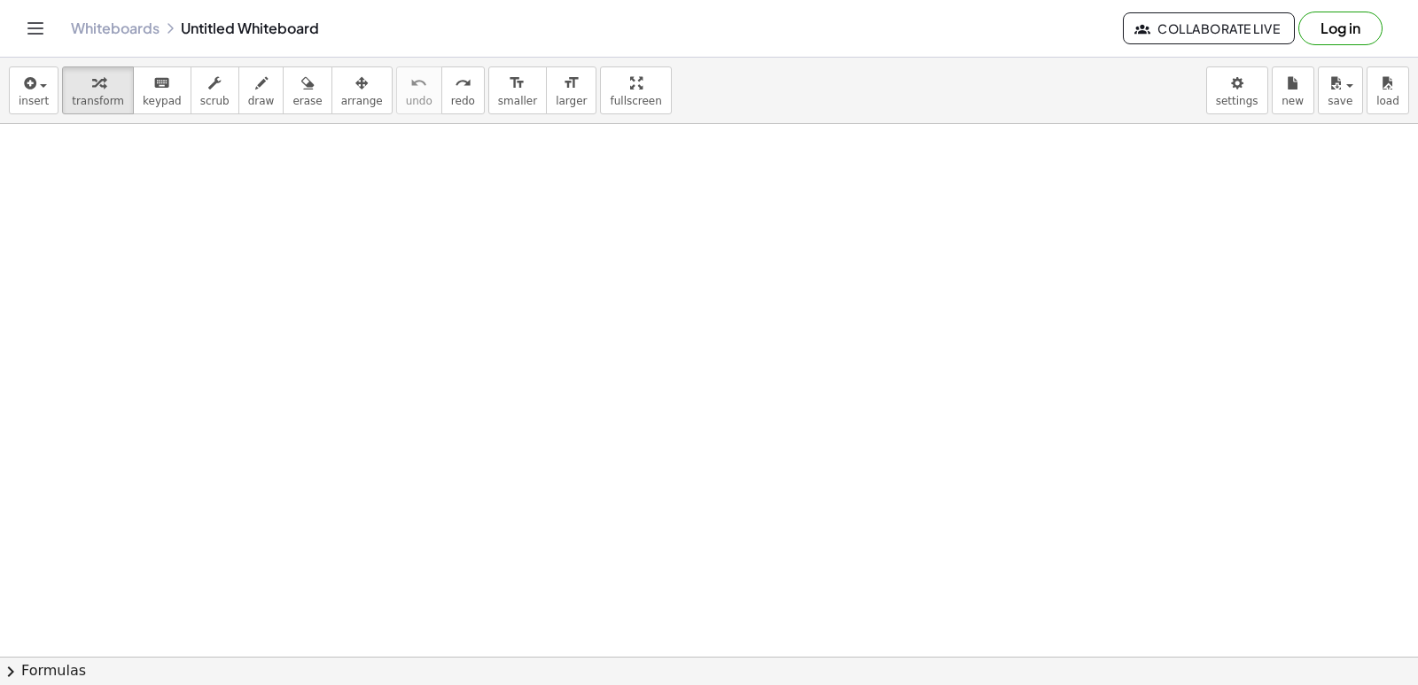
scroll to position [0, 0]
click at [610, 304] on div at bounding box center [709, 656] width 1418 height 1065
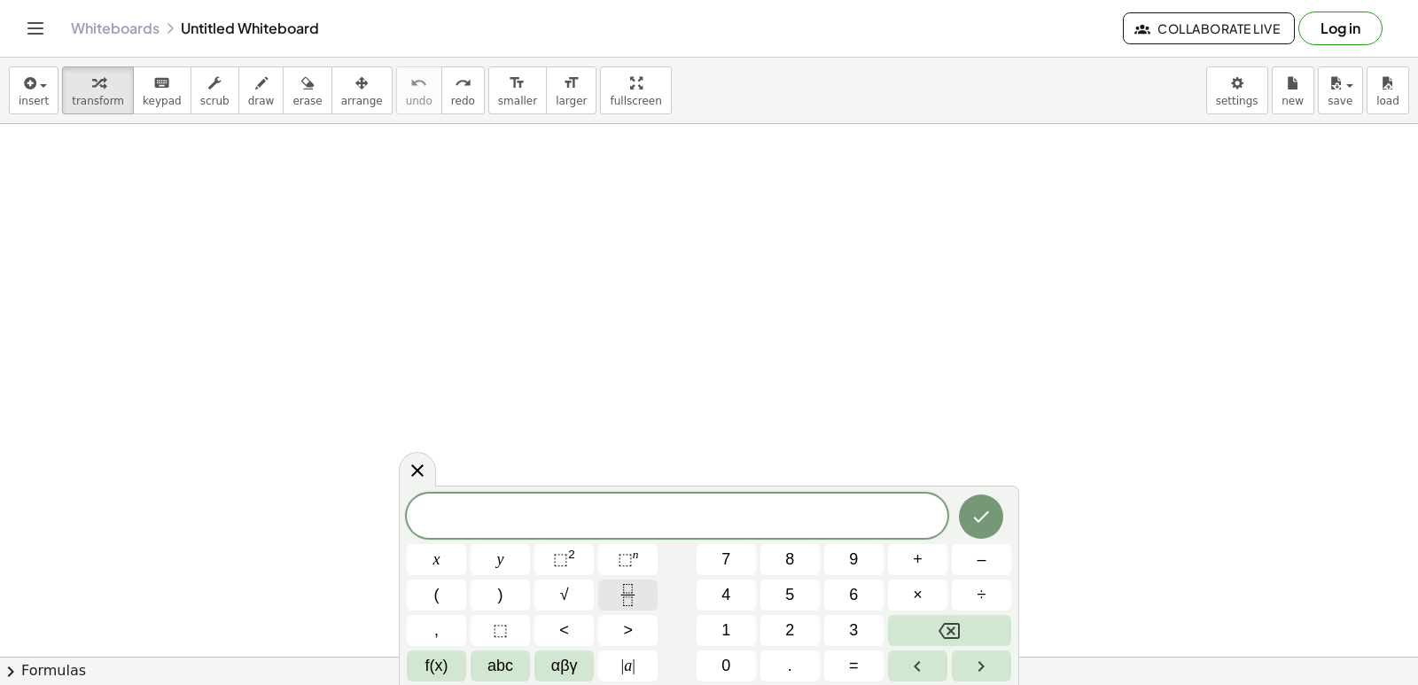
click at [626, 595] on rect "Fraction" at bounding box center [627, 595] width 13 height 1
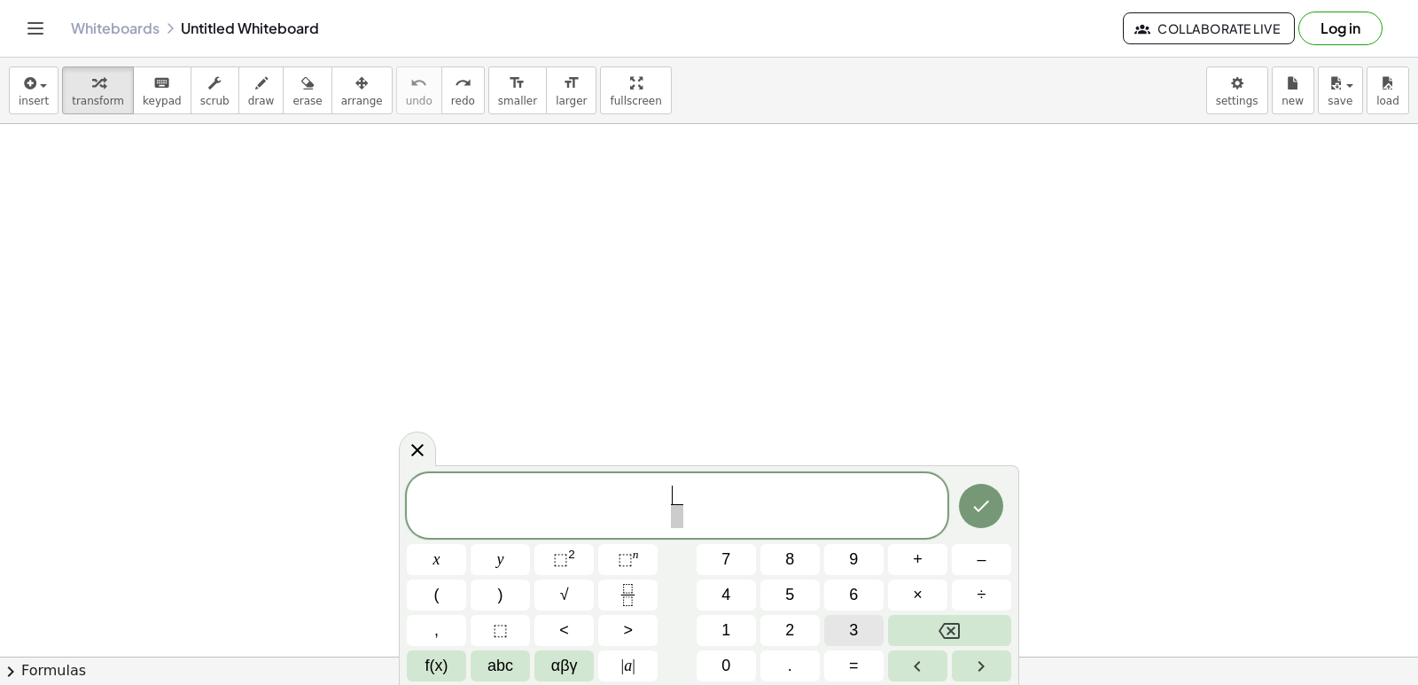
click at [863, 625] on button "3" at bounding box center [853, 630] width 59 height 31
click at [686, 525] on span "3 ​ ​" at bounding box center [676, 507] width 21 height 43
click at [670, 526] on span "​" at bounding box center [676, 516] width 13 height 24
click at [455, 561] on button "x" at bounding box center [436, 559] width 59 height 31
click at [626, 563] on span "⬚" at bounding box center [625, 559] width 15 height 18
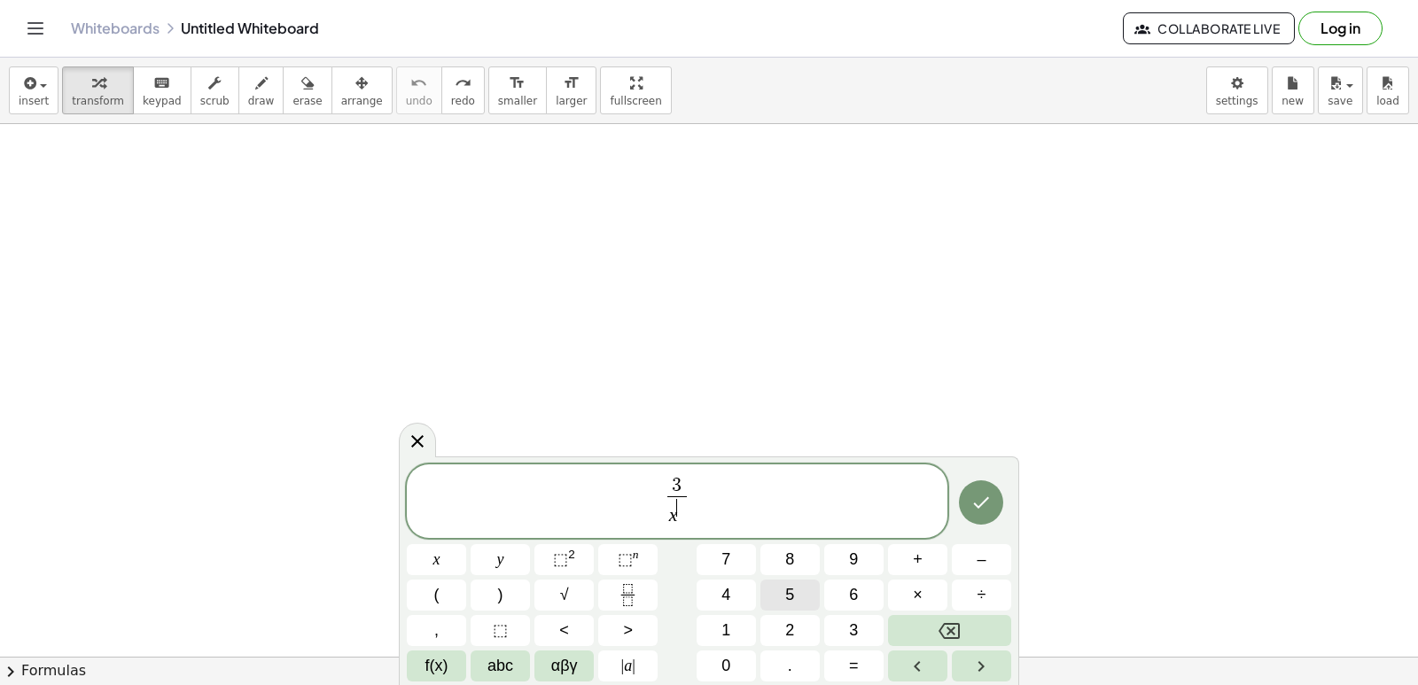
click at [783, 588] on button "5" at bounding box center [789, 594] width 59 height 31
click at [743, 508] on span "3 x 5 ​ ​" at bounding box center [677, 502] width 541 height 55
click at [917, 556] on span "+" at bounding box center [918, 560] width 10 height 24
click at [624, 594] on icon "Fraction" at bounding box center [628, 595] width 22 height 22
click at [740, 564] on button "7" at bounding box center [725, 559] width 59 height 31
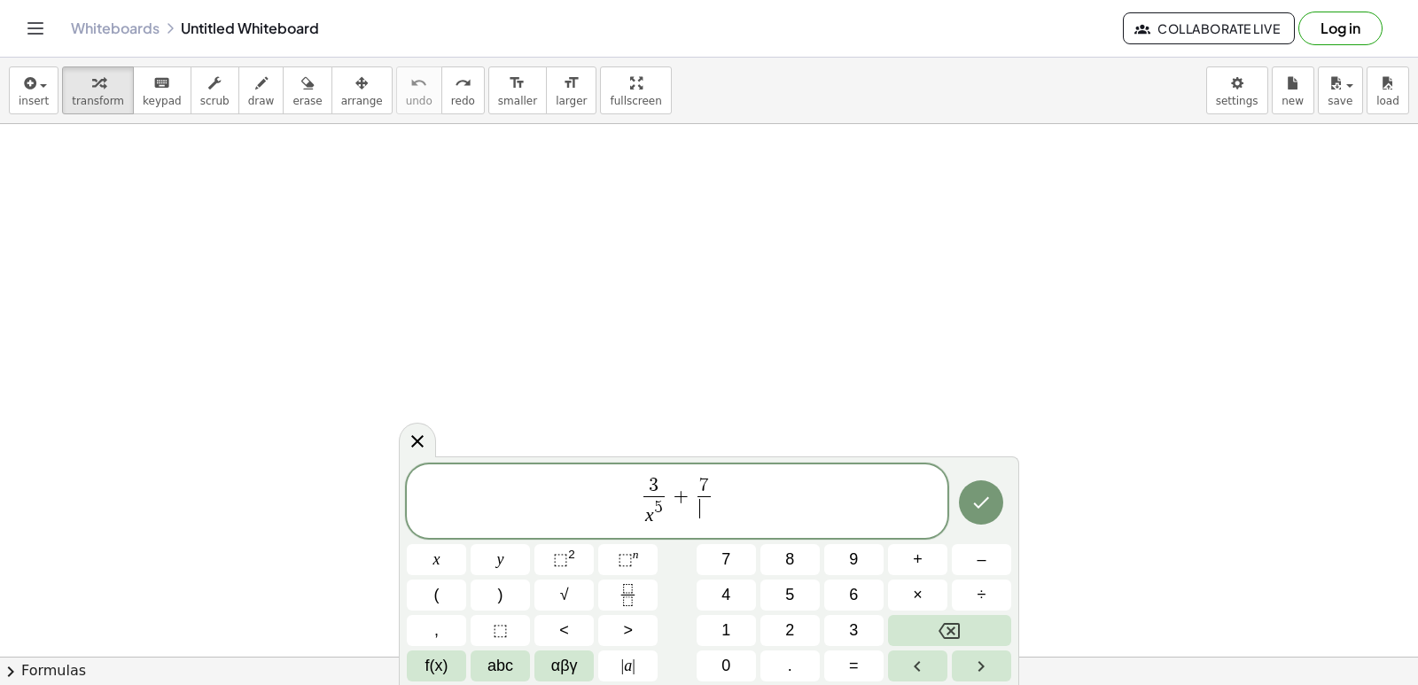
click at [710, 517] on span "​" at bounding box center [703, 508] width 13 height 24
click at [439, 561] on span "x" at bounding box center [436, 560] width 7 height 24
click at [611, 568] on button "⬚ n" at bounding box center [627, 559] width 59 height 31
click at [847, 626] on button "3" at bounding box center [853, 630] width 59 height 31
click at [985, 508] on icon "Done" at bounding box center [980, 502] width 21 height 21
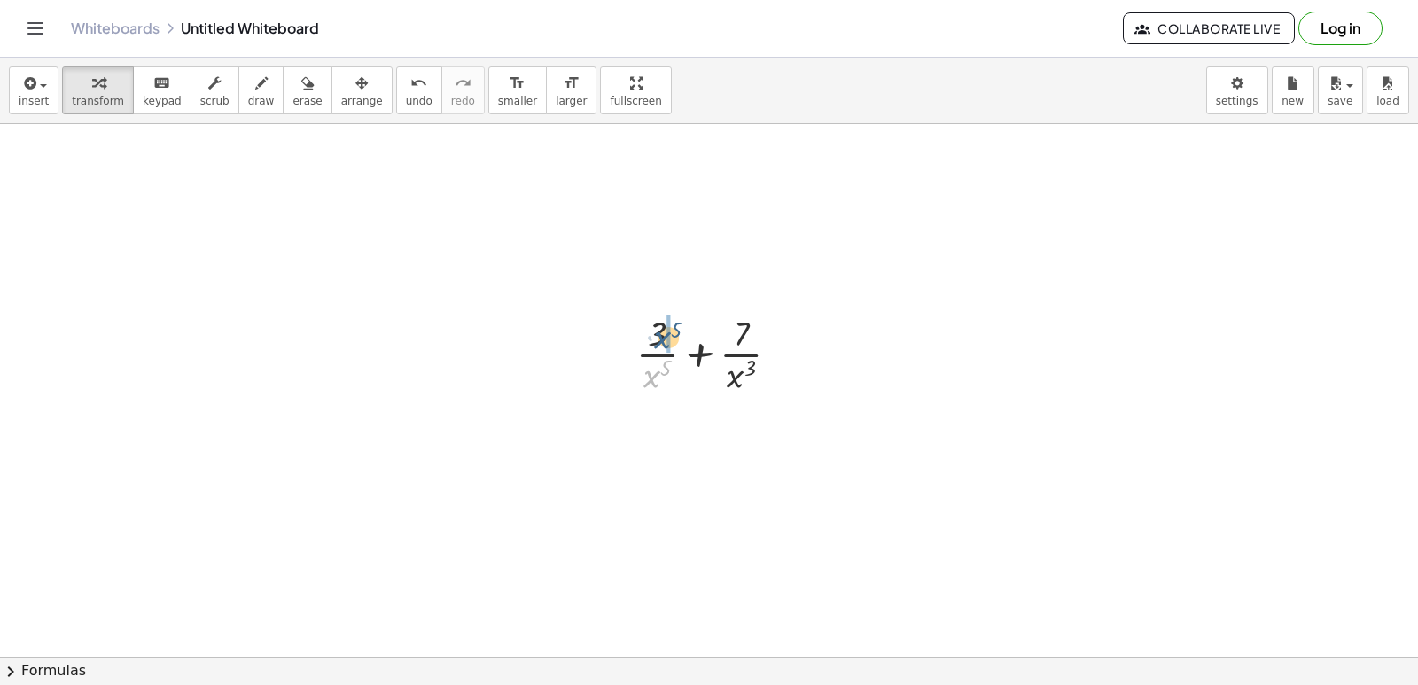
drag, startPoint x: 657, startPoint y: 370, endPoint x: 668, endPoint y: 331, distance: 40.4
drag, startPoint x: 742, startPoint y: 369, endPoint x: 741, endPoint y: 325, distance: 43.4
click at [741, 325] on div at bounding box center [714, 352] width 207 height 89
drag, startPoint x: 751, startPoint y: 463, endPoint x: 764, endPoint y: 418, distance: 46.9
click at [764, 418] on div at bounding box center [714, 441] width 207 height 89
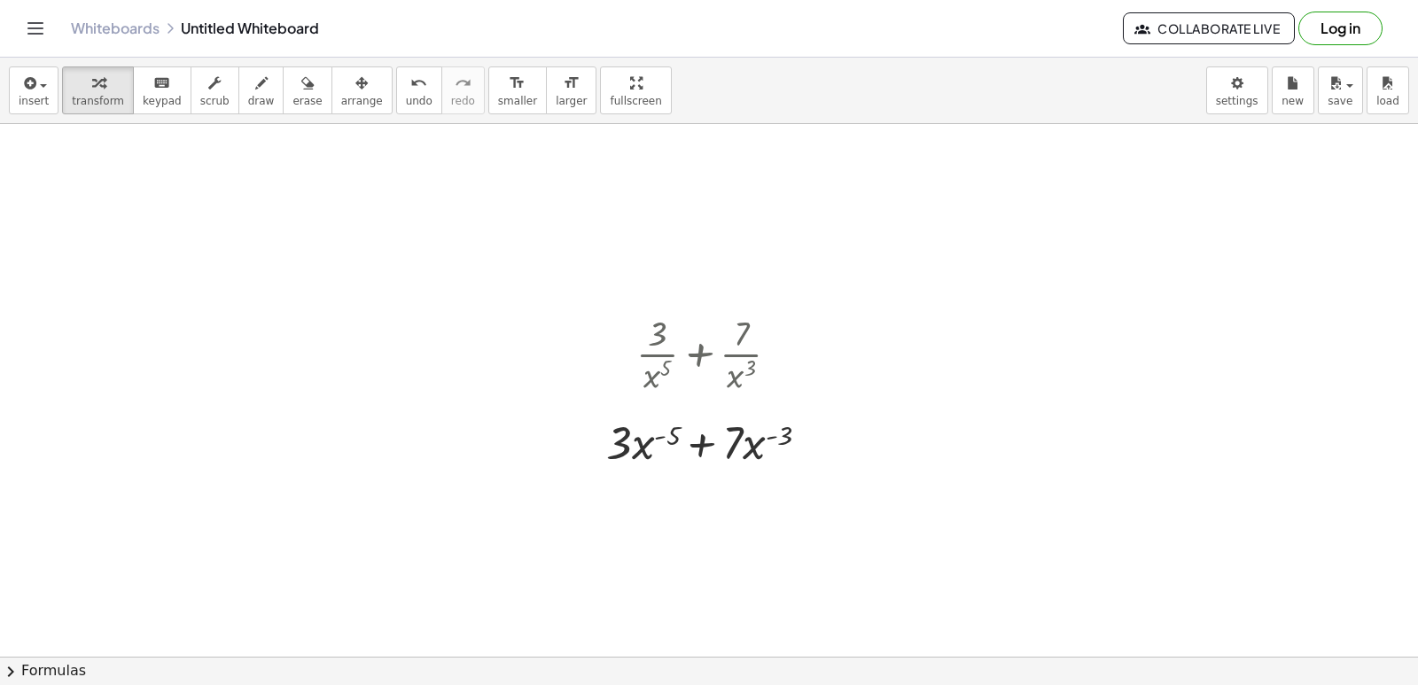
click at [836, 496] on div at bounding box center [709, 656] width 1418 height 1065
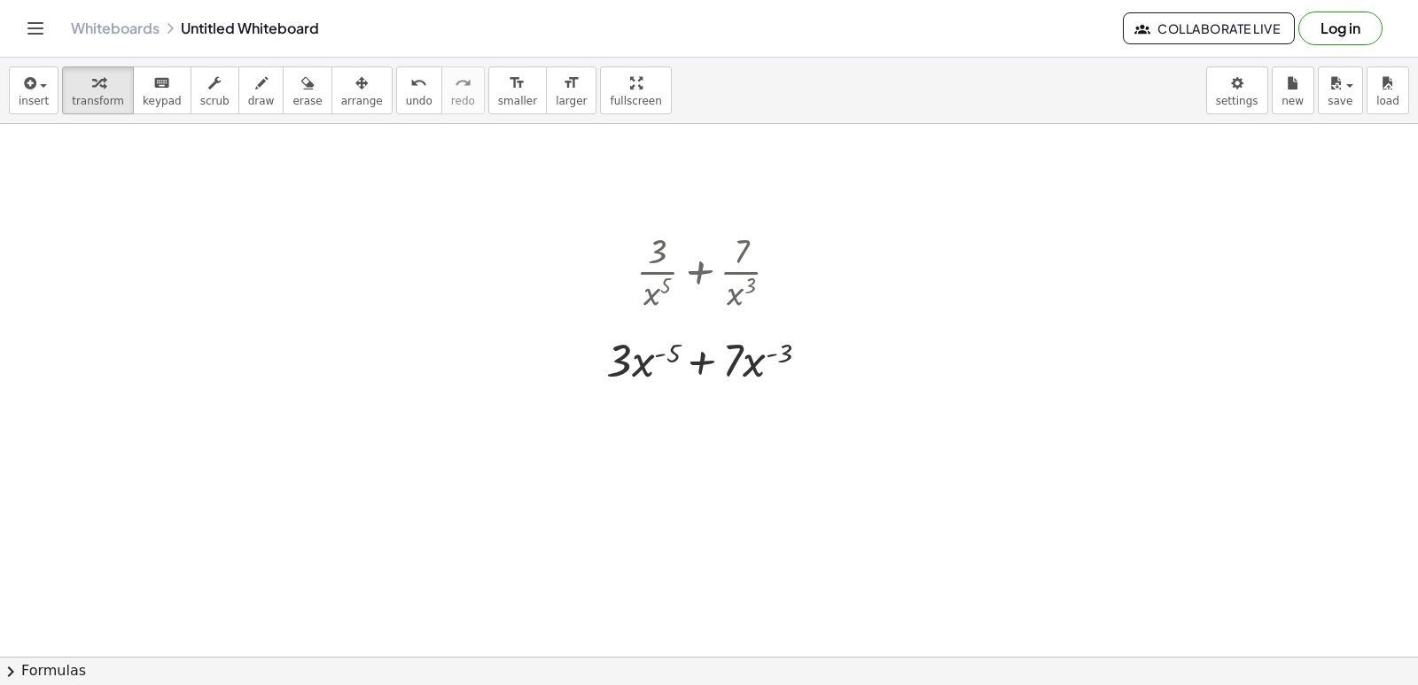
scroll to position [177, 0]
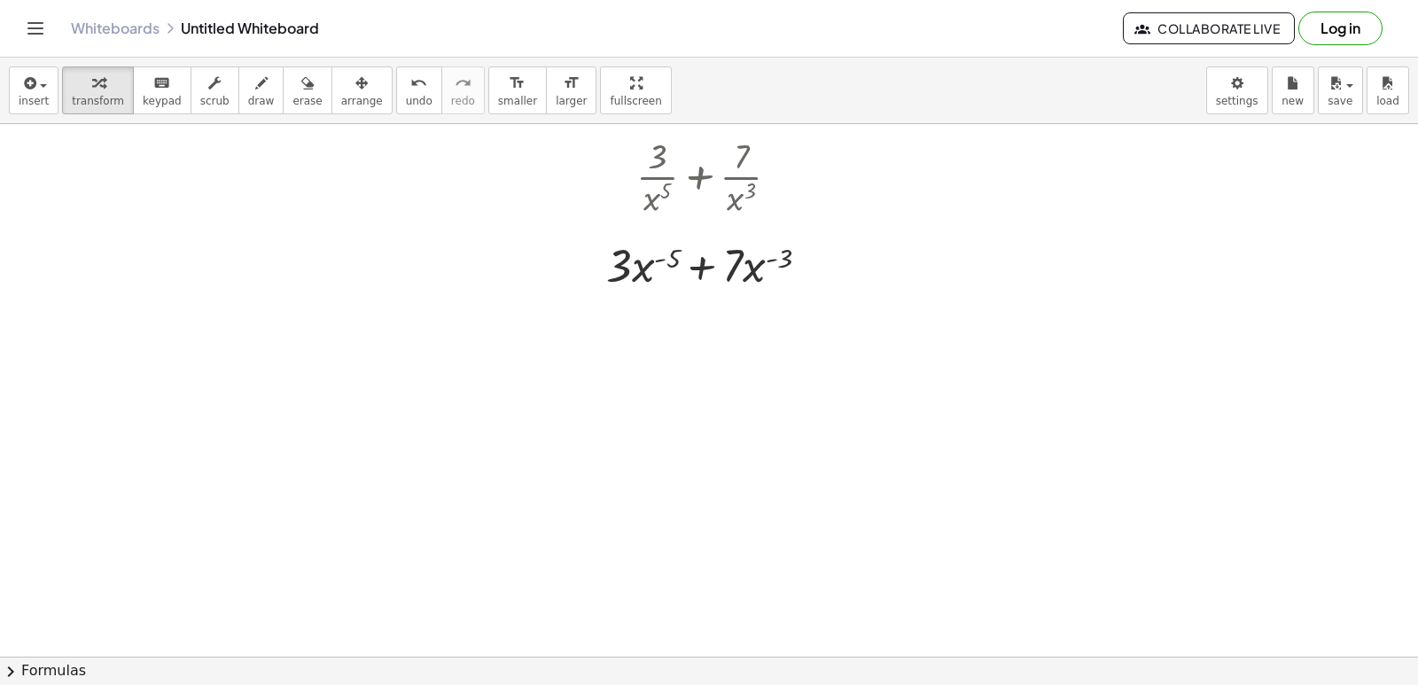
click at [755, 333] on div at bounding box center [709, 479] width 1418 height 1065
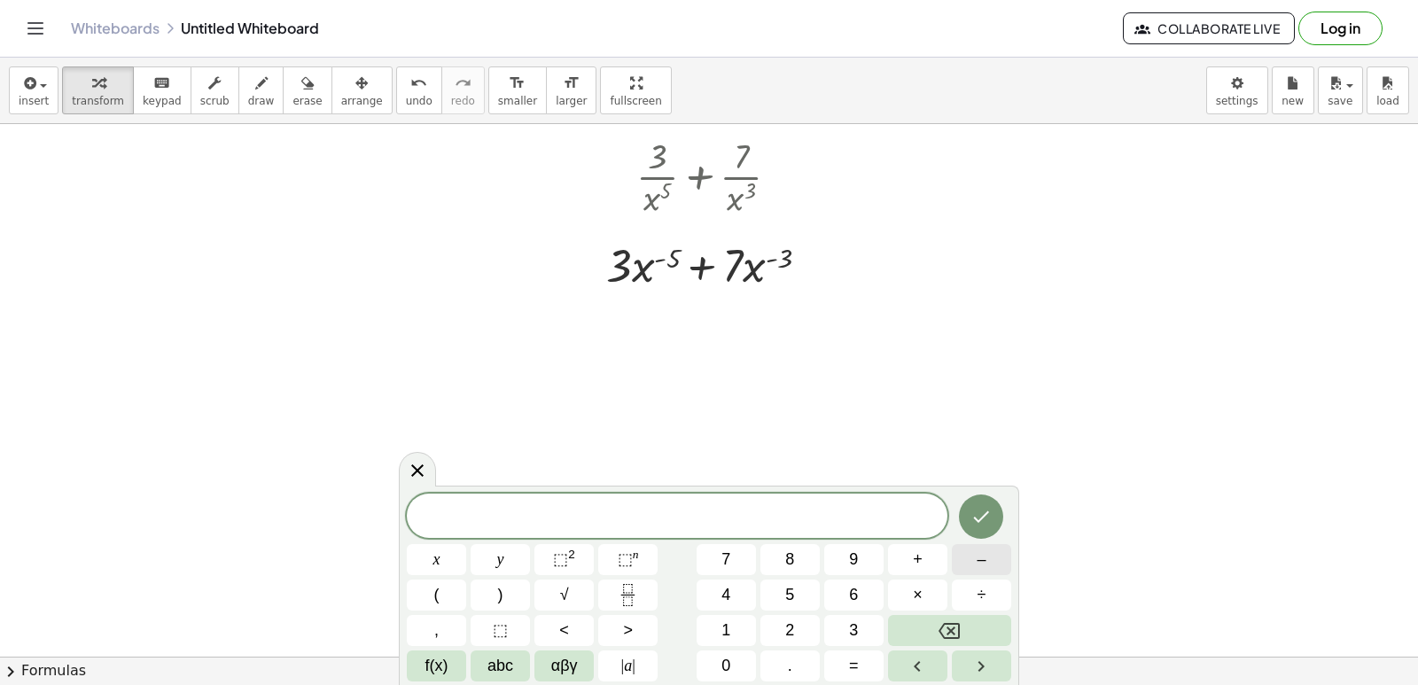
click at [959, 549] on button "–" at bounding box center [981, 559] width 59 height 31
click at [778, 600] on button "5" at bounding box center [789, 594] width 59 height 31
click at [927, 595] on button "×" at bounding box center [917, 594] width 59 height 31
click at [855, 638] on span "3" at bounding box center [853, 630] width 9 height 24
click at [427, 557] on button "x" at bounding box center [436, 559] width 59 height 31
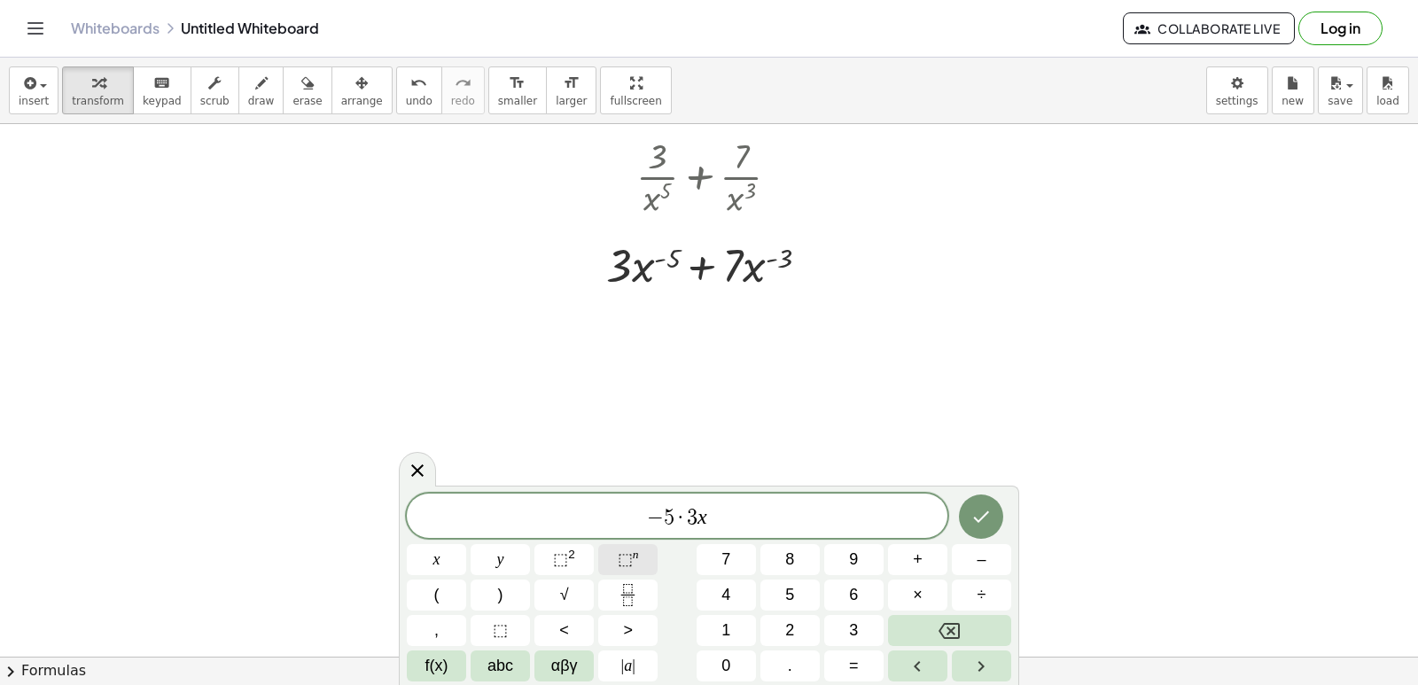
click at [636, 558] on sup "n" at bounding box center [636, 554] width 6 height 13
click at [1000, 555] on button "–" at bounding box center [981, 559] width 59 height 31
click at [782, 594] on button "5" at bounding box center [789, 594] width 59 height 31
click at [994, 557] on button "–" at bounding box center [981, 559] width 59 height 31
click at [721, 628] on span "1" at bounding box center [725, 630] width 9 height 24
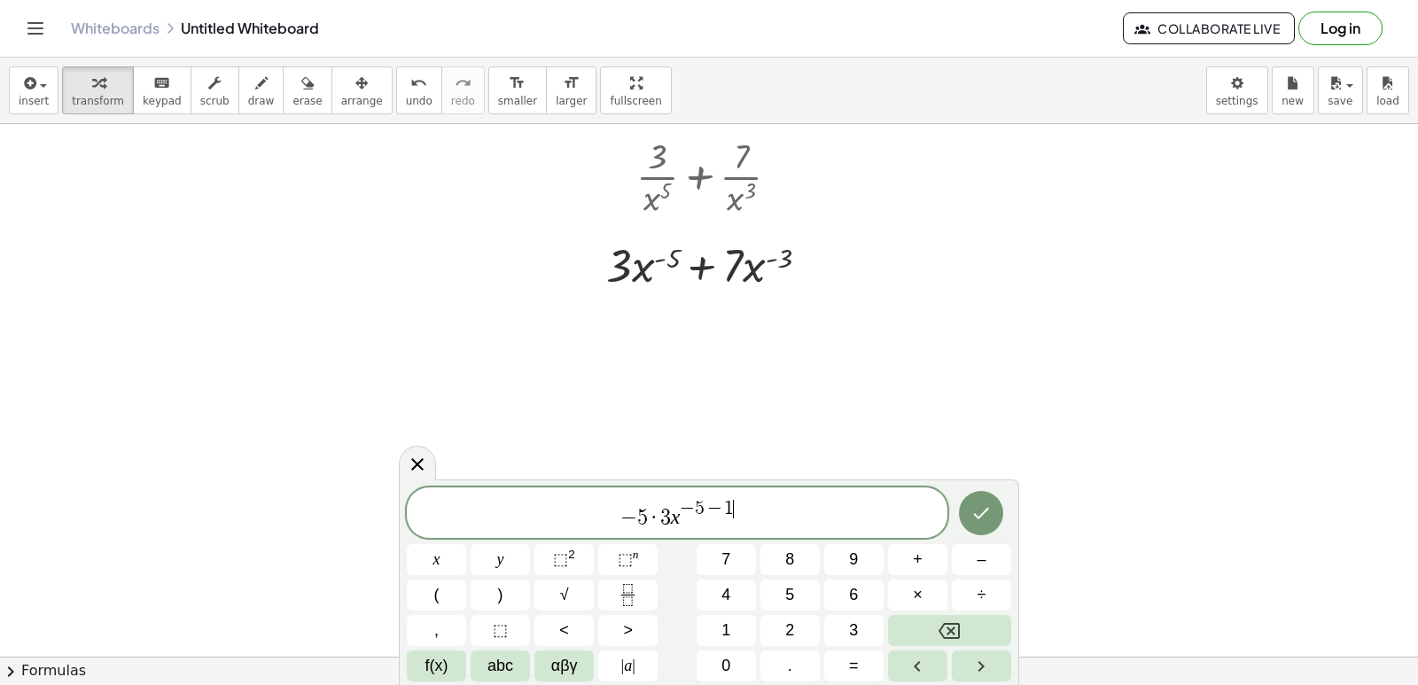
click at [745, 515] on span "− 5 · 3 x − 5 − 1 ​" at bounding box center [677, 514] width 541 height 32
click at [908, 556] on button "+" at bounding box center [917, 559] width 59 height 31
click at [985, 558] on span "–" at bounding box center [980, 560] width 9 height 24
click at [852, 641] on span "3" at bounding box center [853, 630] width 9 height 24
click at [911, 587] on button "×" at bounding box center [917, 594] width 59 height 31
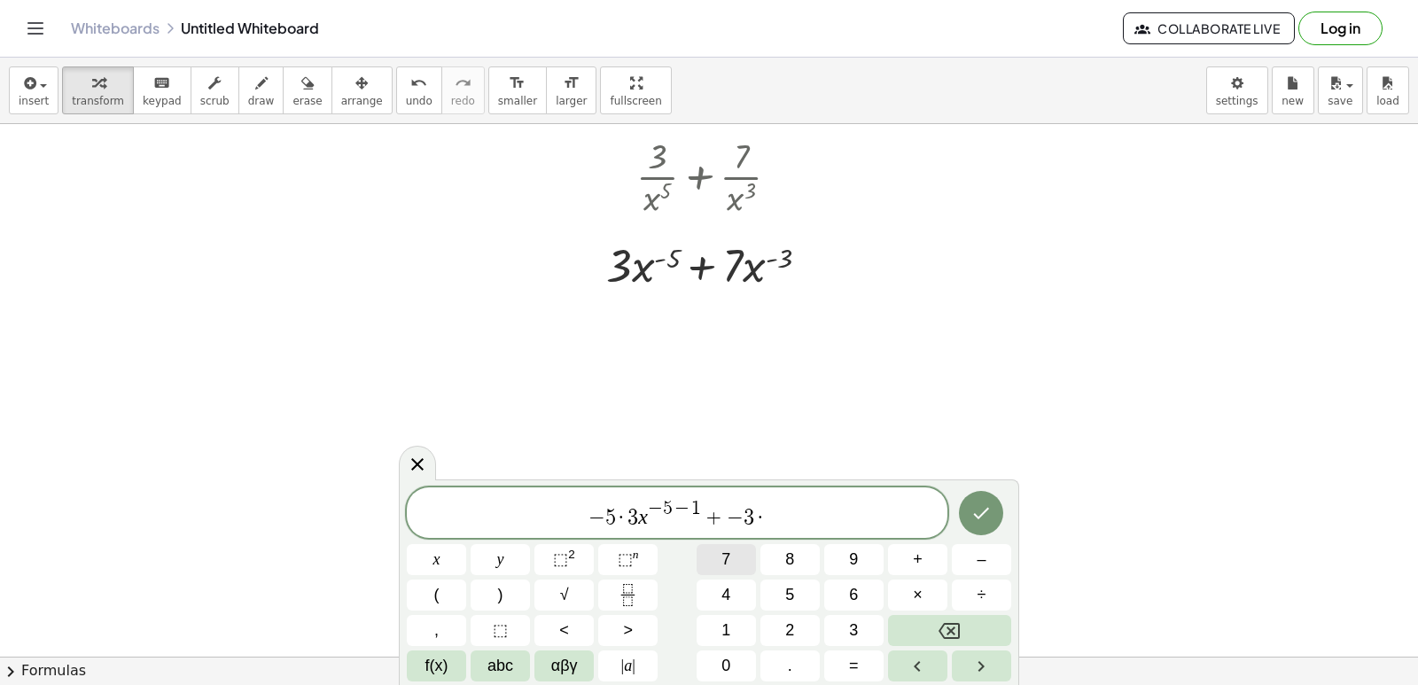
click at [697, 564] on button "7" at bounding box center [725, 559] width 59 height 31
click at [642, 565] on button "⬚ n" at bounding box center [627, 559] width 59 height 31
click at [447, 556] on button "x" at bounding box center [436, 559] width 59 height 31
click at [653, 558] on button "⬚ n" at bounding box center [627, 559] width 59 height 31
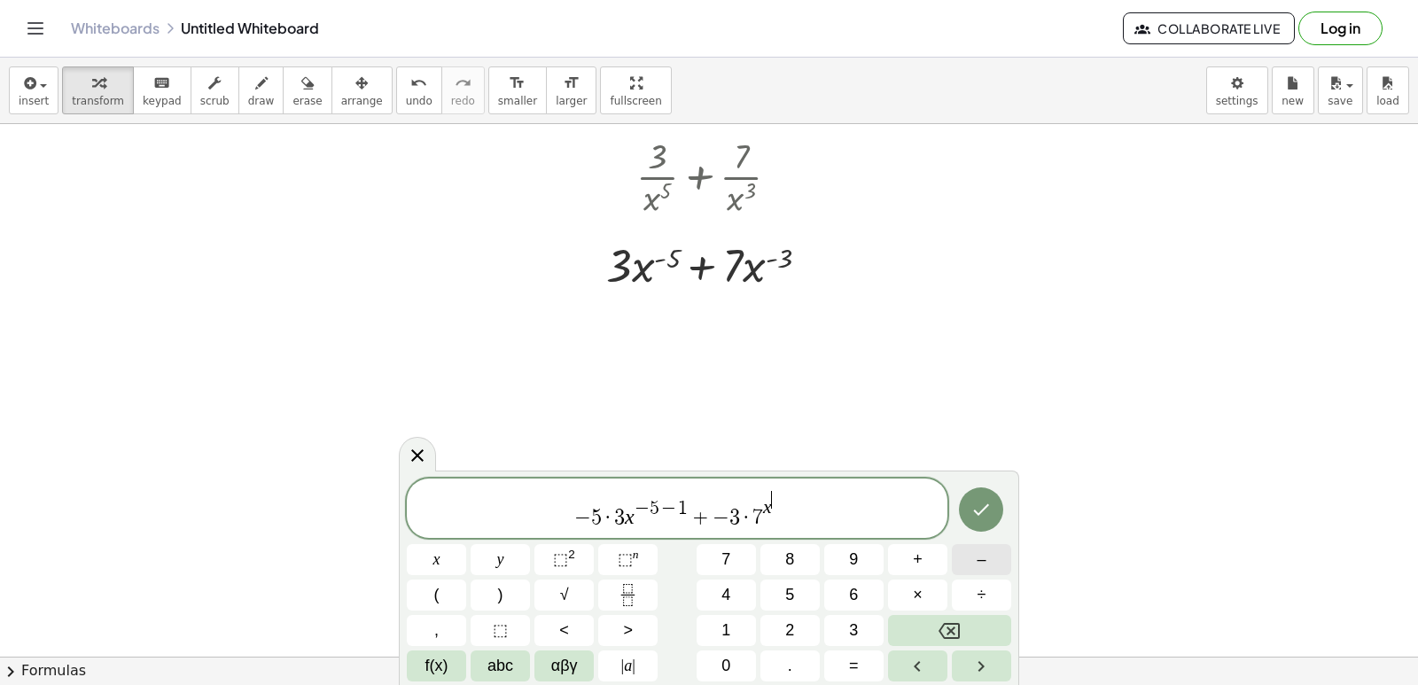
click at [985, 569] on span "–" at bounding box center [980, 560] width 9 height 24
click at [839, 622] on button "3" at bounding box center [853, 630] width 59 height 31
click at [991, 557] on button "–" at bounding box center [981, 559] width 59 height 31
click at [714, 620] on button "1" at bounding box center [725, 630] width 59 height 31
click at [983, 510] on icon "Done" at bounding box center [982, 509] width 16 height 12
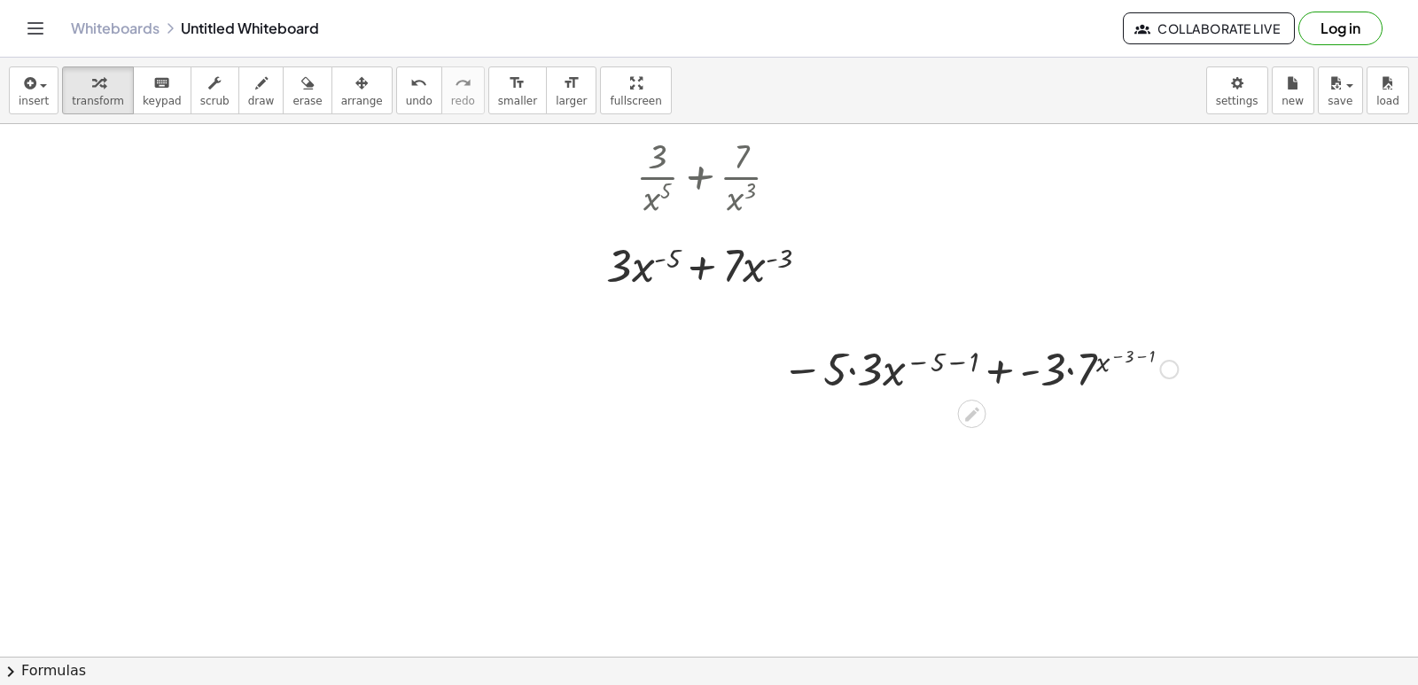
click at [851, 371] on div at bounding box center [980, 368] width 414 height 60
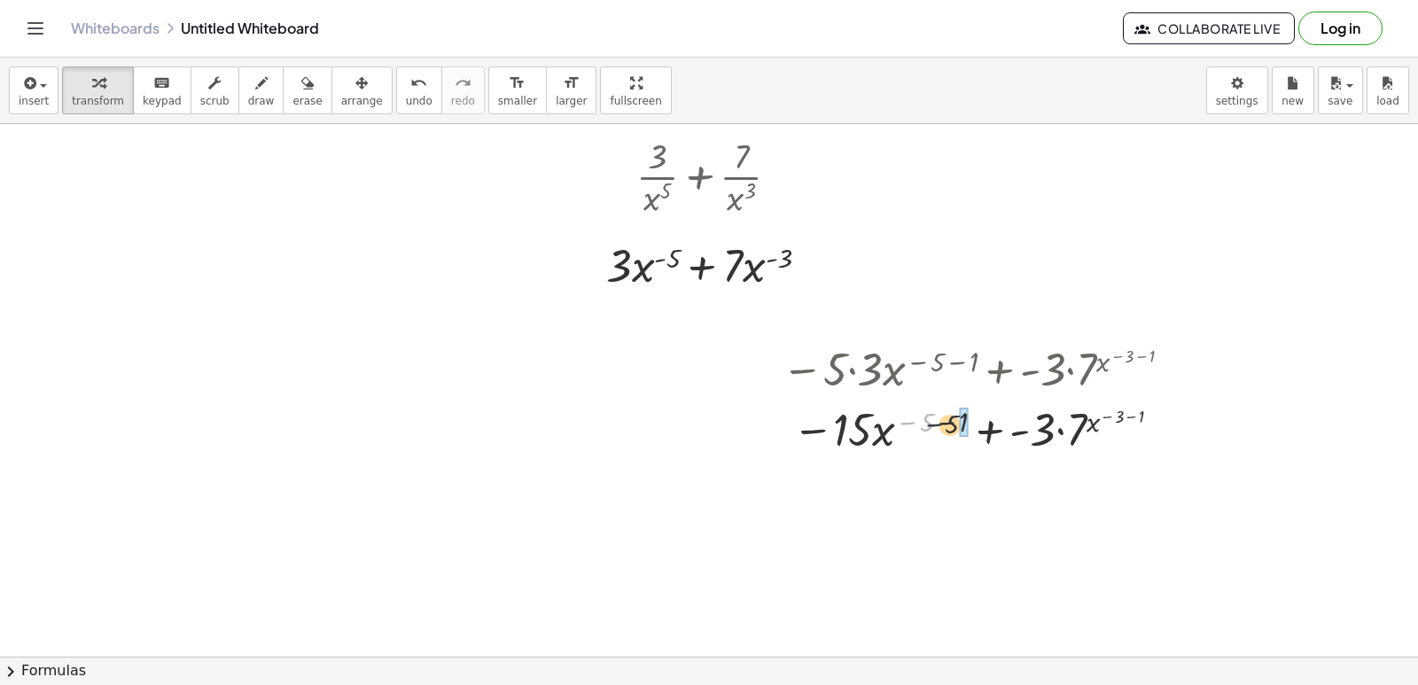
drag, startPoint x: 920, startPoint y: 422, endPoint x: 950, endPoint y: 424, distance: 30.2
click at [950, 424] on div at bounding box center [980, 428] width 414 height 60
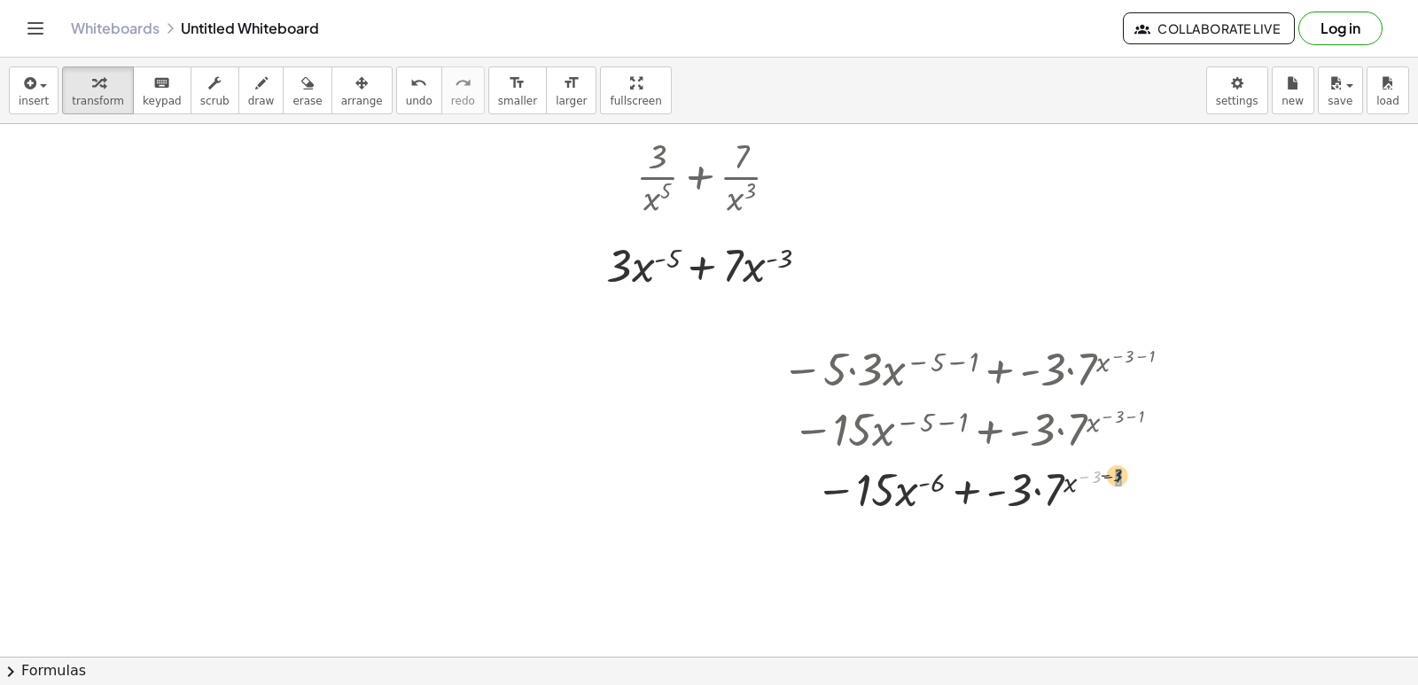
drag, startPoint x: 1092, startPoint y: 477, endPoint x: 1111, endPoint y: 475, distance: 19.6
click at [1111, 475] on div at bounding box center [980, 488] width 414 height 60
click at [985, 497] on div at bounding box center [980, 488] width 414 height 60
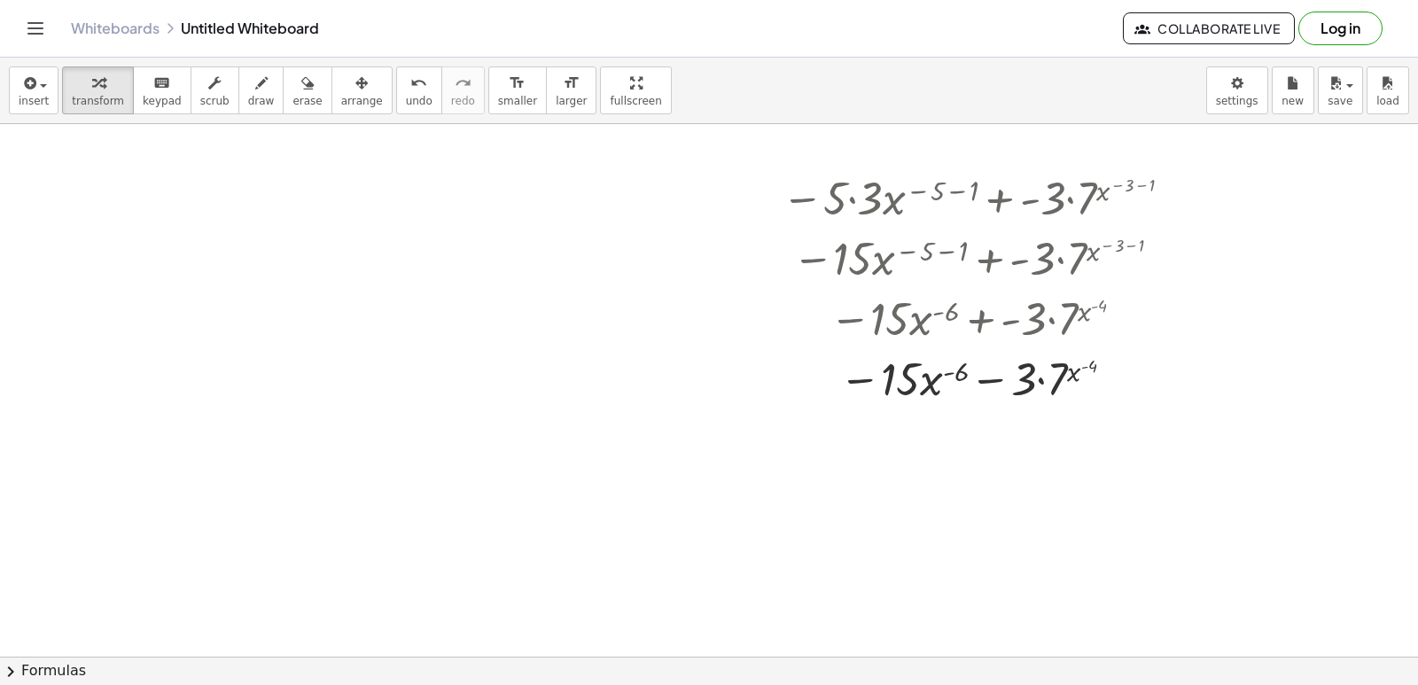
scroll to position [354, 0]
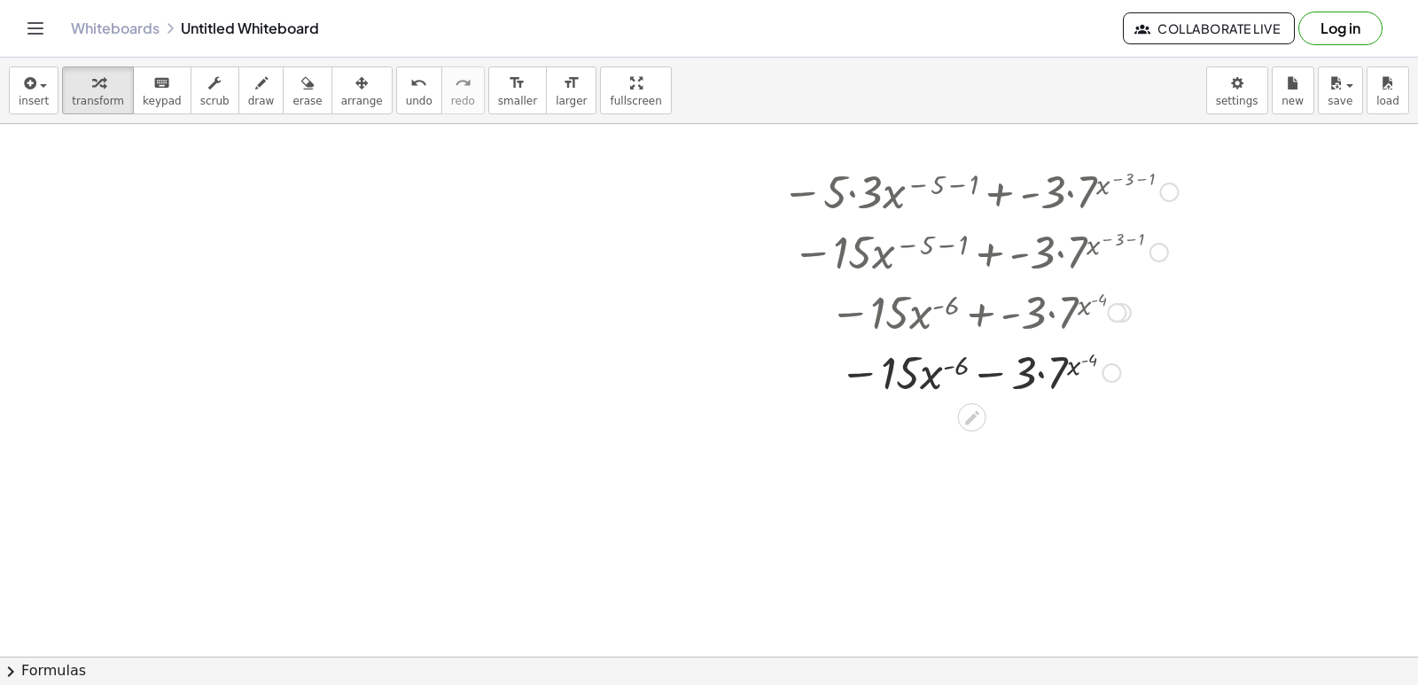
click at [978, 363] on div at bounding box center [980, 371] width 414 height 60
click at [982, 369] on div at bounding box center [980, 371] width 414 height 60
click at [1042, 375] on div at bounding box center [980, 371] width 414 height 60
drag, startPoint x: 945, startPoint y: 362, endPoint x: 1081, endPoint y: 359, distance: 135.6
click at [1081, 367] on div at bounding box center [980, 371] width 414 height 60
